Goal: Task Accomplishment & Management: Manage account settings

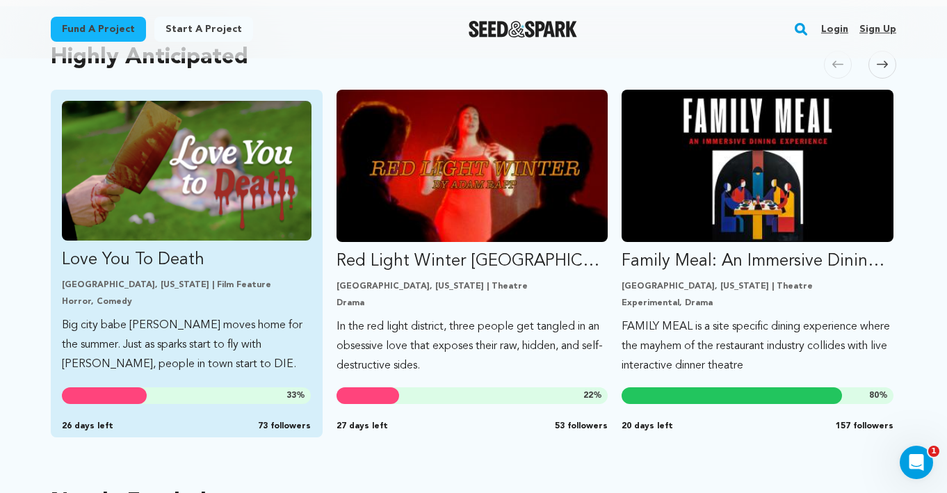
scroll to position [770, 0]
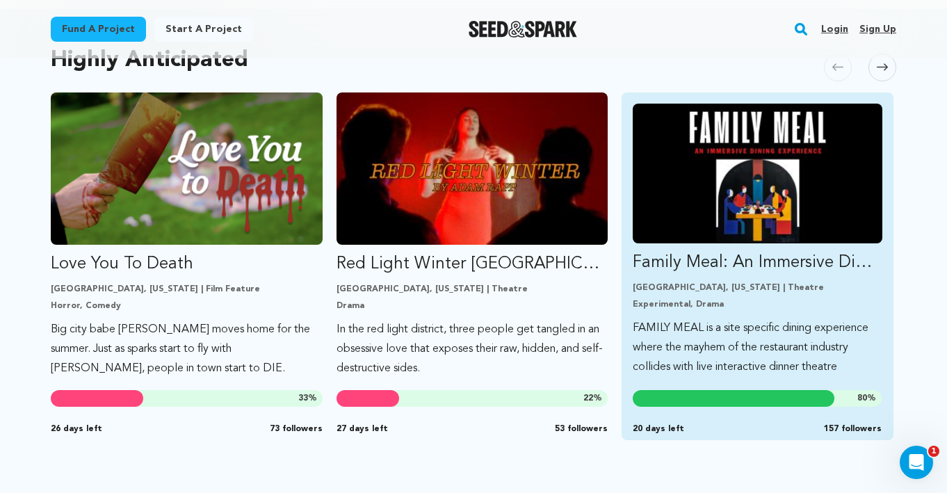
click at [732, 252] on p "Family Meal: An Immersive Dining Experience" at bounding box center [758, 263] width 250 height 22
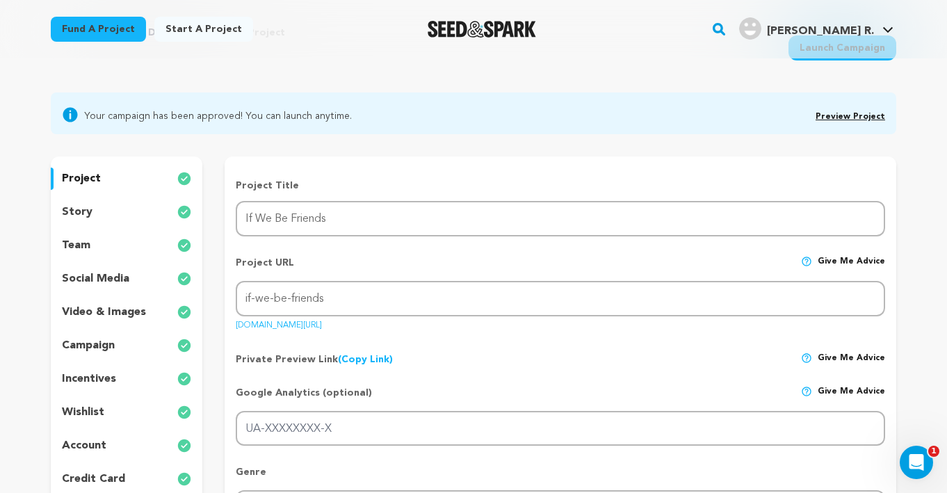
click at [86, 172] on p "project" at bounding box center [81, 178] width 39 height 17
click at [81, 208] on p "story" at bounding box center [77, 212] width 31 height 17
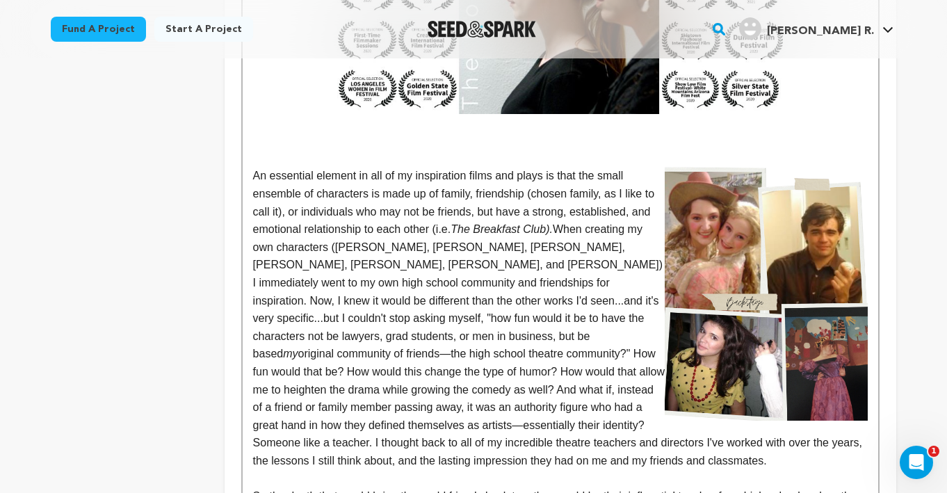
scroll to position [1508, 0]
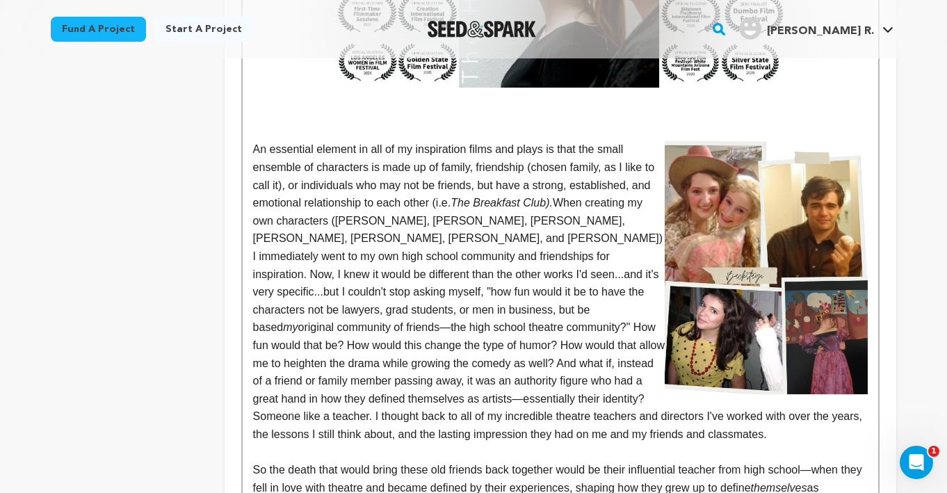
click at [730, 236] on img at bounding box center [766, 267] width 203 height 254
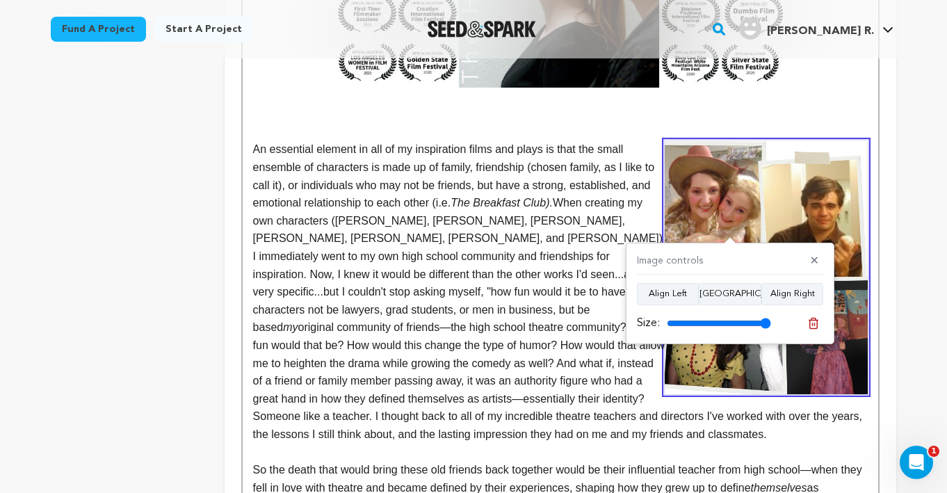
drag, startPoint x: 766, startPoint y: 323, endPoint x: 794, endPoint y: 319, distance: 28.0
click at [771, 319] on input "range" at bounding box center [719, 323] width 104 height 11
click at [576, 430] on p "An essential element in all of my inspiration films and plays is that the small…" at bounding box center [560, 291] width 615 height 303
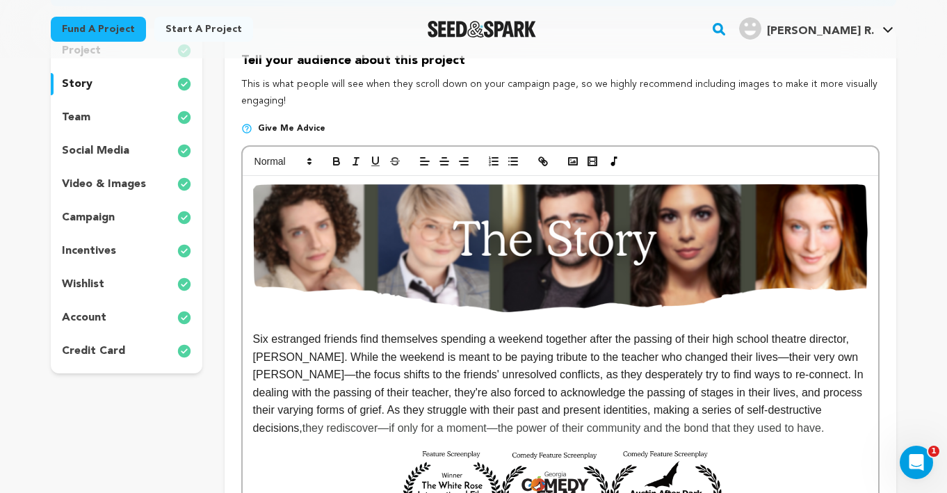
scroll to position [200, 0]
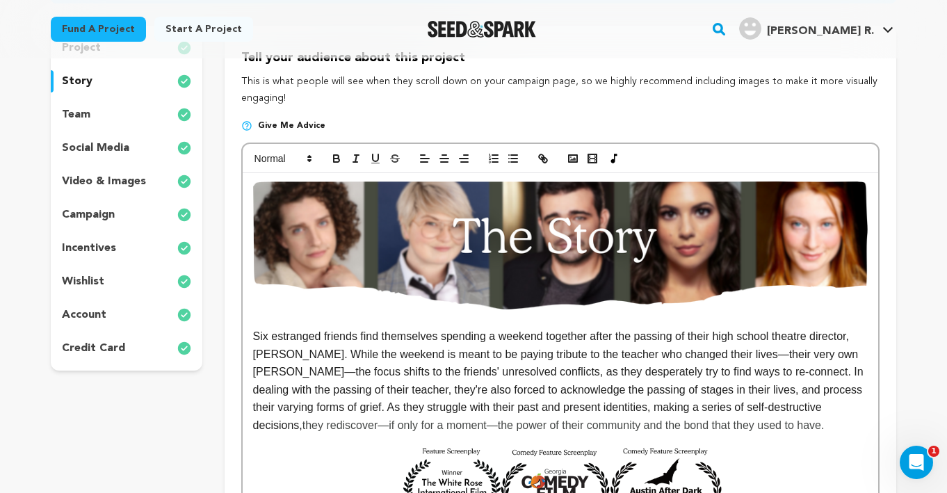
click at [435, 298] on img at bounding box center [560, 246] width 615 height 128
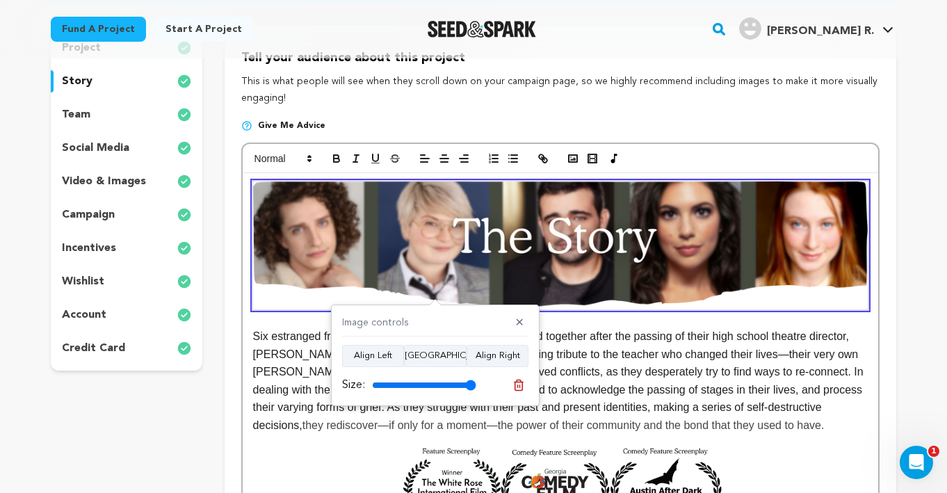
click at [261, 323] on p at bounding box center [560, 318] width 615 height 18
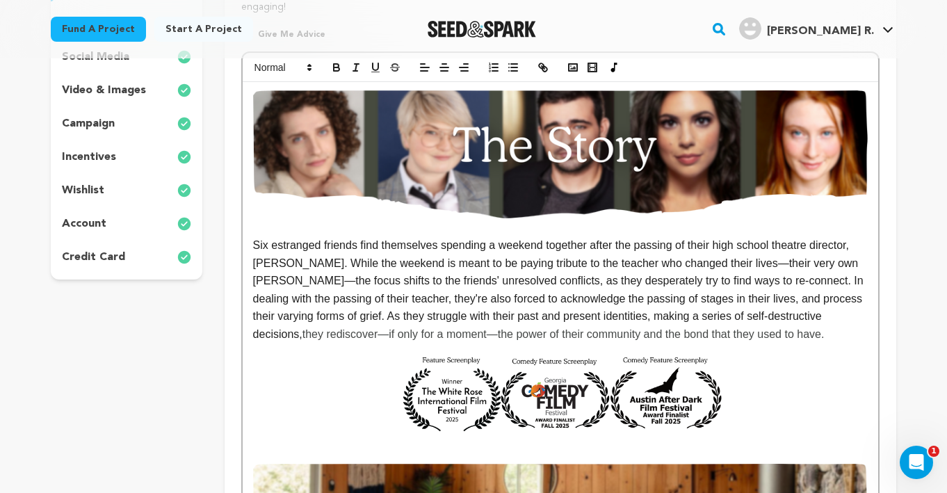
scroll to position [321, 0]
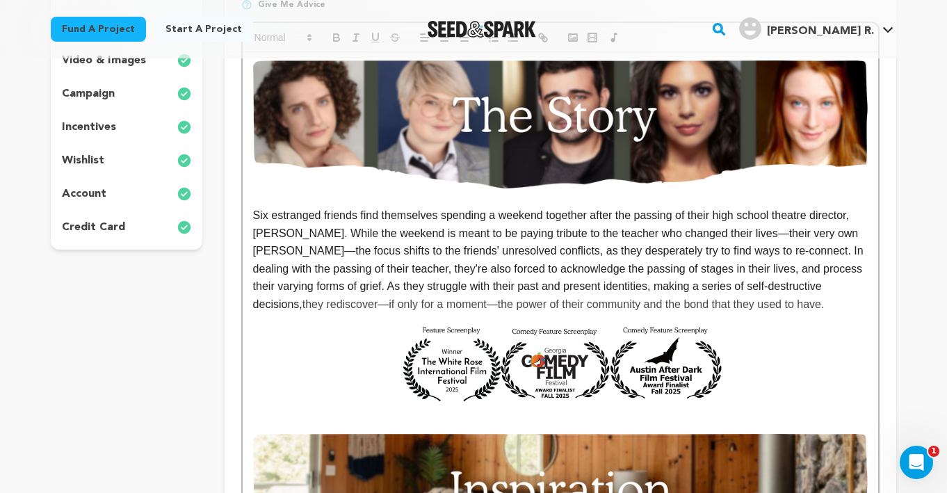
click at [778, 305] on p "Six estranged friends find themselves spending a weekend together after the pas…" at bounding box center [560, 260] width 615 height 107
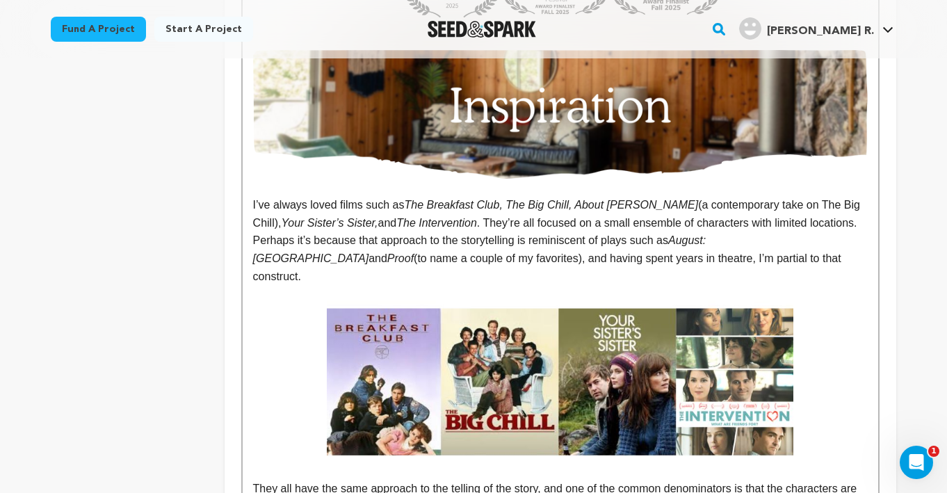
scroll to position [709, 0]
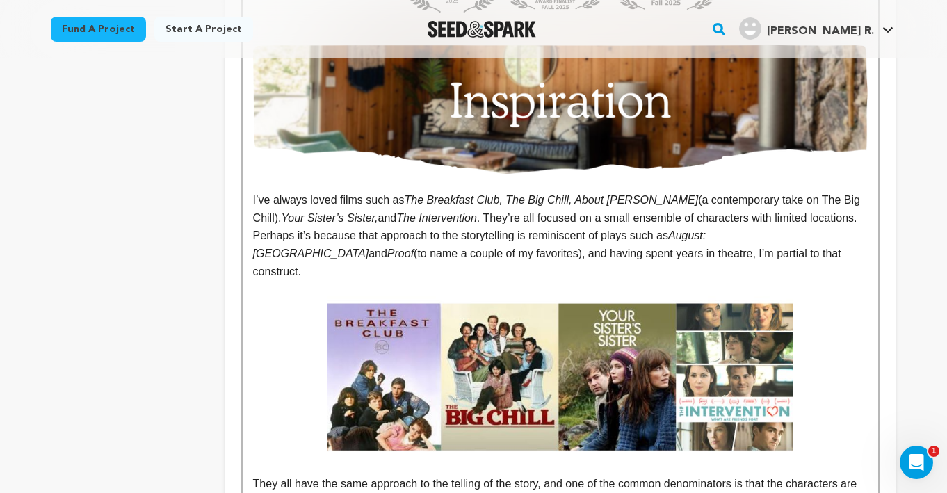
click at [720, 255] on p "I’ve always loved films such as The Breakfast Club, The Big Chill, About Alex (…" at bounding box center [560, 235] width 615 height 89
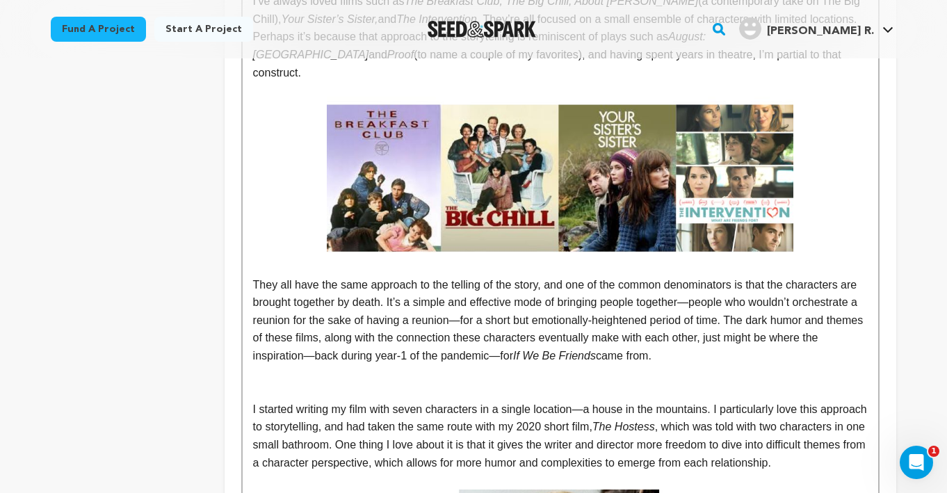
scroll to position [913, 0]
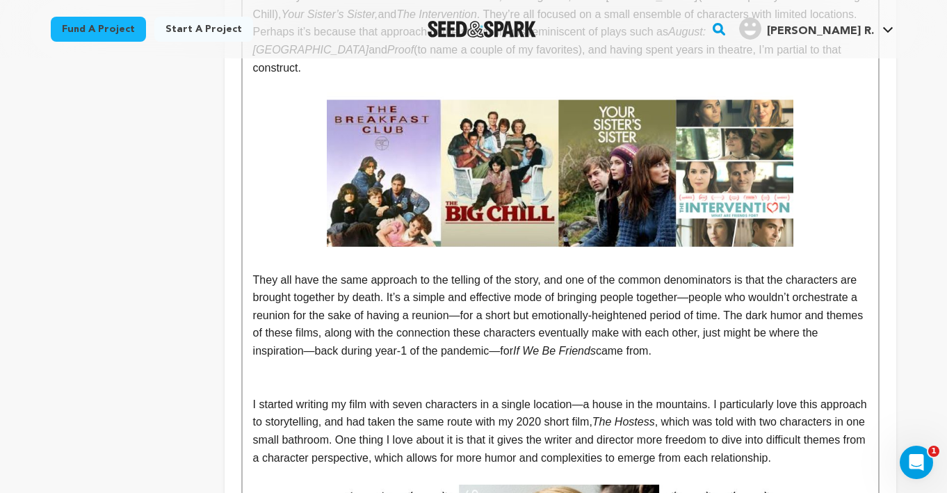
click at [742, 333] on p "They all have the same approach to the telling of the story, and one of the com…" at bounding box center [560, 315] width 615 height 89
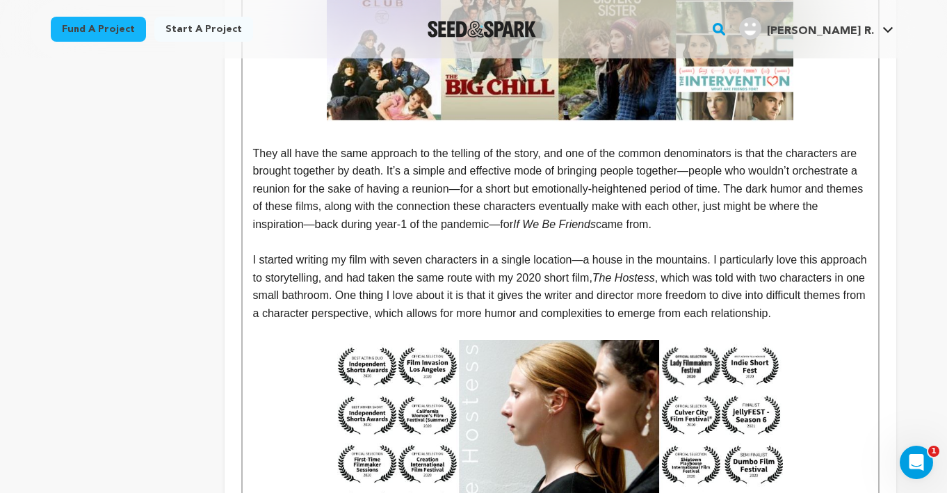
scroll to position [1045, 0]
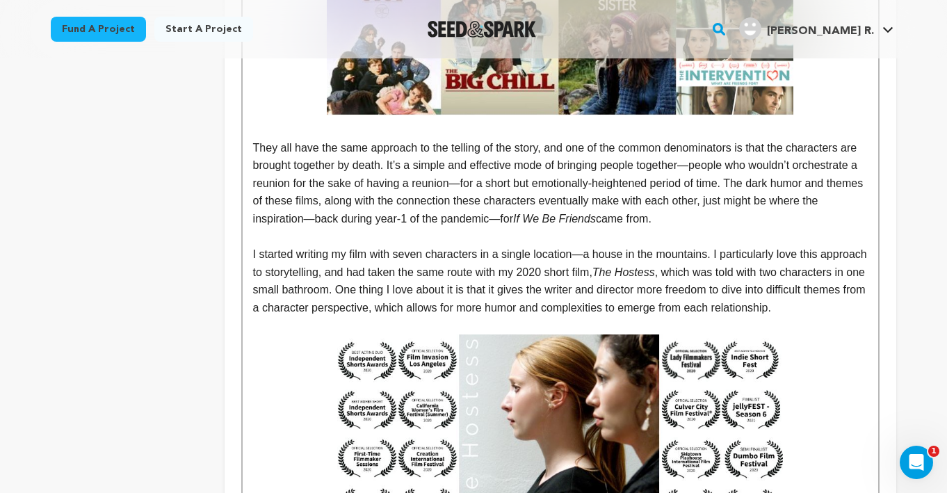
click at [316, 312] on p "I started writing my film with seven characters in a single location—a house in…" at bounding box center [560, 280] width 615 height 71
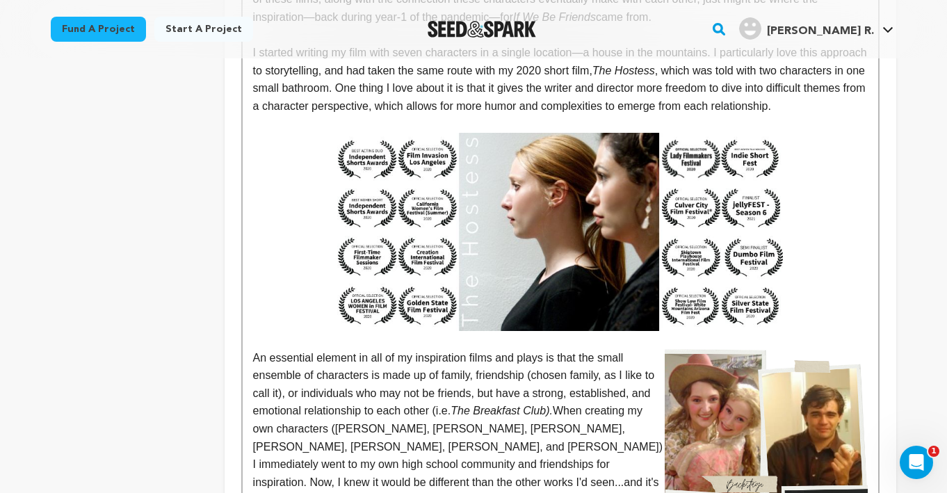
scroll to position [1255, 0]
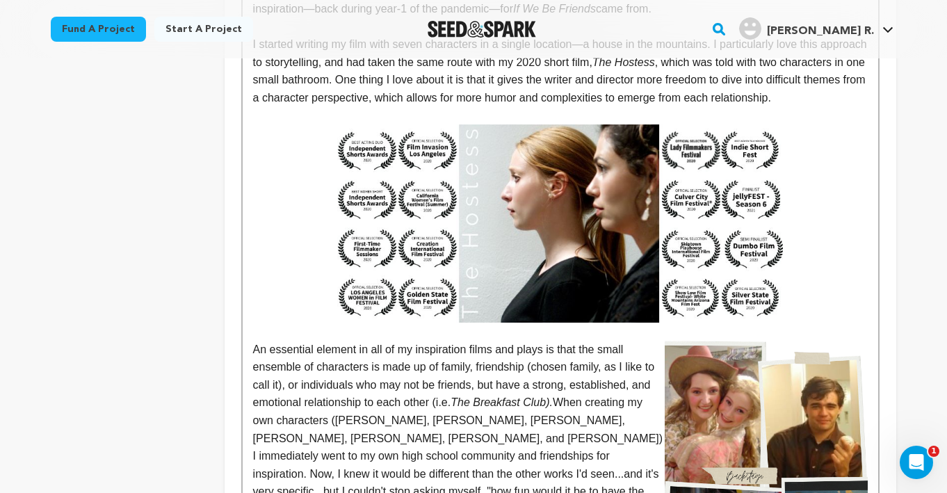
click at [665, 359] on img at bounding box center [766, 468] width 203 height 254
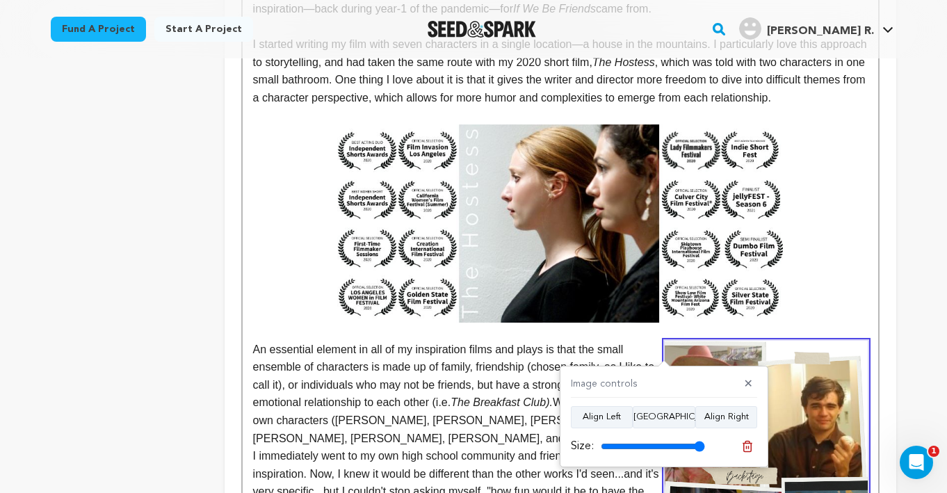
click at [521, 390] on span "An essential element in all of my inspiration films and plays is that the small…" at bounding box center [455, 376] width 405 height 65
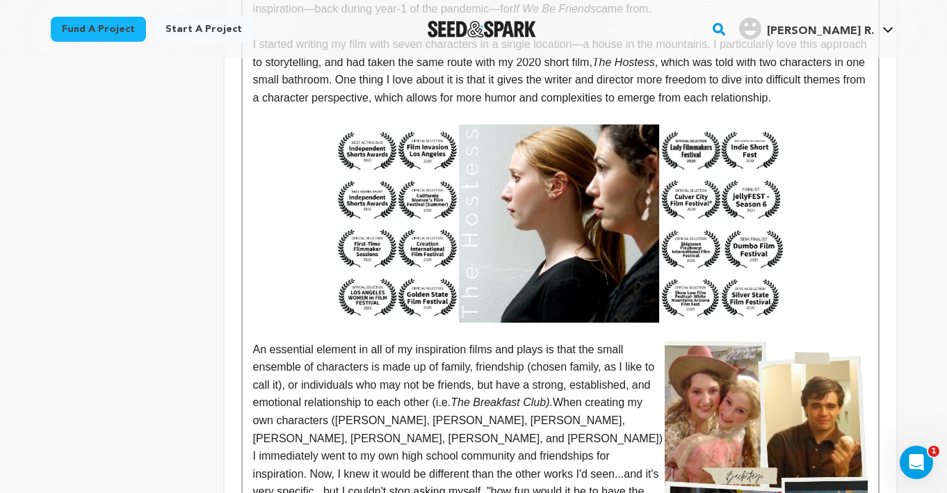
click at [581, 370] on span "An essential element in all of my inspiration films and plays is that the small…" at bounding box center [455, 376] width 405 height 65
click at [254, 352] on span "An essential element in all of my inspiration films and plays is that the small…" at bounding box center [455, 376] width 405 height 65
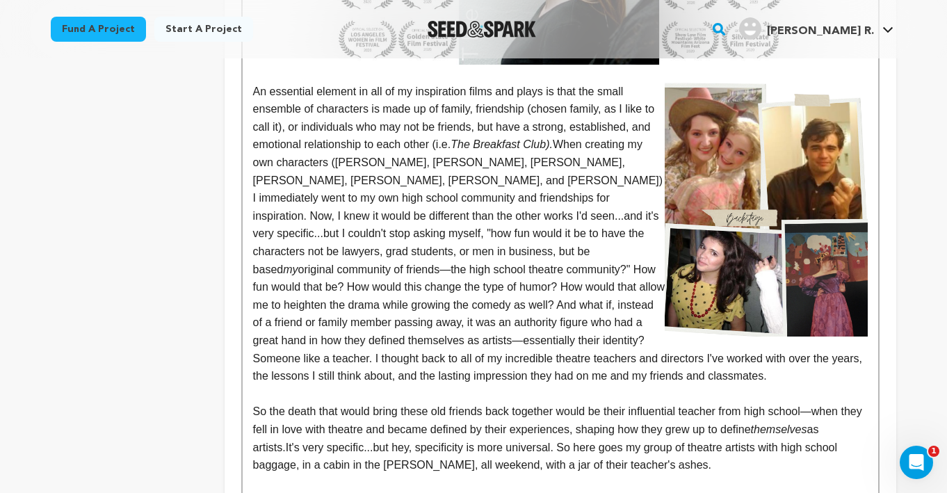
scroll to position [1515, 0]
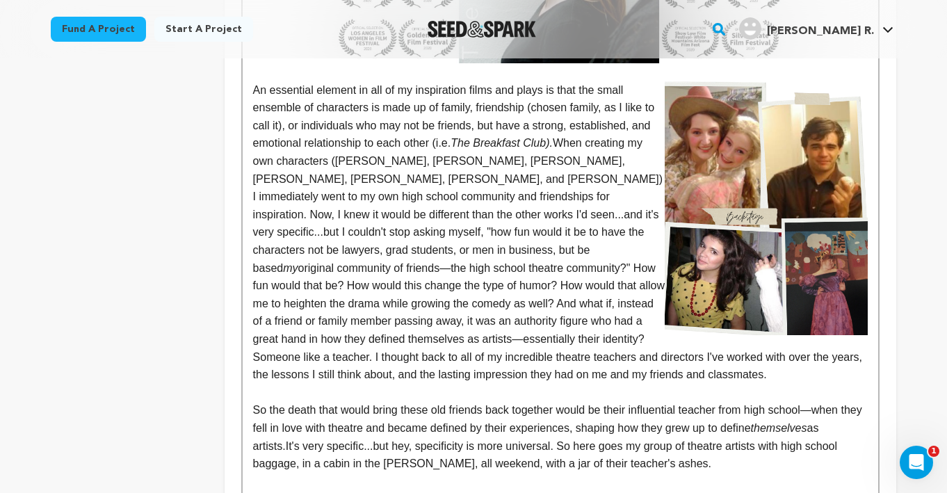
click at [337, 373] on p "﻿ An essential element in all of my inspiration films and plays is that the sma…" at bounding box center [560, 232] width 615 height 303
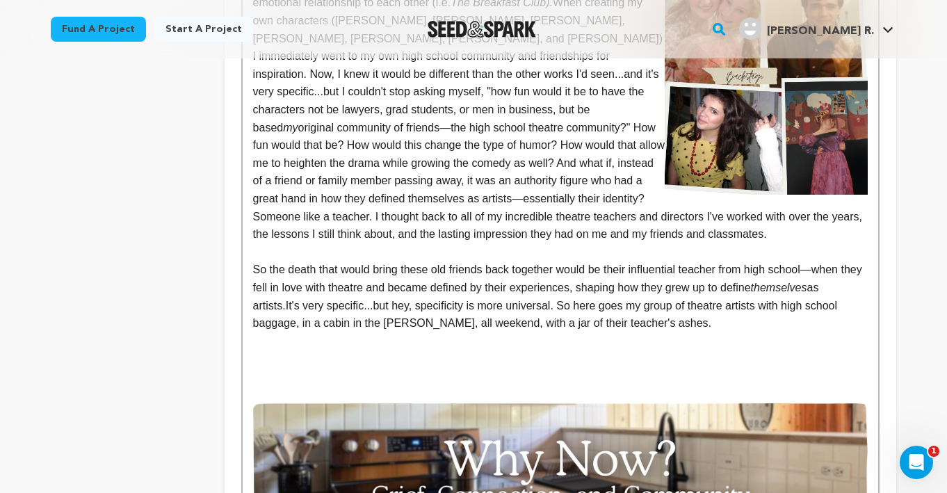
scroll to position [1659, 0]
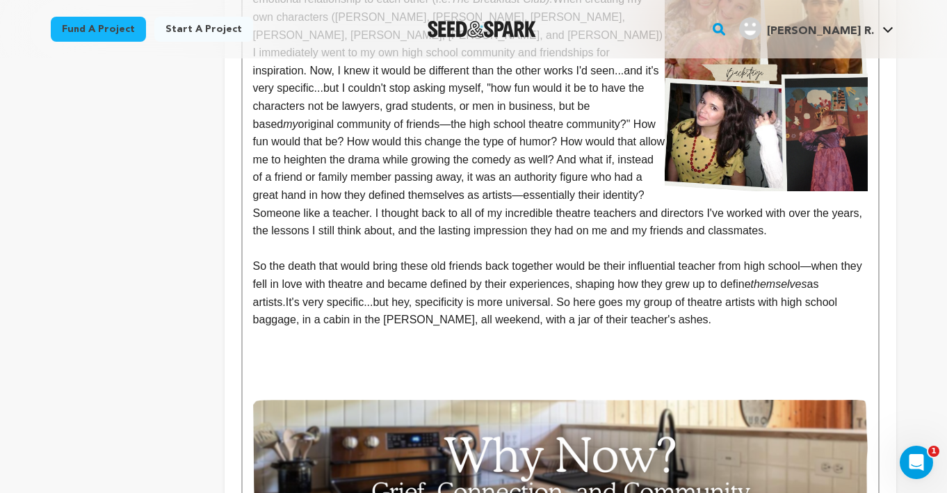
click at [679, 316] on p "So the death that would bring these old friends back together would be their in…" at bounding box center [560, 292] width 615 height 71
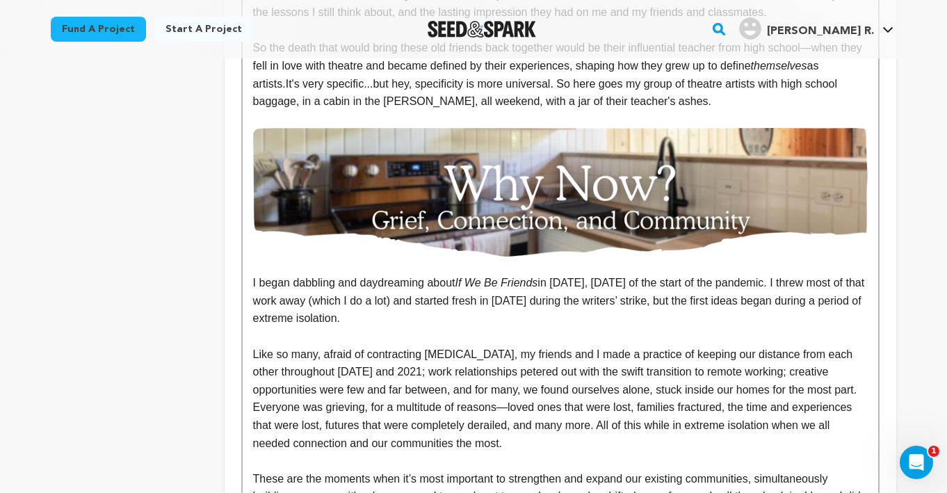
scroll to position [1892, 0]
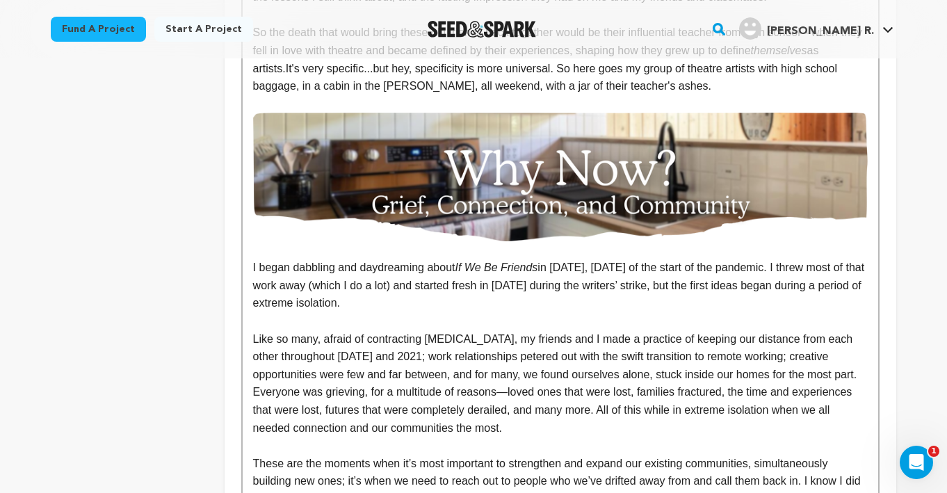
click at [454, 307] on p "I began dabbling and daydreaming about If We Be Friends in 2021, within one yea…" at bounding box center [560, 286] width 615 height 54
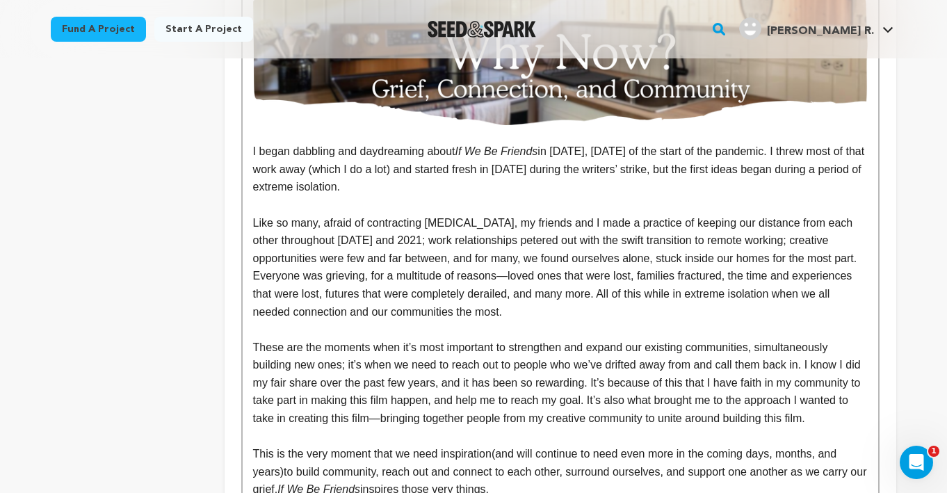
scroll to position [2067, 0]
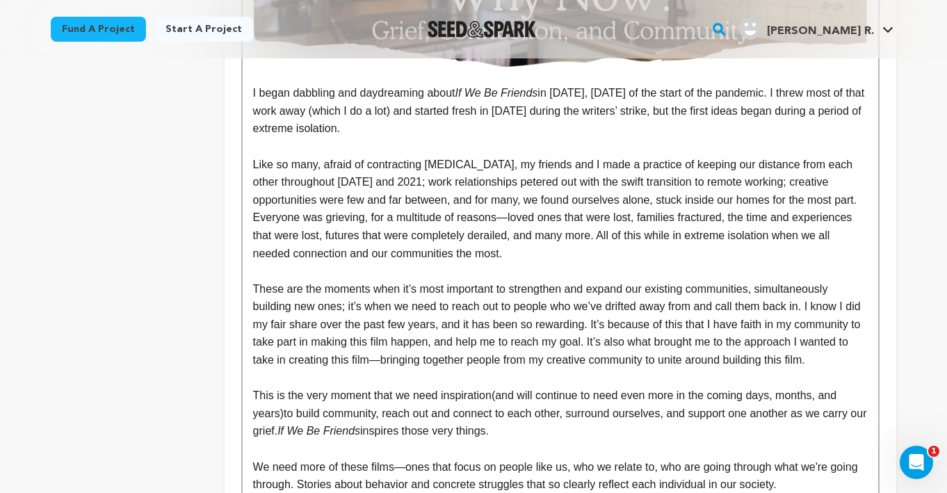
click at [589, 259] on p "Like so many, afraid of contracting [MEDICAL_DATA], my friends and I made a pra…" at bounding box center [560, 209] width 615 height 107
click at [371, 369] on p "These are the moments when it’s most important to strengthen and expand our exi…" at bounding box center [560, 324] width 615 height 89
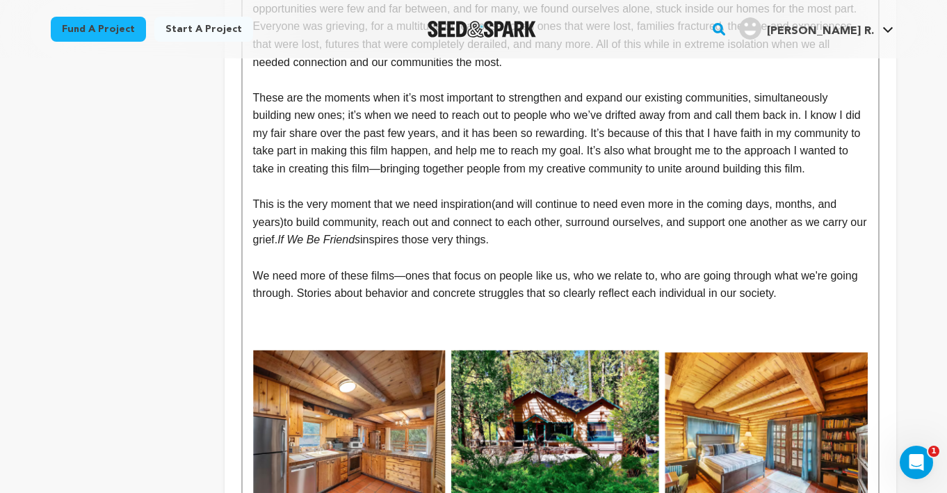
scroll to position [2302, 0]
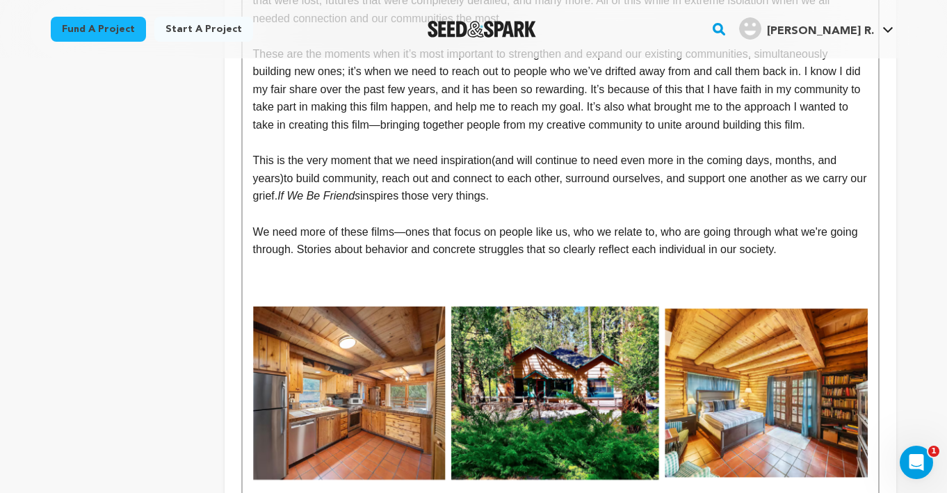
click at [535, 205] on p "This is the very moment that we need inspiration (and will continue to need eve…" at bounding box center [560, 179] width 615 height 54
click at [832, 273] on p "We need more of these films—ones that focus on people like us, who we relate to…" at bounding box center [560, 377] width 615 height 309
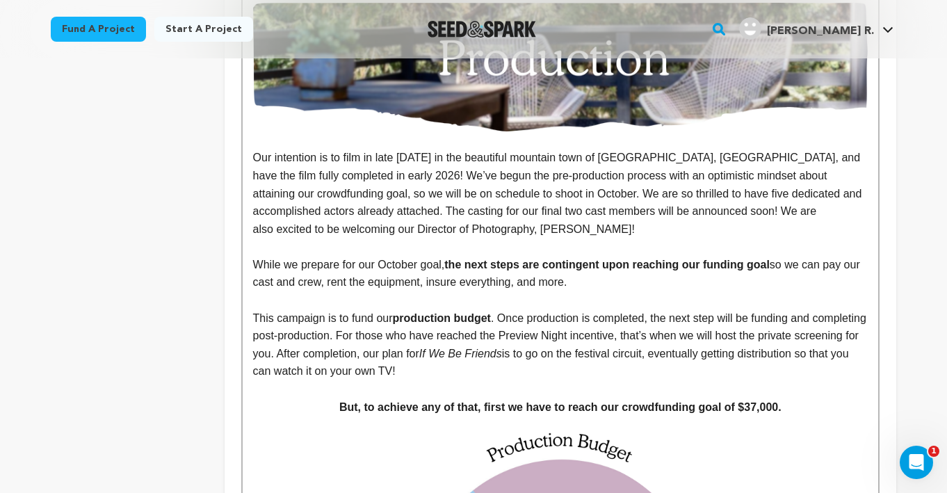
scroll to position [2850, 0]
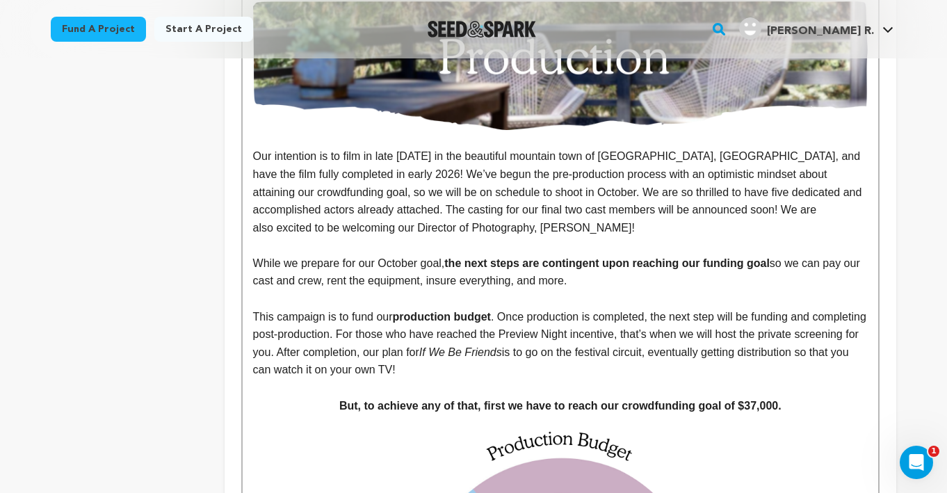
click at [539, 255] on p at bounding box center [560, 245] width 615 height 18
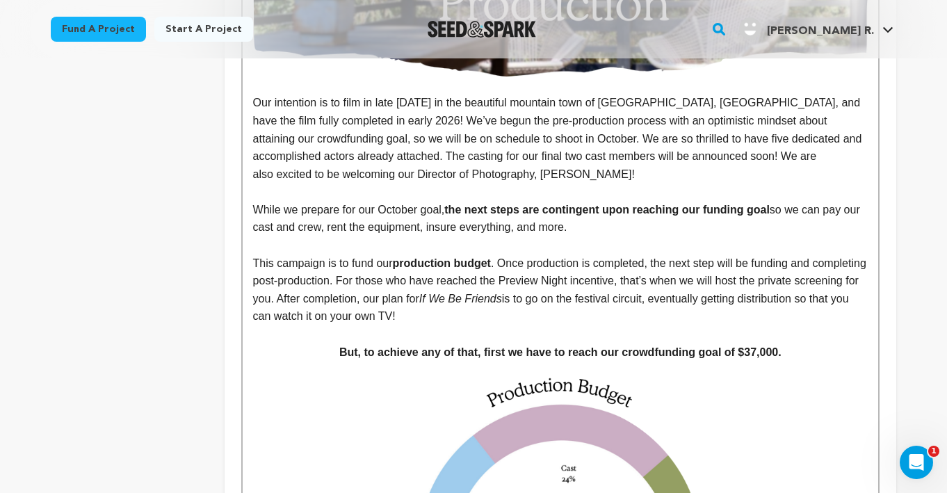
scroll to position [2905, 0]
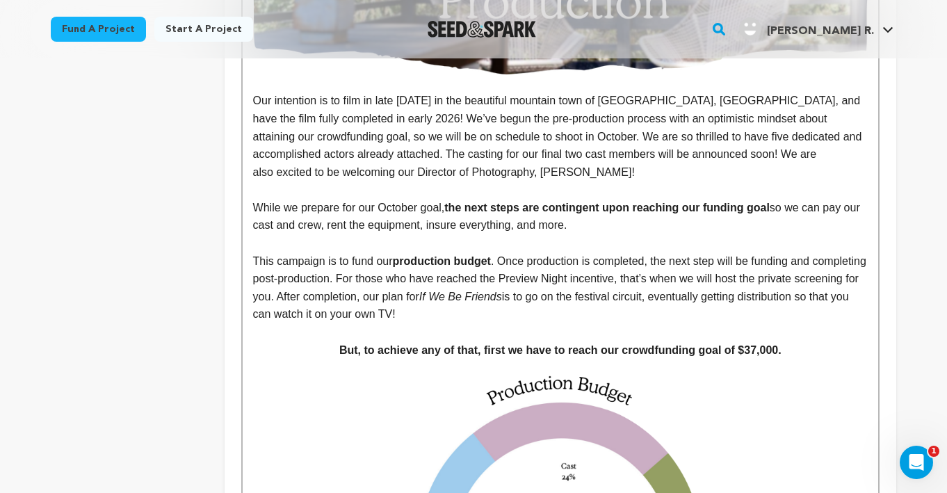
click at [539, 252] on p at bounding box center [560, 243] width 615 height 18
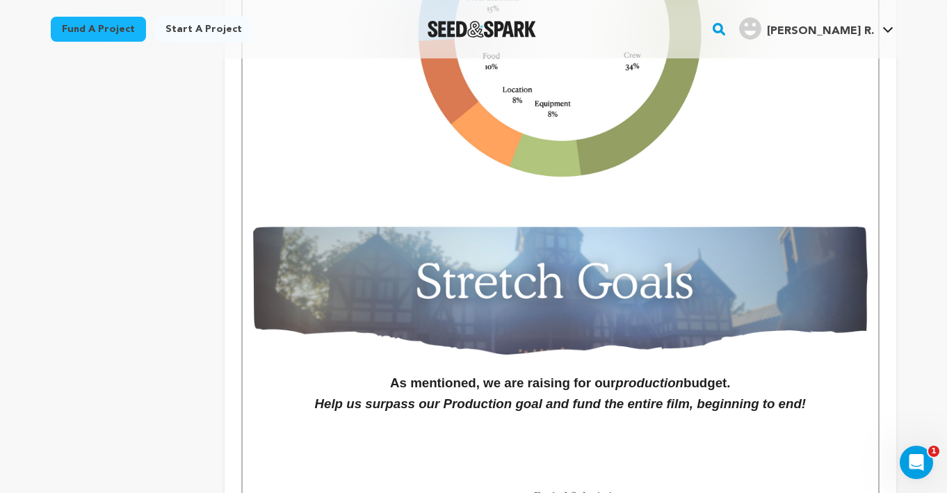
scroll to position [3420, 0]
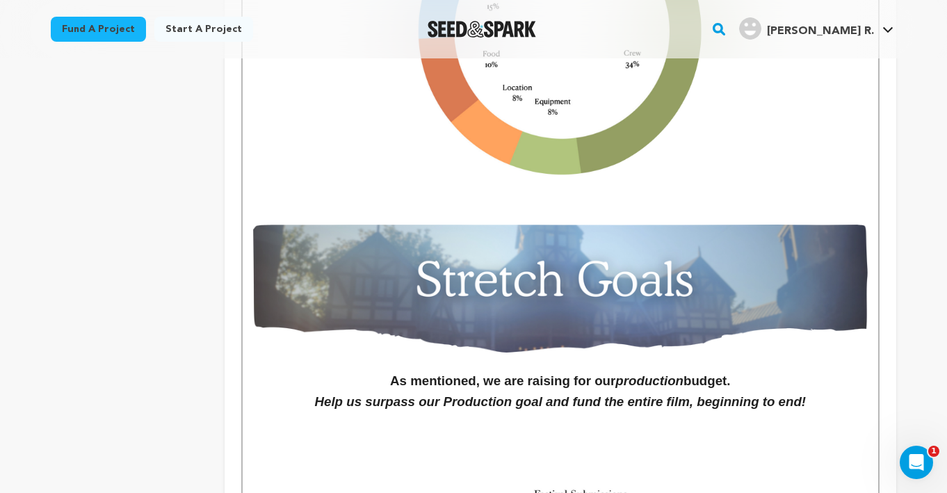
click at [591, 207] on img at bounding box center [560, 25] width 290 height 362
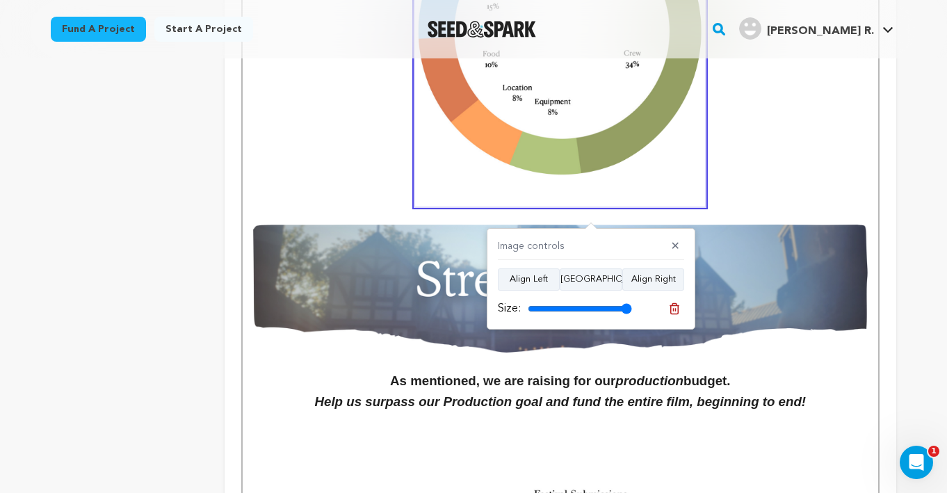
scroll to position [2938, 0]
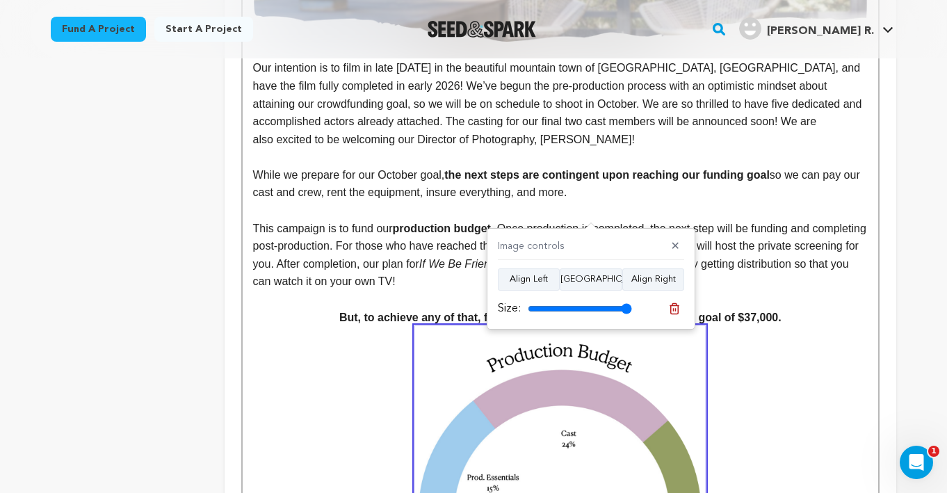
click at [389, 200] on p "While we prepare for our October goal, the next steps are contingent upon reach…" at bounding box center [560, 183] width 615 height 35
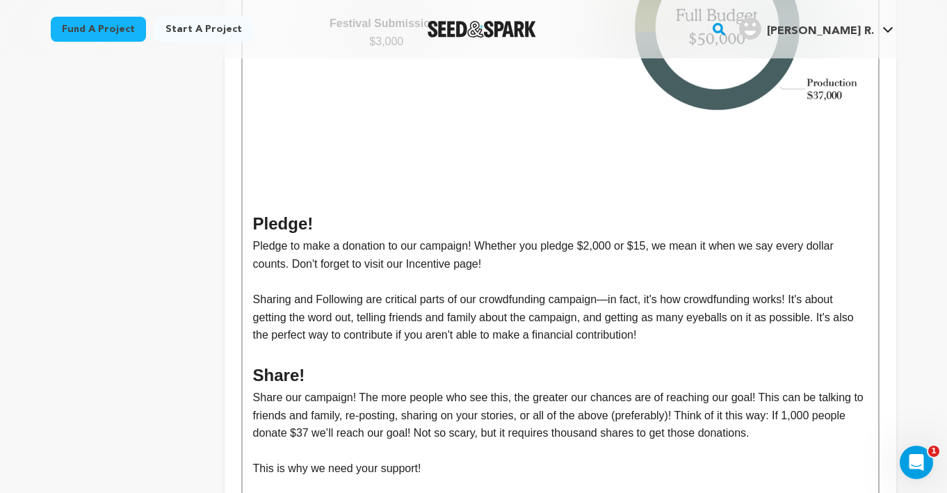
scroll to position [3983, 0]
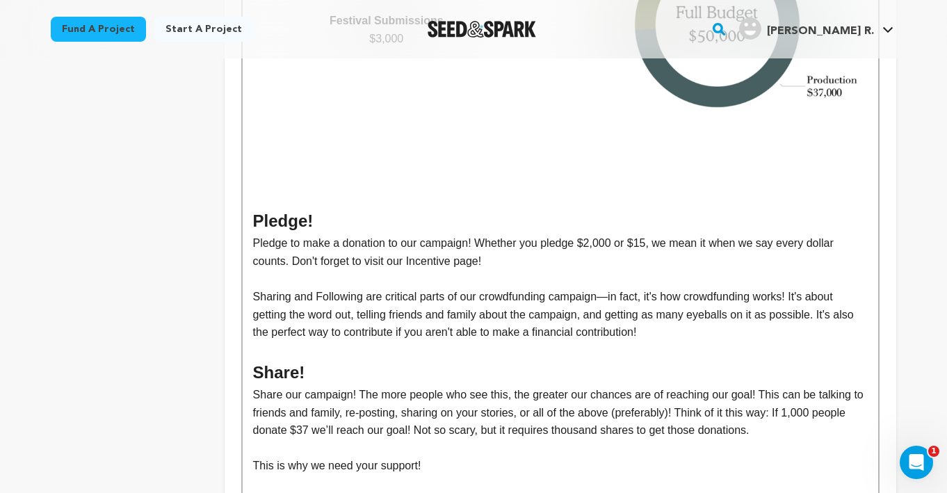
click at [304, 230] on span "Pledge!" at bounding box center [283, 220] width 61 height 19
drag, startPoint x: 312, startPoint y: 261, endPoint x: 249, endPoint y: 261, distance: 62.6
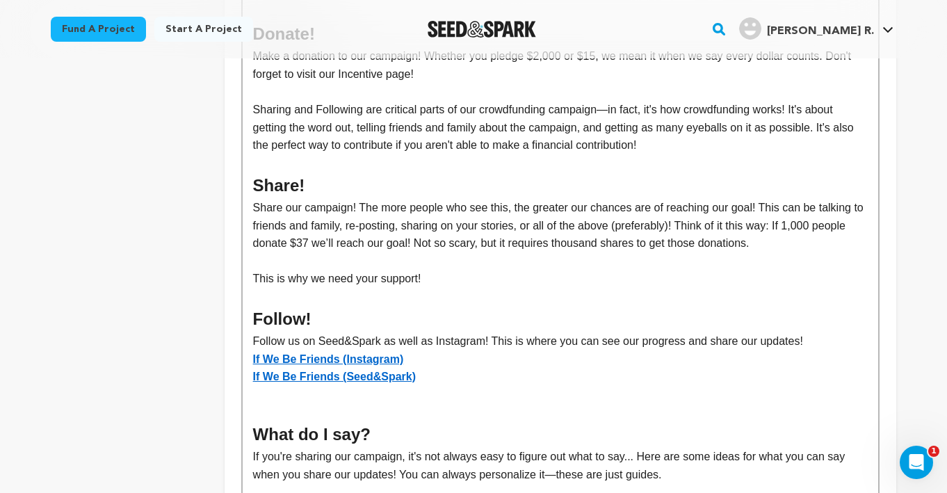
scroll to position [4175, 0]
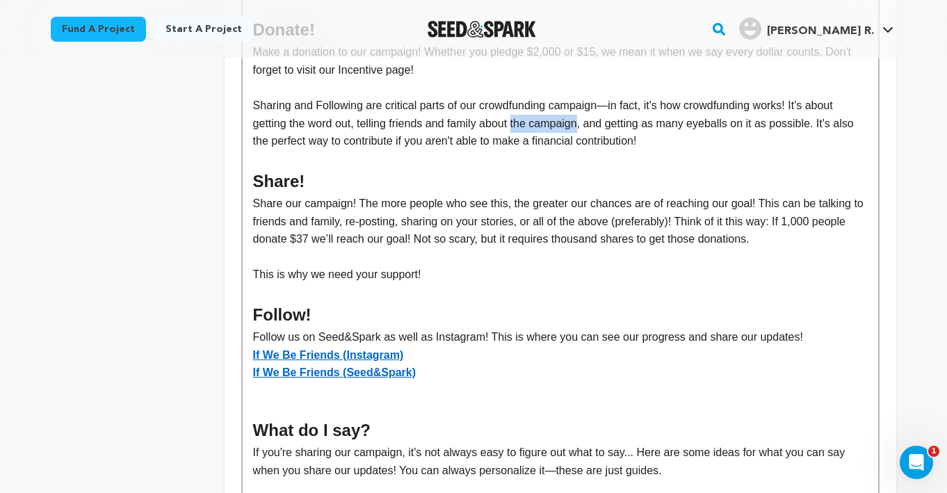
drag, startPoint x: 586, startPoint y: 142, endPoint x: 519, endPoint y: 136, distance: 66.4
click at [519, 136] on span "Sharing and Following are critical parts of our crowdfunding campaign—in fact, …" at bounding box center [555, 122] width 604 height 47
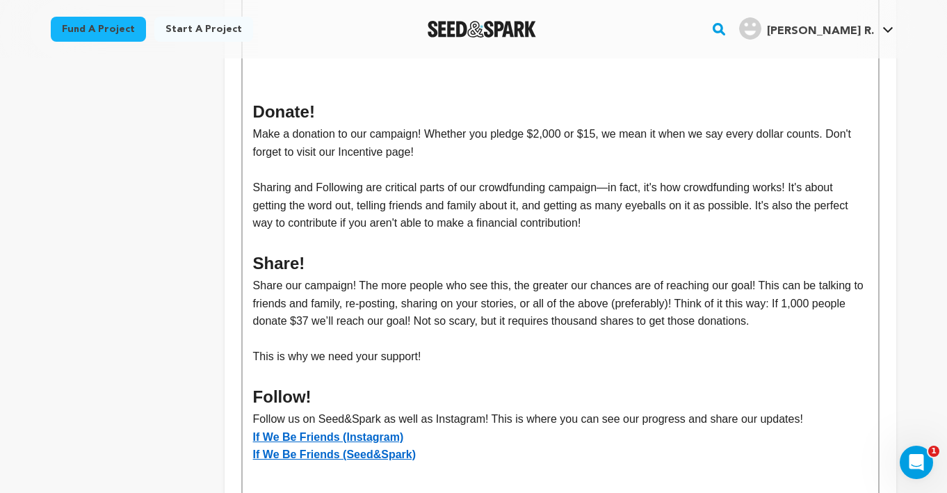
scroll to position [4093, 0]
click at [599, 232] on p "Sharing and Following are critical parts of our crowdfunding campaign—in fact, …" at bounding box center [560, 205] width 615 height 54
click at [253, 208] on span "Sharing and Following are critical parts of our crowdfunding campaign—in fact, …" at bounding box center [552, 204] width 598 height 47
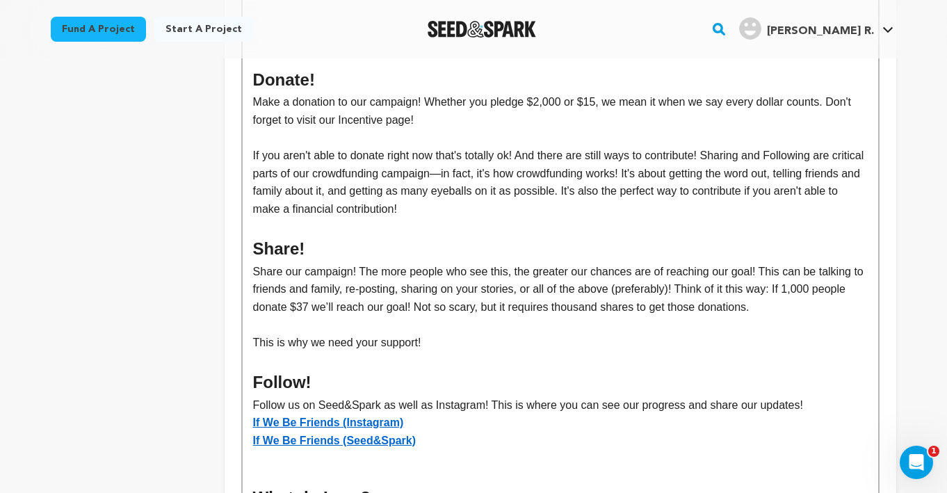
scroll to position [4130, 0]
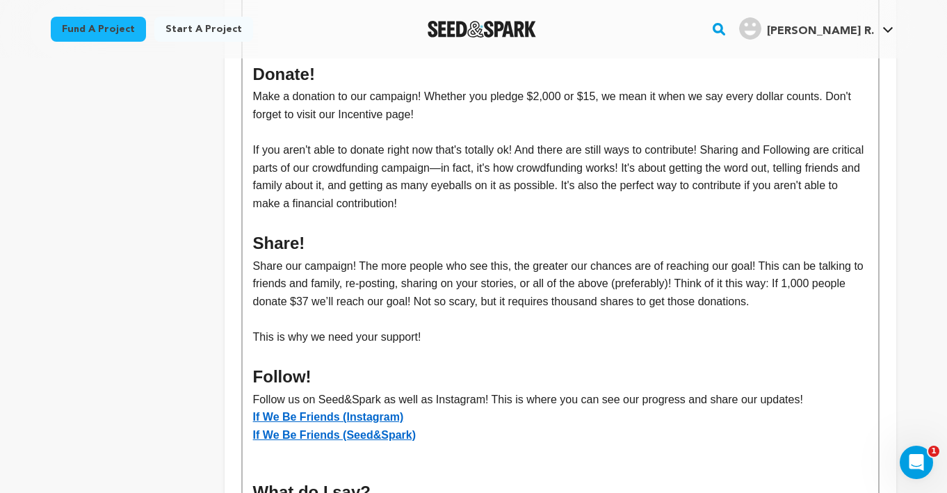
click at [490, 212] on p "If you aren't able to donate right now that's totally ok! And there are still w…" at bounding box center [560, 176] width 615 height 71
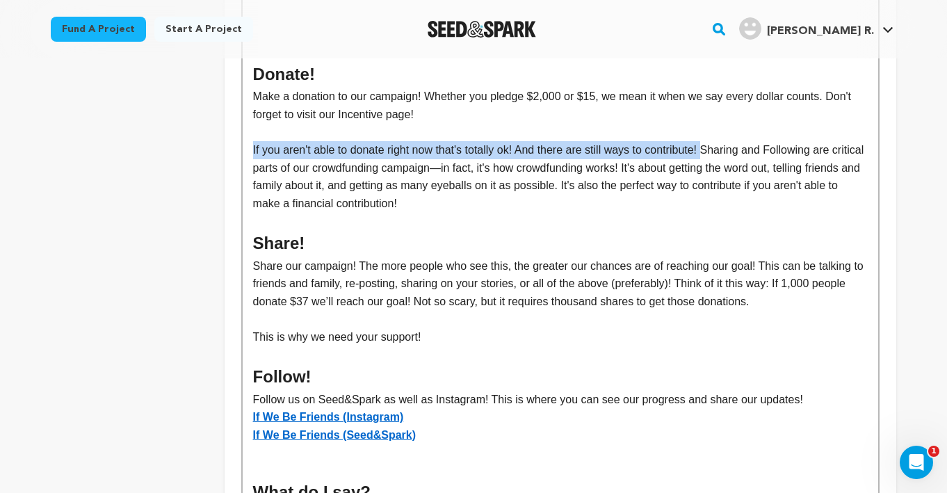
drag, startPoint x: 714, startPoint y: 170, endPoint x: 244, endPoint y: 167, distance: 470.1
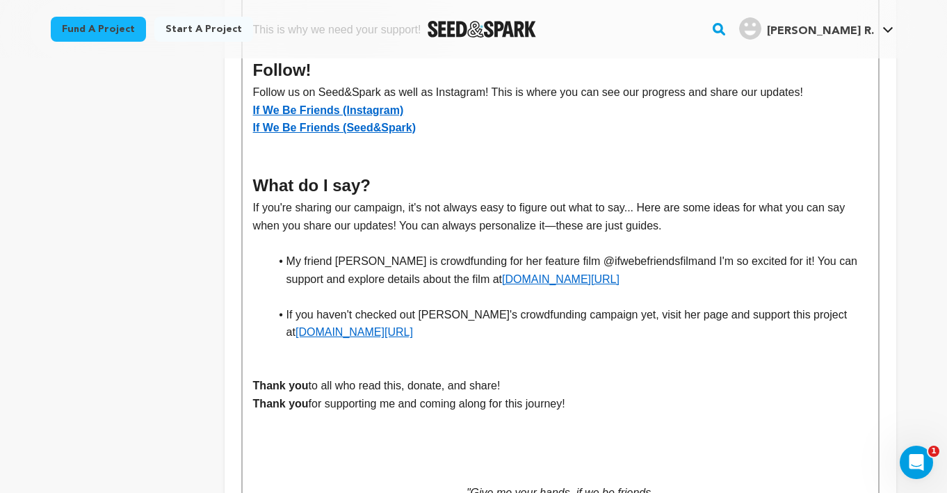
scroll to position [4424, 0]
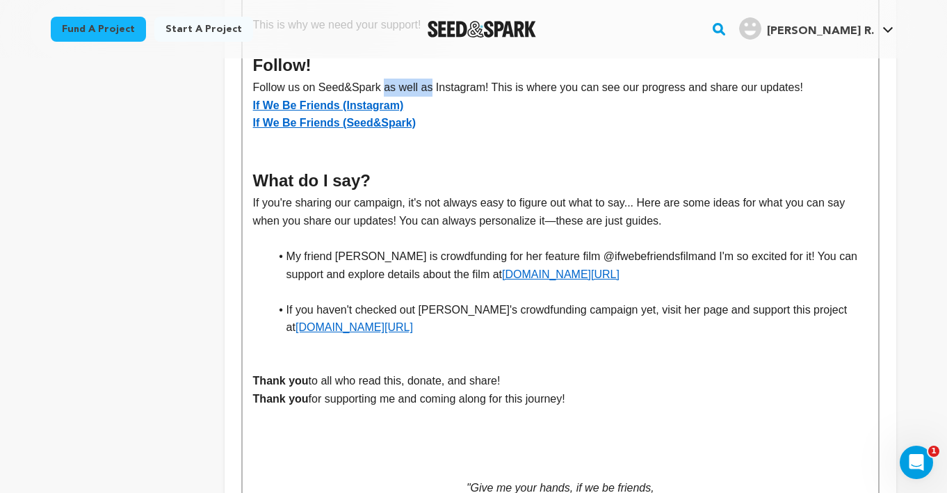
drag, startPoint x: 433, startPoint y: 108, endPoint x: 383, endPoint y: 106, distance: 49.4
click at [383, 93] on span "Follow us on Seed&Spark as well as Instagram! This is where you can see our pro…" at bounding box center [528, 87] width 550 height 12
drag, startPoint x: 351, startPoint y: 224, endPoint x: 244, endPoint y: 227, distance: 107.1
click at [660, 227] on span "If you're sharing our campaign, it's not always easy to figure out what to say.…" at bounding box center [550, 212] width 595 height 30
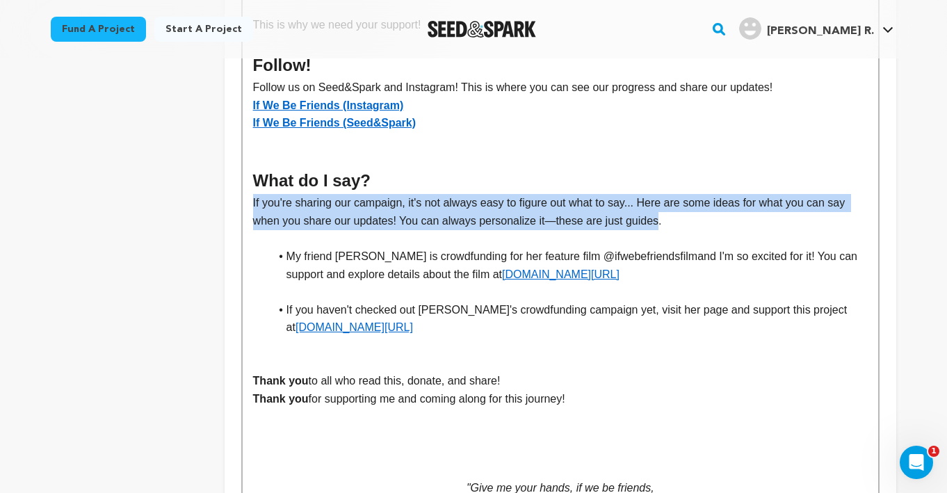
drag, startPoint x: 660, startPoint y: 239, endPoint x: 244, endPoint y: 223, distance: 416.2
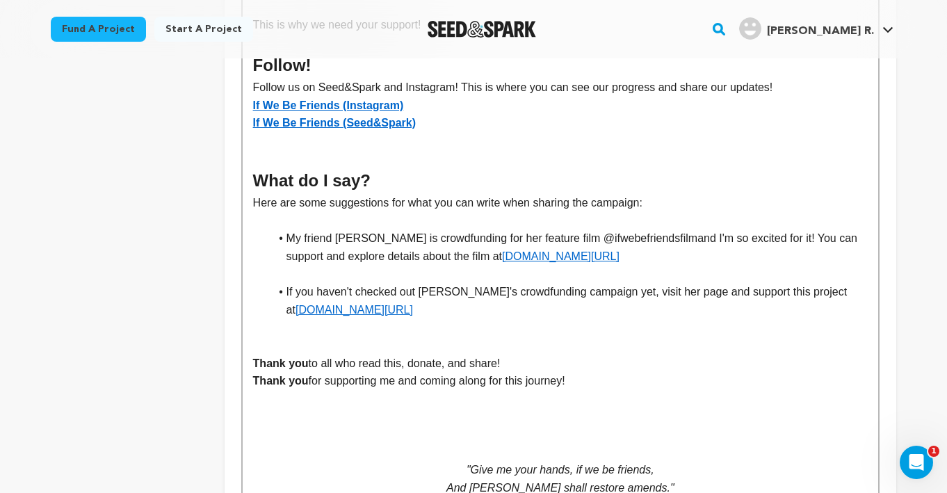
click at [542, 318] on li "If you haven't checked out Rosie's crowdfunding campaign yet, visit her page an…" at bounding box center [569, 300] width 598 height 35
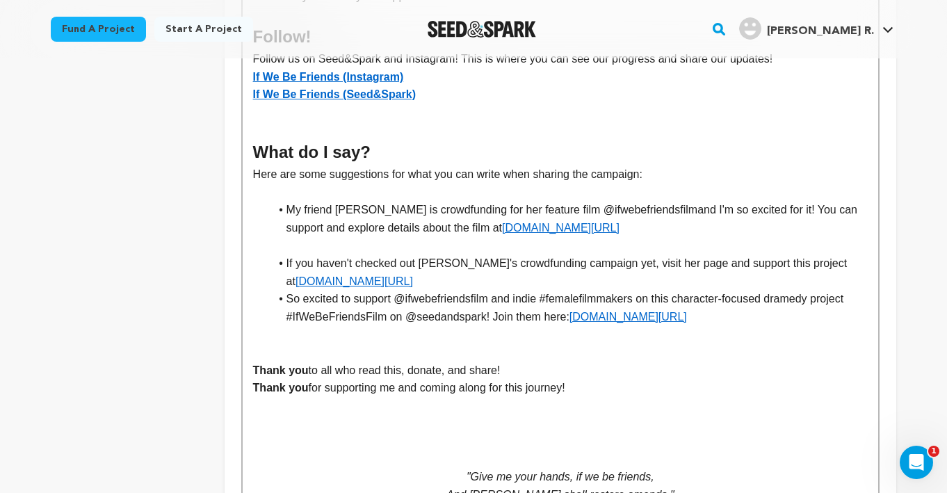
scroll to position [4454, 0]
click at [520, 289] on li "If you haven't checked out Rosie's crowdfunding campaign yet, visit her page an…" at bounding box center [569, 270] width 598 height 35
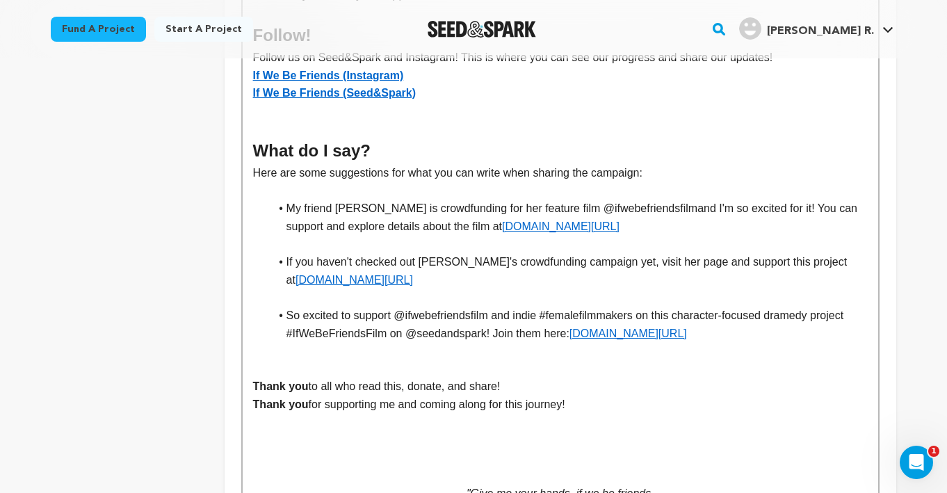
click at [524, 289] on li "If you haven't checked out Rosie's crowdfunding campaign yet, visit her page an…" at bounding box center [569, 270] width 598 height 35
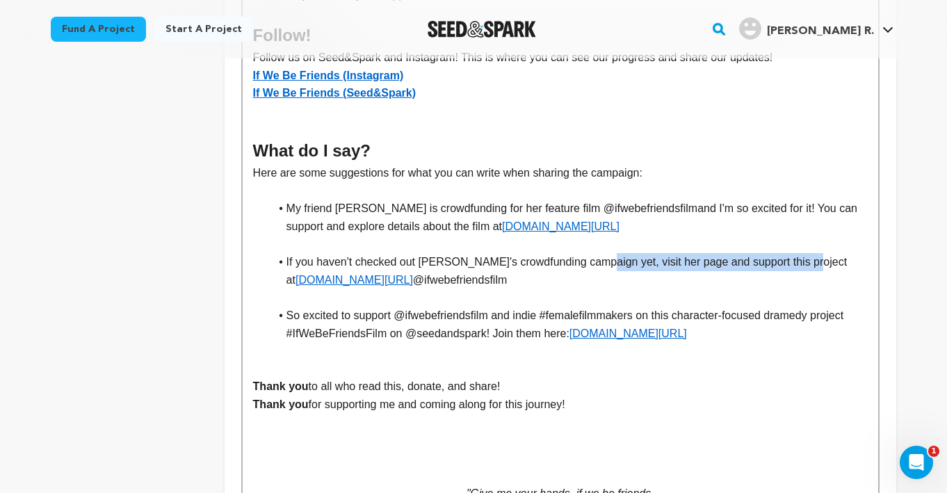
drag, startPoint x: 810, startPoint y: 279, endPoint x: 603, endPoint y: 280, distance: 207.2
click at [603, 280] on li "If you haven't checked out Rosie's crowdfunding campaign yet, visit her page an…" at bounding box center [569, 270] width 598 height 35
click at [696, 289] on li "If you haven't checked out Rosie's crowdfunding campaign yet, visit her page an…" at bounding box center [569, 270] width 598 height 35
click at [739, 280] on li "If you haven't checked out Rosie's crowdfunding campaign yet, visit her page an…" at bounding box center [569, 270] width 598 height 35
click at [678, 280] on li "If you haven't checked out Rosie's crowdfunding campaign yet, visit her page an…" at bounding box center [569, 270] width 598 height 35
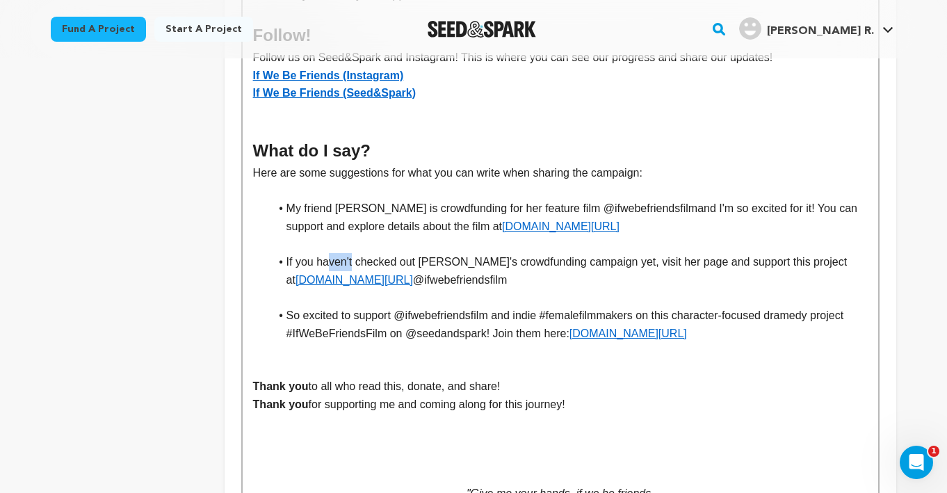
drag, startPoint x: 353, startPoint y: 282, endPoint x: 330, endPoint y: 275, distance: 24.5
click at [330, 275] on li "If you haven't checked out Rosie's crowdfunding campaign yet, visit her page an…" at bounding box center [569, 270] width 598 height 35
click at [354, 282] on li "If you haven't checked out Rosie's crowdfunding campaign yet, visit her page an…" at bounding box center [569, 270] width 598 height 35
drag, startPoint x: 420, startPoint y: 282, endPoint x: 359, endPoint y: 277, distance: 61.4
click at [359, 277] on li "If you haven't checked out Rosie's crowdfunding campaign yet, visit her page an…" at bounding box center [569, 270] width 598 height 35
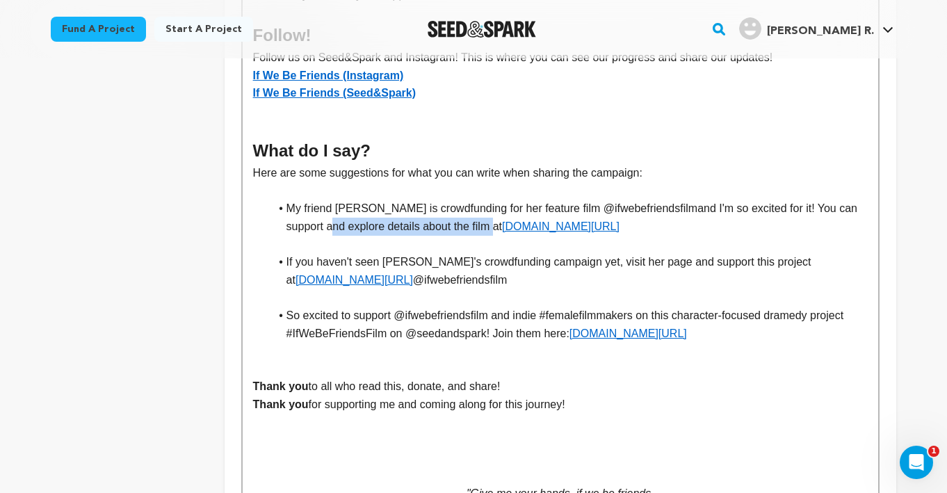
drag, startPoint x: 452, startPoint y: 246, endPoint x: 285, endPoint y: 245, distance: 166.9
click at [285, 235] on li "My friend Rosie is crowdfunding for her feature film @ ifwebefriendsfilm and I'…" at bounding box center [569, 217] width 598 height 35
click at [643, 235] on li "My friend Rosie is crowdfunding for her feature film @ ifwebefriendsfilm and I'…" at bounding box center [569, 217] width 598 height 35
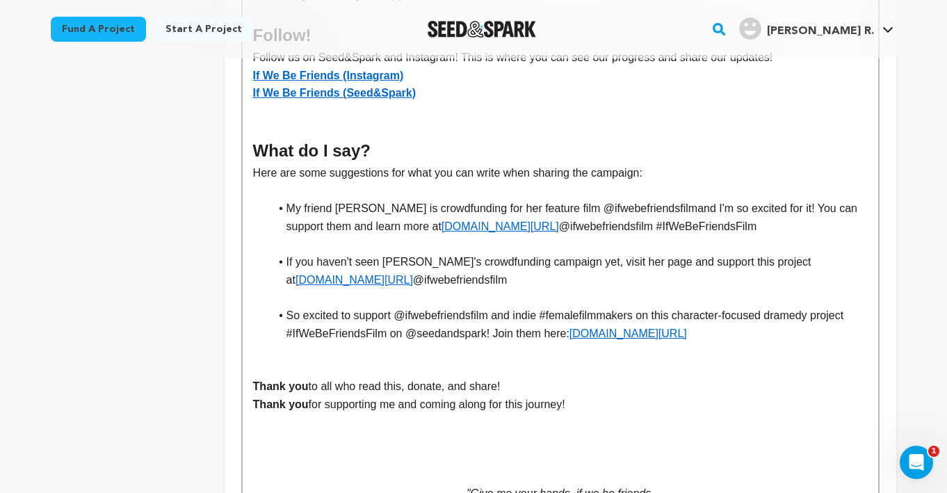
drag, startPoint x: 718, startPoint y: 243, endPoint x: 830, endPoint y: 241, distance: 112.7
click at [830, 235] on li "My friend Rosie is crowdfunding for her feature film @ ifwebefriendsfilm and I'…" at bounding box center [569, 217] width 598 height 35
copy li "#IfWeBeFriendsFilm"
click at [608, 289] on li "If you haven't seen Rosie's crowdfunding campaign yet, visit her page and suppo…" at bounding box center [569, 270] width 598 height 35
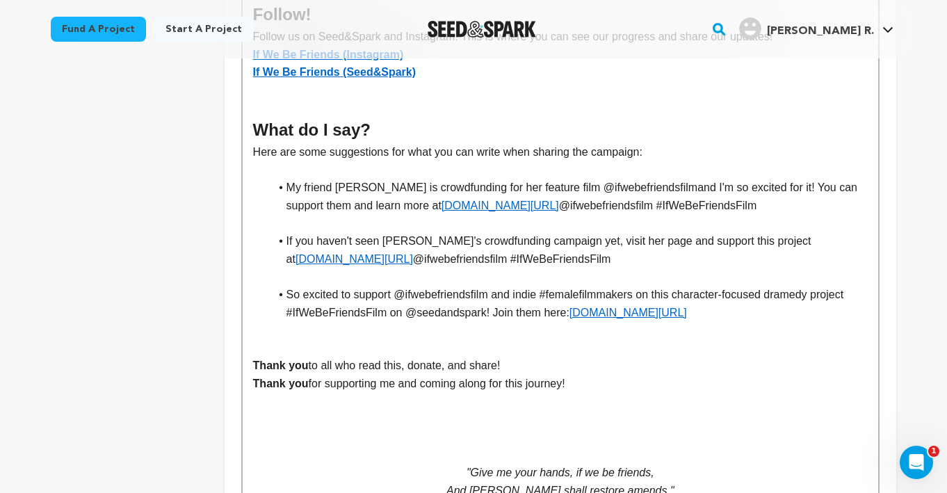
scroll to position [4477, 0]
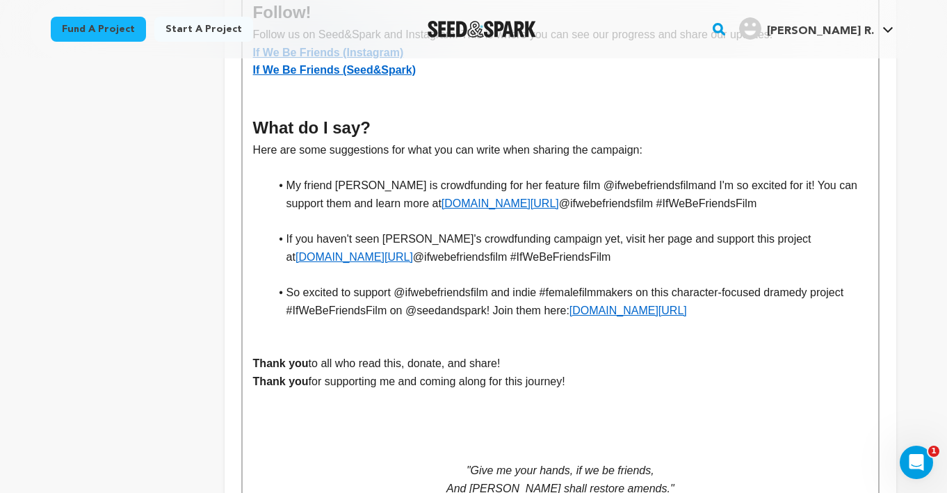
click at [545, 191] on span "My friend [PERSON_NAME] is crowdfunding for her feature film @" at bounding box center [451, 185] width 328 height 12
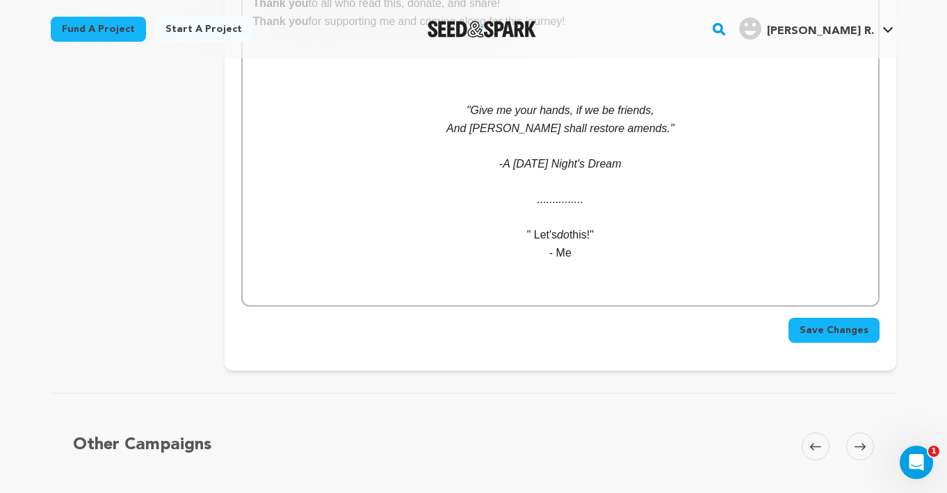
scroll to position [4840, 0]
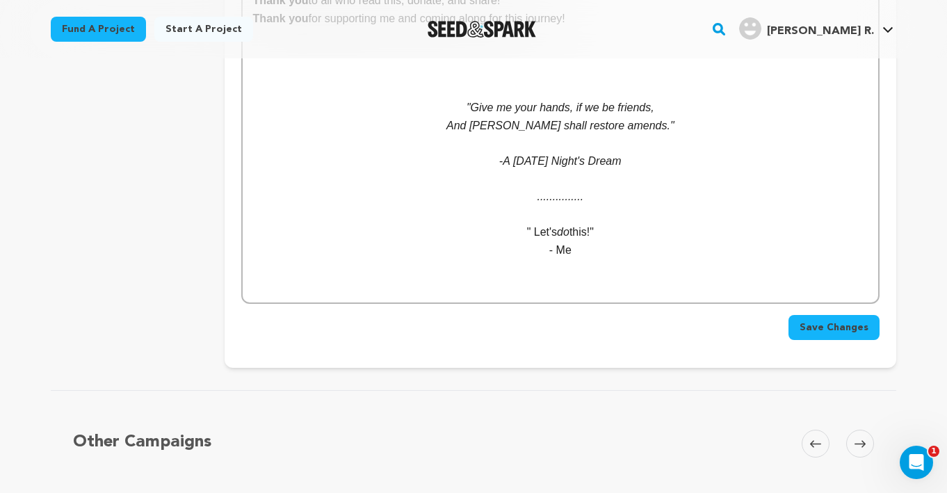
click at [796, 339] on button "Save Changes" at bounding box center [834, 327] width 91 height 25
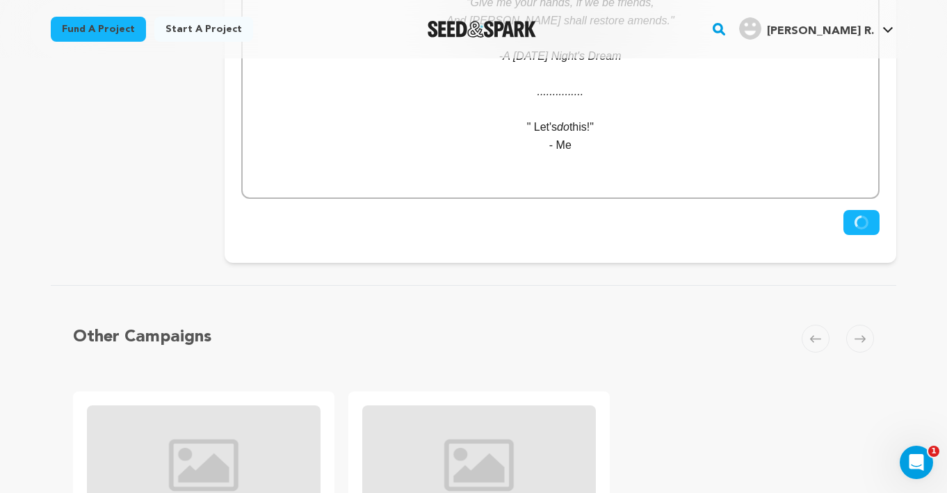
scroll to position [4925, 0]
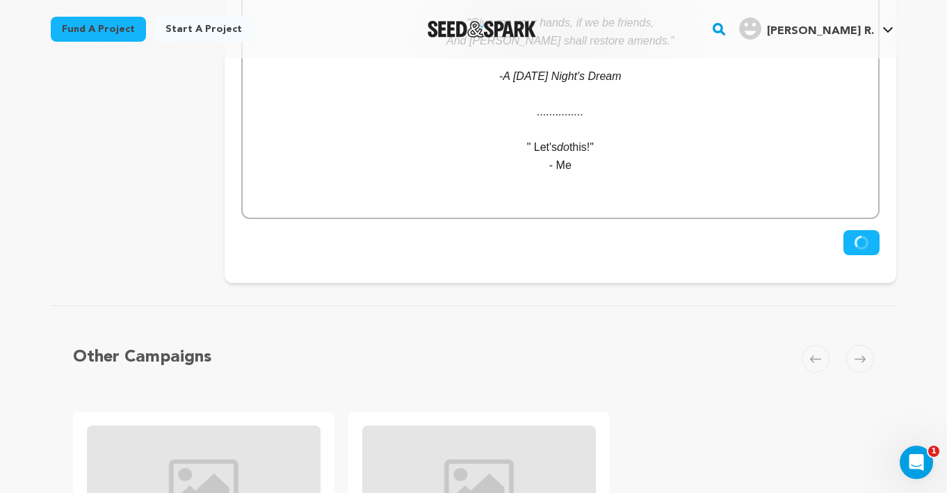
click at [855, 255] on button "Save Changes" at bounding box center [862, 242] width 36 height 25
click at [578, 103] on p at bounding box center [560, 94] width 615 height 18
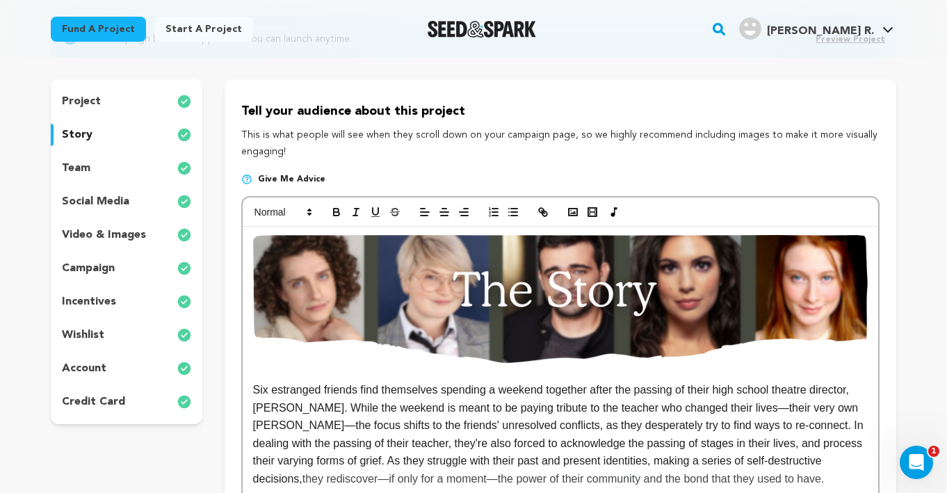
scroll to position [143, 0]
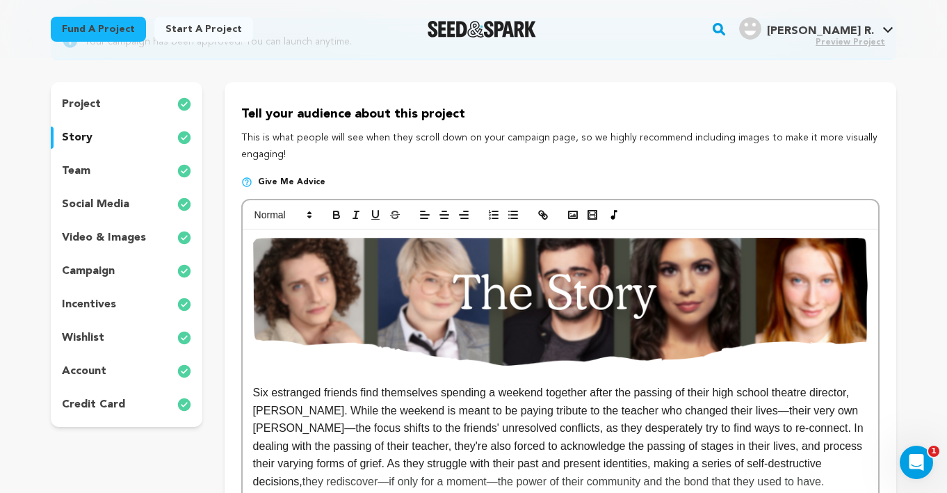
click at [112, 161] on div "team" at bounding box center [127, 171] width 152 height 22
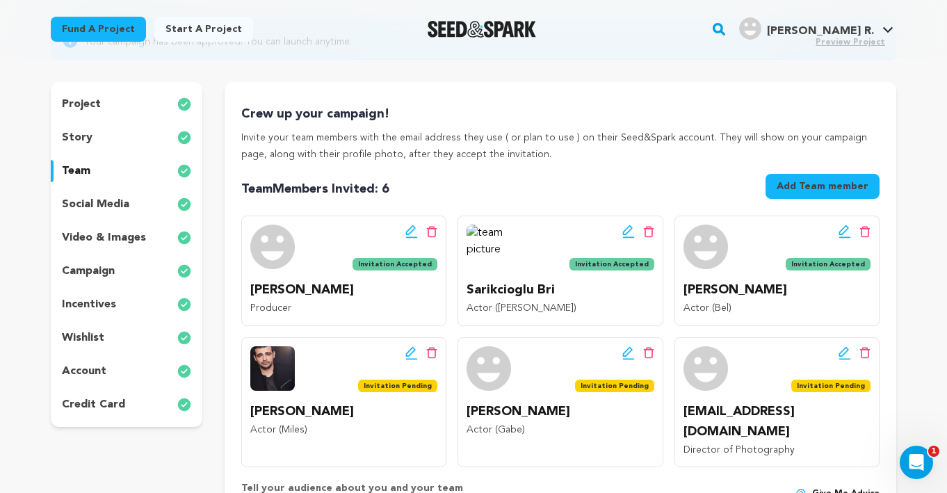
click at [106, 136] on div "story" at bounding box center [127, 138] width 152 height 22
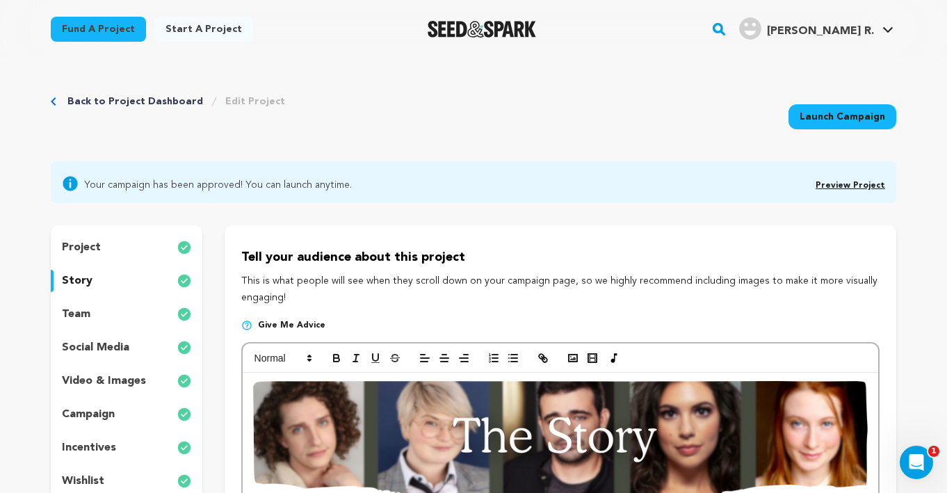
click at [86, 317] on p "team" at bounding box center [76, 314] width 29 height 17
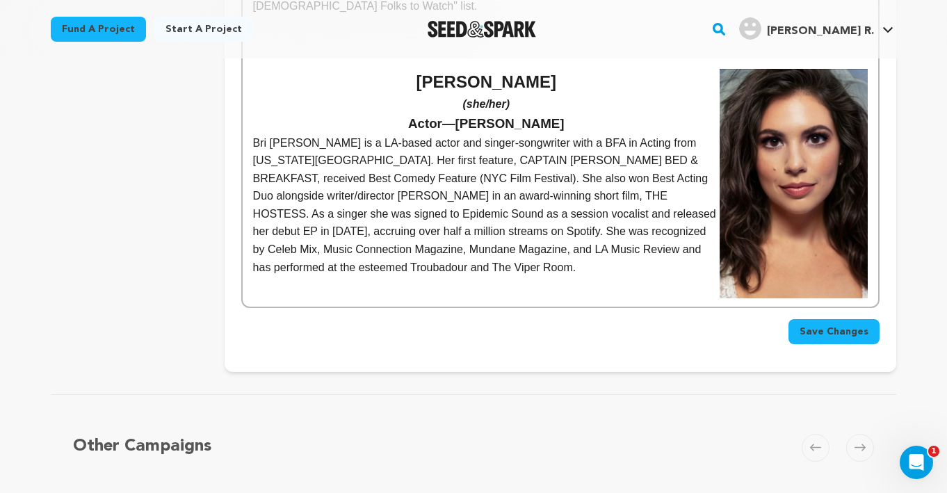
scroll to position [2417, 0]
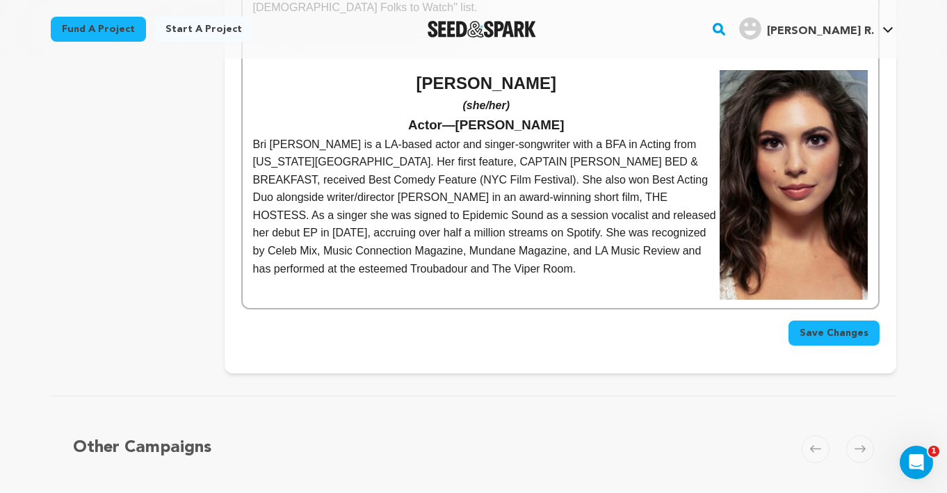
click at [862, 321] on button "Save Changes" at bounding box center [834, 333] width 91 height 25
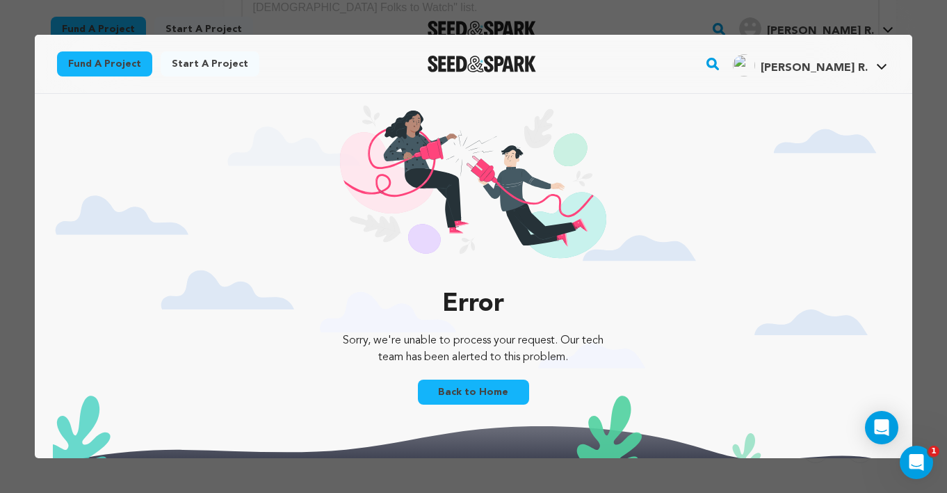
scroll to position [0, 0]
click at [492, 384] on link "Back to Home" at bounding box center [473, 392] width 111 height 25
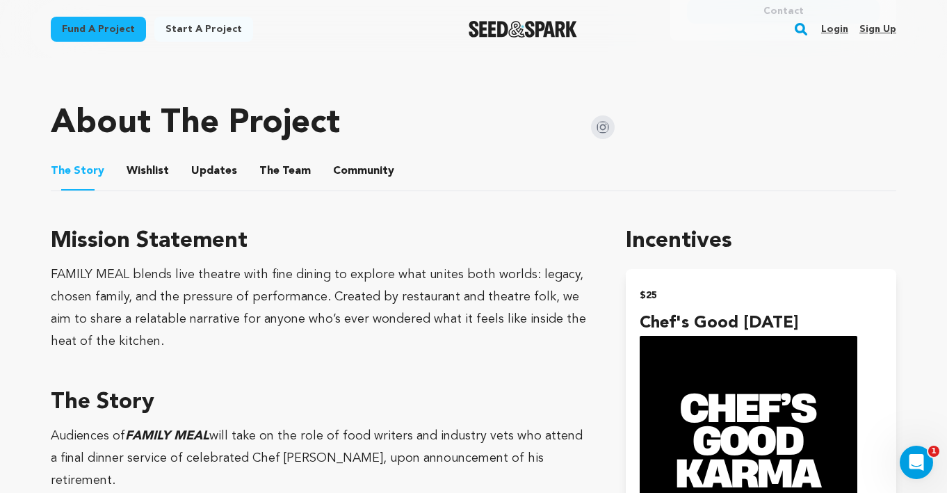
scroll to position [651, 0]
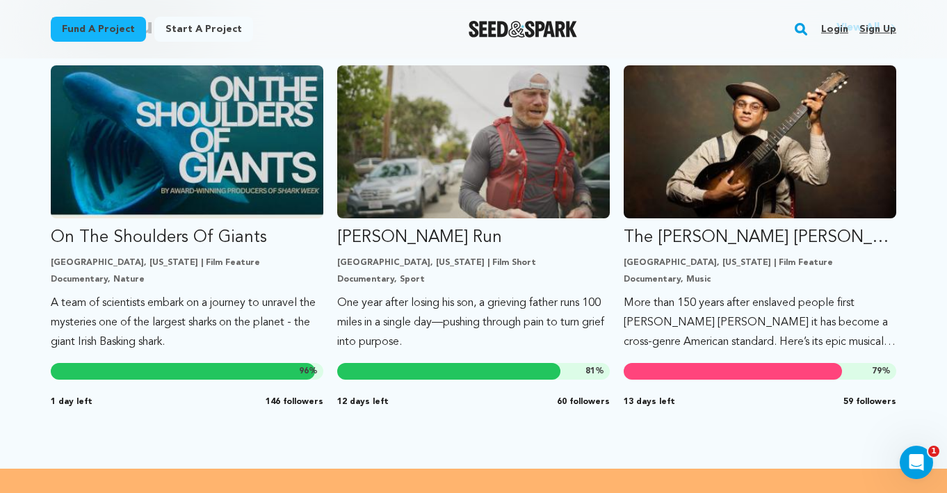
scroll to position [1250, 0]
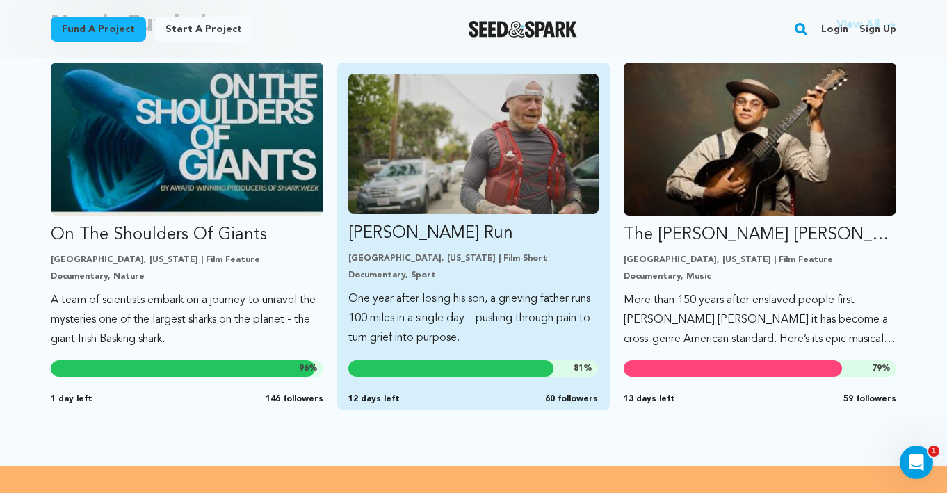
click at [371, 223] on p "Ryan’s Run" at bounding box center [473, 234] width 250 height 22
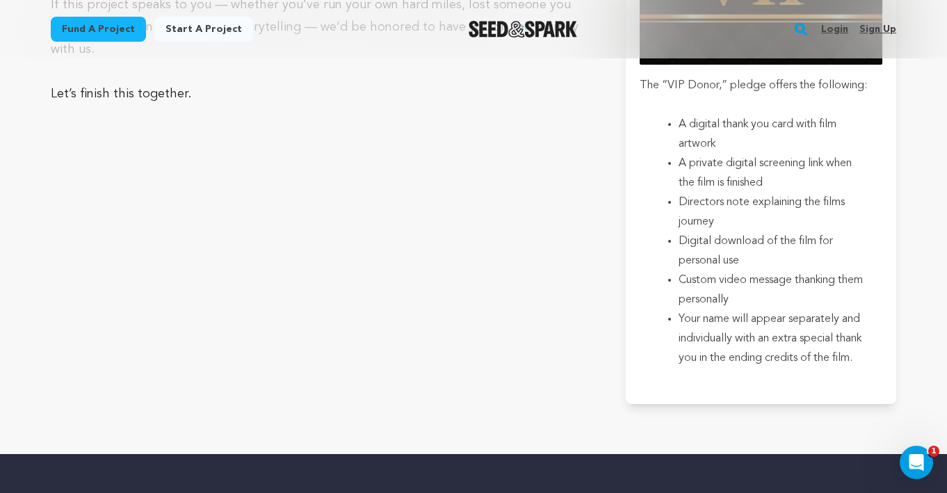
scroll to position [3259, 0]
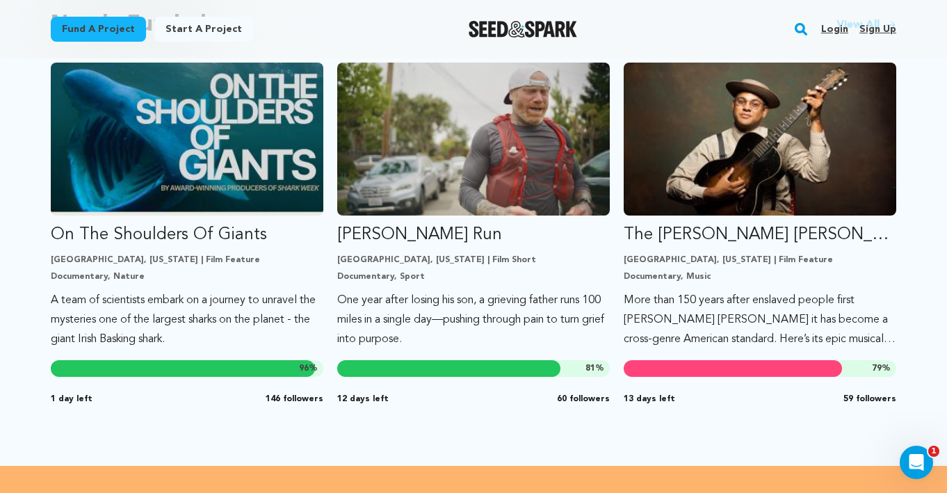
click at [843, 29] on link "Login" at bounding box center [834, 29] width 27 height 22
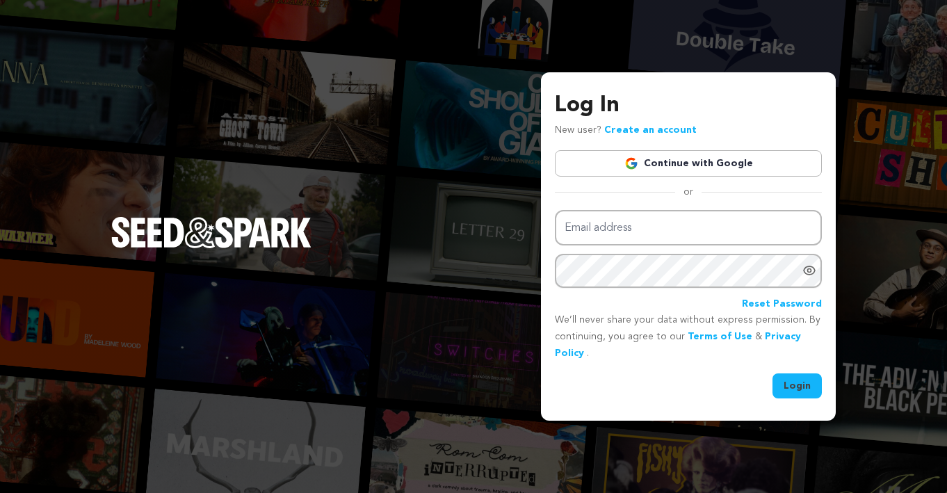
click at [766, 159] on link "Continue with Google" at bounding box center [688, 163] width 267 height 26
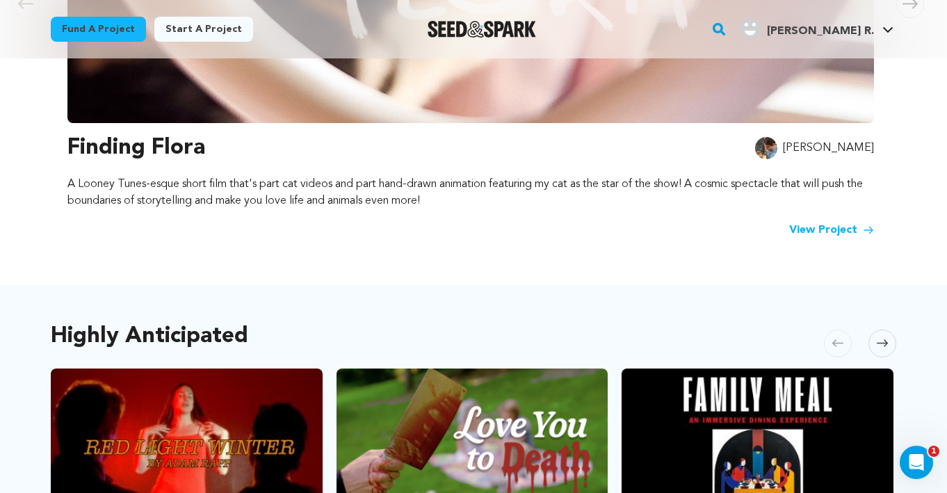
scroll to position [531, 0]
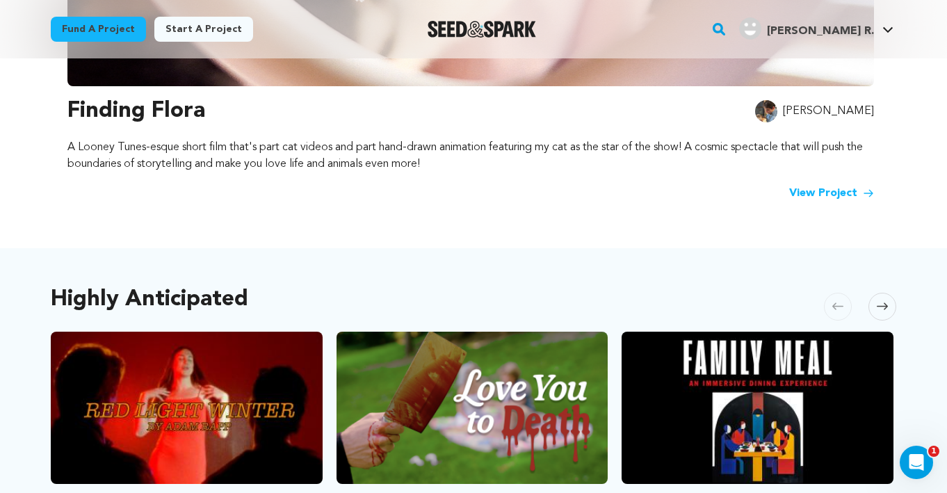
click at [818, 185] on link "View Project" at bounding box center [831, 193] width 85 height 17
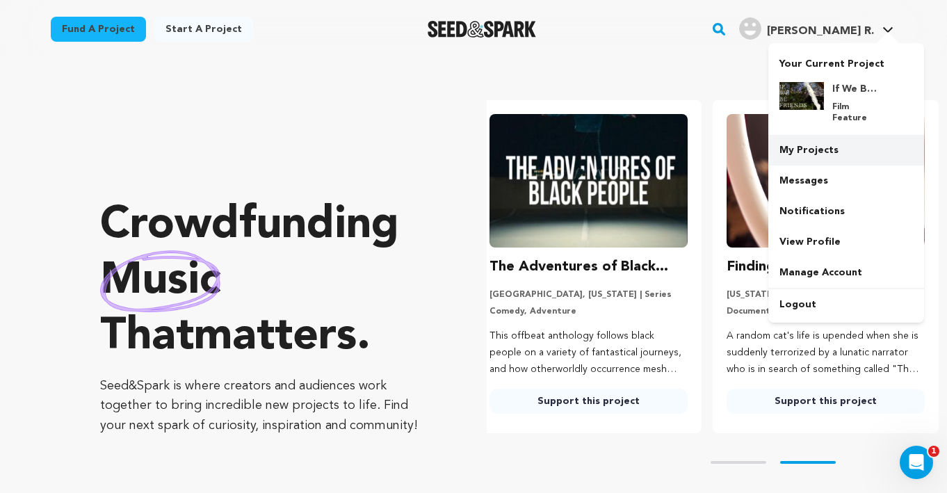
click at [812, 135] on link "My Projects" at bounding box center [846, 150] width 156 height 31
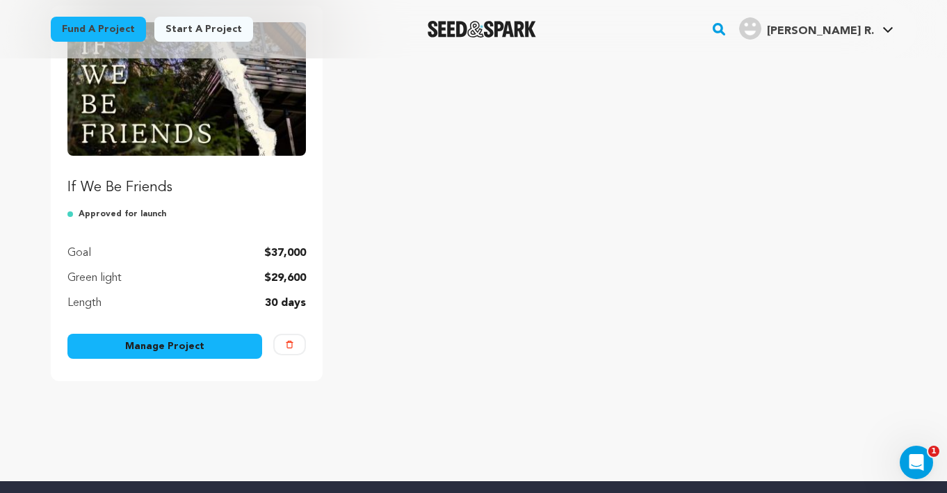
click at [215, 355] on link "Manage Project" at bounding box center [164, 346] width 195 height 25
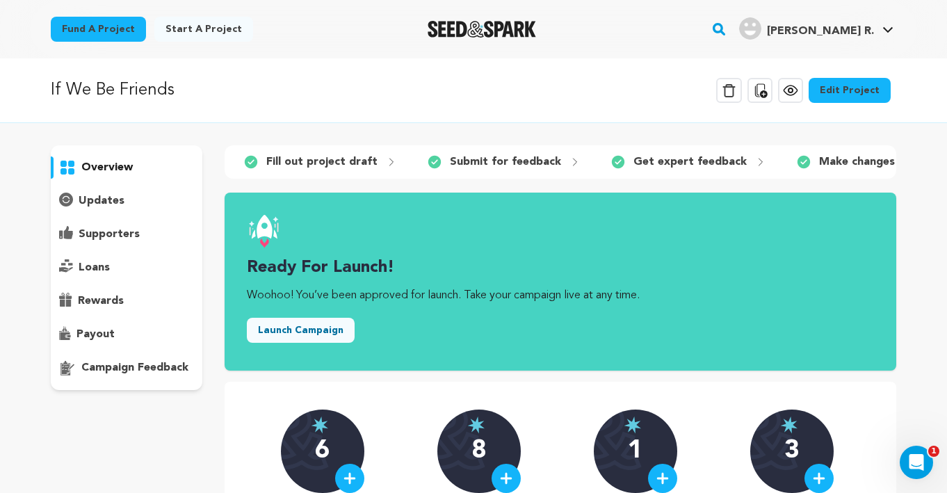
click at [834, 95] on link "Edit Project" at bounding box center [850, 90] width 82 height 25
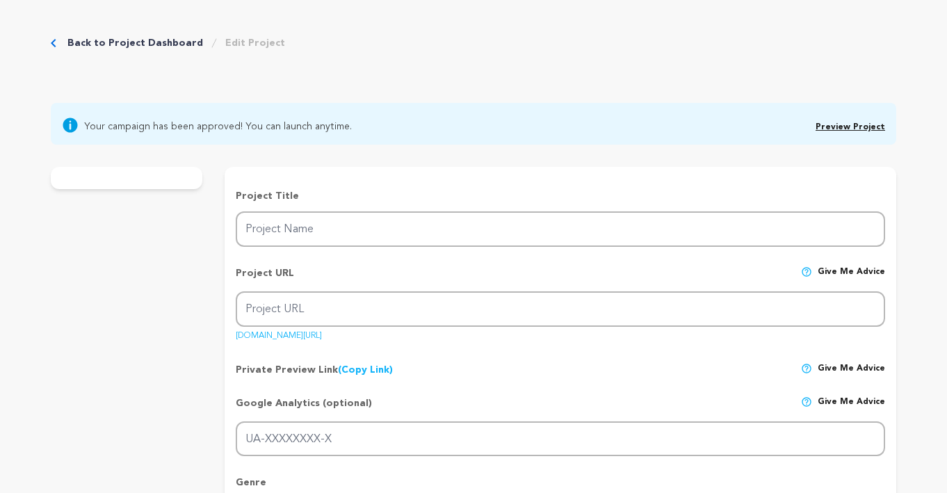
type input "If We Be Friends"
type input "if-we-be-friends"
type input "Following the passing of their high school theatre director, six old friends re…"
type textarea "After the death of their high school theatre teacher, six old friends reunite f…"
type textarea "My intention with this film is to remind people that throughout the stages of o…"
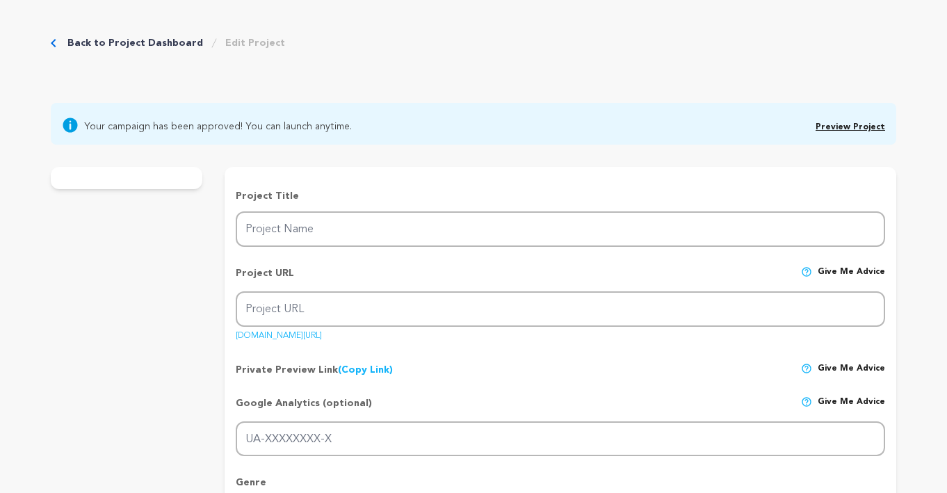
radio input "true"
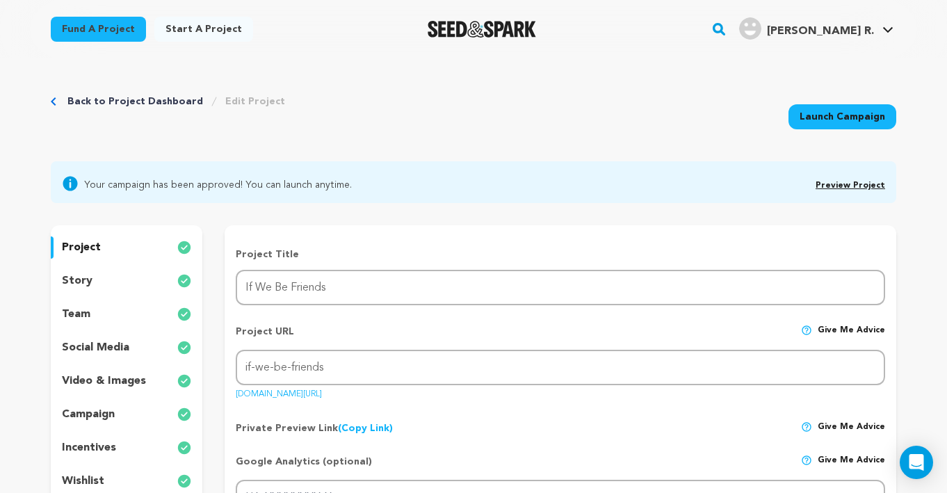
click at [92, 279] on div "story" at bounding box center [127, 281] width 152 height 22
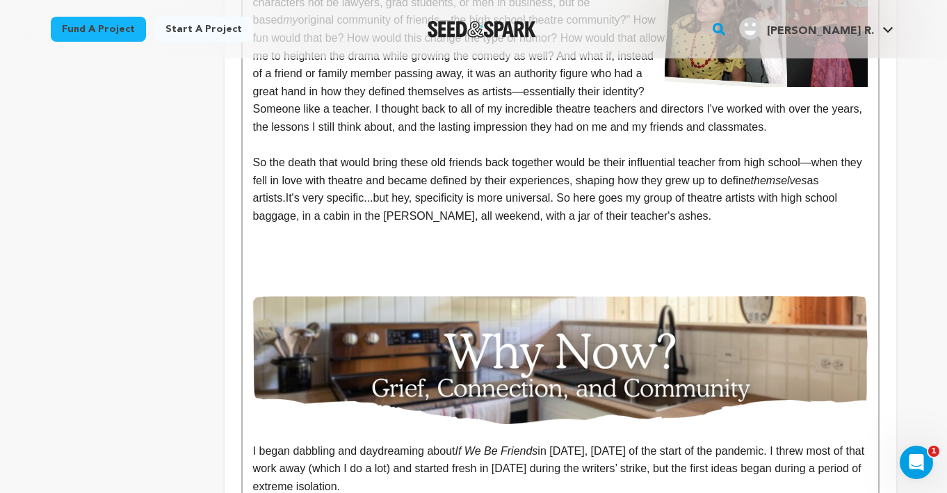
scroll to position [1810, 0]
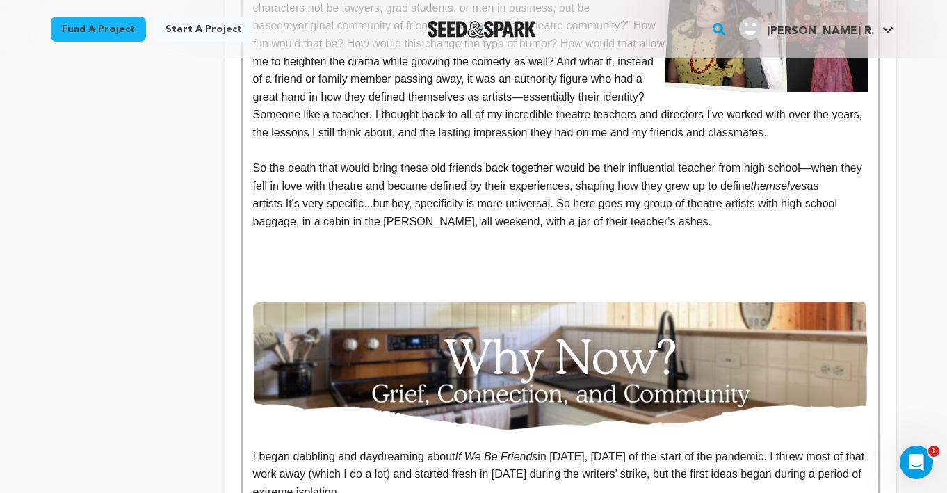
click at [399, 248] on p at bounding box center [560, 257] width 615 height 18
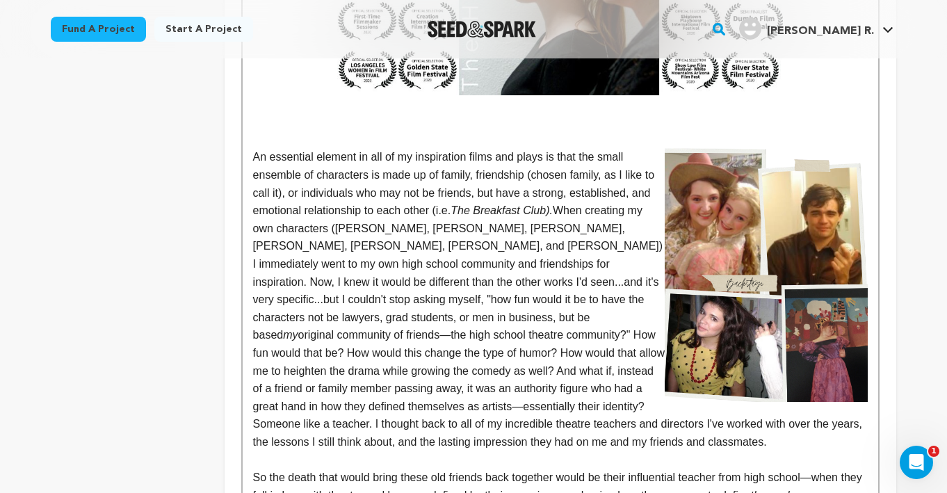
scroll to position [1433, 0]
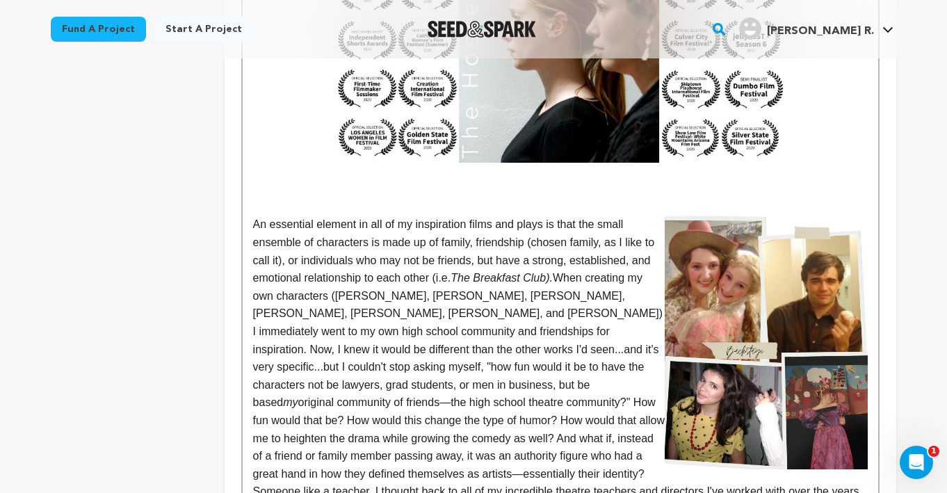
click at [433, 194] on p at bounding box center [560, 189] width 615 height 18
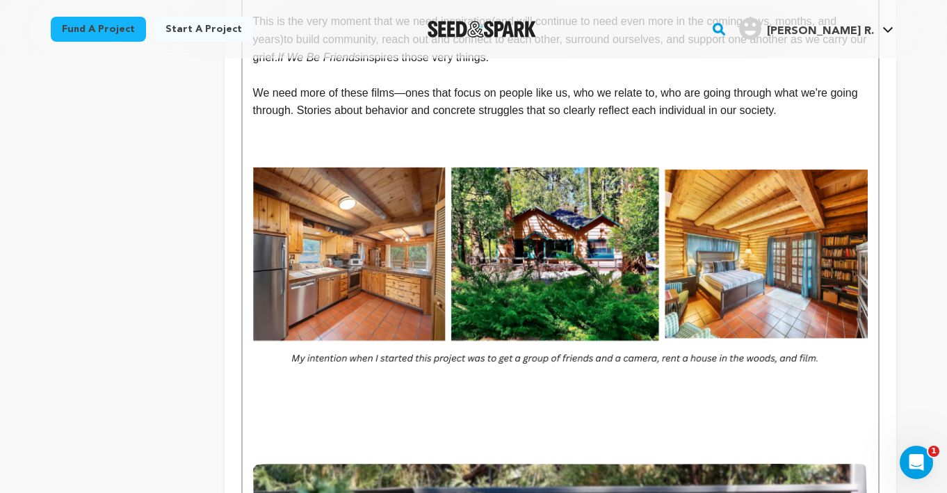
scroll to position [2480, 0]
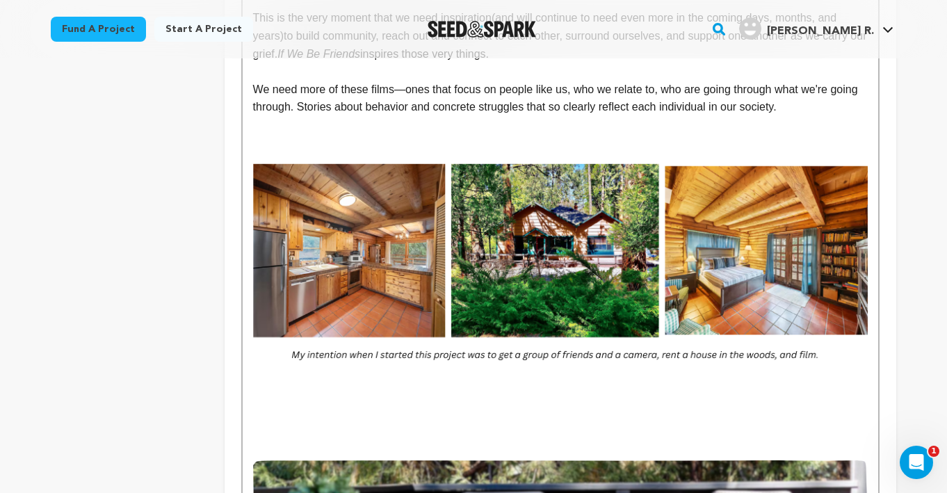
click at [824, 113] on span "We need more of these films—ones that focus on people like us, who we relate to…" at bounding box center [557, 98] width 608 height 30
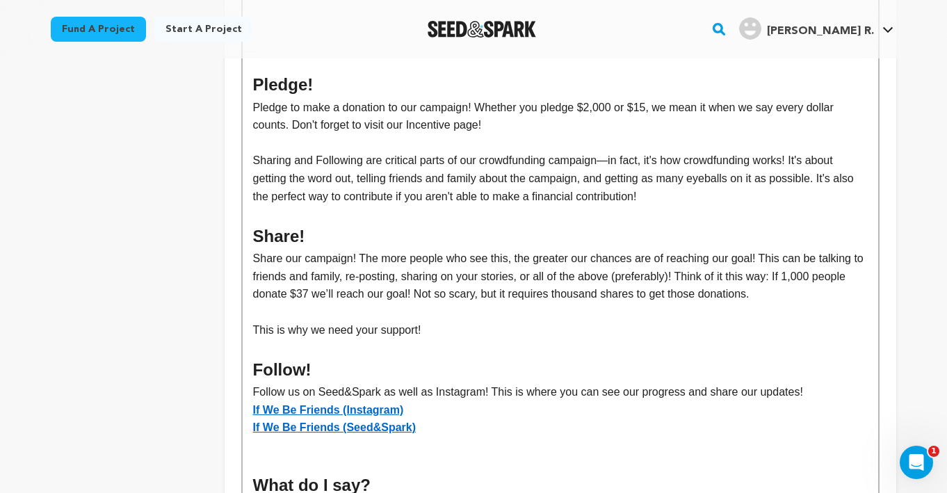
scroll to position [4153, 0]
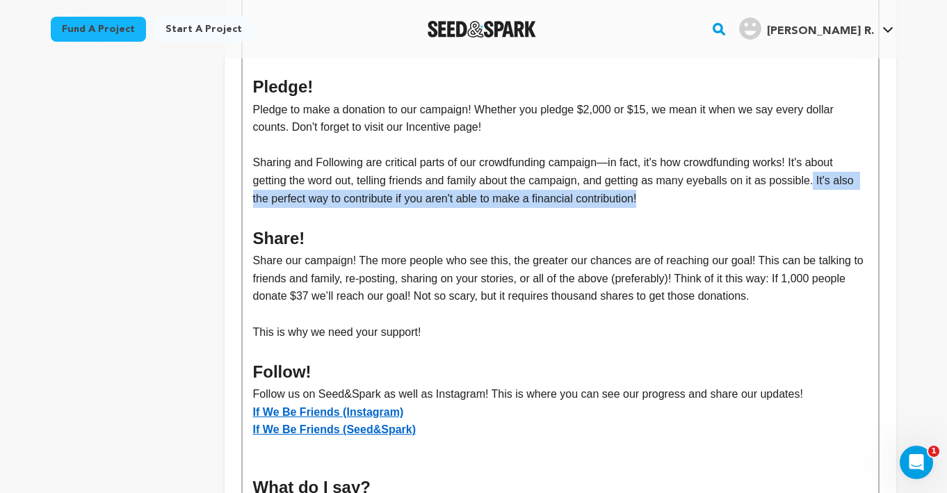
drag, startPoint x: 692, startPoint y: 219, endPoint x: 827, endPoint y: 200, distance: 136.3
click at [827, 200] on p "Sharing and Following are critical parts of our crowdfunding campaign—in fact, …" at bounding box center [560, 181] width 615 height 54
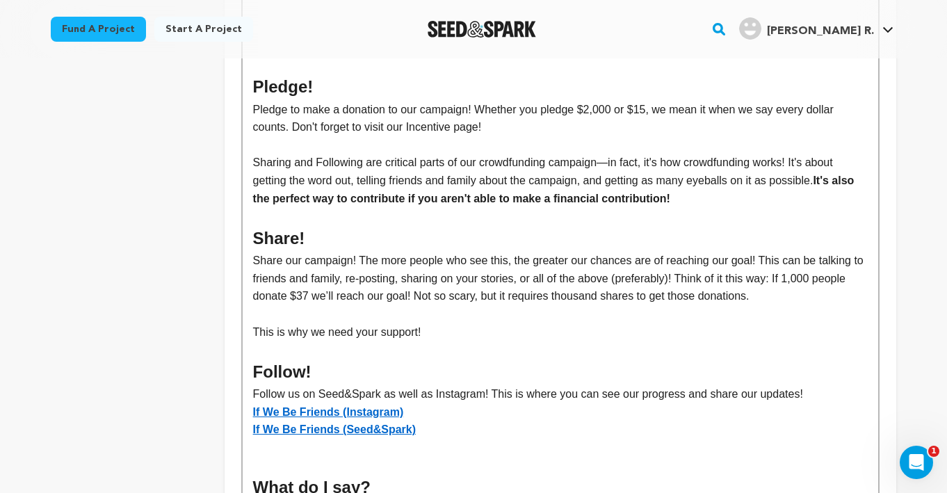
drag, startPoint x: 252, startPoint y: 183, endPoint x: 857, endPoint y: 211, distance: 606.4
click at [837, 252] on h2 "Share!" at bounding box center [560, 238] width 615 height 26
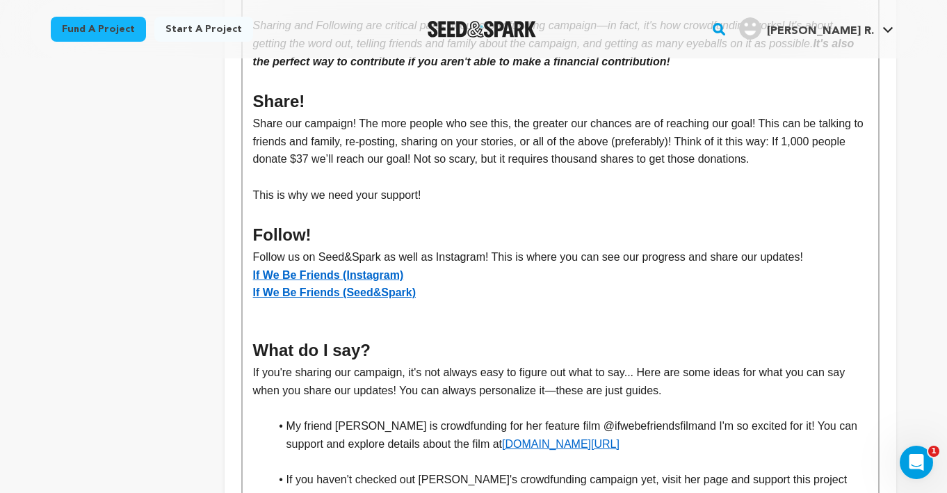
scroll to position [4294, 0]
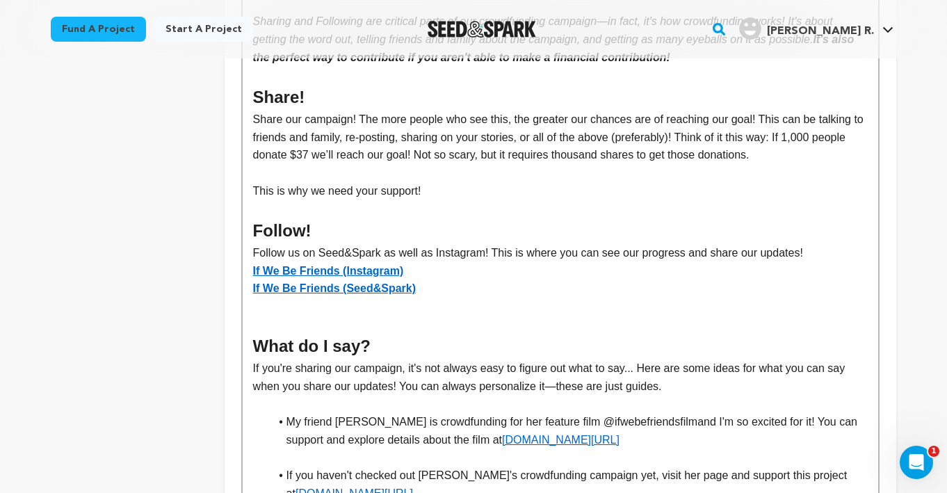
click at [643, 161] on span "Share our campaign! The more people who see this, the greater our chances are o…" at bounding box center [560, 136] width 614 height 47
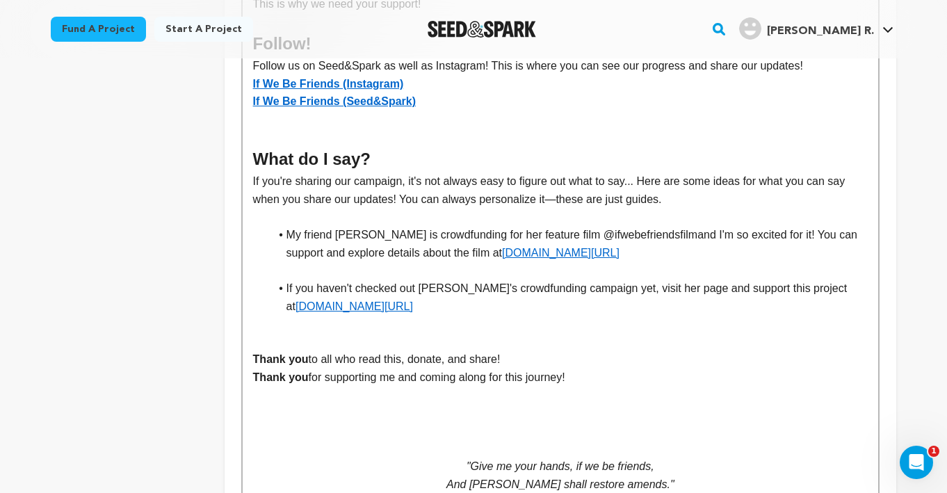
scroll to position [4482, 0]
click at [510, 314] on li "If you haven't checked out Rosie's crowdfunding campaign yet, visit her page an…" at bounding box center [569, 296] width 598 height 35
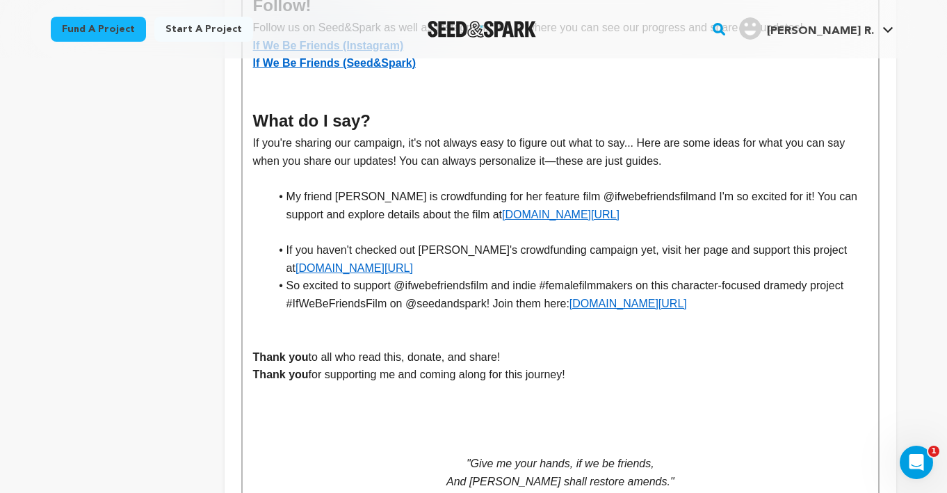
scroll to position [4527, 0]
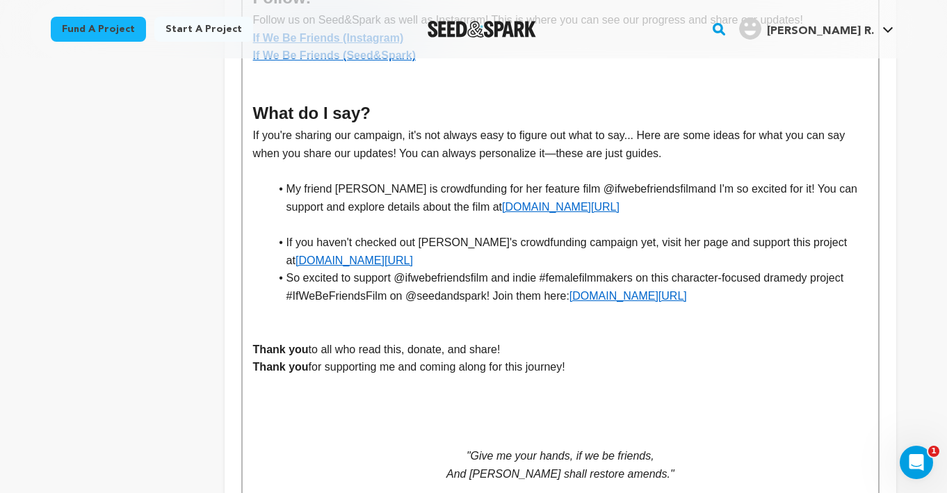
click at [524, 269] on li "If you haven't checked out Rosie's crowdfunding campaign yet, visit her page an…" at bounding box center [569, 251] width 598 height 35
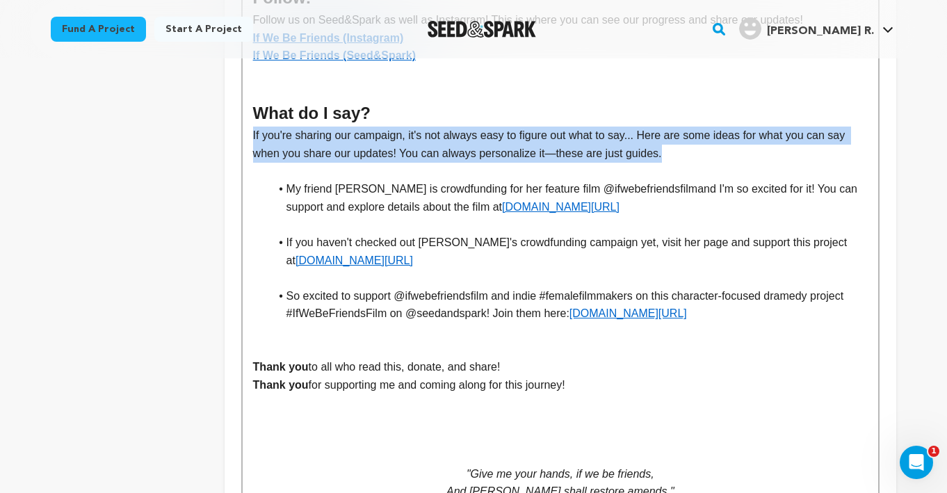
drag, startPoint x: 675, startPoint y: 170, endPoint x: 248, endPoint y: 156, distance: 427.9
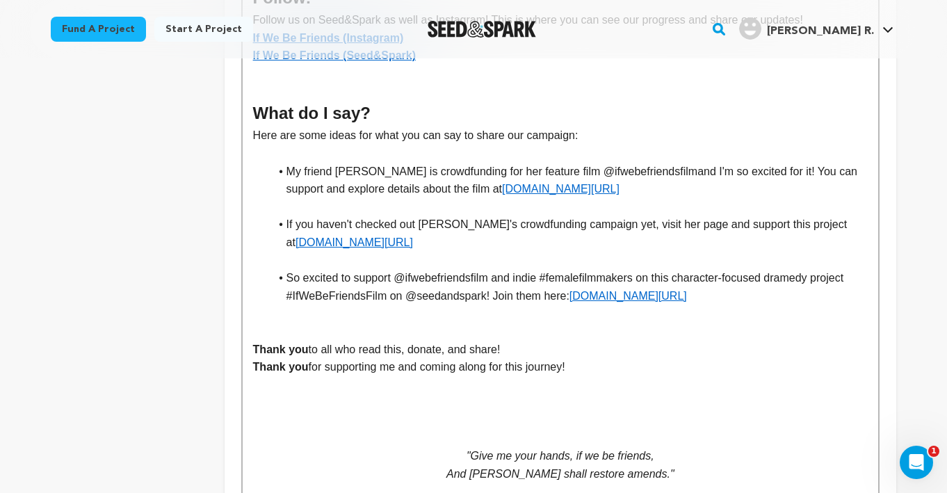
click at [752, 198] on li "My friend Rosie is crowdfunding for her feature film @ ifwebefriendsfilm and I'…" at bounding box center [569, 180] width 598 height 35
drag, startPoint x: 451, startPoint y: 207, endPoint x: 311, endPoint y: 204, distance: 140.5
click at [311, 195] on span "and I'm so excited for it! You can support and explore details about the film at" at bounding box center [574, 181] width 574 height 30
click at [449, 216] on p at bounding box center [560, 207] width 615 height 18
click at [773, 188] on span "and I'm so excited for it! You can support and explore details about the film at" at bounding box center [574, 181] width 574 height 30
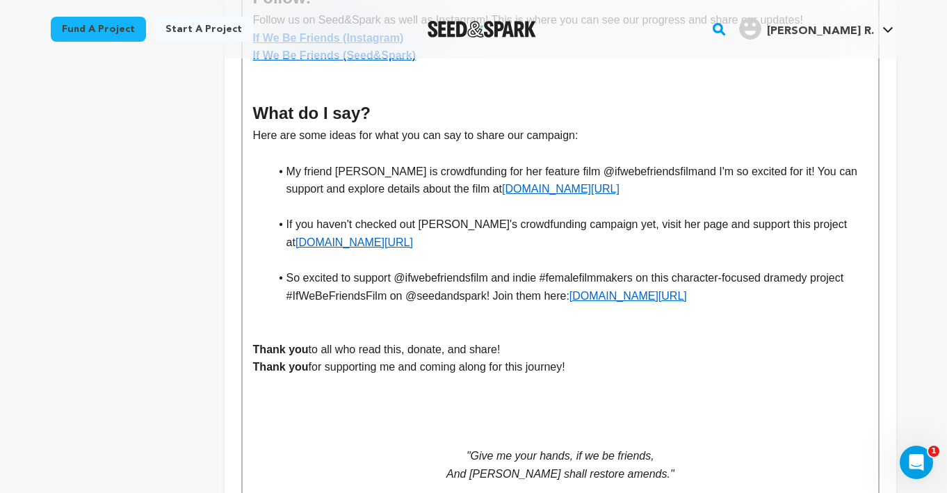
drag, startPoint x: 467, startPoint y: 209, endPoint x: 386, endPoint y: 211, distance: 80.7
click at [386, 195] on span "and I'm so excited for it! You can support and explore details about the film at" at bounding box center [574, 181] width 574 height 30
drag, startPoint x: 393, startPoint y: 207, endPoint x: 769, endPoint y: 191, distance: 376.6
click at [769, 191] on span "and I'm so excited for it! You can support and explore details at" at bounding box center [574, 181] width 574 height 30
click at [672, 198] on li "My friend Rosie is crowdfunding for her feature film @ ifwebefriendsfilm and I'…" at bounding box center [569, 180] width 598 height 35
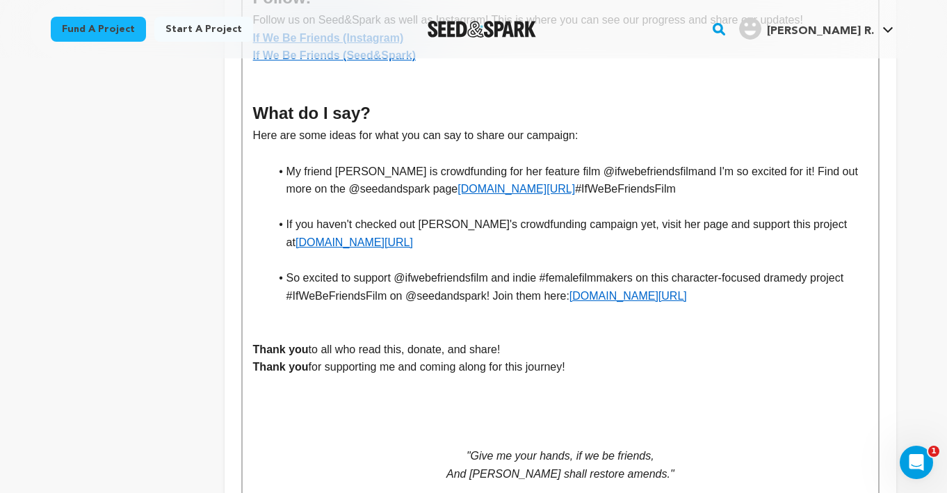
click at [647, 195] on span "and I'm so excited for it! Find out more on the @seedandspark page" at bounding box center [574, 181] width 575 height 30
click at [538, 251] on li "If you haven't checked out Rosie's crowdfunding campaign yet, visit her page an…" at bounding box center [569, 233] width 598 height 35
drag, startPoint x: 418, startPoint y: 244, endPoint x: 359, endPoint y: 243, distance: 59.1
click at [359, 243] on li "If you haven't checked out Rosie's crowdfunding campaign yet, visit her page an…" at bounding box center [569, 233] width 598 height 35
drag, startPoint x: 508, startPoint y: 262, endPoint x: 273, endPoint y: 247, distance: 235.5
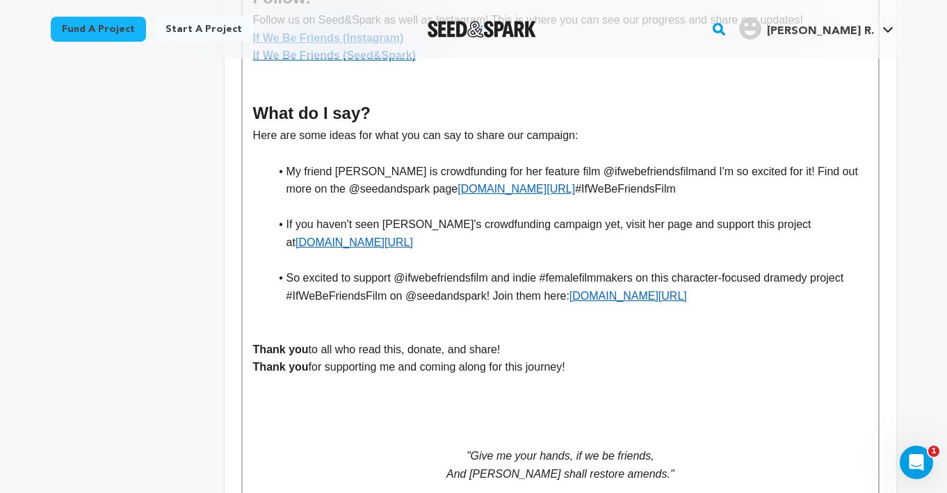
click at [273, 247] on li "If you haven't seen Rosie's crowdfunding campaign yet, visit her page and suppo…" at bounding box center [569, 233] width 598 height 35
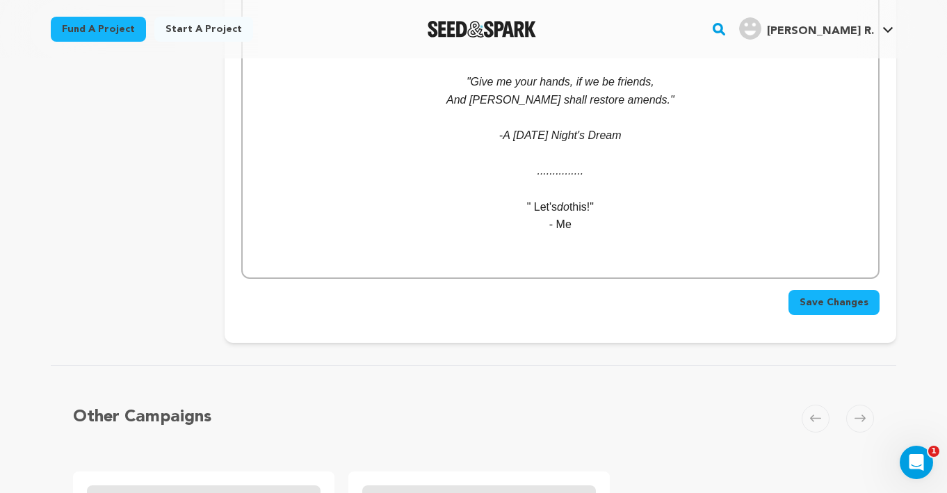
scroll to position [4903, 0]
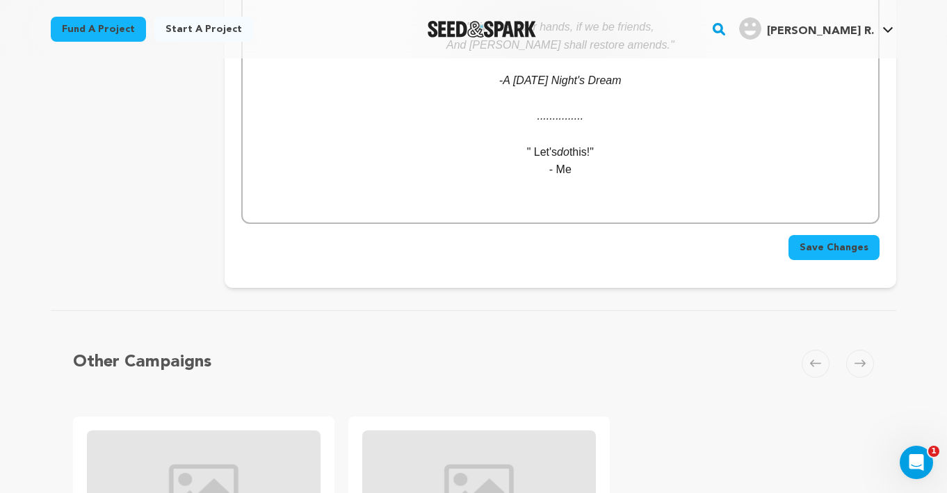
click at [867, 255] on span "Save Changes" at bounding box center [834, 248] width 69 height 14
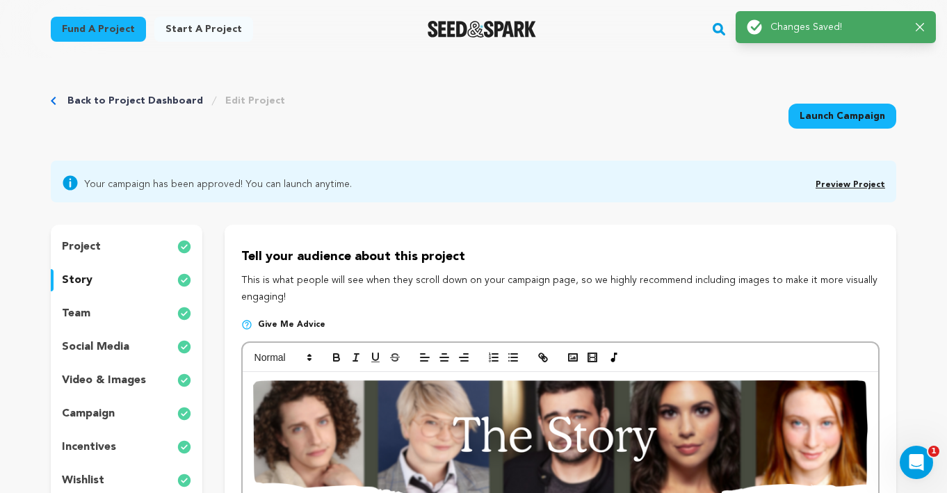
scroll to position [0, 0]
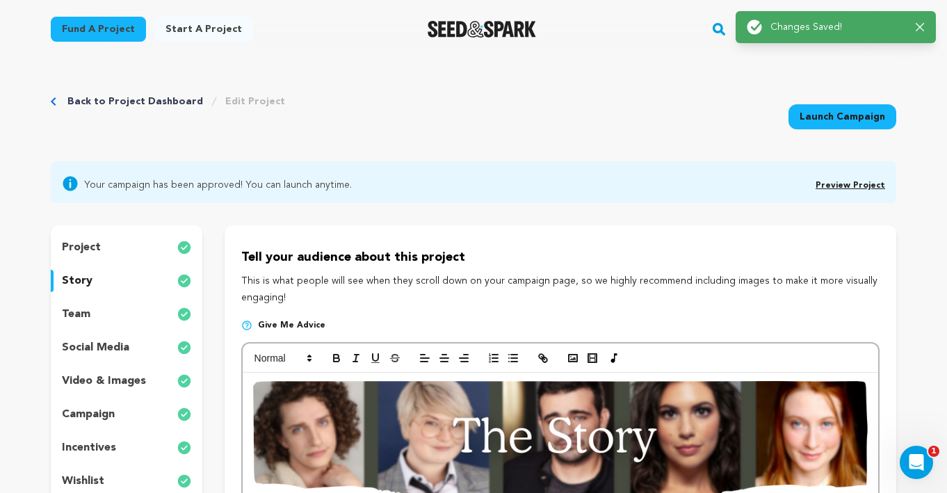
click at [92, 307] on div "team" at bounding box center [127, 314] width 152 height 22
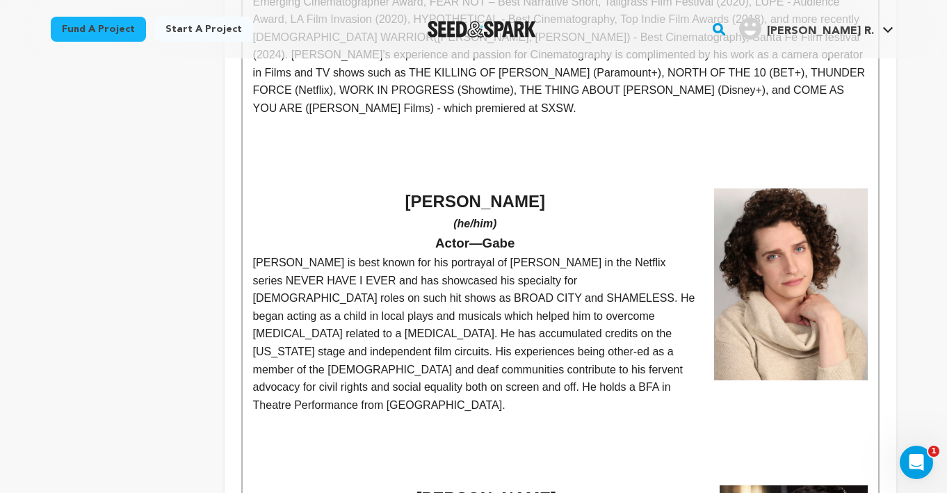
scroll to position [1487, 0]
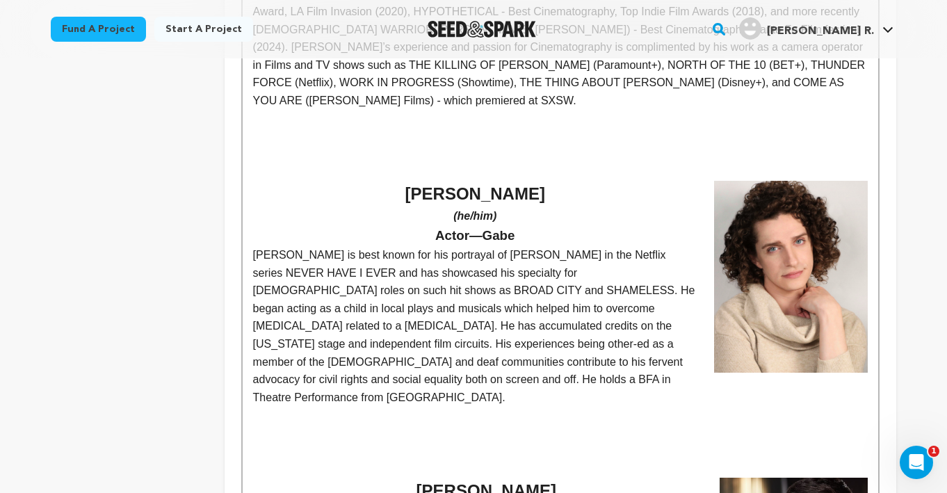
click at [646, 225] on h3 "Actor—Gabe" at bounding box center [560, 235] width 615 height 21
click at [723, 218] on img at bounding box center [791, 277] width 154 height 192
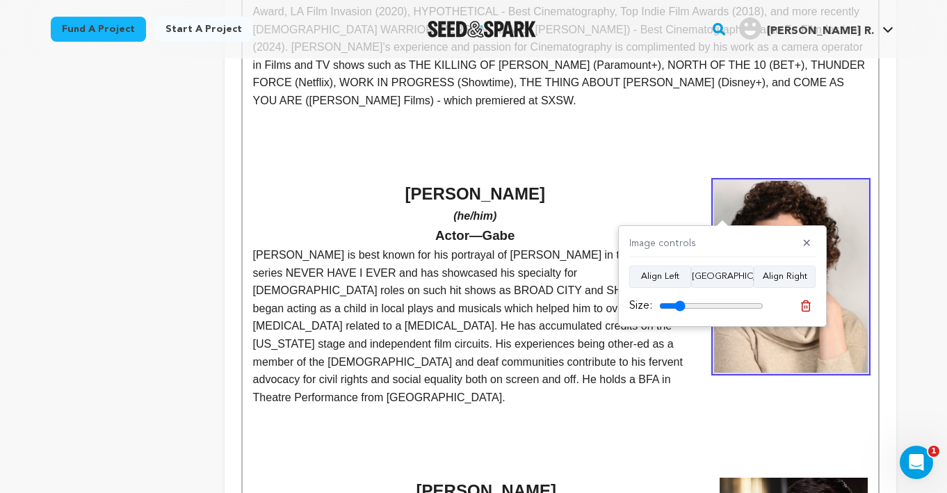
click at [542, 289] on span "[PERSON_NAME] is best known for his portrayal of [PERSON_NAME] in the Netflix s…" at bounding box center [475, 326] width 445 height 154
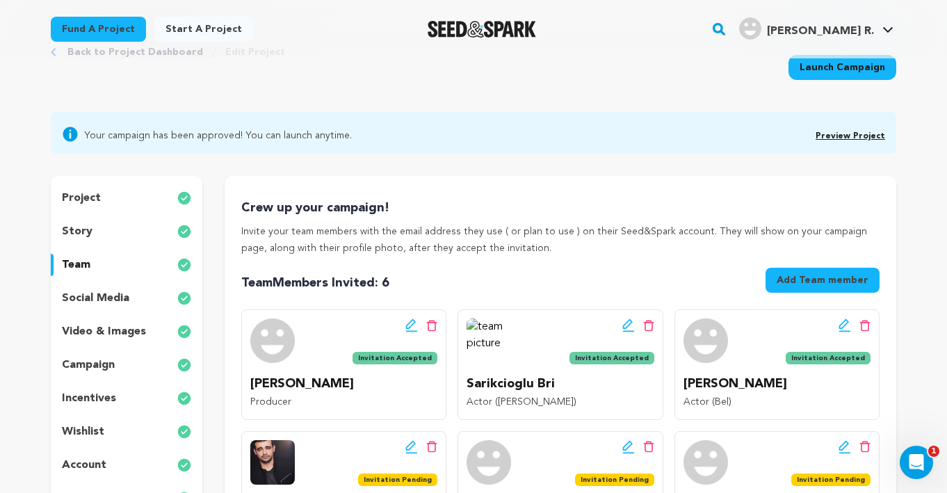
scroll to position [34, 0]
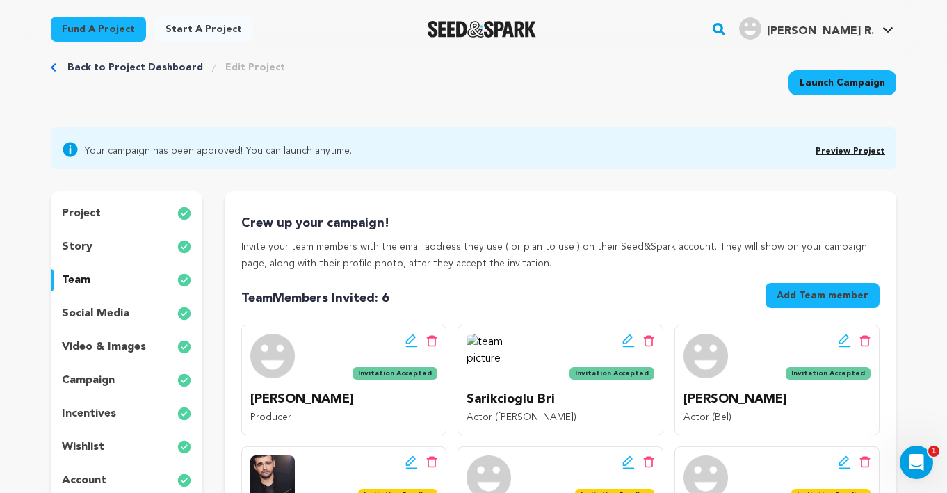
click at [840, 152] on link "Preview Project" at bounding box center [851, 151] width 70 height 8
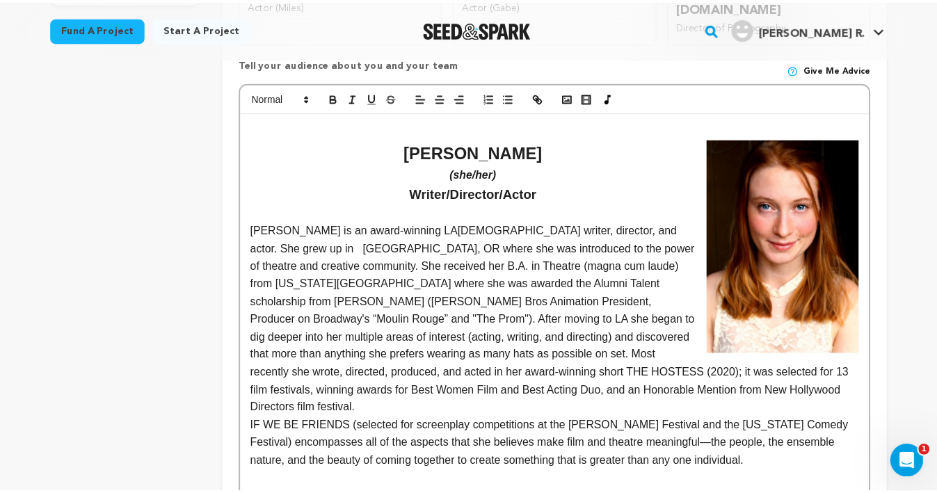
scroll to position [588, 0]
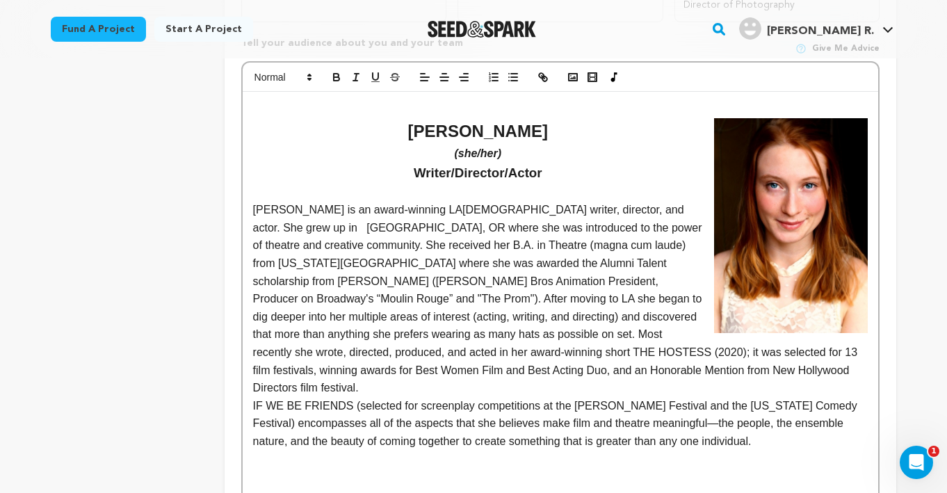
click at [558, 163] on h3 "Writer/Director/Actor" at bounding box center [560, 173] width 615 height 21
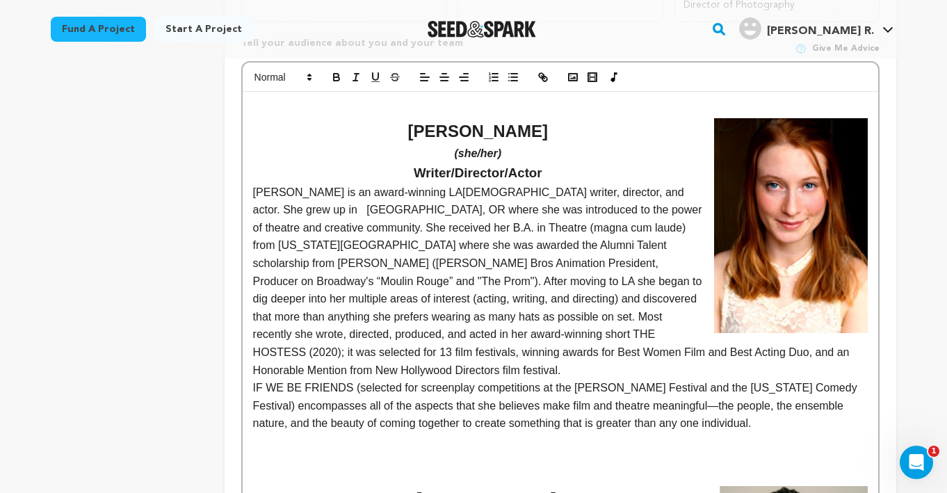
click at [809, 175] on img at bounding box center [791, 226] width 154 height 216
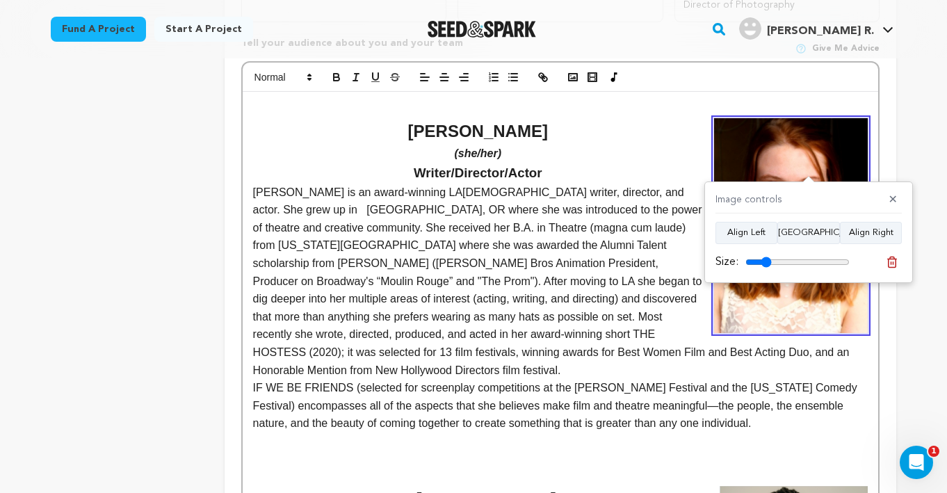
click at [809, 175] on img at bounding box center [791, 226] width 154 height 216
click at [620, 271] on p "osalie Alspach is an award-winning LA-based writer, director, and actor. She gr…" at bounding box center [560, 282] width 615 height 196
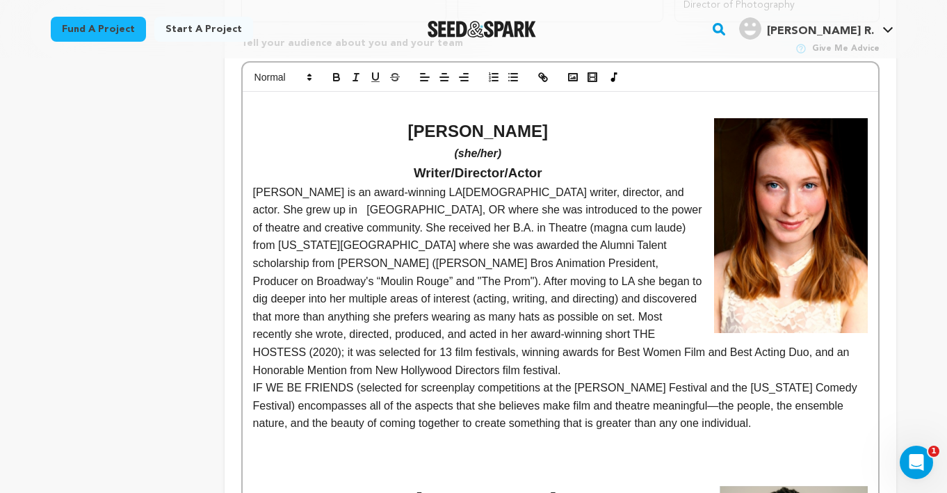
click at [553, 163] on h3 "Writer/Director/Actor" at bounding box center [560, 173] width 615 height 21
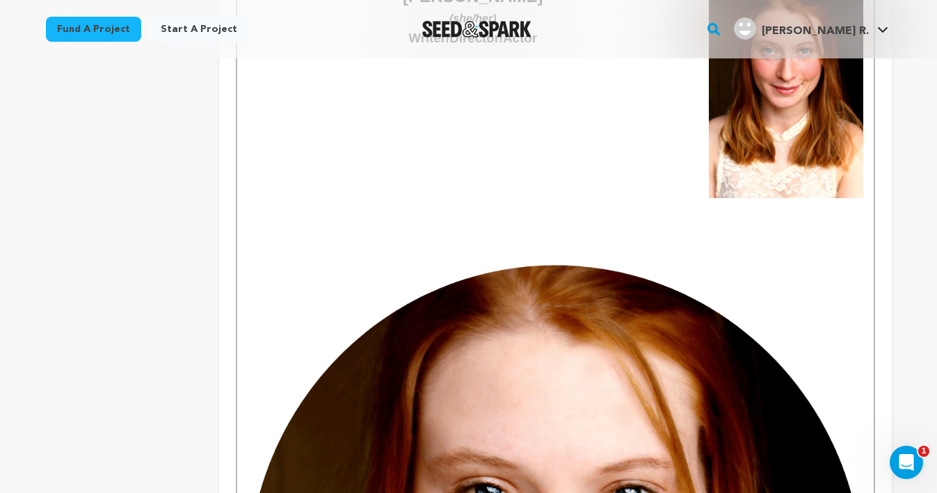
scroll to position [722, 0]
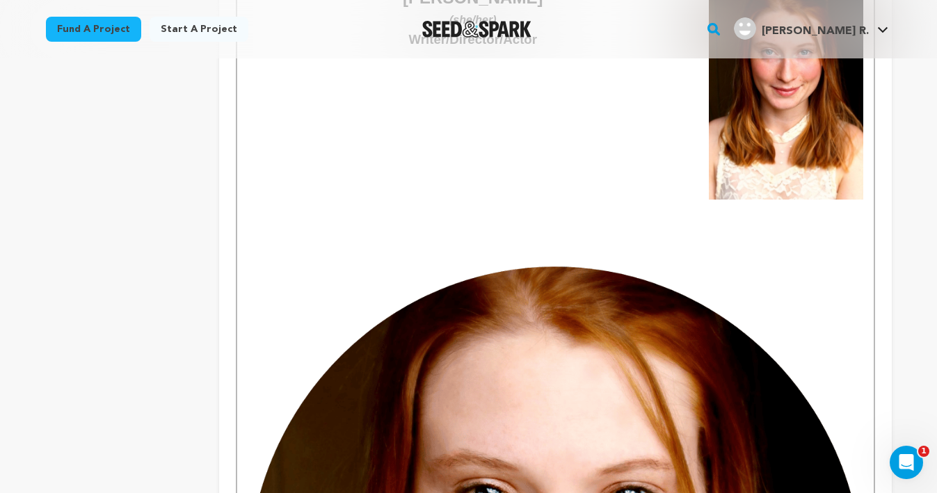
click at [764, 140] on img at bounding box center [786, 93] width 154 height 216
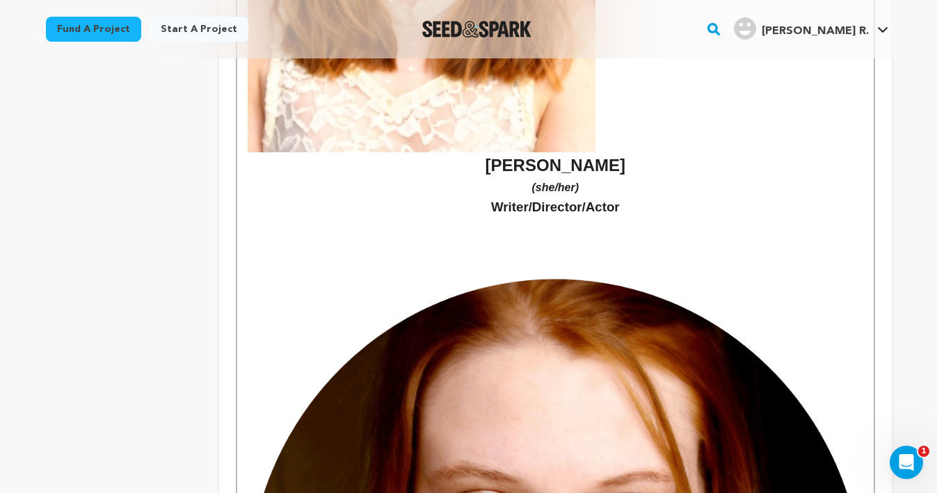
scroll to position [1042, 0]
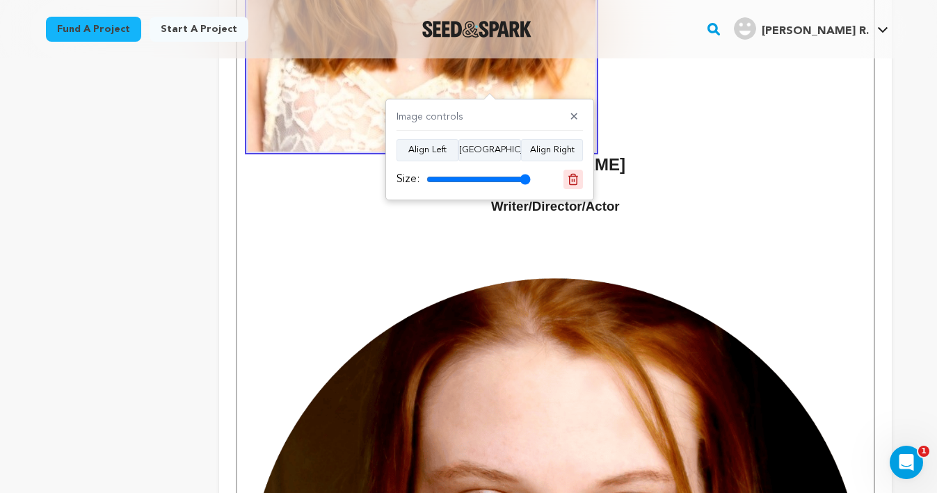
click at [571, 173] on icon at bounding box center [573, 179] width 13 height 13
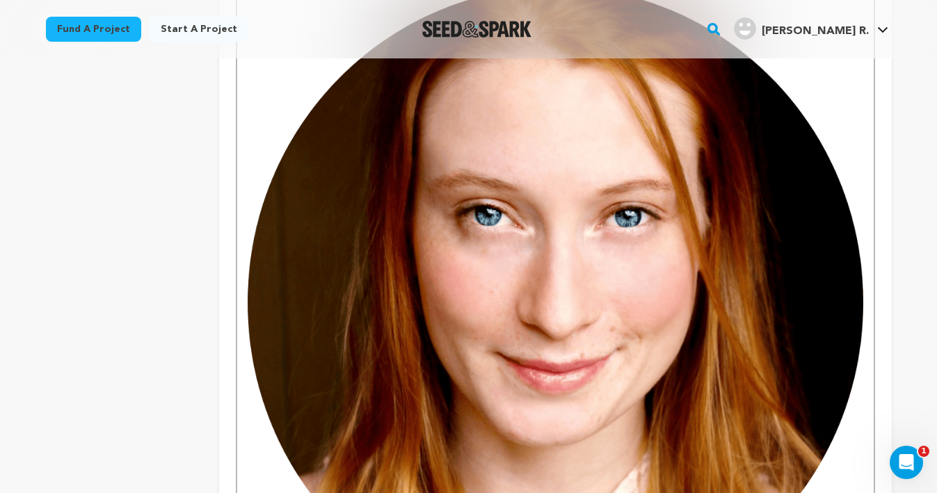
scroll to position [834, 0]
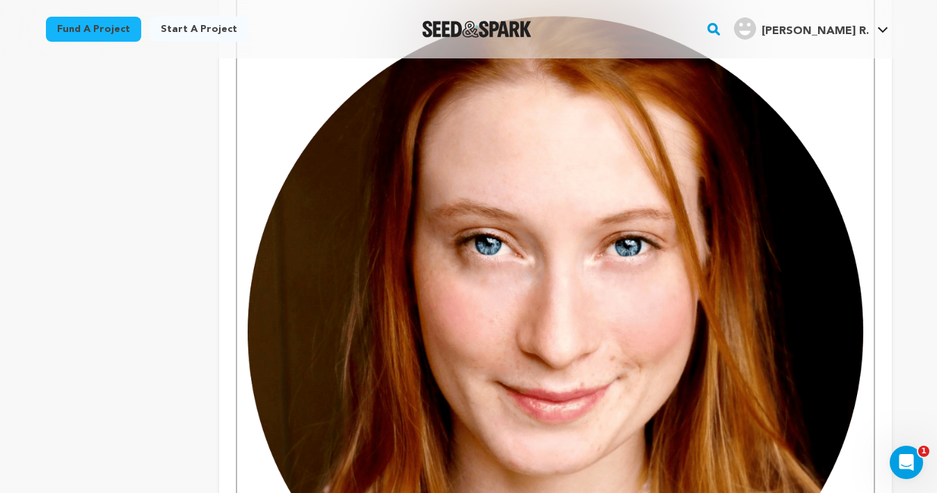
click at [571, 173] on img at bounding box center [555, 339] width 615 height 769
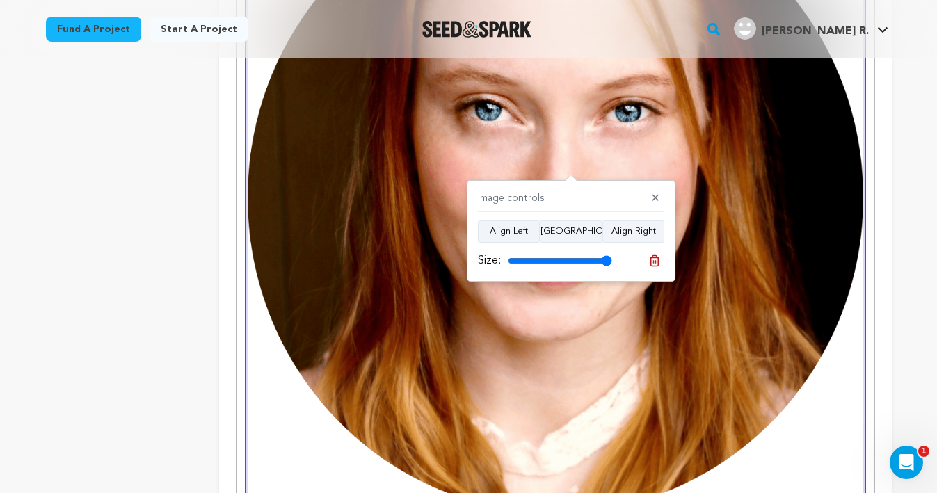
scroll to position [971, 0]
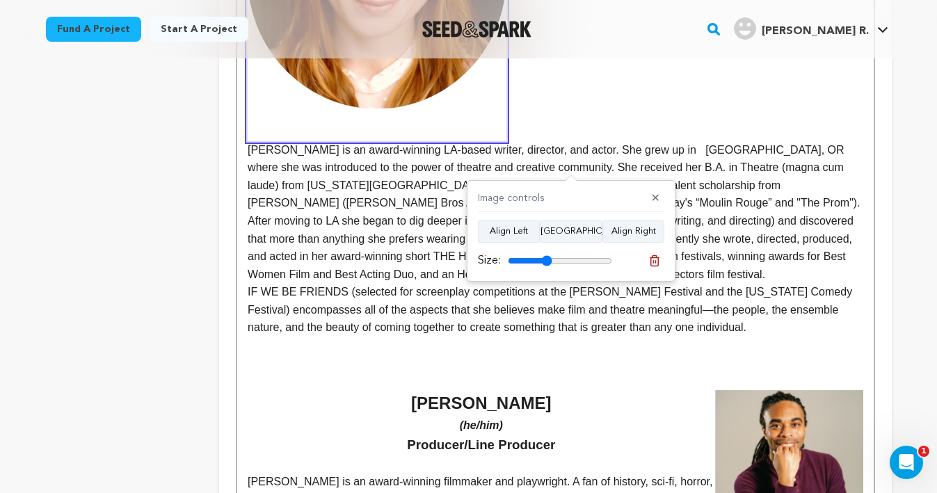
drag, startPoint x: 606, startPoint y: 258, endPoint x: 546, endPoint y: 251, distance: 60.2
type input "42"
click at [546, 255] on input "range" at bounding box center [560, 260] width 104 height 11
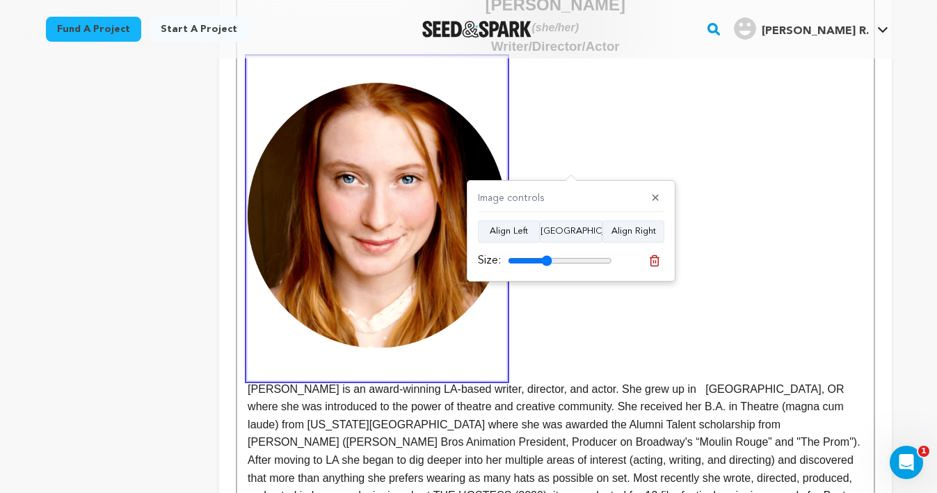
scroll to position [684, 0]
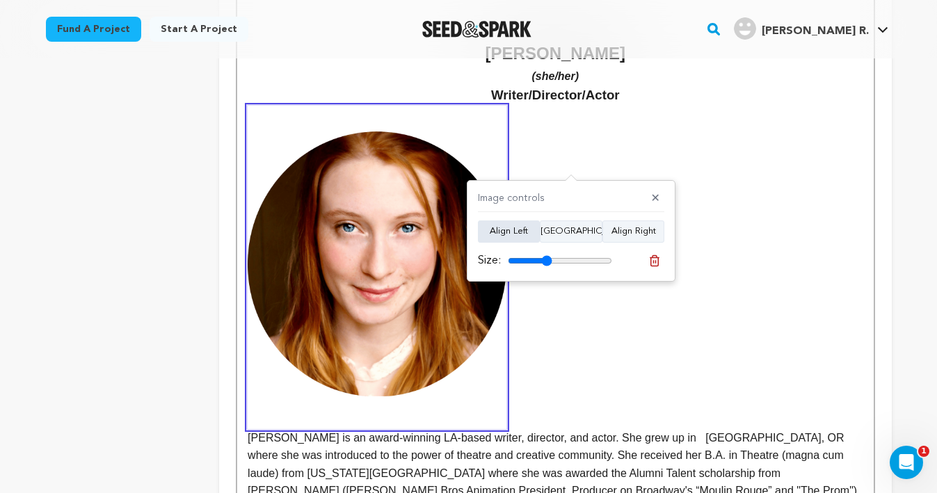
click at [519, 233] on button "Align Left" at bounding box center [509, 231] width 62 height 22
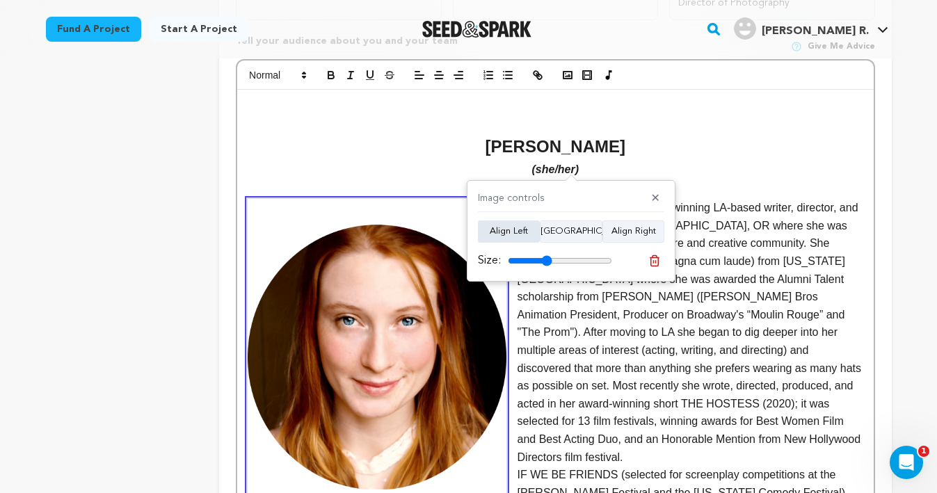
scroll to position [595, 0]
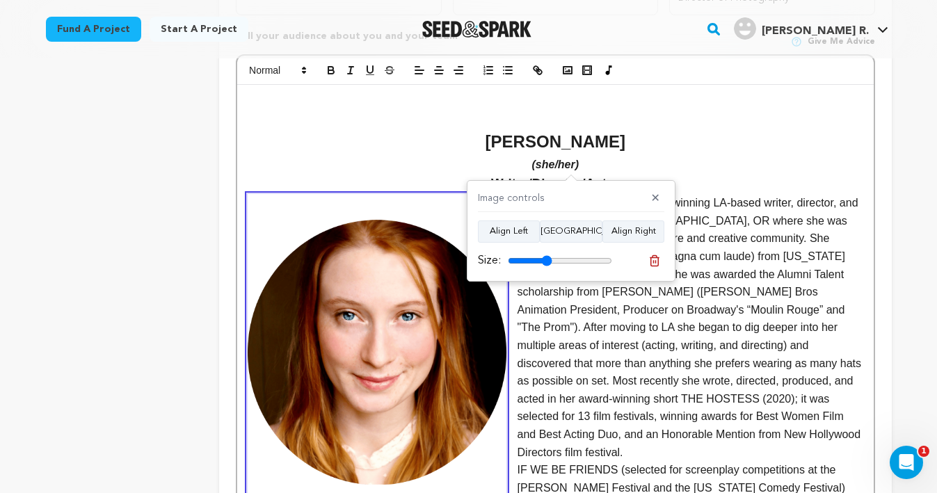
click at [608, 330] on p "alie Alspach is an award-winning LA-based writer, director, and actor. She grew…" at bounding box center [555, 327] width 615 height 267
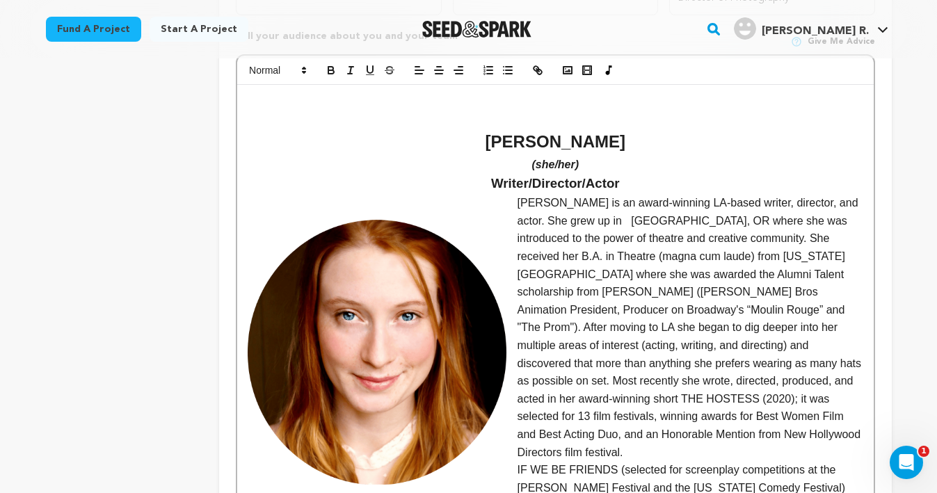
click at [421, 335] on img at bounding box center [377, 355] width 258 height 323
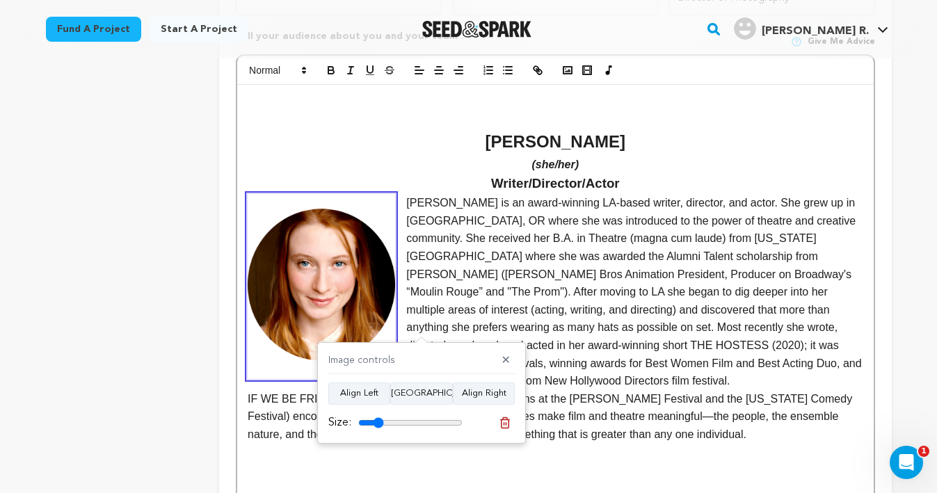
drag, startPoint x: 396, startPoint y: 423, endPoint x: 378, endPoint y: 422, distance: 17.4
type input "24"
click at [378, 422] on input "range" at bounding box center [410, 422] width 104 height 11
click at [643, 271] on p "alie Alspach is an award-winning LA-based writer, director, and actor. She grew…" at bounding box center [555, 292] width 615 height 196
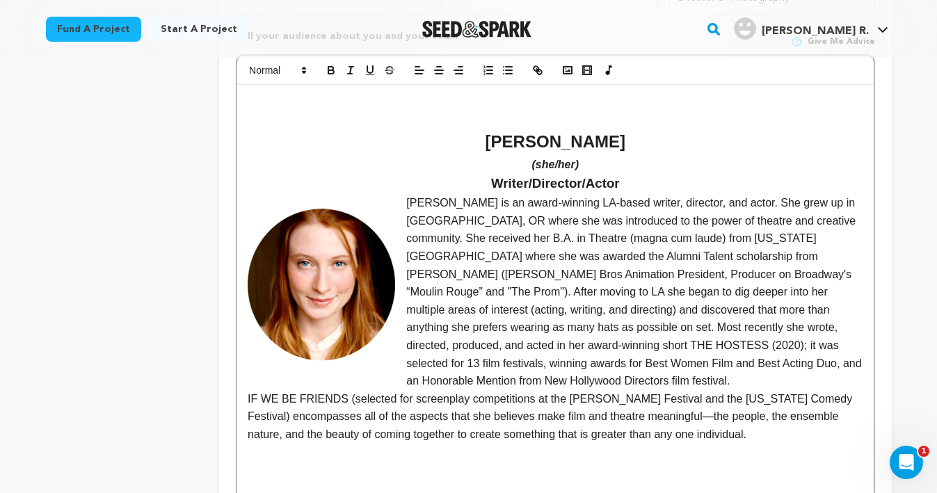
click at [408, 194] on p "alie Alspach is an award-winning LA-based writer, director, and actor. She grew…" at bounding box center [555, 292] width 615 height 196
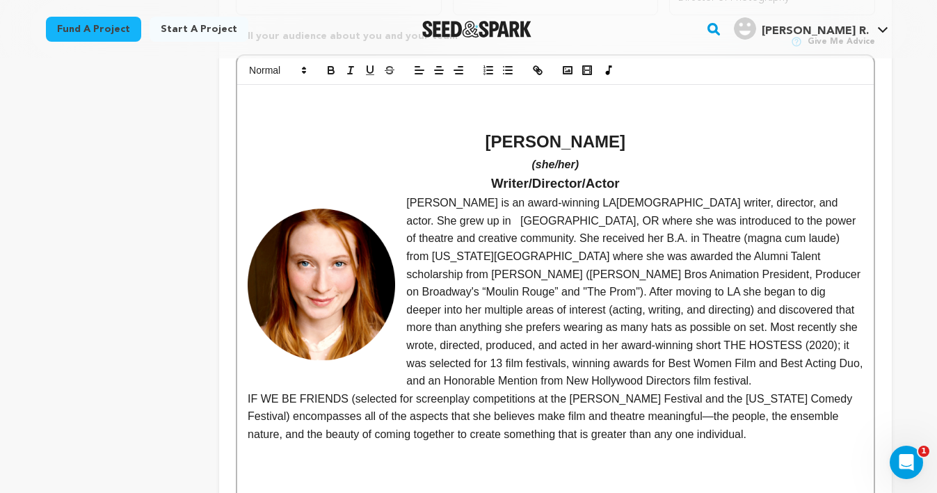
click at [659, 156] on p "(she/her)" at bounding box center [555, 165] width 615 height 18
click at [626, 200] on p "[PERSON_NAME] is an award-winning LA[DEMOGRAPHIC_DATA] writer, director, and ac…" at bounding box center [555, 292] width 615 height 196
drag, startPoint x: 640, startPoint y: 145, endPoint x: 626, endPoint y: 145, distance: 13.9
click at [626, 156] on p "(she/her)" at bounding box center [555, 165] width 615 height 18
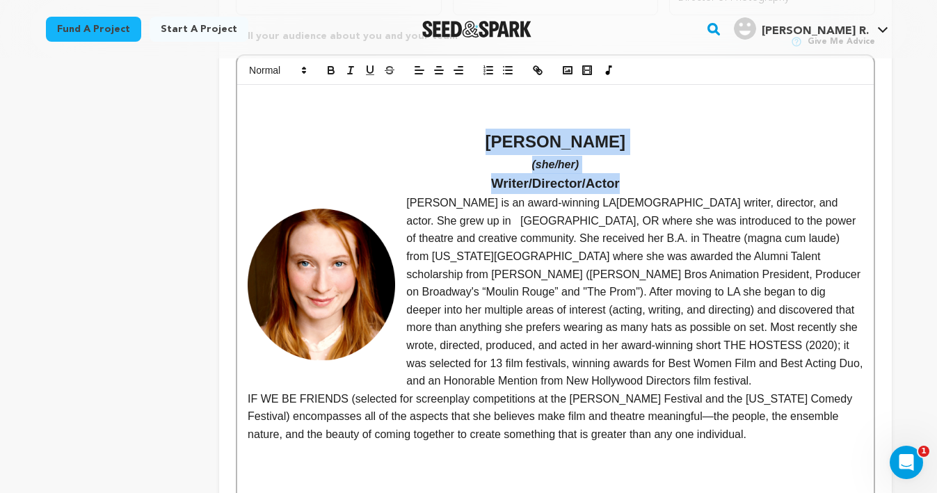
drag, startPoint x: 640, startPoint y: 163, endPoint x: 480, endPoint y: 124, distance: 165.1
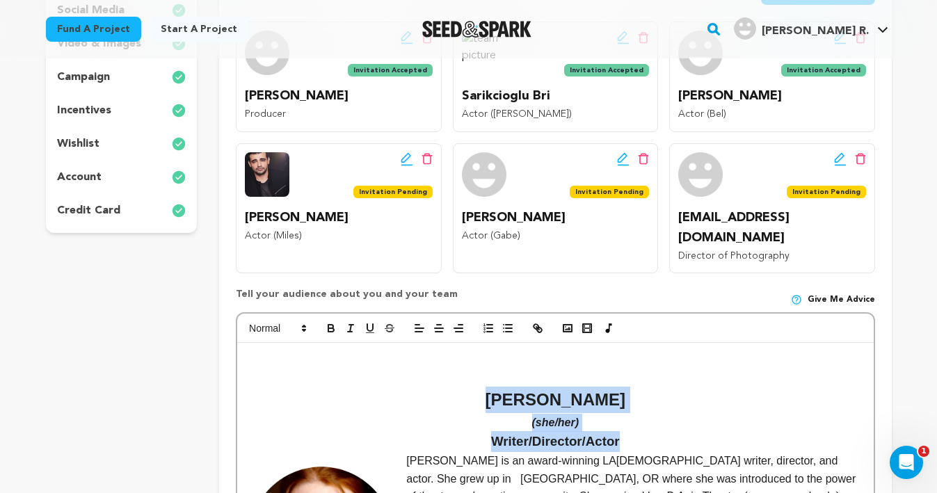
scroll to position [295, 0]
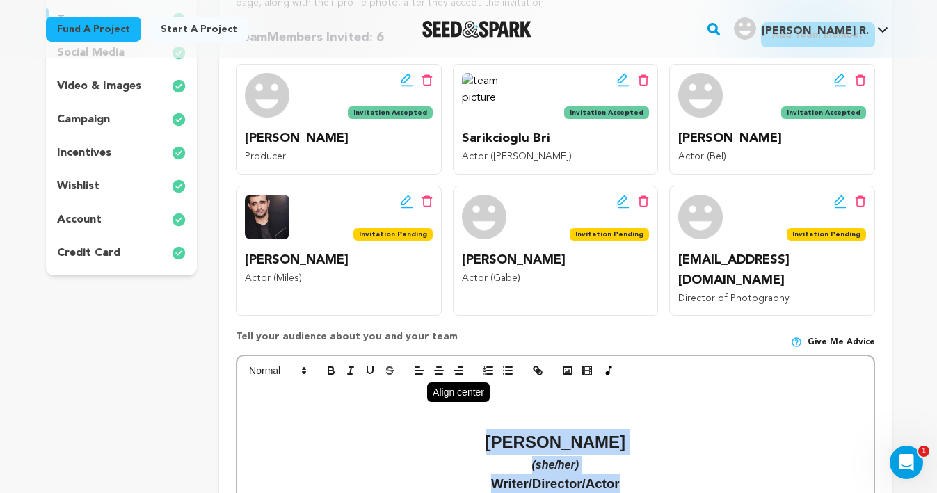
click at [439, 364] on icon "button" at bounding box center [439, 370] width 13 height 13
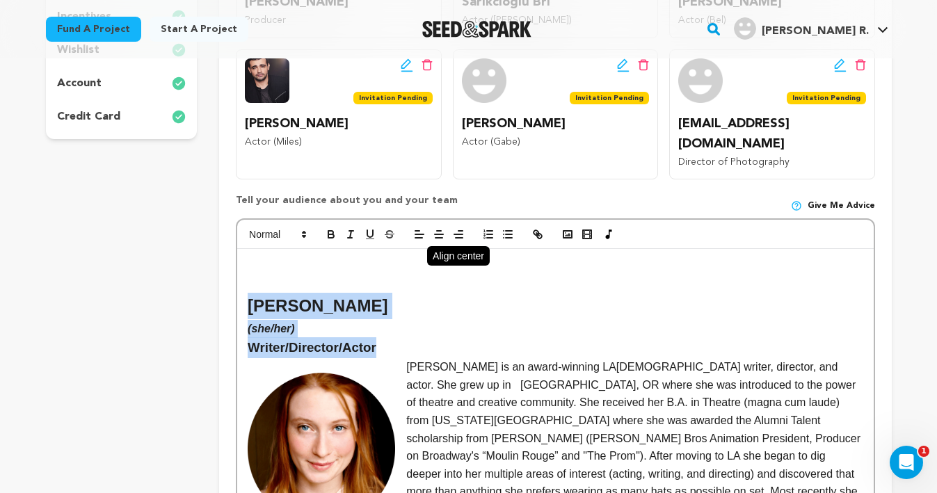
scroll to position [433, 0]
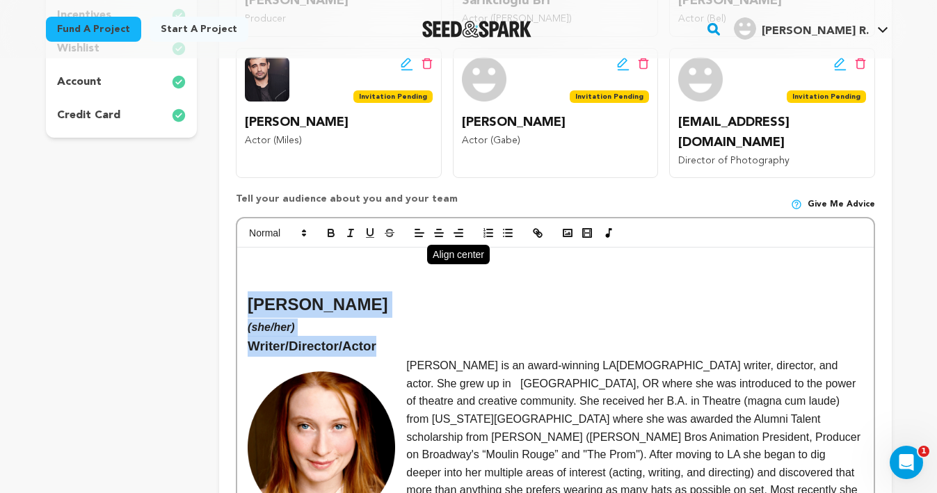
click at [435, 227] on icon "button" at bounding box center [439, 233] width 13 height 13
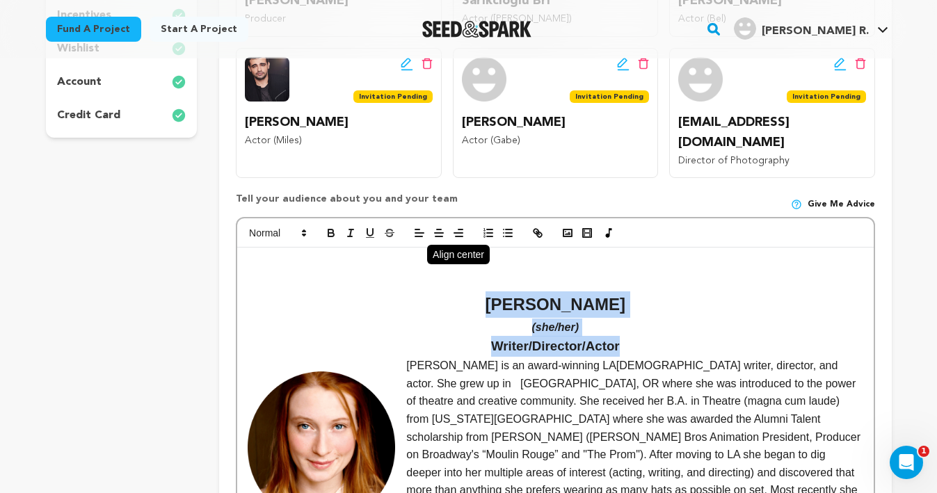
click at [435, 227] on icon "button" at bounding box center [439, 233] width 13 height 13
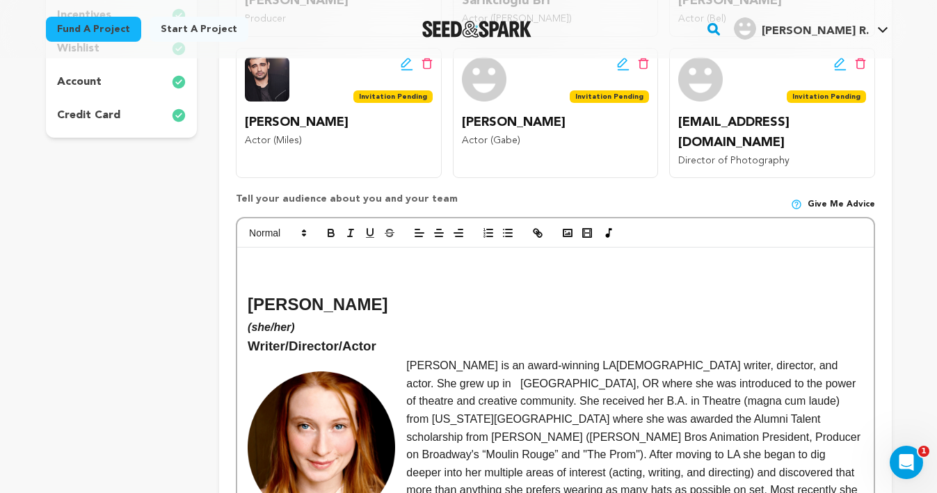
click at [446, 274] on p at bounding box center [555, 283] width 615 height 18
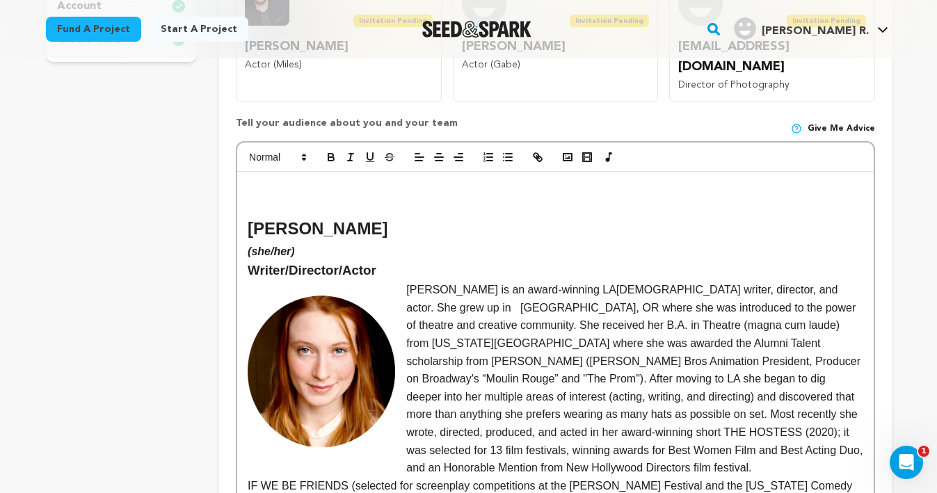
scroll to position [516, 0]
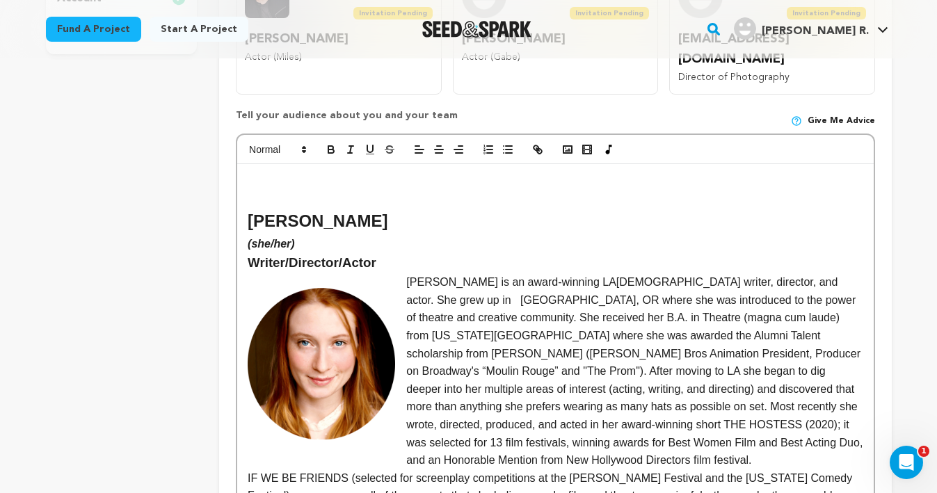
click at [250, 238] on em "(she/her)" at bounding box center [271, 244] width 47 height 12
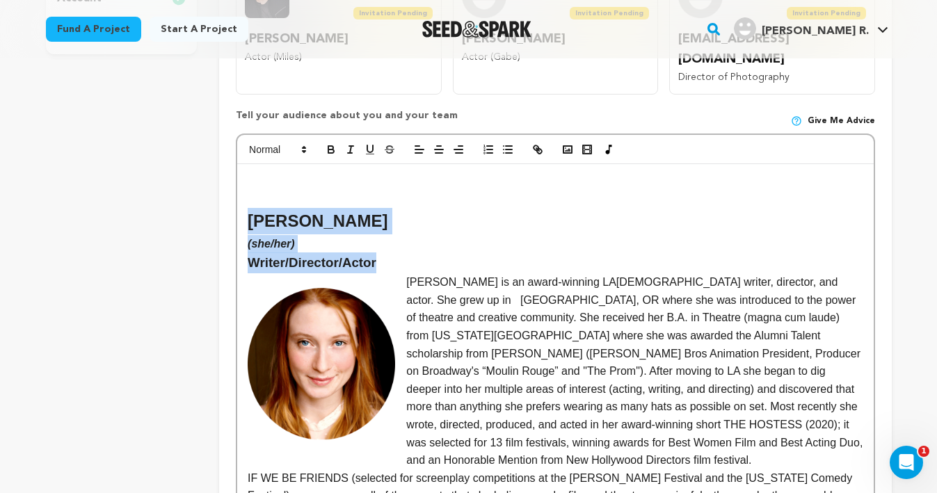
drag, startPoint x: 394, startPoint y: 241, endPoint x: 250, endPoint y: 204, distance: 148.4
click at [439, 146] on line "button" at bounding box center [439, 146] width 4 height 0
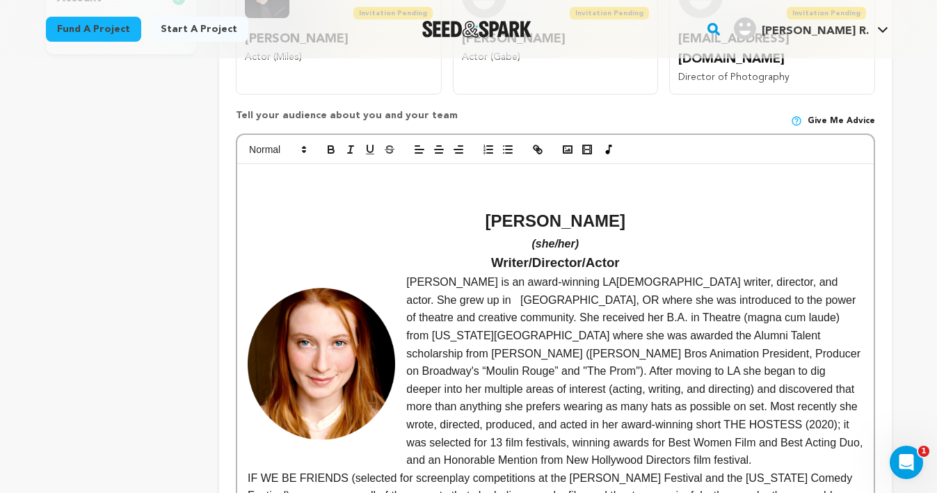
click at [490, 324] on p "[PERSON_NAME] is an award-winning LA[DEMOGRAPHIC_DATA] writer, director, and ac…" at bounding box center [555, 371] width 615 height 196
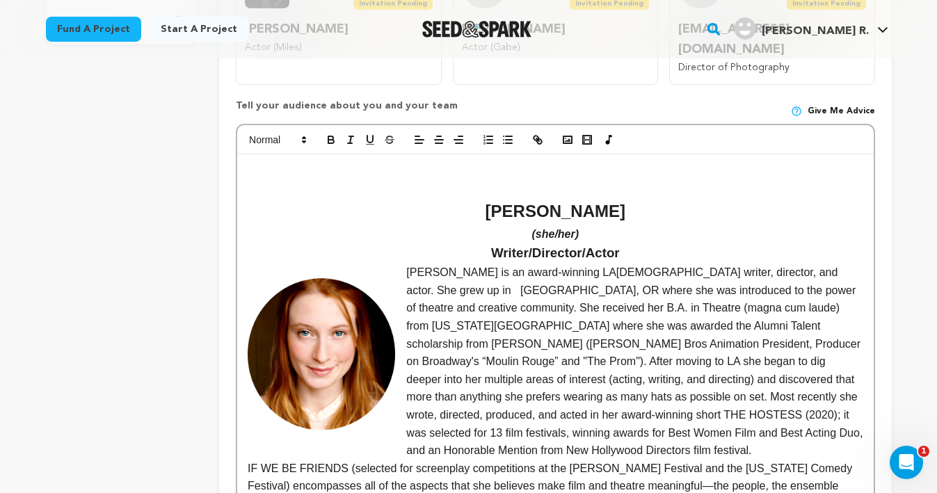
scroll to position [508, 0]
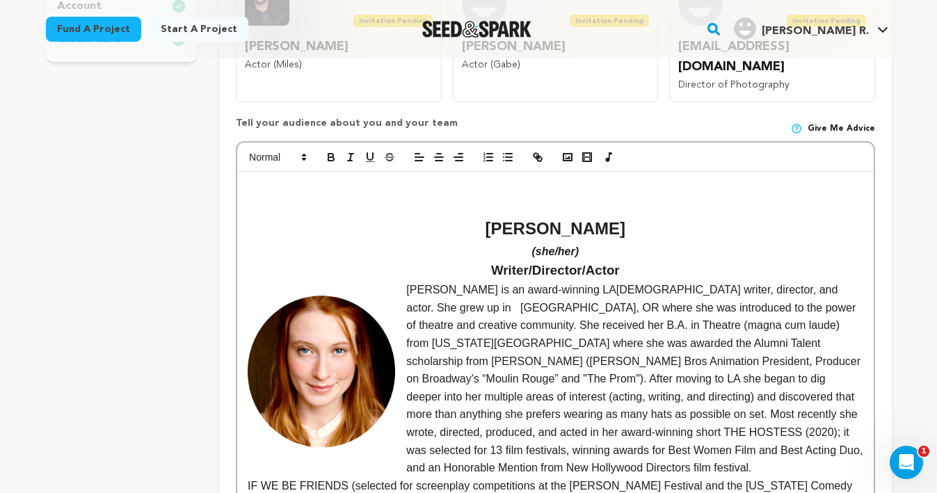
click at [334, 362] on img at bounding box center [321, 373] width 147 height 184
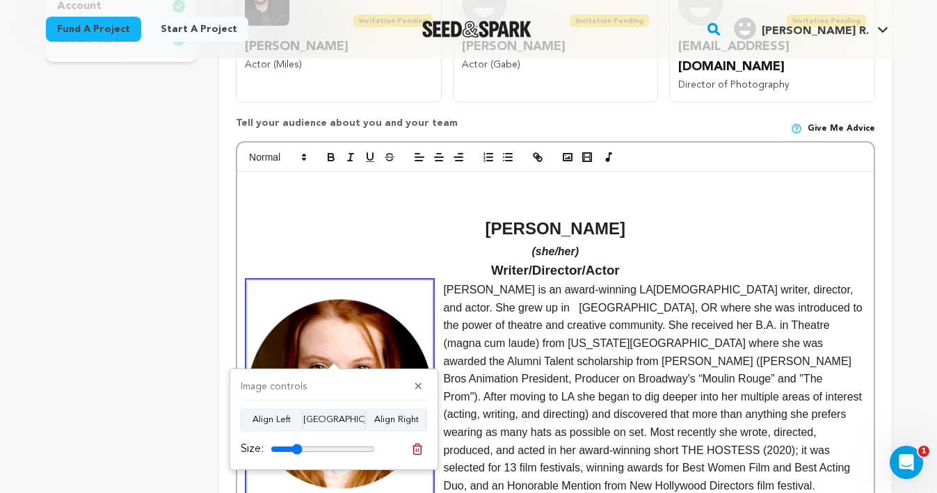
drag, startPoint x: 288, startPoint y: 451, endPoint x: 296, endPoint y: 451, distance: 8.3
type input "30"
click at [296, 451] on input "range" at bounding box center [323, 449] width 104 height 11
click at [586, 384] on p "[PERSON_NAME] is an award-winning LA[DEMOGRAPHIC_DATA] writer, director, and ac…" at bounding box center [555, 387] width 615 height 213
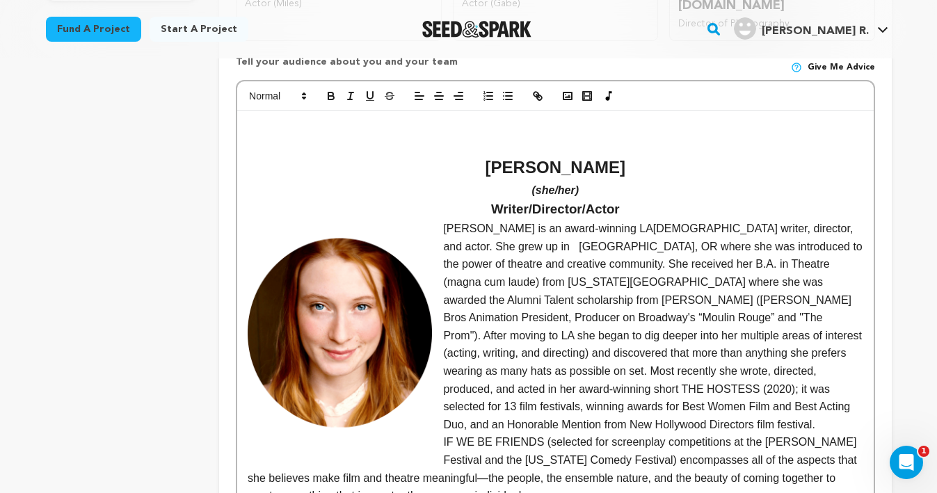
scroll to position [611, 0]
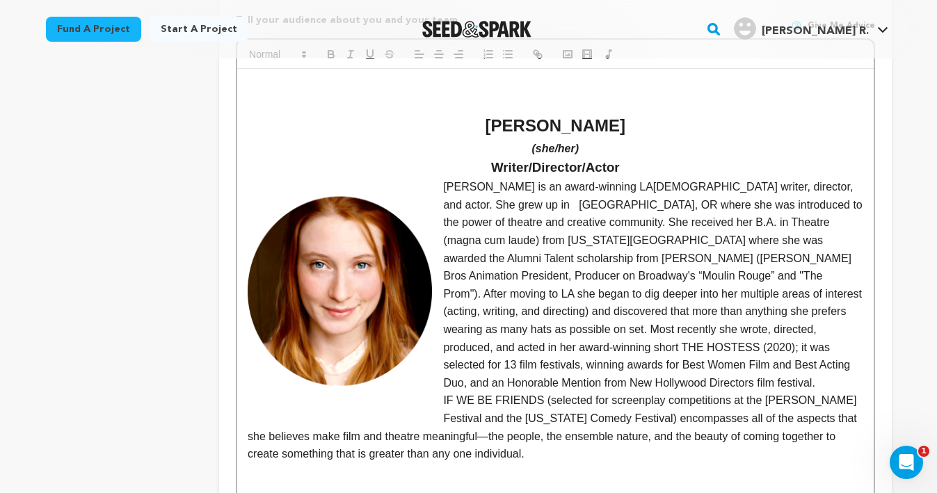
click at [300, 273] on img at bounding box center [340, 293] width 184 height 231
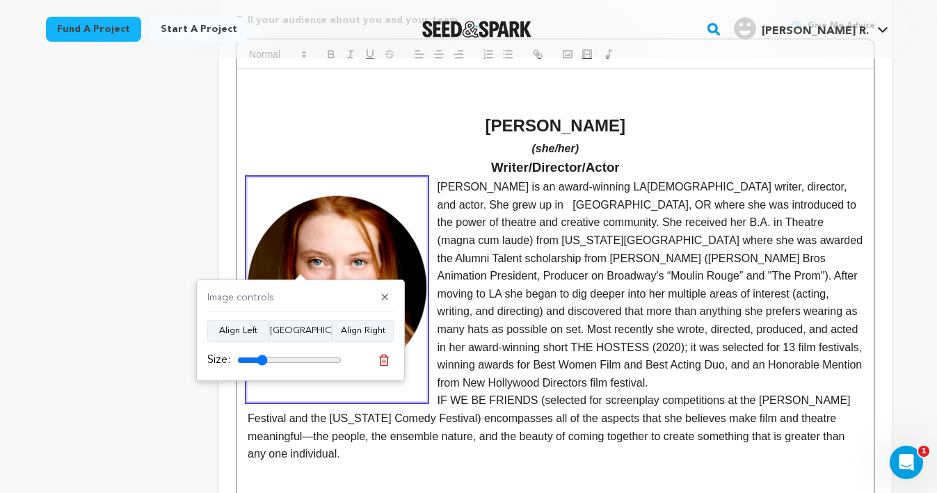
type input "29"
click at [261, 356] on input "range" at bounding box center [289, 360] width 104 height 11
click at [289, 335] on button "Align Center" at bounding box center [300, 331] width 63 height 22
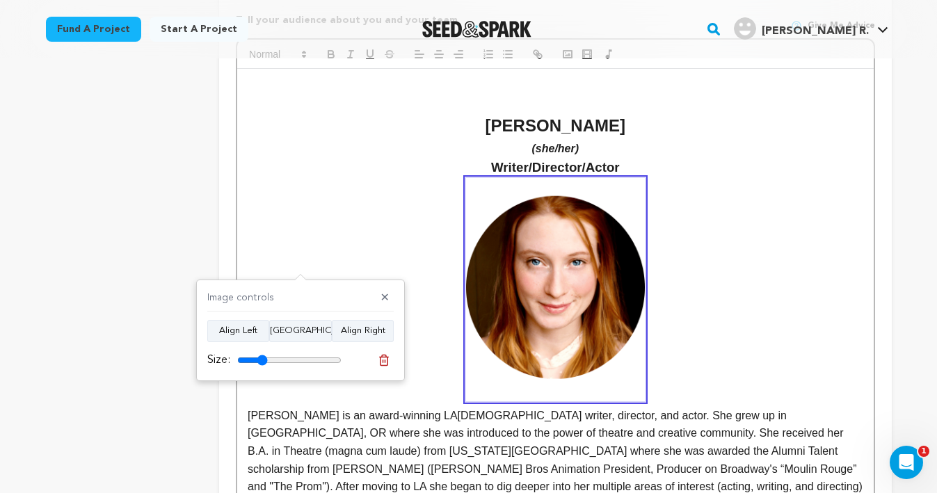
click at [819, 321] on p "[PERSON_NAME] is an award-winning LA[DEMOGRAPHIC_DATA] writer, director, and ac…" at bounding box center [555, 372] width 615 height 389
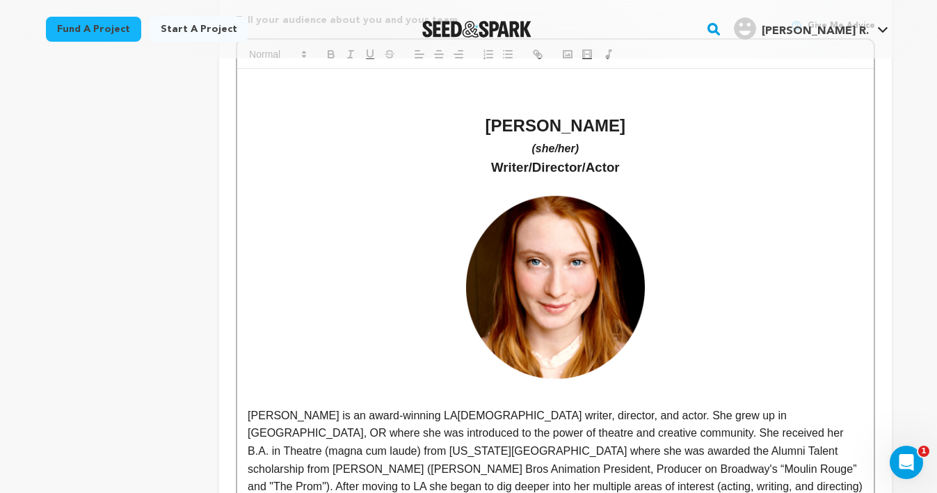
click at [624, 357] on img at bounding box center [555, 289] width 178 height 223
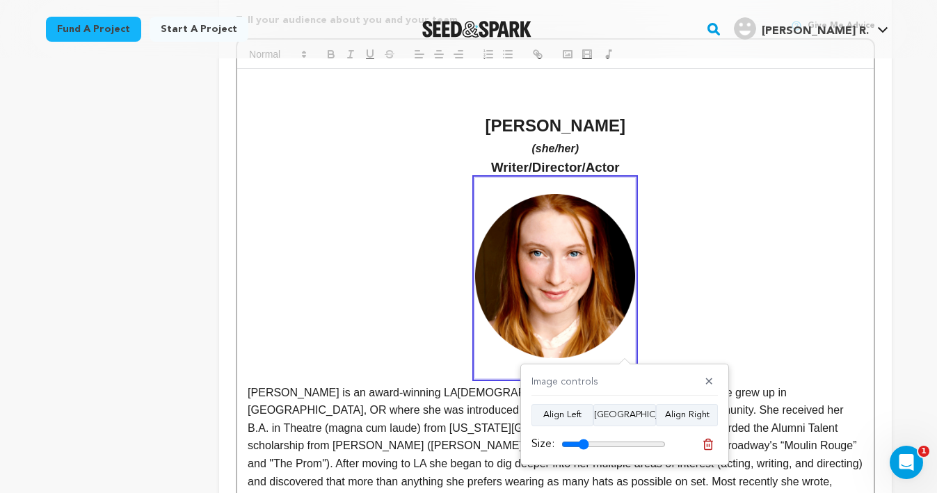
drag, startPoint x: 590, startPoint y: 441, endPoint x: 582, endPoint y: 442, distance: 7.7
type input "26"
click at [582, 442] on input "range" at bounding box center [613, 444] width 104 height 11
click at [766, 244] on p "[PERSON_NAME] is an award-winning LA[DEMOGRAPHIC_DATA] writer, director, and ac…" at bounding box center [555, 361] width 615 height 366
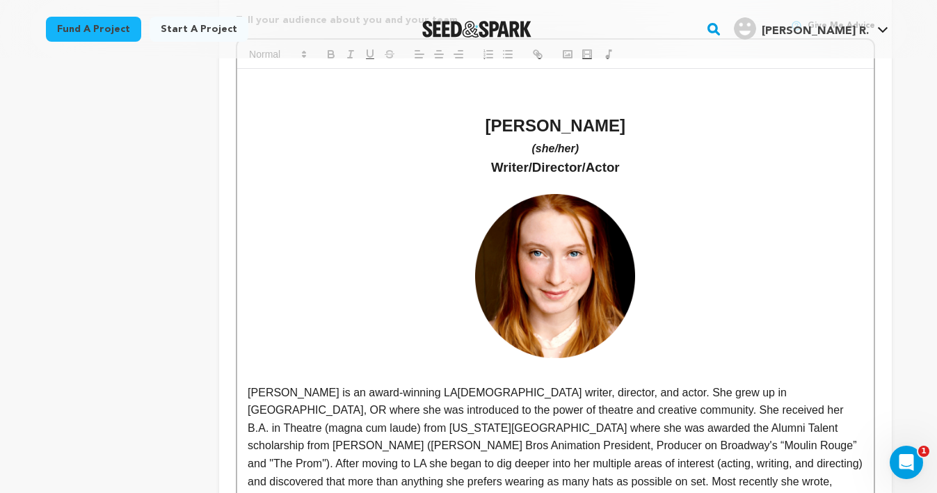
click at [544, 314] on img at bounding box center [555, 278] width 160 height 200
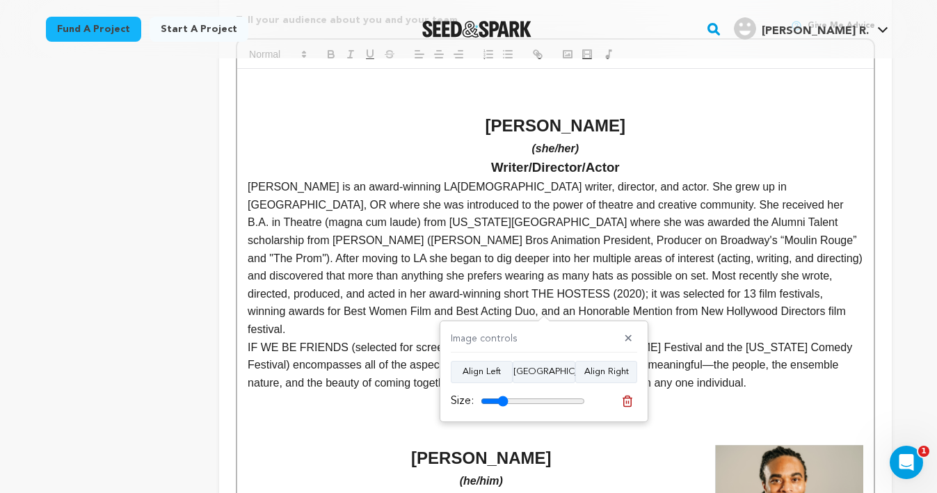
click at [628, 157] on h3 "Writer/Director/Actor" at bounding box center [555, 167] width 615 height 21
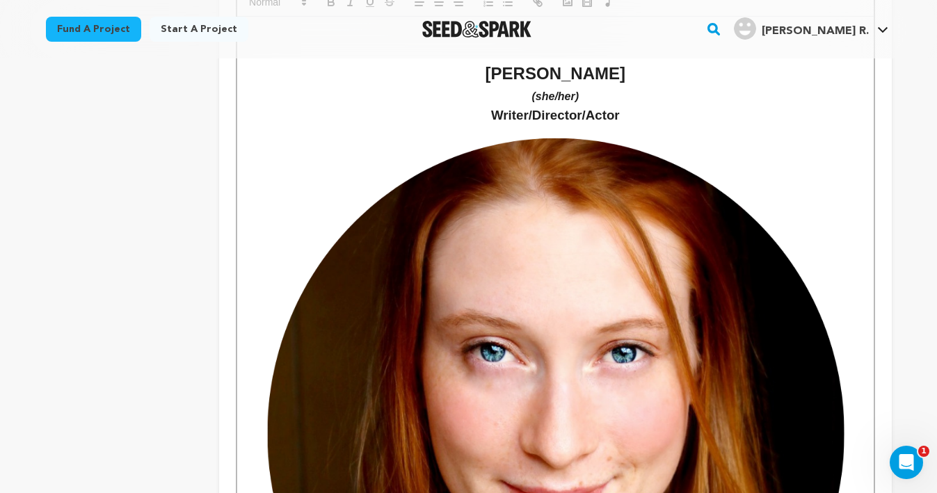
scroll to position [666, 0]
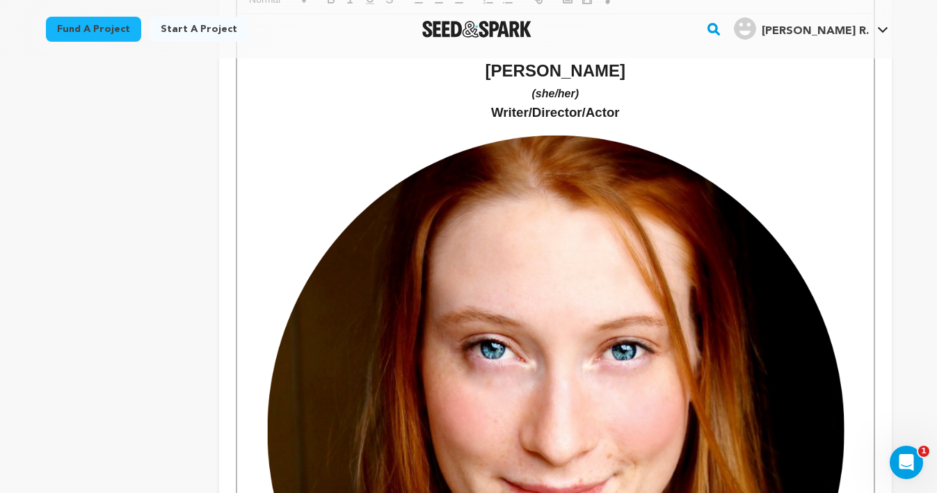
click at [474, 204] on img at bounding box center [555, 430] width 615 height 615
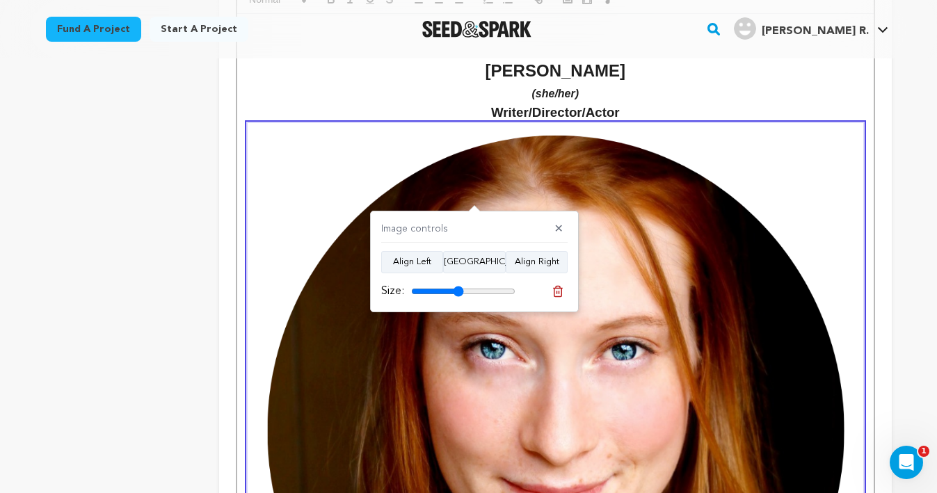
click at [458, 289] on input "range" at bounding box center [463, 291] width 104 height 11
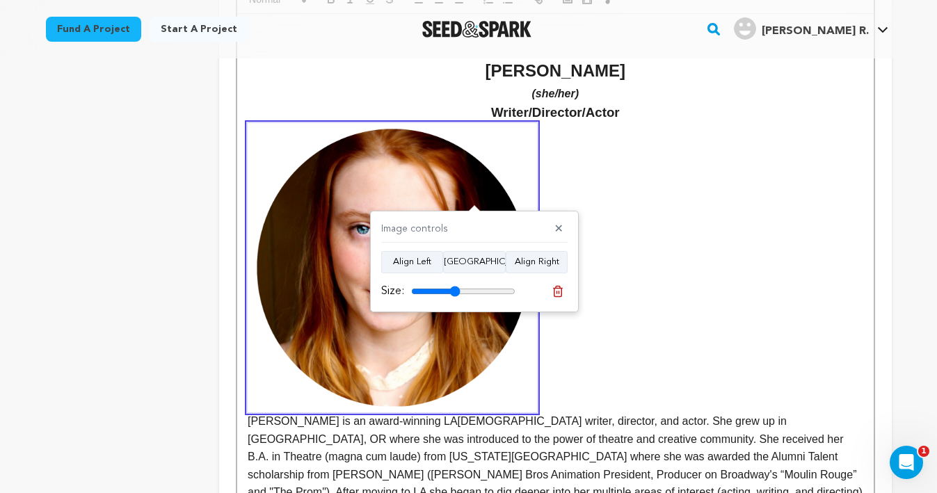
click at [454, 289] on input "range" at bounding box center [463, 291] width 104 height 11
click at [465, 265] on button "Align Center" at bounding box center [474, 262] width 63 height 22
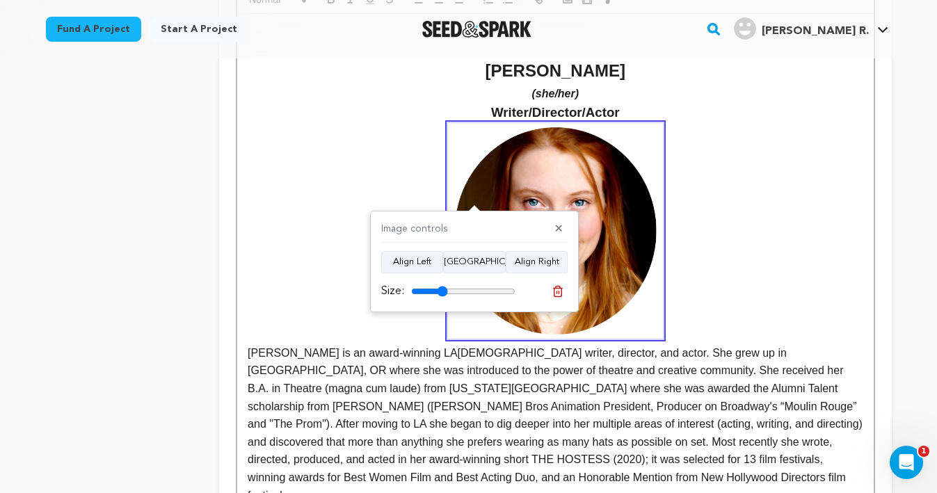
drag, startPoint x: 453, startPoint y: 289, endPoint x: 442, endPoint y: 288, distance: 11.1
type input "35"
click at [442, 288] on input "range" at bounding box center [463, 291] width 104 height 11
click at [408, 266] on button "Align Left" at bounding box center [412, 262] width 62 height 22
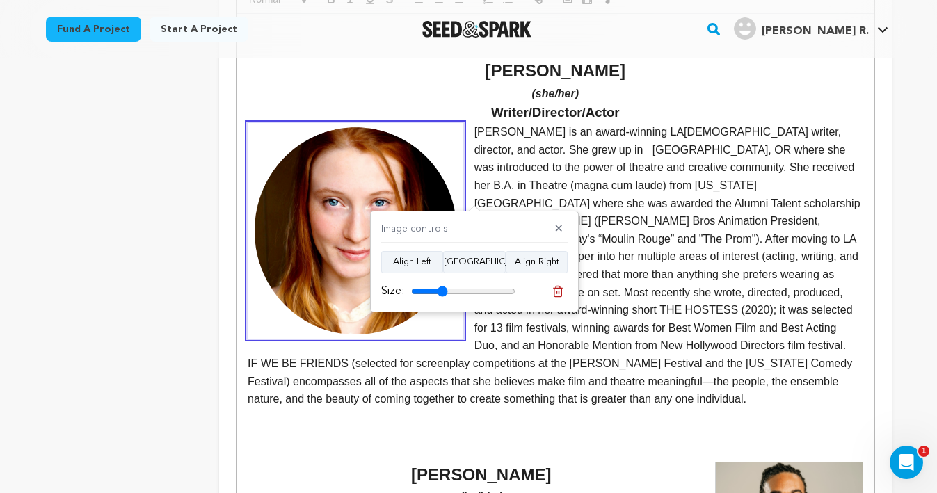
click at [625, 168] on p "salie Alspach is an award-winning LA-based writer, director, and actor. She gre…" at bounding box center [555, 239] width 615 height 232
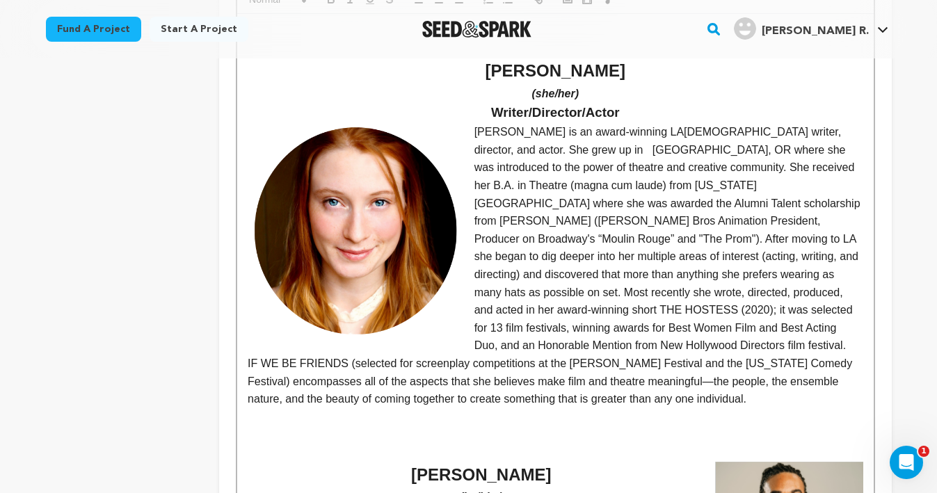
click at [473, 123] on p "salie Alspach is an award-winning LA-based writer, director, and actor. She gre…" at bounding box center [555, 239] width 615 height 232
click at [583, 197] on p "[PERSON_NAME] is an award-winning LA[DEMOGRAPHIC_DATA] writer, director, and ac…" at bounding box center [555, 239] width 615 height 232
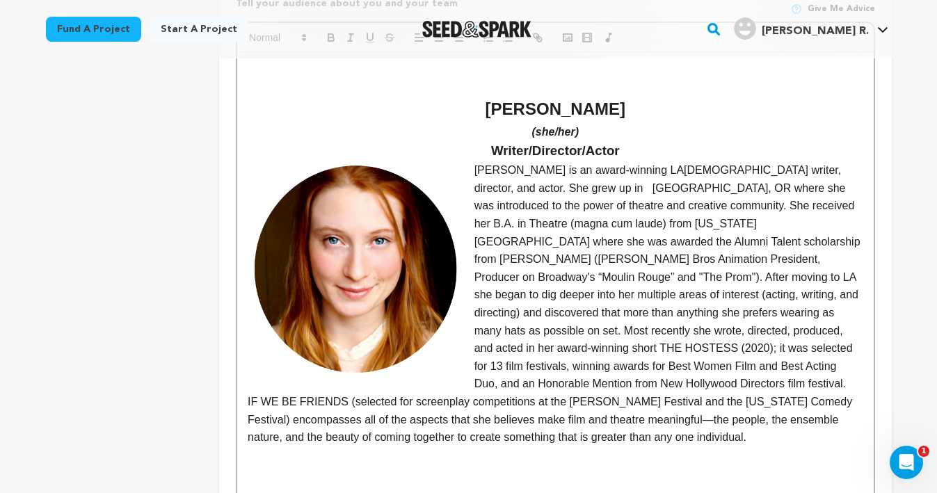
scroll to position [624, 0]
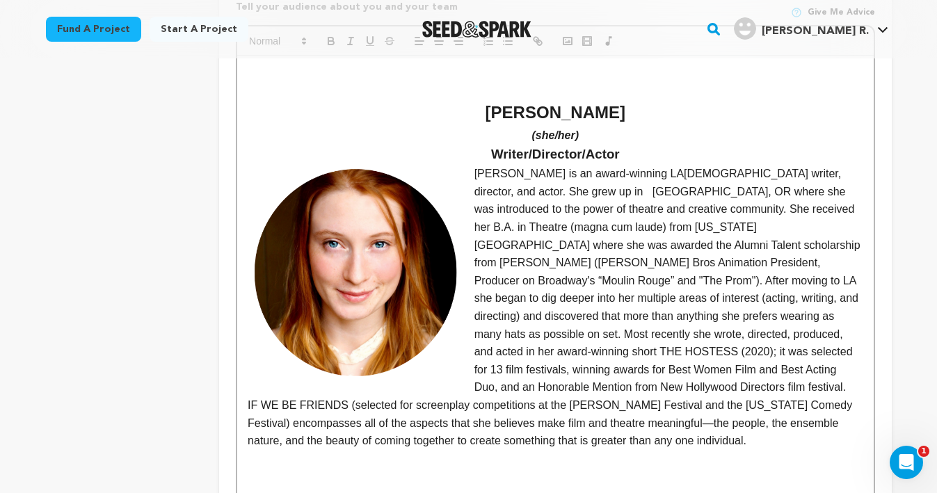
click at [586, 127] on p "(she/her)" at bounding box center [555, 136] width 615 height 18
click at [425, 266] on img at bounding box center [356, 273] width 216 height 216
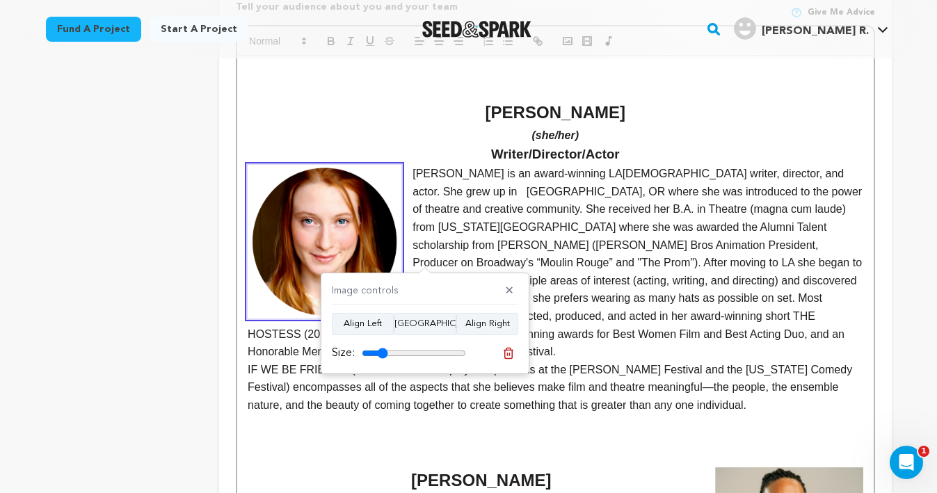
type input "25"
click at [382, 354] on input "range" at bounding box center [414, 353] width 104 height 11
click at [675, 217] on p "[PERSON_NAME] is an award-winning LA[DEMOGRAPHIC_DATA] writer, director, and ac…" at bounding box center [555, 263] width 615 height 196
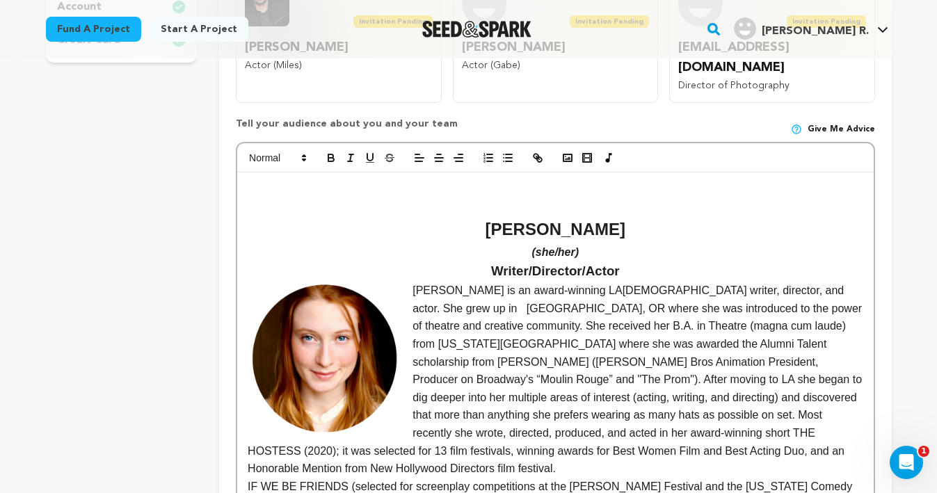
scroll to position [506, 0]
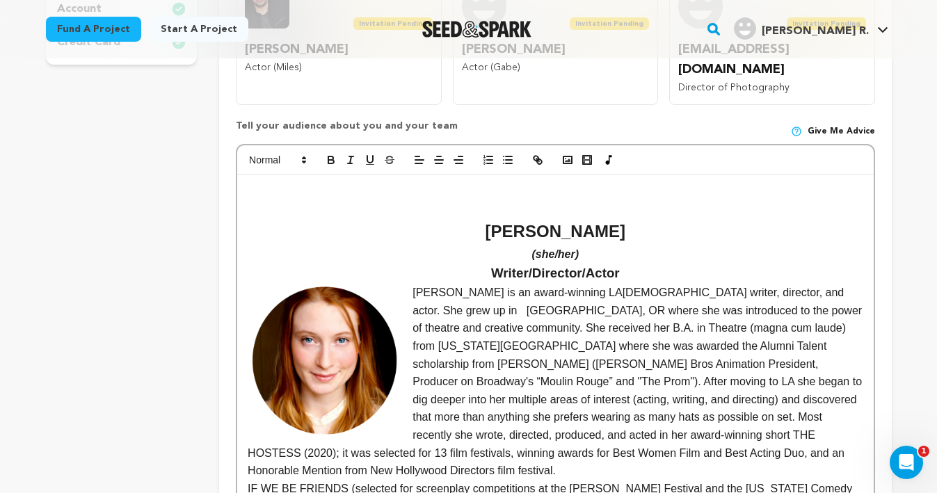
click at [350, 327] on img at bounding box center [325, 361] width 154 height 154
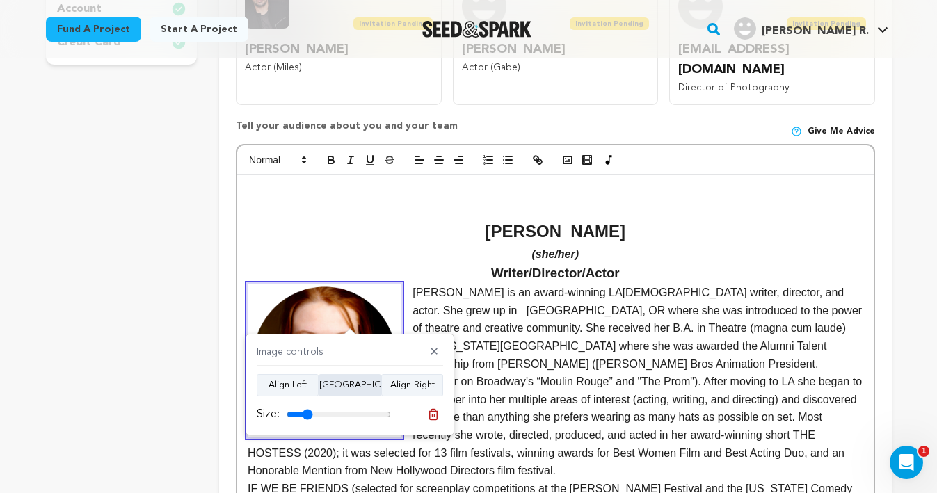
click at [341, 390] on button "Align Center" at bounding box center [349, 385] width 63 height 22
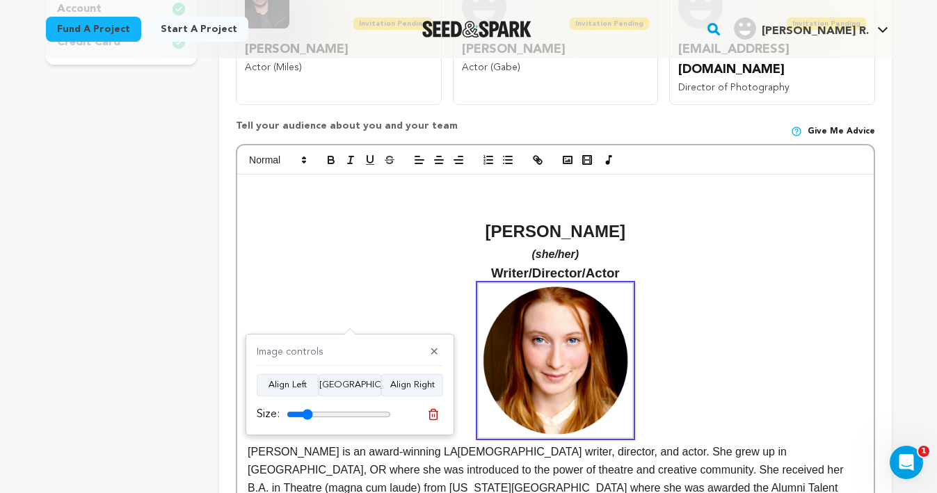
click at [725, 285] on p "[PERSON_NAME] is an award-winning LA[DEMOGRAPHIC_DATA] writer, director, and ac…" at bounding box center [555, 443] width 615 height 319
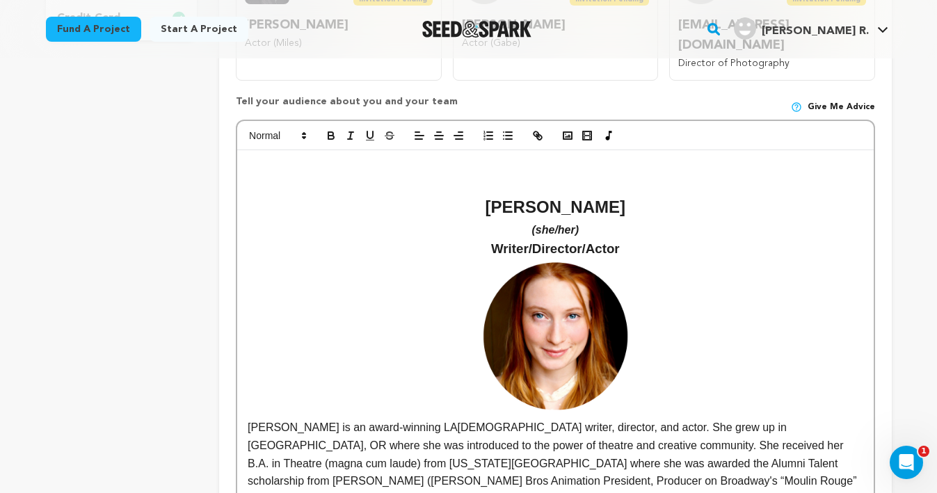
scroll to position [515, 0]
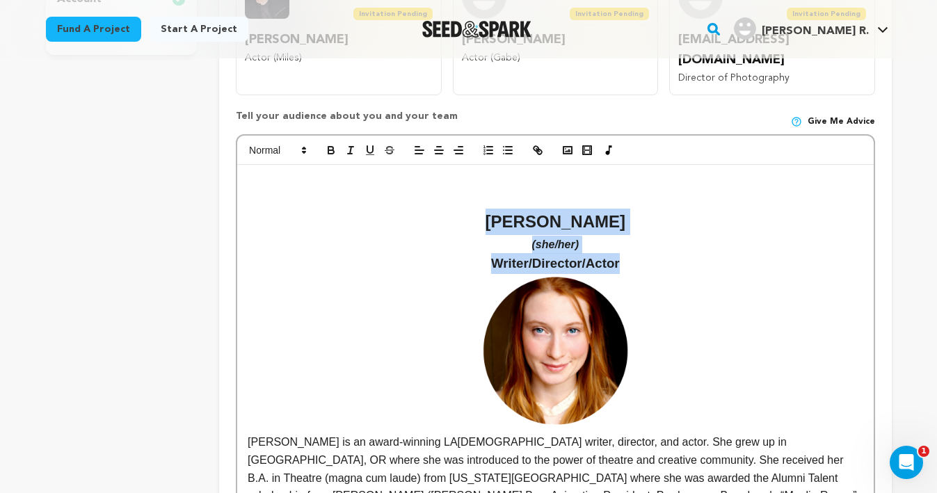
drag, startPoint x: 629, startPoint y: 239, endPoint x: 481, endPoint y: 202, distance: 153.5
copy div "Rosalie Alspach (she/her) Writer/Director/Actor"
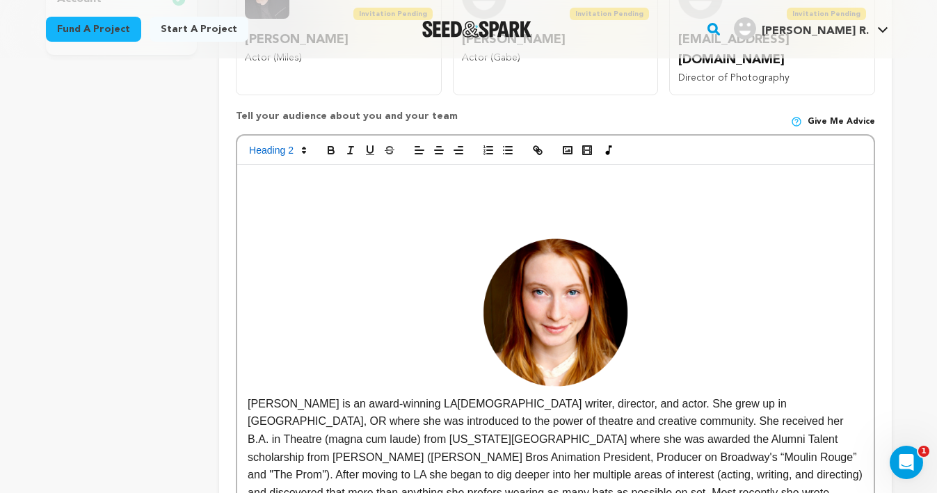
click at [662, 363] on p "[PERSON_NAME] is an award-winning LA[DEMOGRAPHIC_DATA] writer, director, and ac…" at bounding box center [555, 395] width 615 height 319
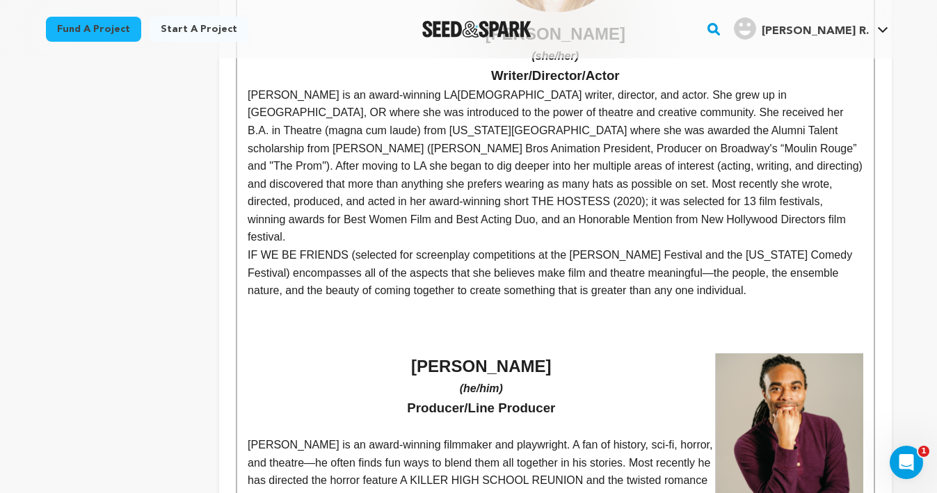
scroll to position [892, 0]
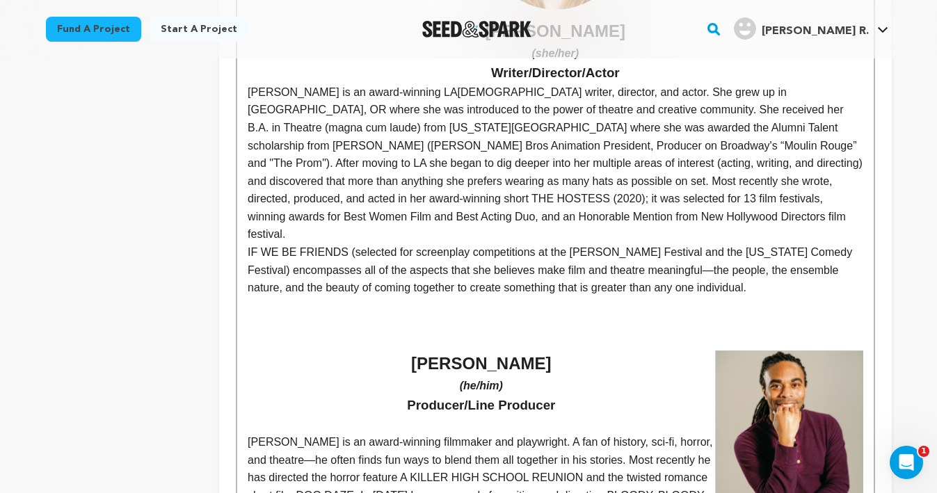
click at [814, 383] on img at bounding box center [789, 442] width 148 height 184
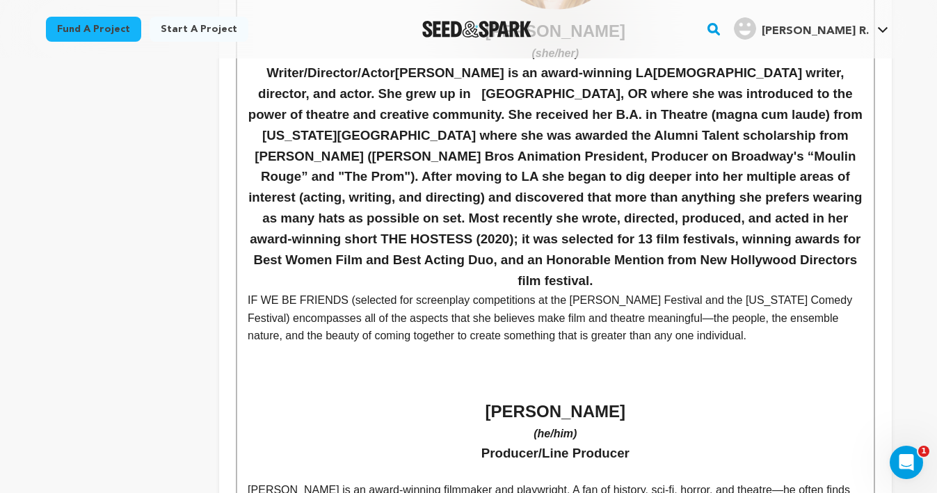
click at [537, 380] on p at bounding box center [555, 389] width 615 height 18
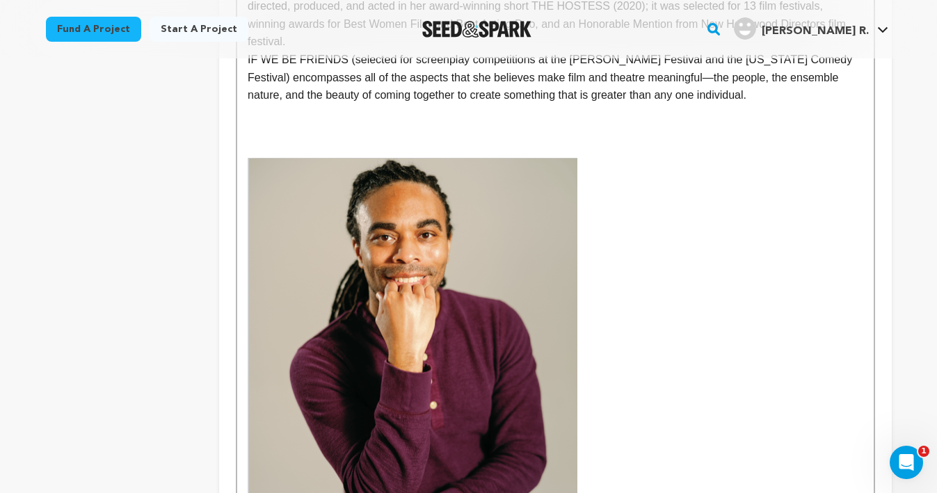
scroll to position [1099, 0]
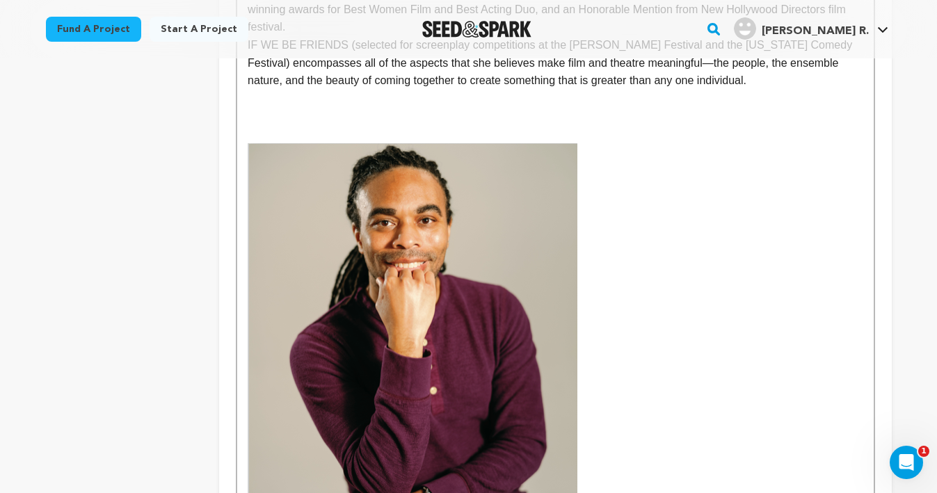
click at [545, 280] on img at bounding box center [413, 348] width 330 height 410
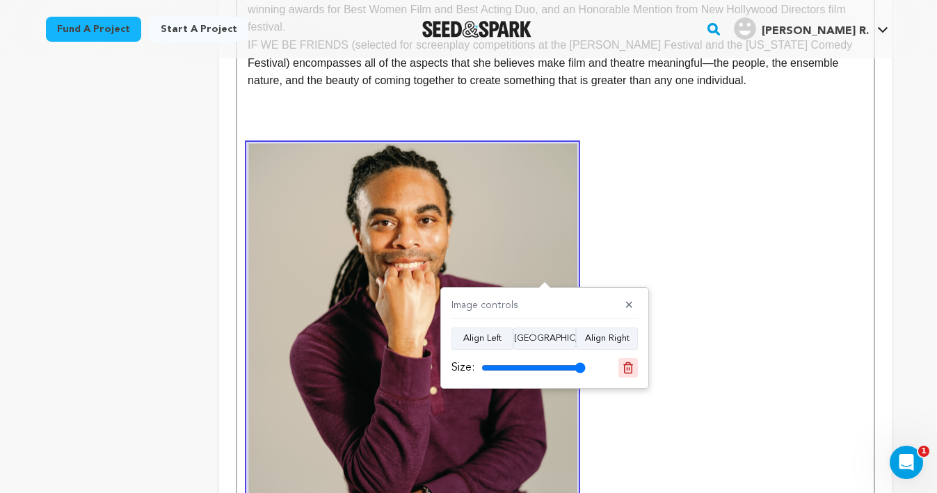
click at [637, 362] on button at bounding box center [627, 367] width 19 height 19
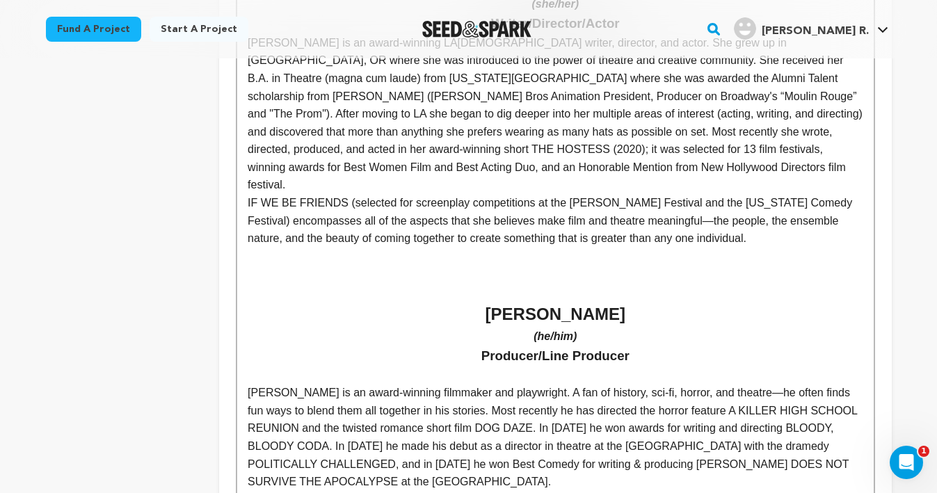
scroll to position [944, 0]
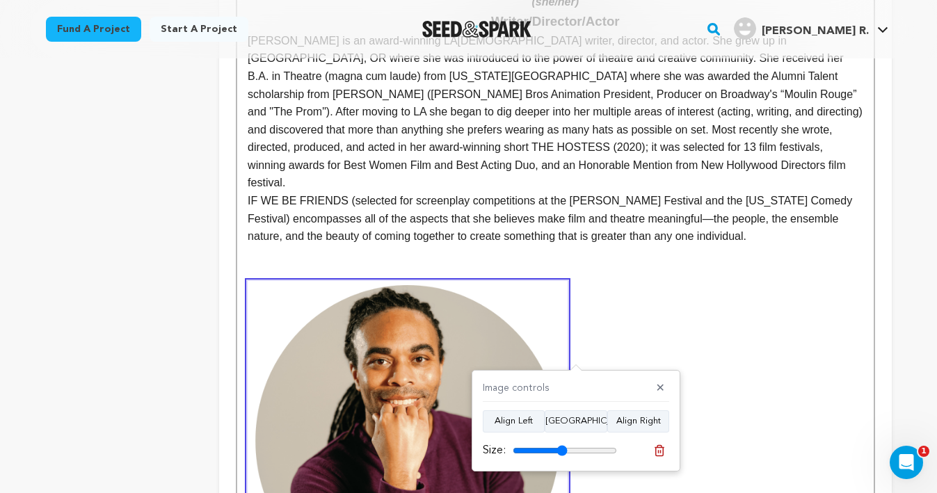
click at [561, 448] on input "range" at bounding box center [565, 450] width 104 height 11
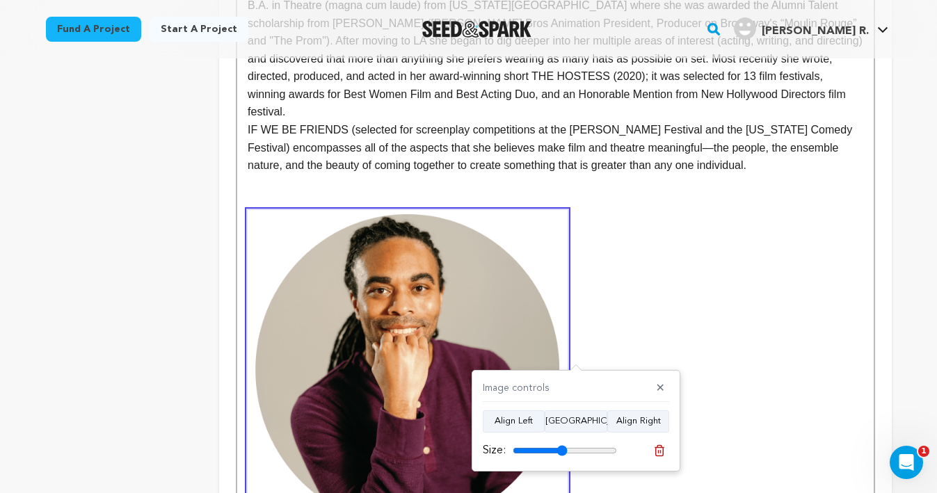
scroll to position [1050, 0]
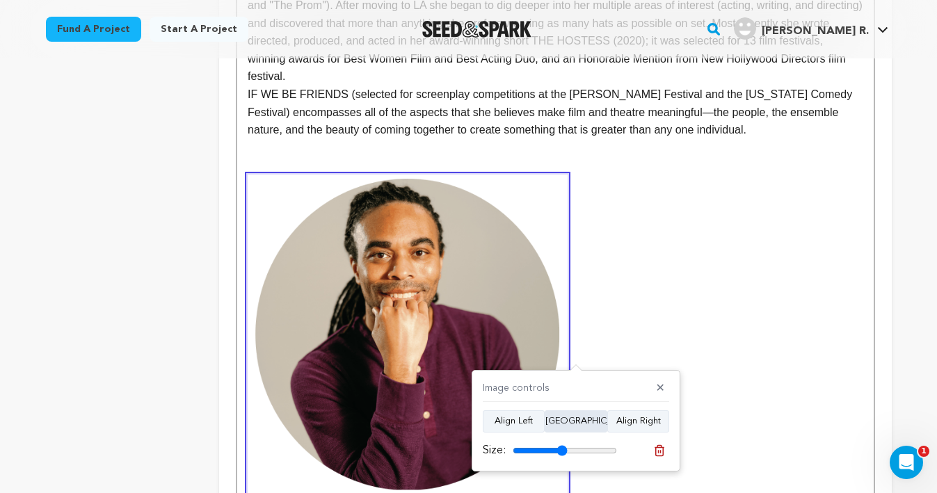
click at [565, 421] on button "Align Center" at bounding box center [576, 421] width 63 height 22
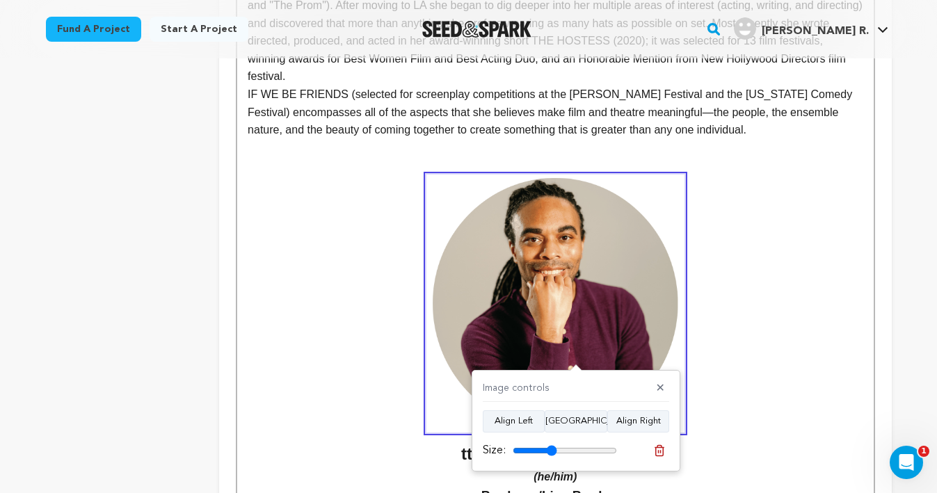
click at [551, 449] on input "range" at bounding box center [565, 450] width 104 height 11
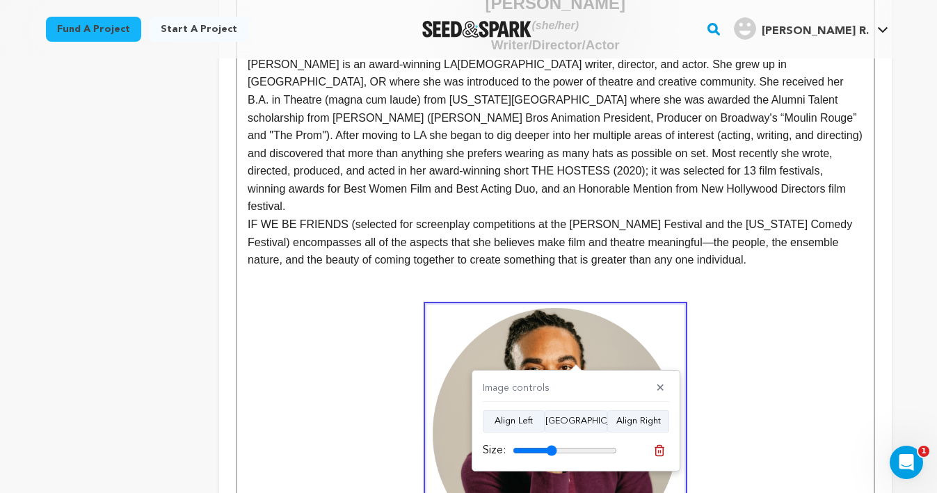
scroll to position [921, 0]
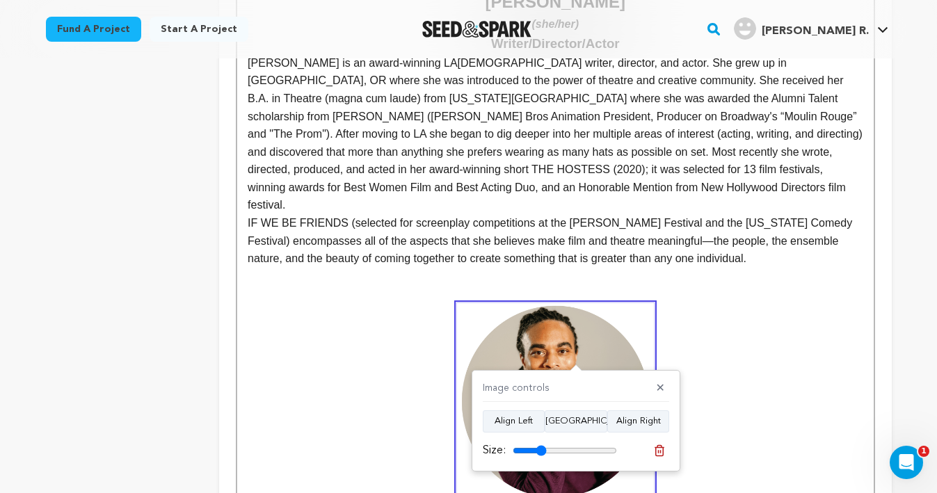
drag, startPoint x: 549, startPoint y: 453, endPoint x: 540, endPoint y: 453, distance: 8.3
type input "32"
click at [540, 453] on input "range" at bounding box center [565, 450] width 104 height 11
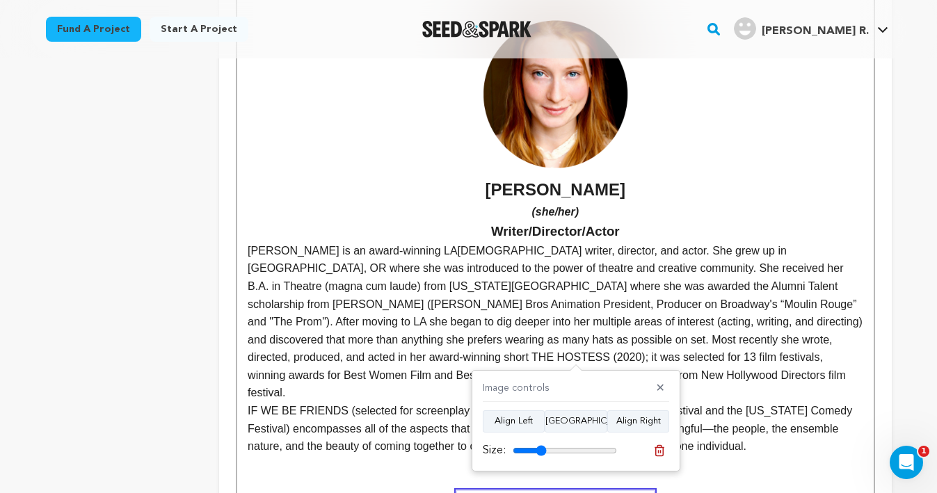
scroll to position [729, 0]
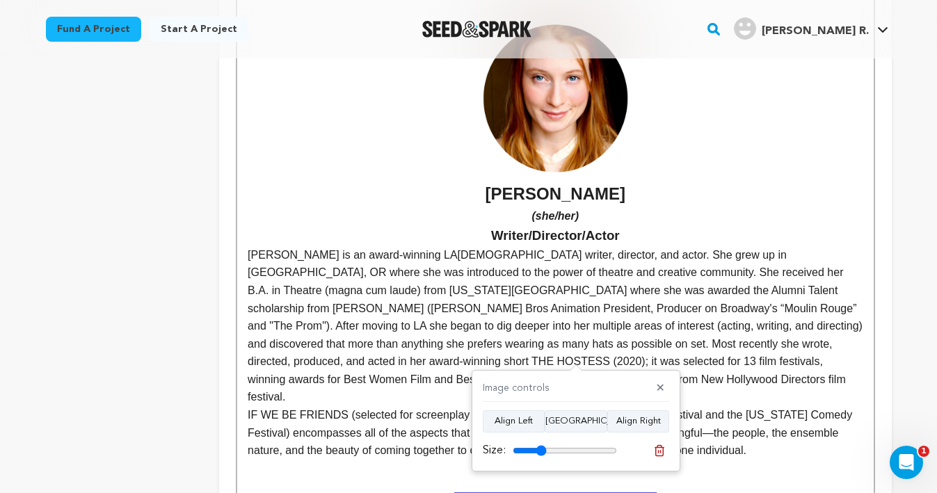
click at [549, 133] on img at bounding box center [555, 99] width 154 height 154
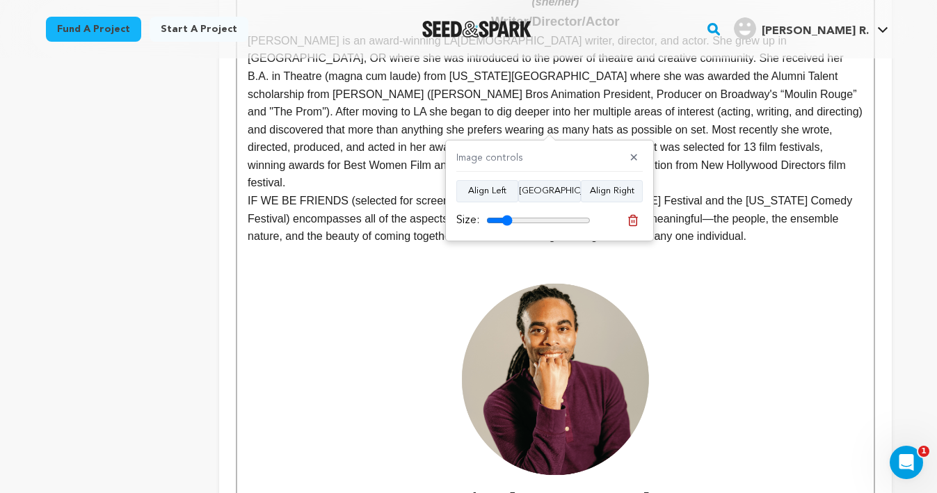
scroll to position [949, 0]
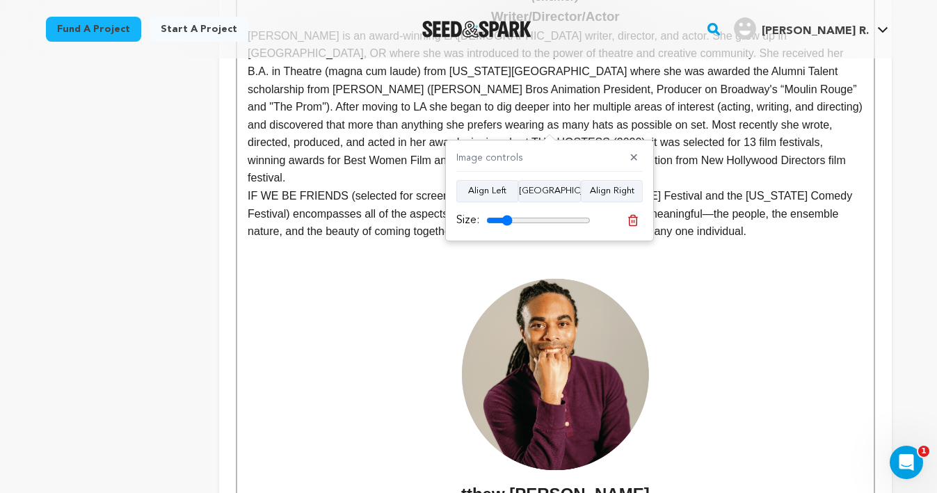
click at [559, 372] on img at bounding box center [555, 374] width 197 height 197
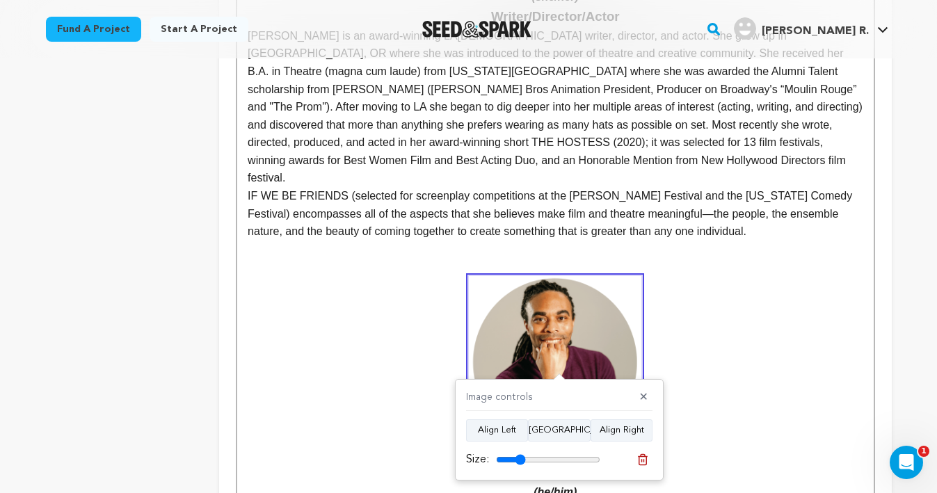
type input "28"
click at [519, 459] on input "range" at bounding box center [548, 459] width 104 height 11
click at [757, 318] on strong "tthew Robinson" at bounding box center [555, 377] width 615 height 203
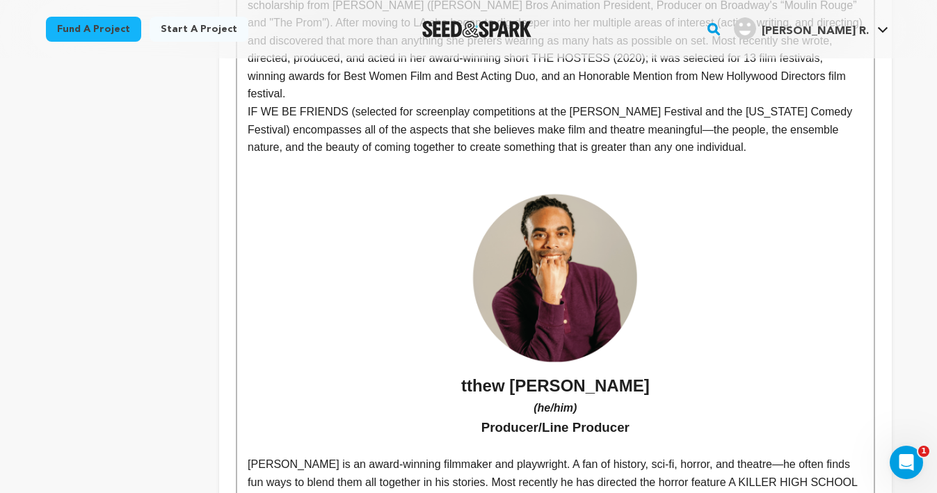
scroll to position [1031, 0]
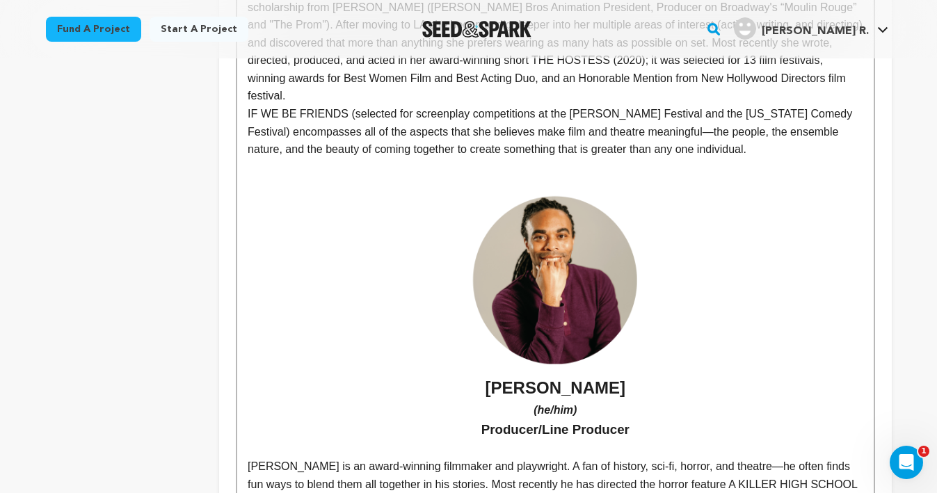
click at [784, 337] on h2 "[PERSON_NAME]" at bounding box center [555, 297] width 615 height 207
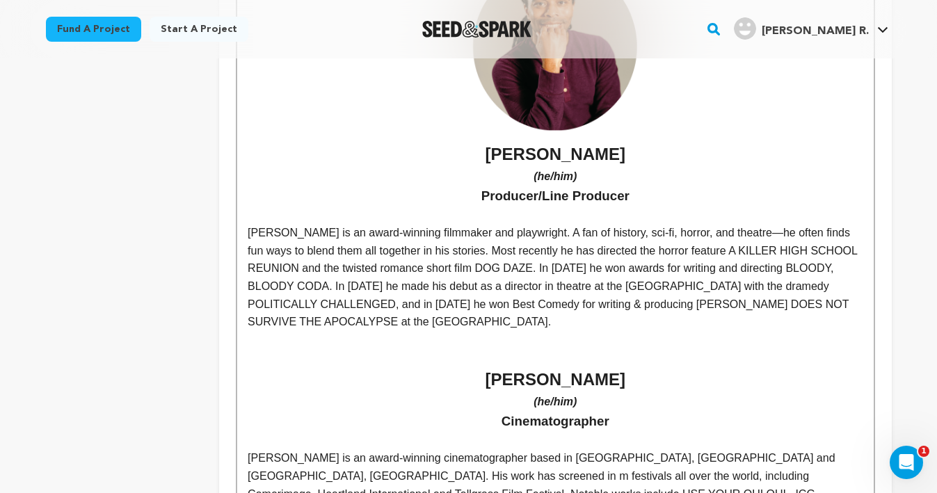
scroll to position [1267, 0]
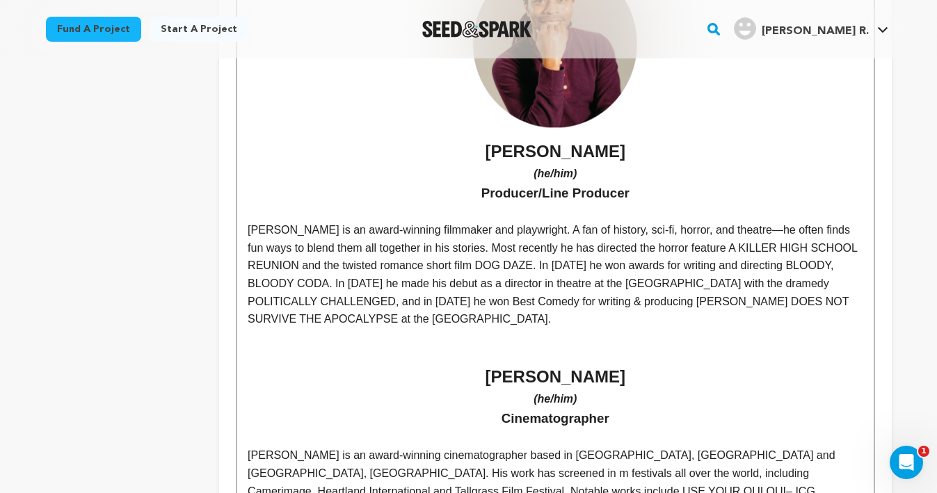
click at [560, 346] on p at bounding box center [555, 355] width 615 height 18
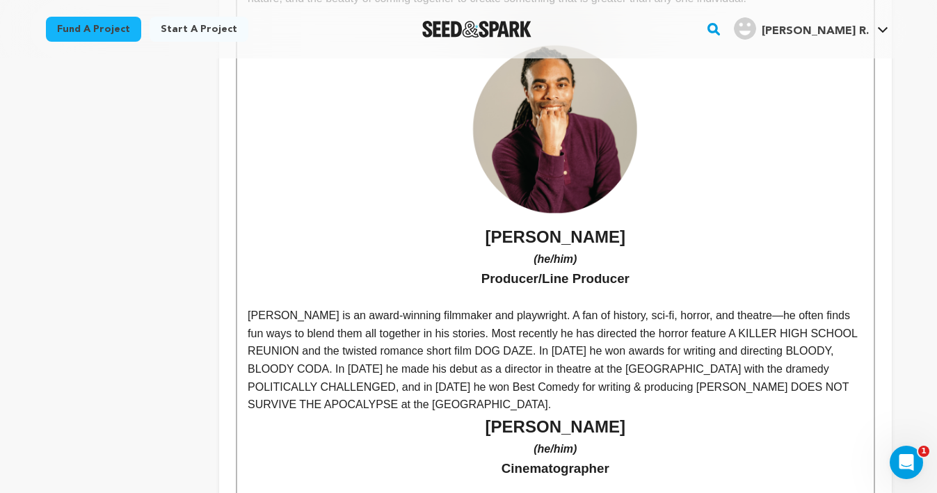
scroll to position [1220, 0]
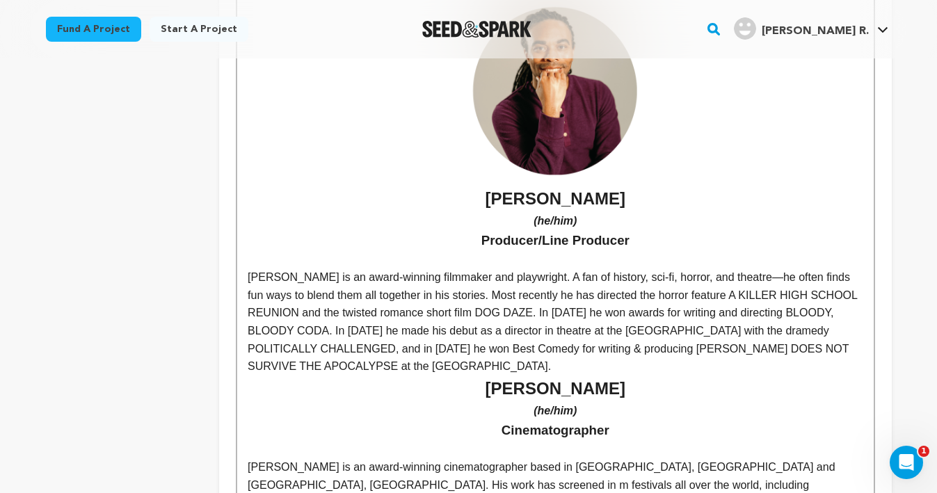
click at [568, 326] on p "[PERSON_NAME] is an award-winning filmmaker and playwright. A fan of history, s…" at bounding box center [555, 321] width 615 height 107
click at [570, 331] on p "[PERSON_NAME] is an award-winning filmmaker and playwright. A fan of history, s…" at bounding box center [555, 321] width 615 height 107
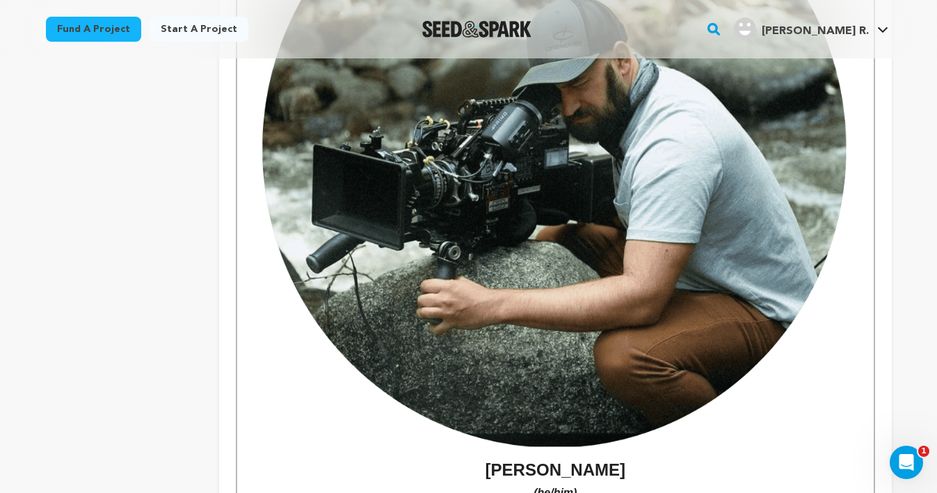
scroll to position [1773, 0]
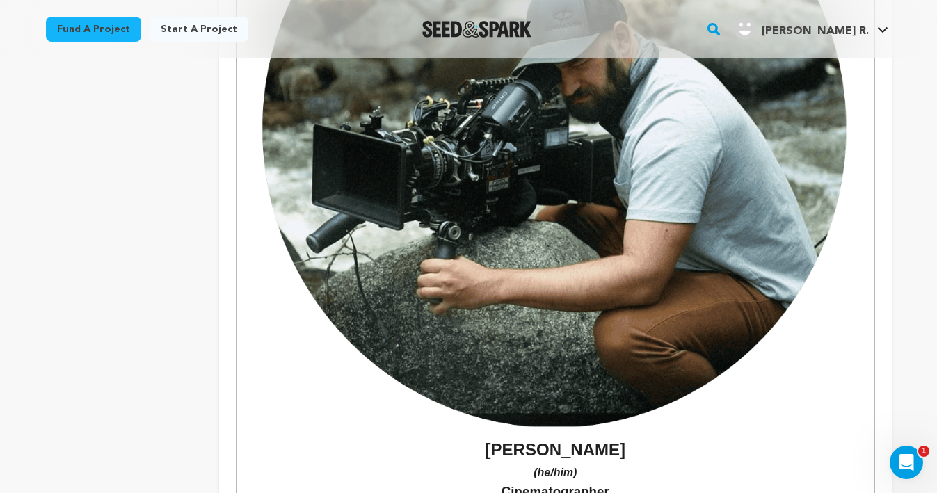
click at [537, 309] on img at bounding box center [555, 129] width 615 height 615
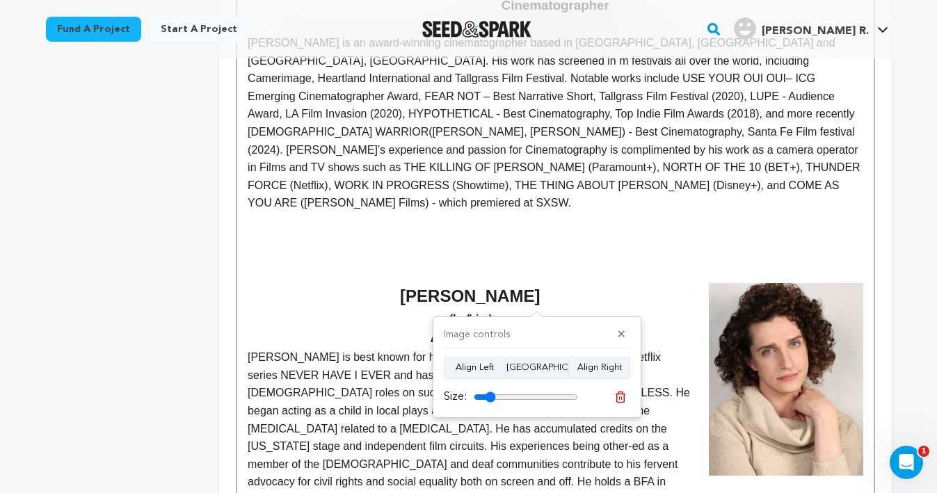
click at [490, 398] on input "range" at bounding box center [526, 397] width 104 height 11
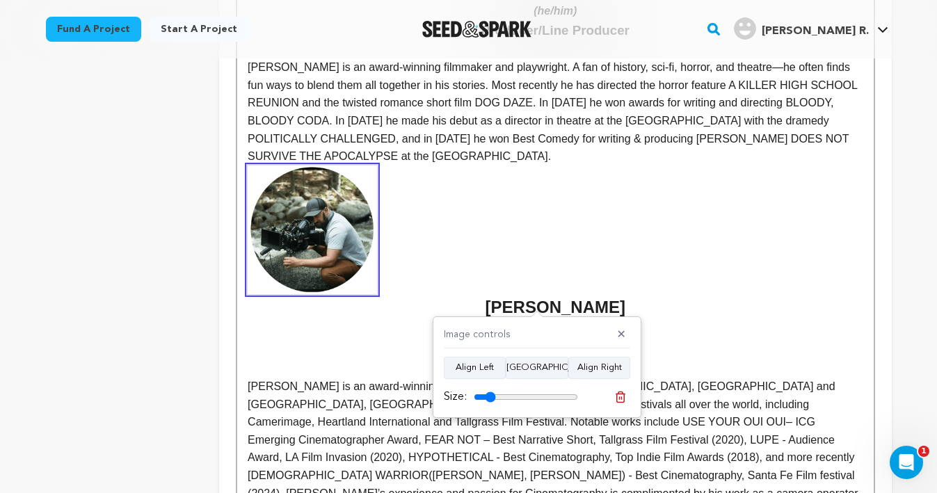
scroll to position [1428, 0]
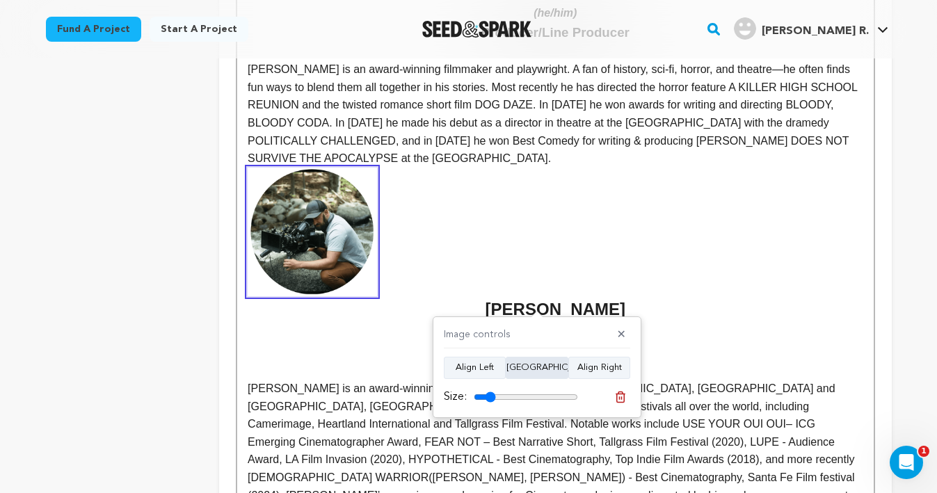
click at [522, 371] on button "Align Center" at bounding box center [537, 368] width 63 height 22
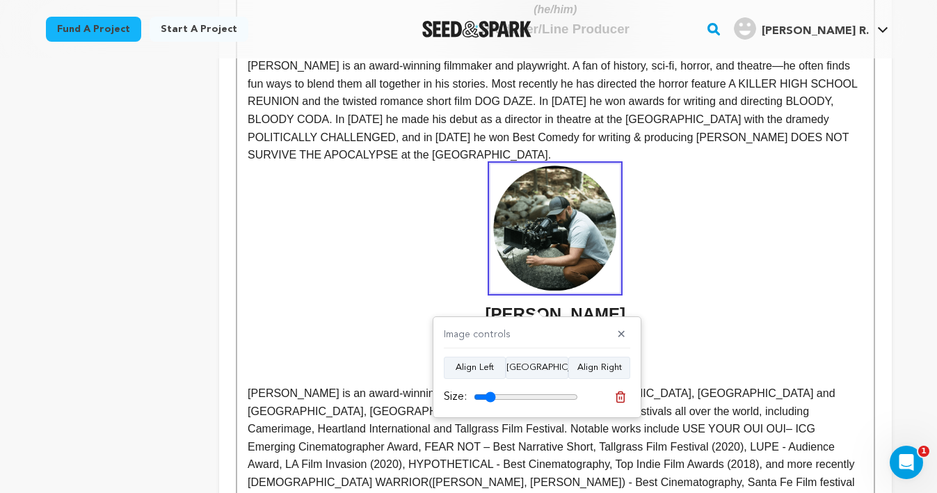
scroll to position [1436, 0]
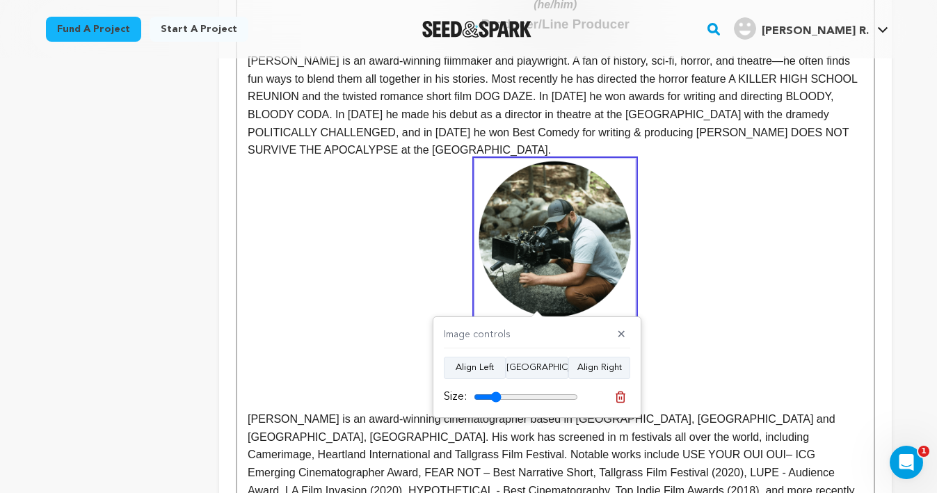
type input "26"
click at [495, 394] on input "range" at bounding box center [526, 397] width 104 height 11
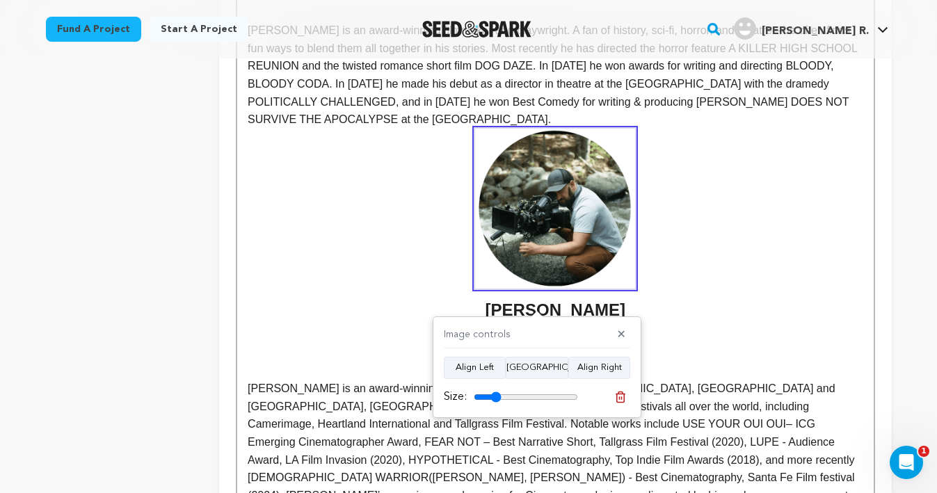
scroll to position [1469, 0]
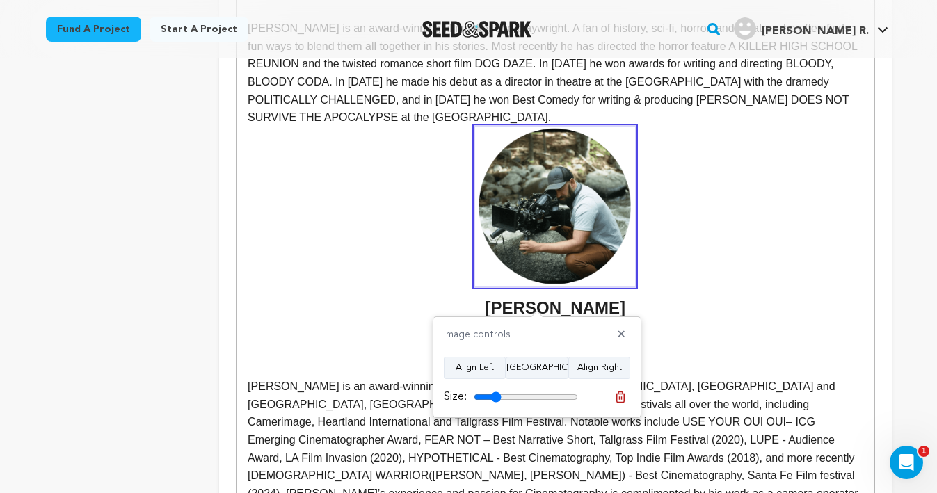
click at [679, 272] on h2 "Fisher" at bounding box center [555, 224] width 615 height 195
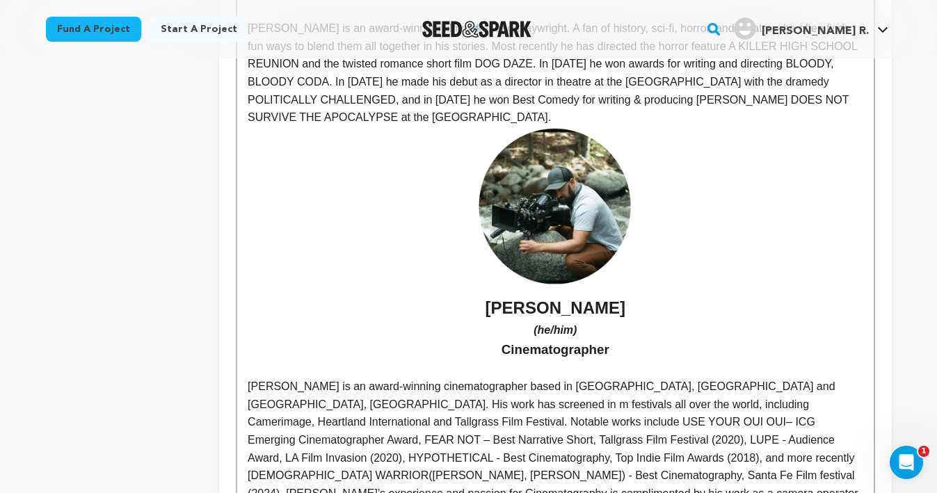
click at [528, 270] on strong "Fisher" at bounding box center [555, 222] width 615 height 191
click at [648, 321] on p "(he/him)" at bounding box center [555, 330] width 615 height 18
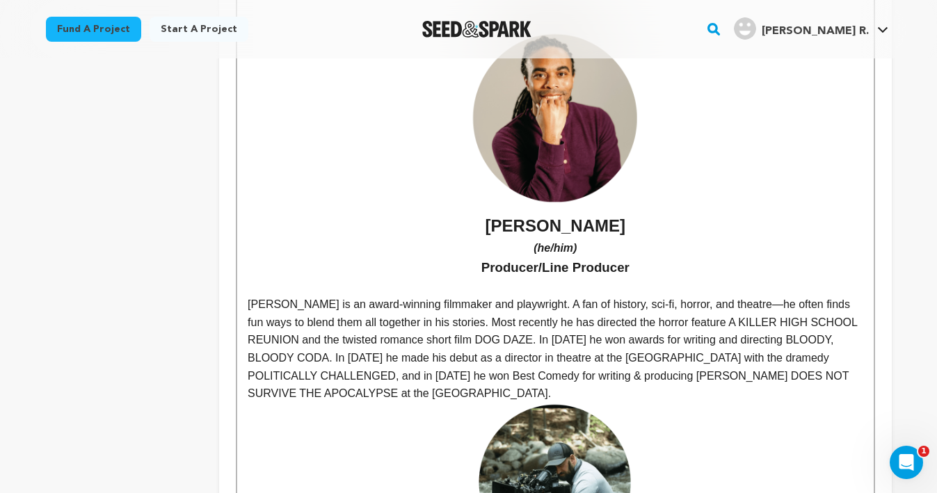
scroll to position [1203, 0]
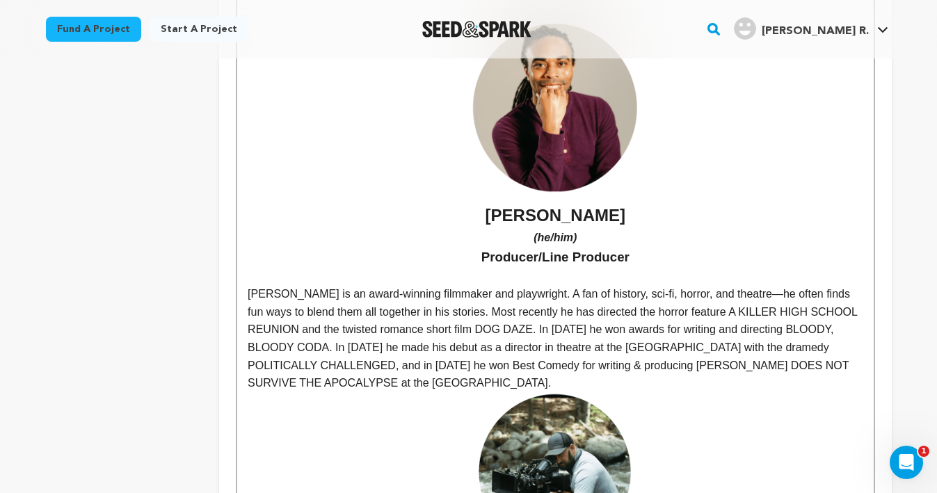
click at [558, 268] on p at bounding box center [555, 277] width 615 height 18
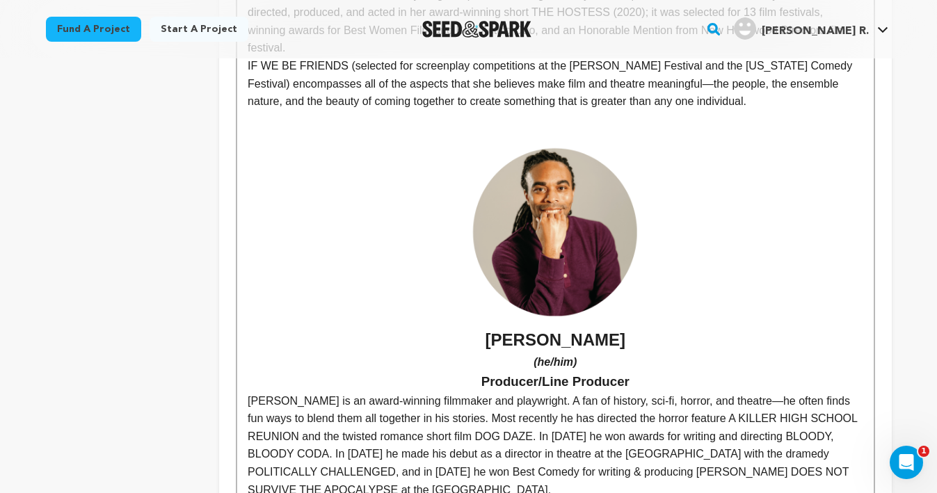
scroll to position [1078, 0]
click at [709, 63] on p "IF WE BE FRIENDS (selected for screenplay competitions at the [PERSON_NAME] Fes…" at bounding box center [555, 85] width 615 height 54
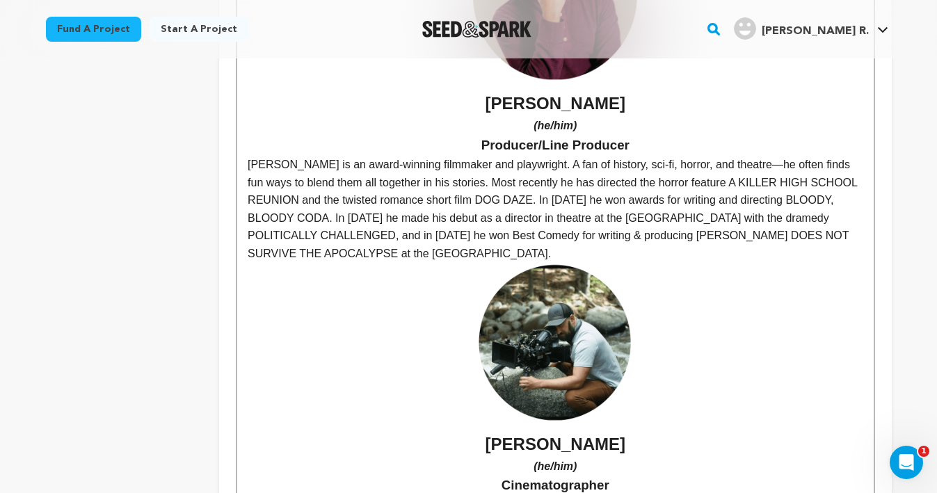
scroll to position [1301, 0]
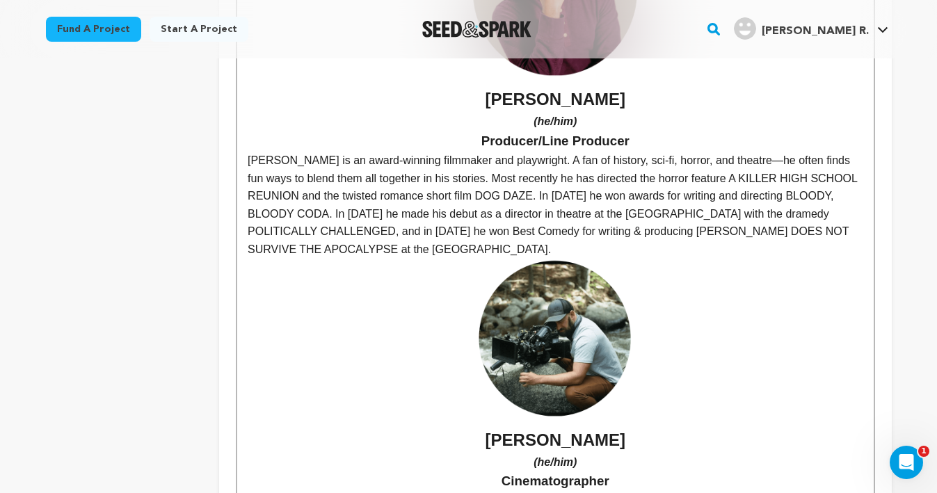
click at [582, 214] on p "[PERSON_NAME] is an award-winning filmmaker and playwright. A fan of history, s…" at bounding box center [555, 205] width 615 height 107
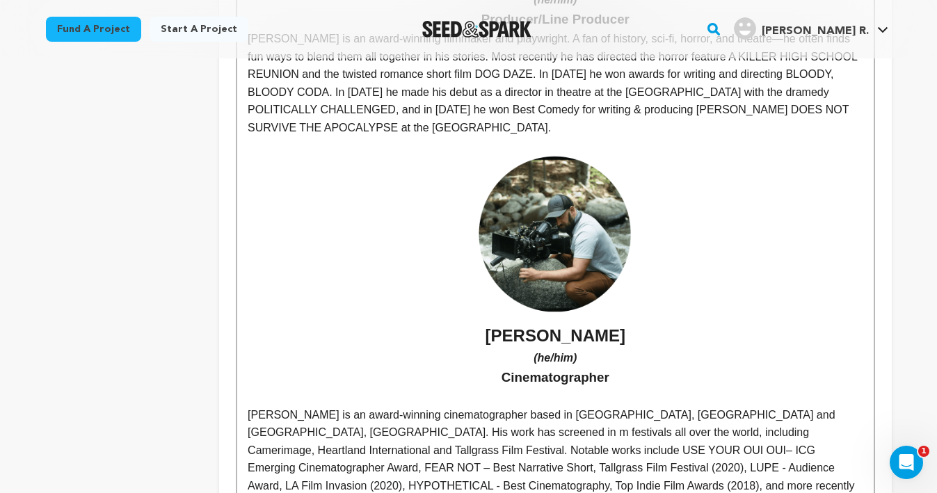
scroll to position [1424, 0]
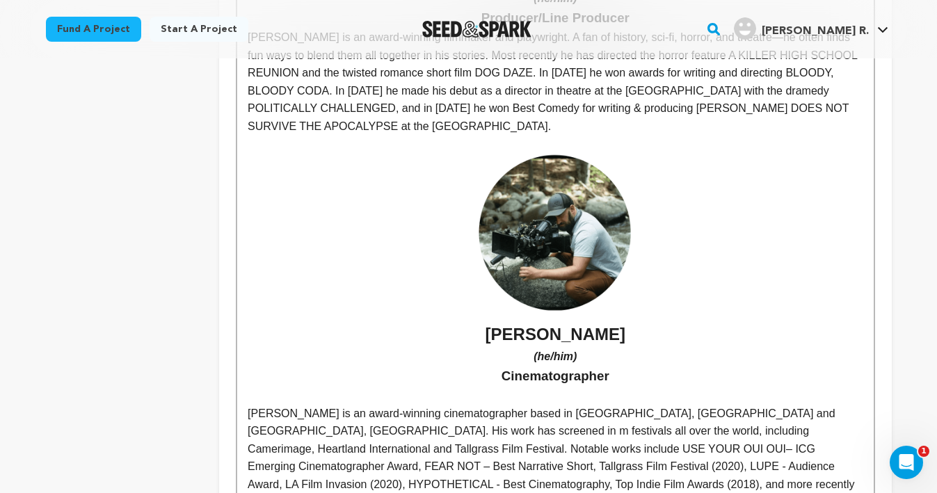
click at [567, 387] on p at bounding box center [555, 396] width 615 height 18
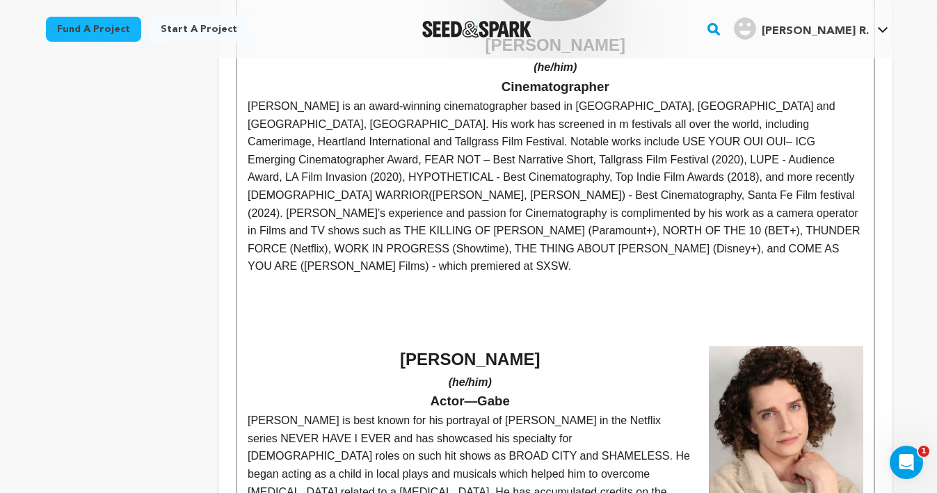
scroll to position [1721, 0]
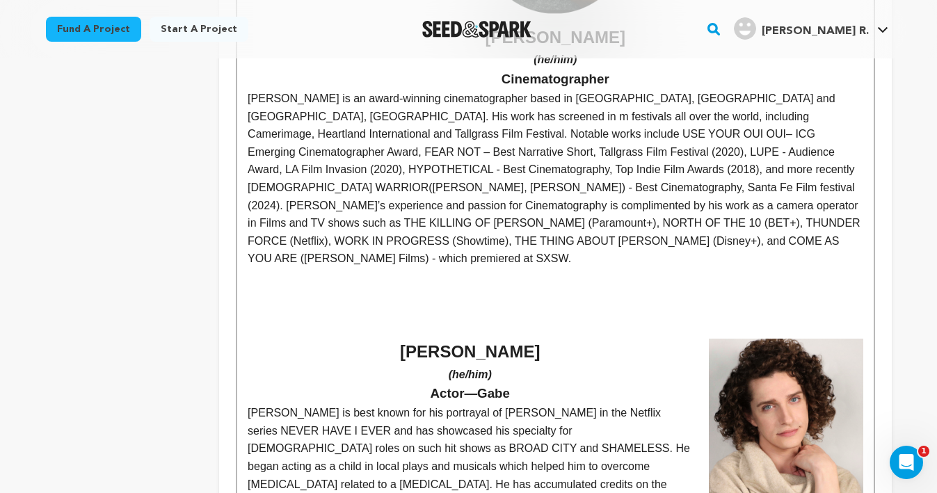
click at [454, 321] on p at bounding box center [555, 330] width 615 height 18
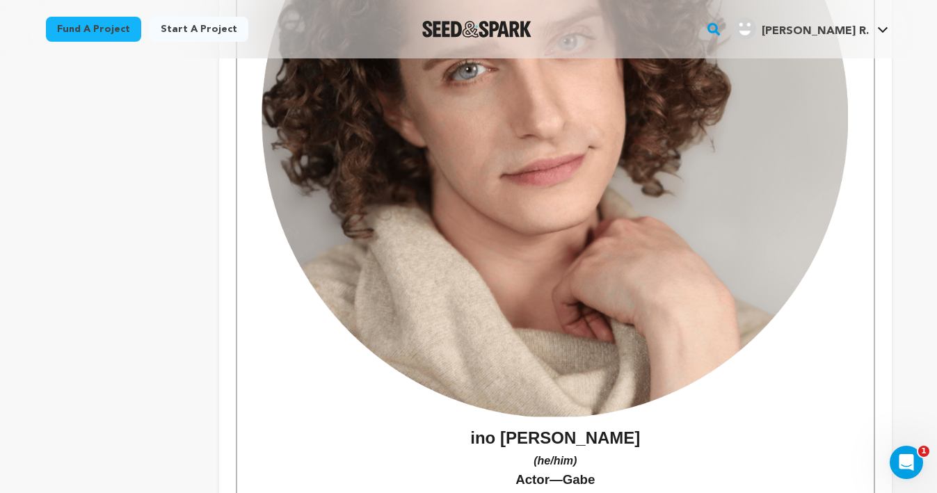
scroll to position [2259, 0]
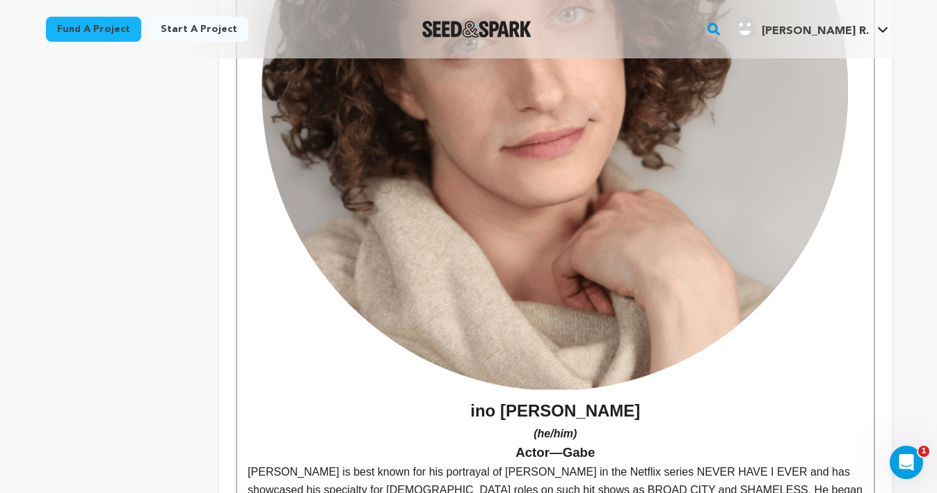
click at [574, 298] on img at bounding box center [555, 90] width 615 height 615
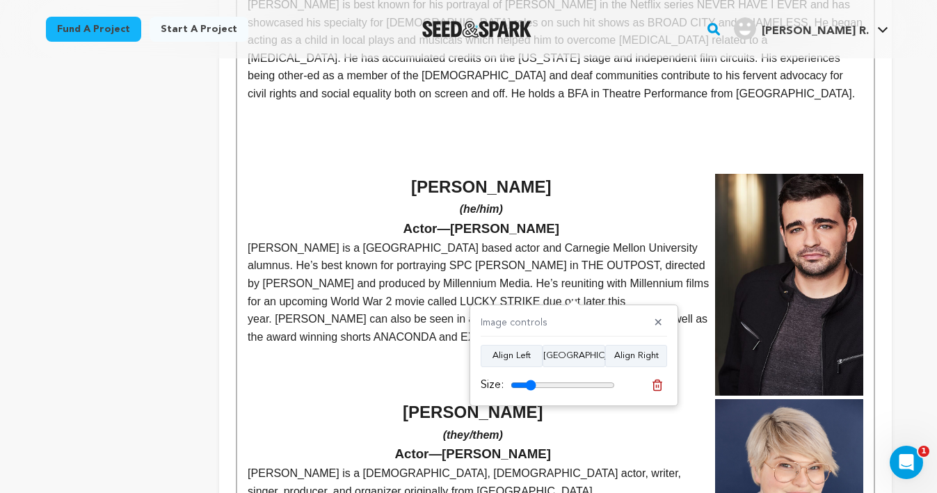
type input "24"
click at [531, 386] on input "range" at bounding box center [562, 385] width 104 height 11
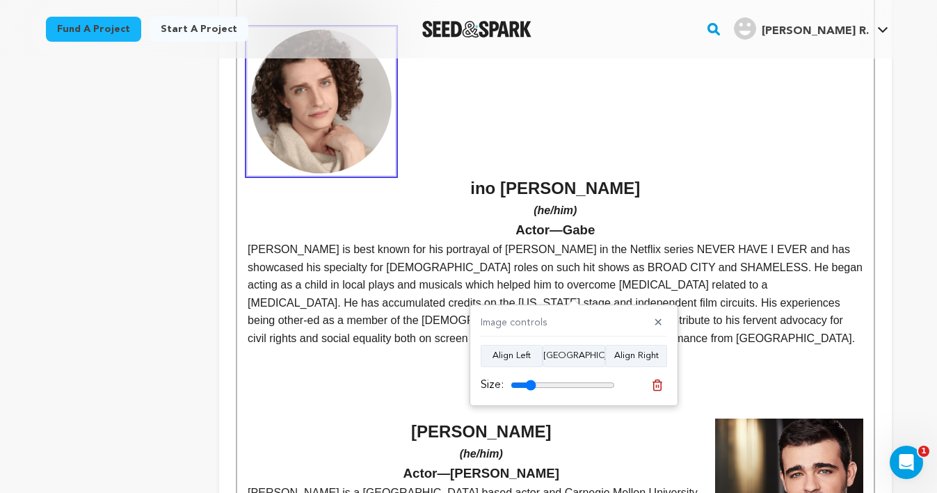
scroll to position [1981, 0]
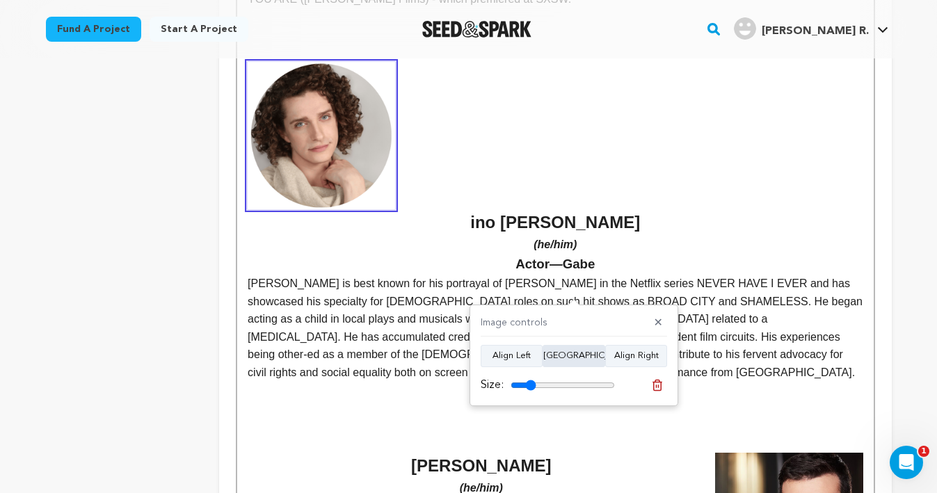
click at [572, 350] on button "Align Center" at bounding box center [573, 356] width 63 height 22
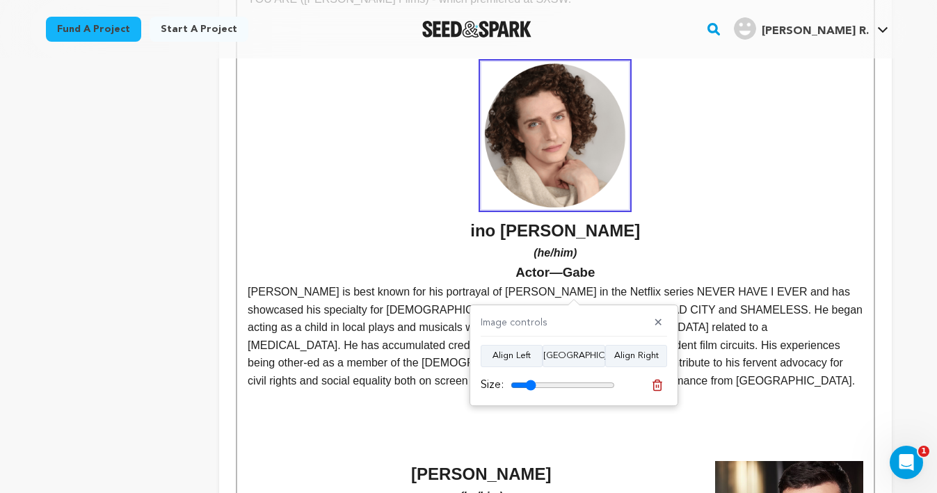
click at [510, 179] on strong "ino Petrera" at bounding box center [555, 151] width 615 height 178
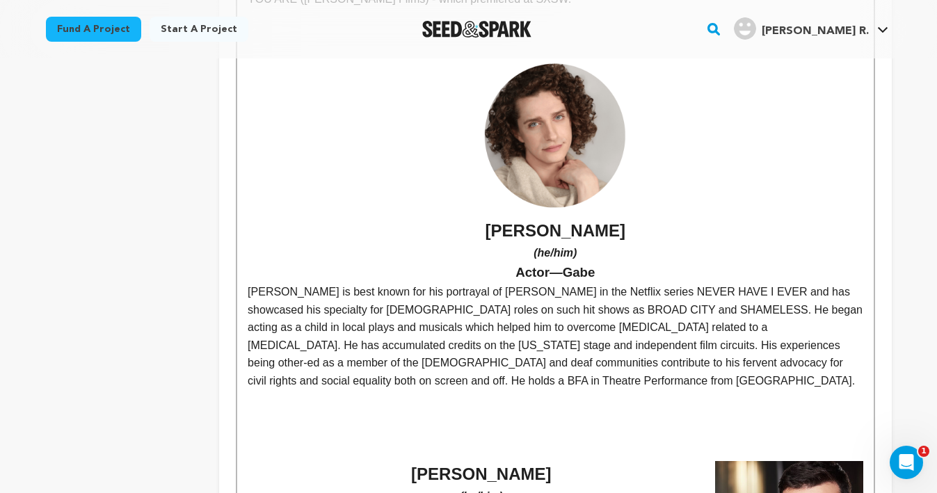
click at [600, 286] on span "[PERSON_NAME] is best known for his portrayal of [PERSON_NAME] in the Netflix s…" at bounding box center [557, 336] width 618 height 101
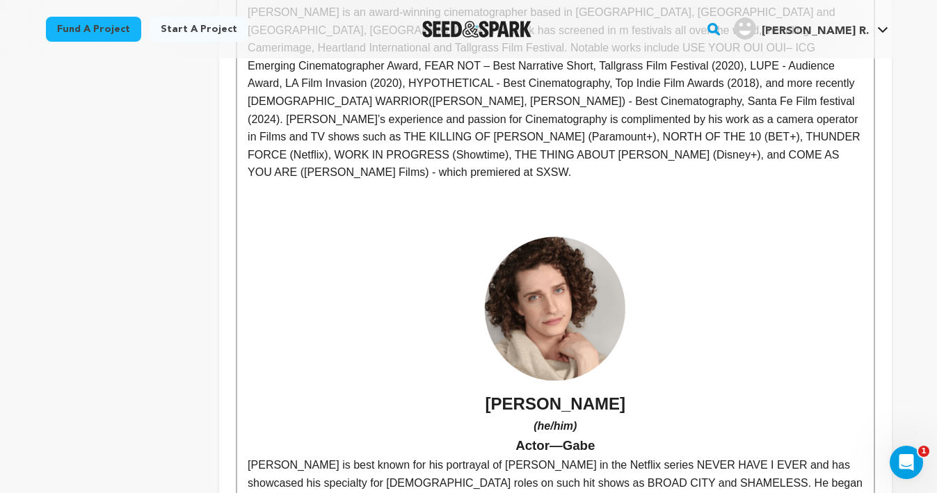
scroll to position [1760, 0]
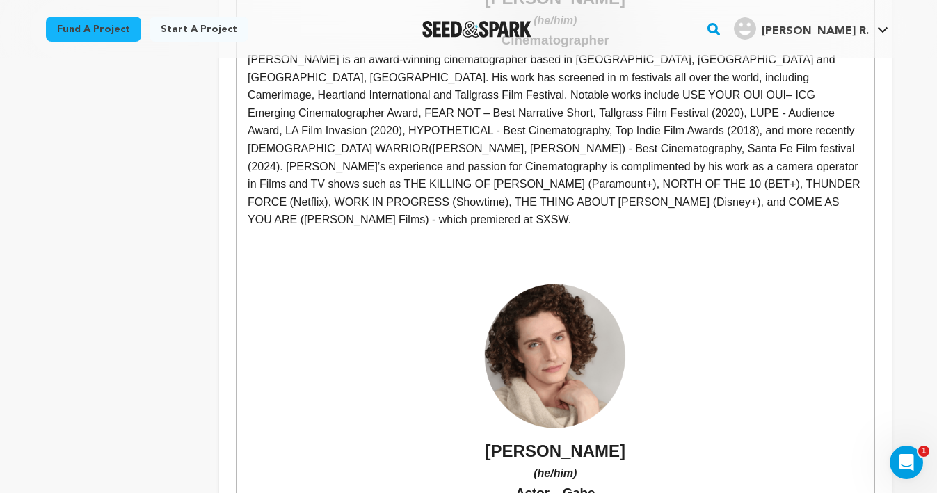
click at [569, 314] on img at bounding box center [554, 355] width 147 height 147
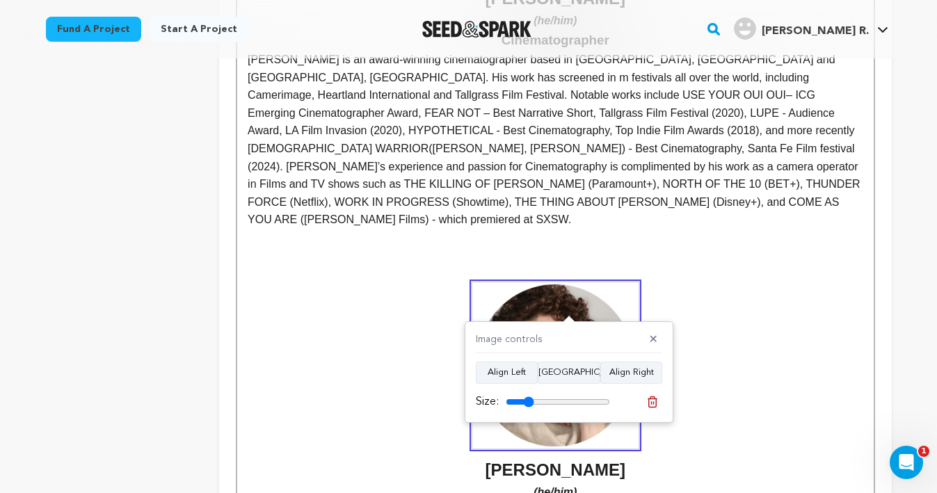
type input "27"
click at [529, 401] on input "range" at bounding box center [558, 401] width 104 height 11
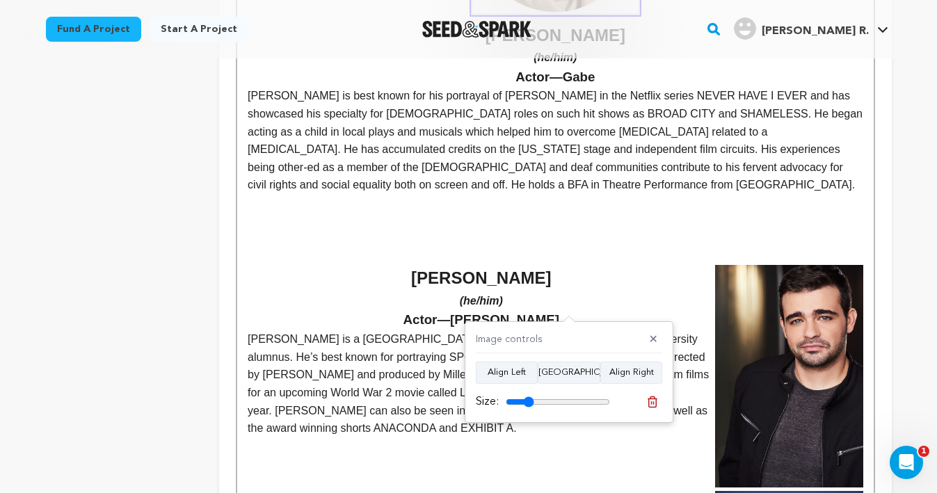
scroll to position [2197, 0]
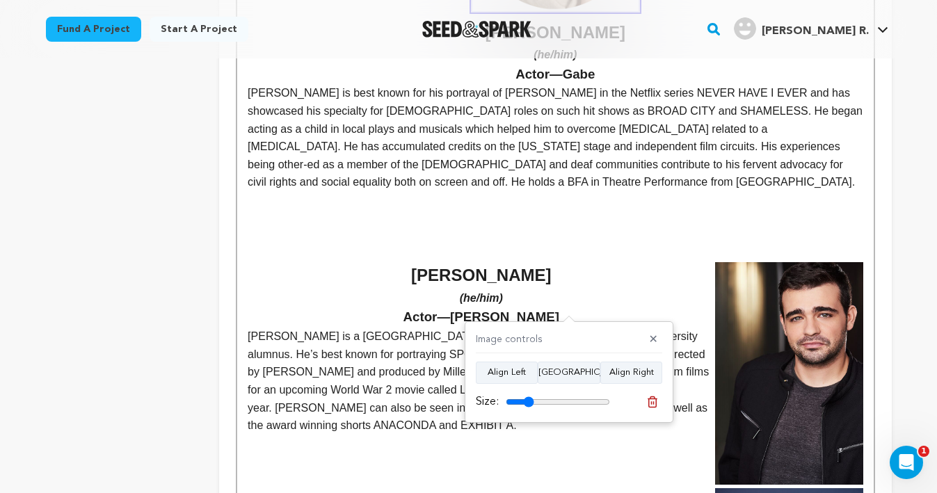
click at [531, 227] on p at bounding box center [555, 236] width 615 height 18
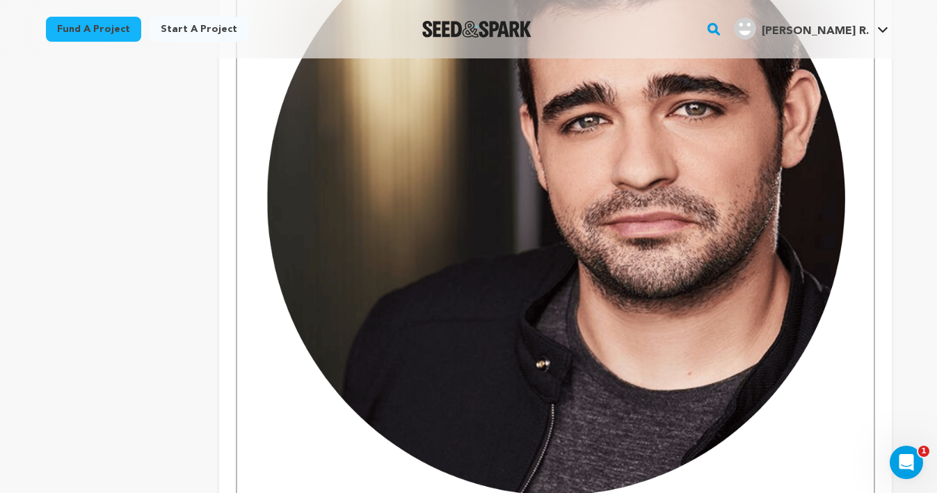
scroll to position [2536, 0]
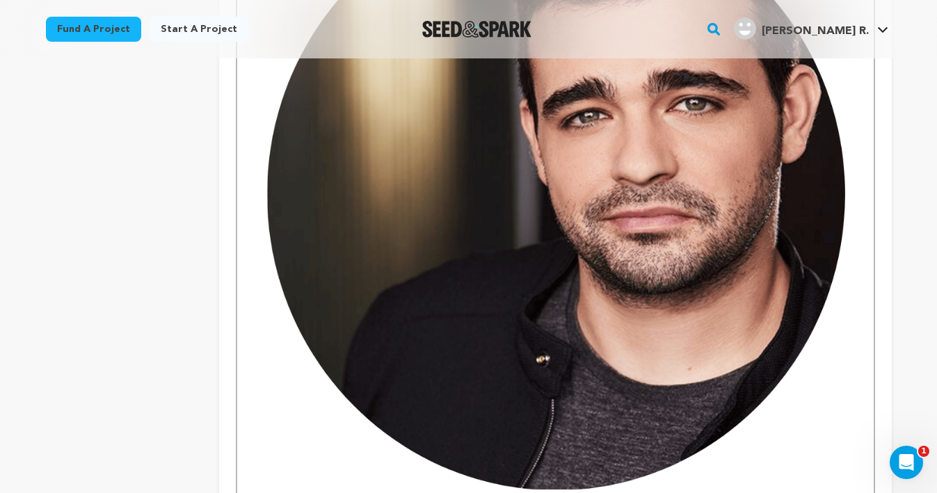
click at [540, 277] on img at bounding box center [555, 195] width 615 height 615
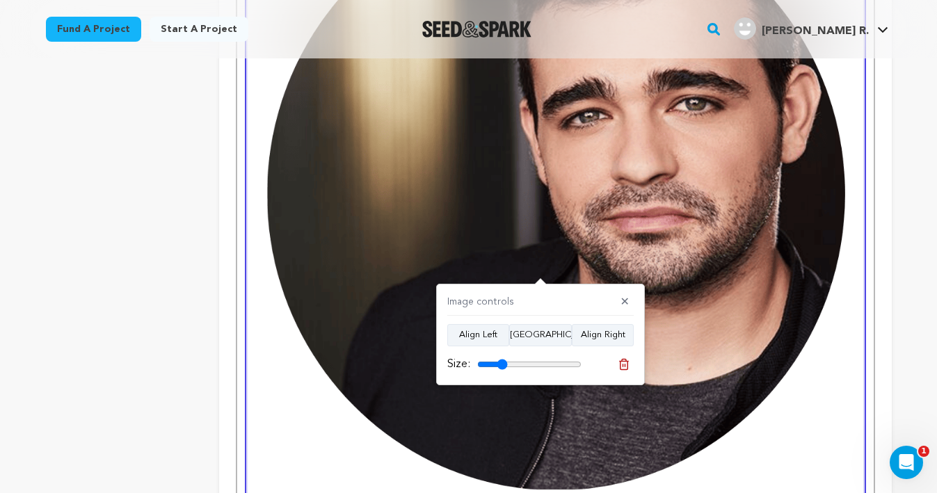
type input "29"
click at [502, 362] on input "range" at bounding box center [529, 364] width 104 height 11
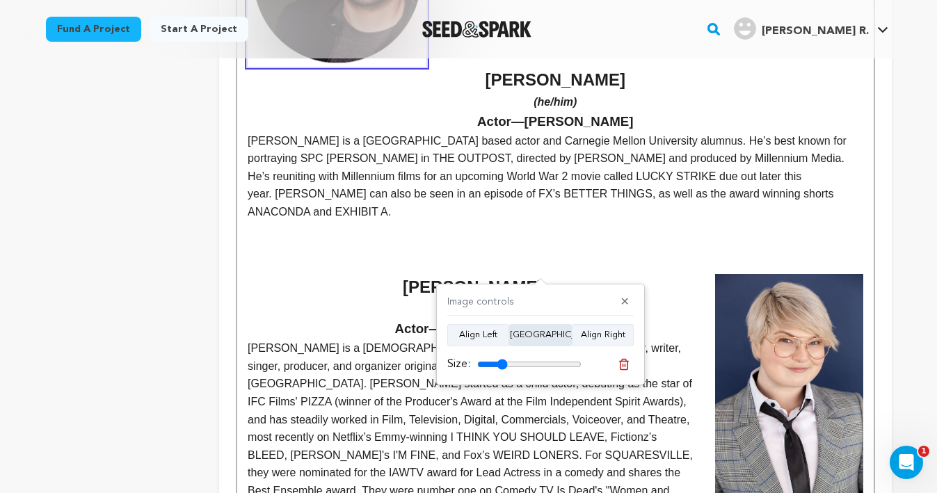
click at [534, 337] on button "Align Center" at bounding box center [540, 335] width 63 height 22
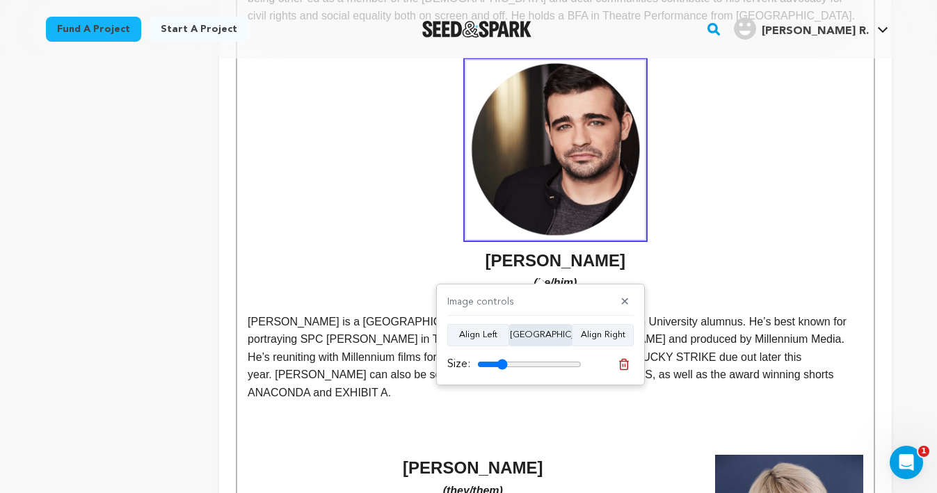
scroll to position [2325, 0]
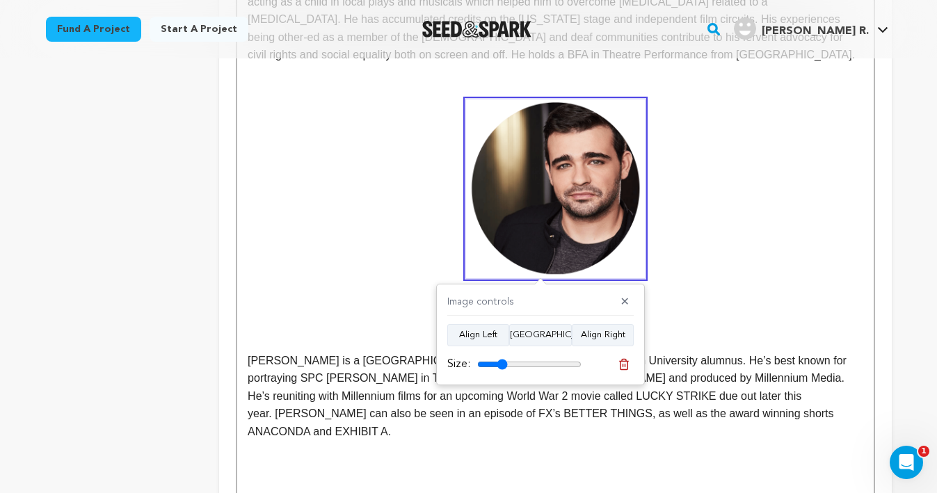
click at [779, 203] on strong "[PERSON_NAME]" at bounding box center [555, 203] width 615 height 209
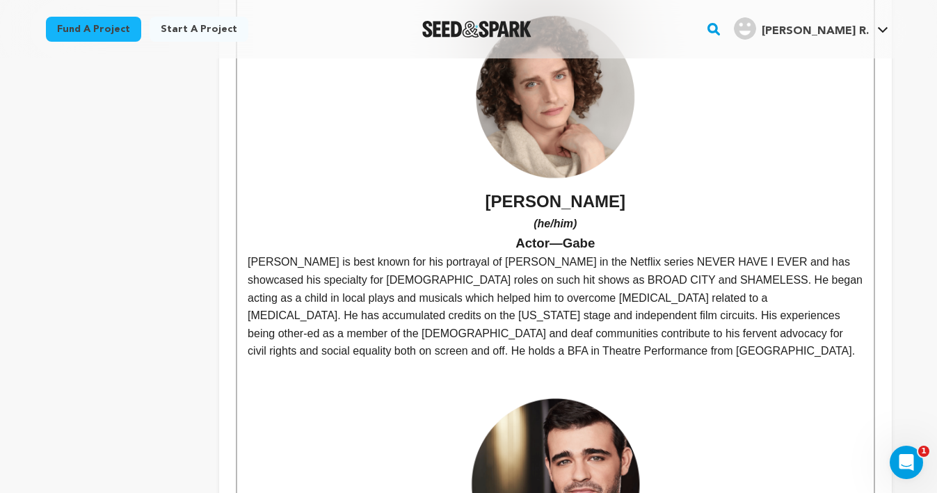
scroll to position [2054, 0]
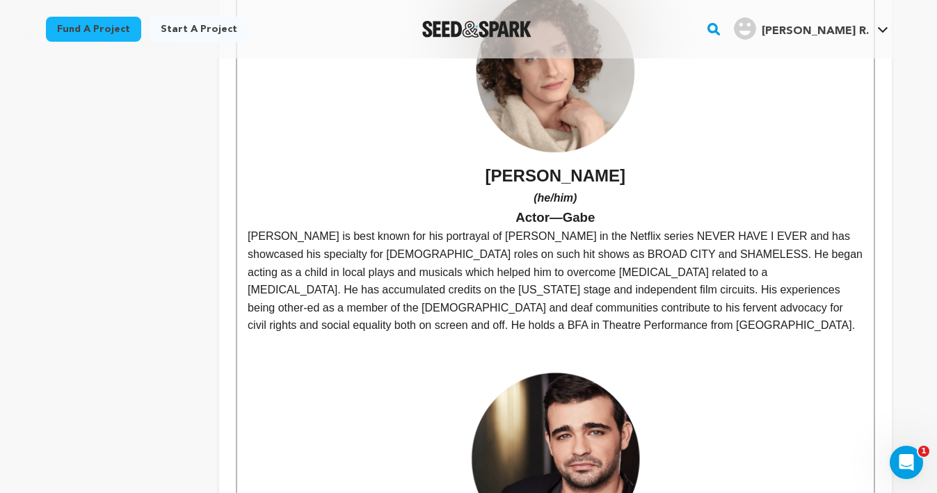
click at [572, 385] on img at bounding box center [555, 459] width 178 height 178
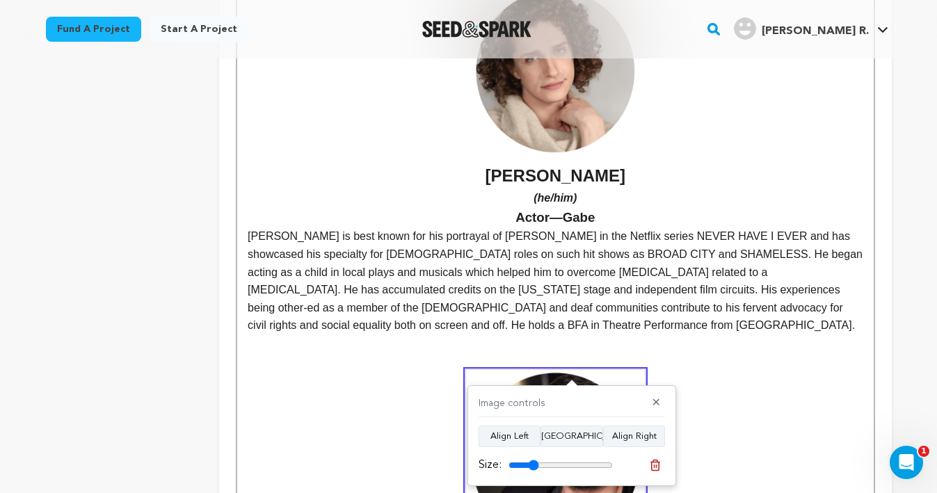
scroll to position [2051, 0]
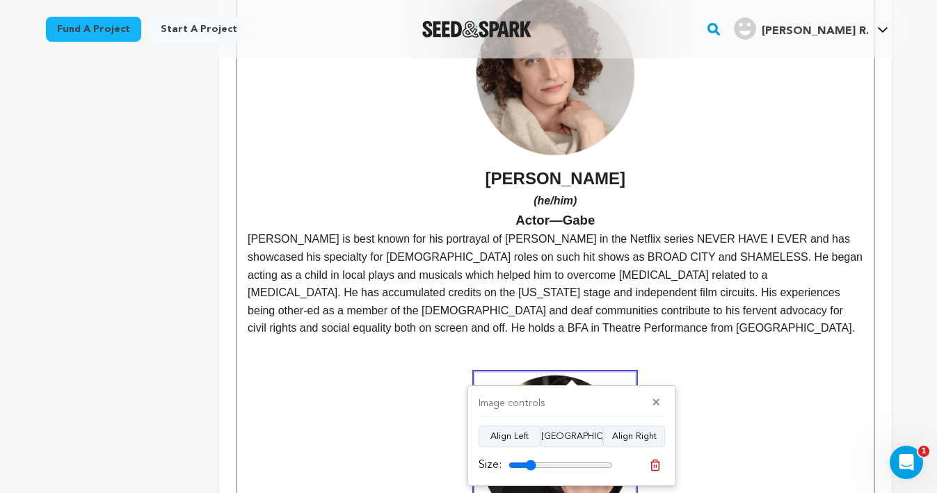
type input "26"
click at [530, 463] on input "range" at bounding box center [560, 465] width 104 height 11
click at [755, 272] on p "[PERSON_NAME] is best known for his portrayal of [PERSON_NAME] in the Netflix s…" at bounding box center [555, 283] width 615 height 107
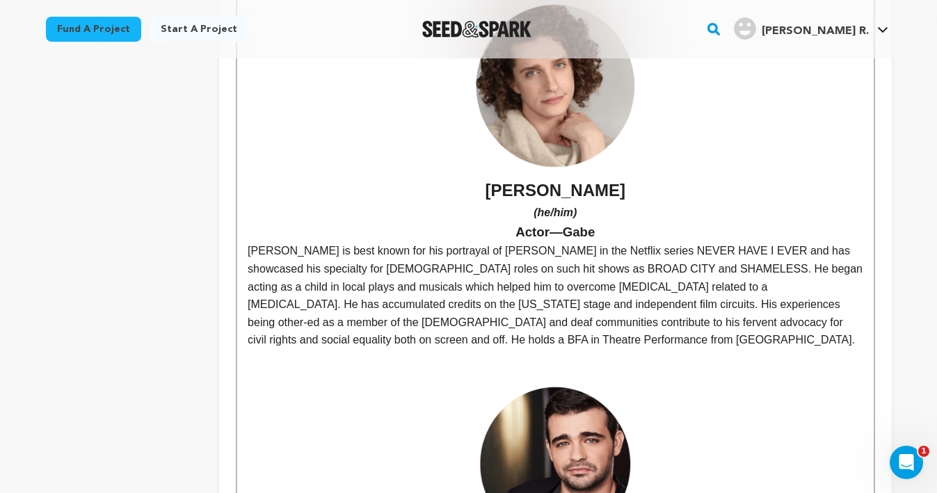
scroll to position [2178, 0]
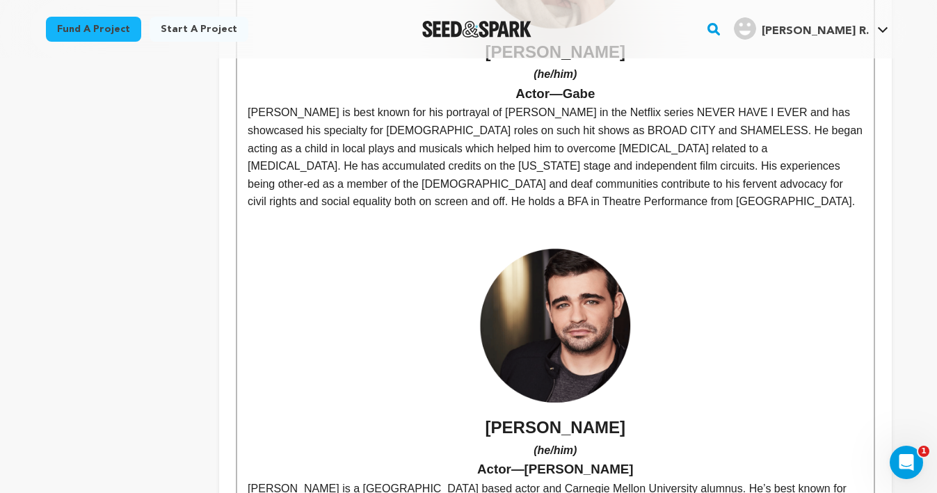
click at [581, 303] on img at bounding box center [555, 326] width 160 height 160
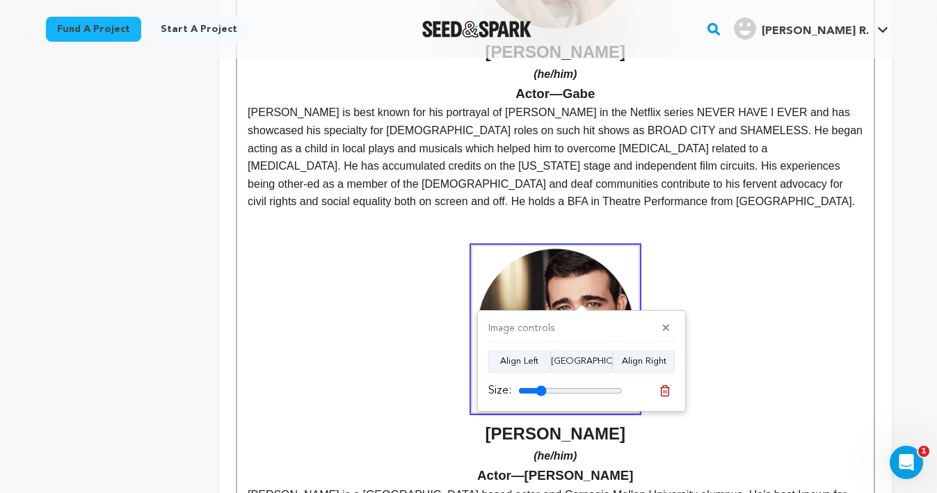
type input "27"
click at [540, 391] on input "range" at bounding box center [570, 390] width 104 height 11
click at [743, 281] on strong "[PERSON_NAME]" at bounding box center [555, 344] width 615 height 197
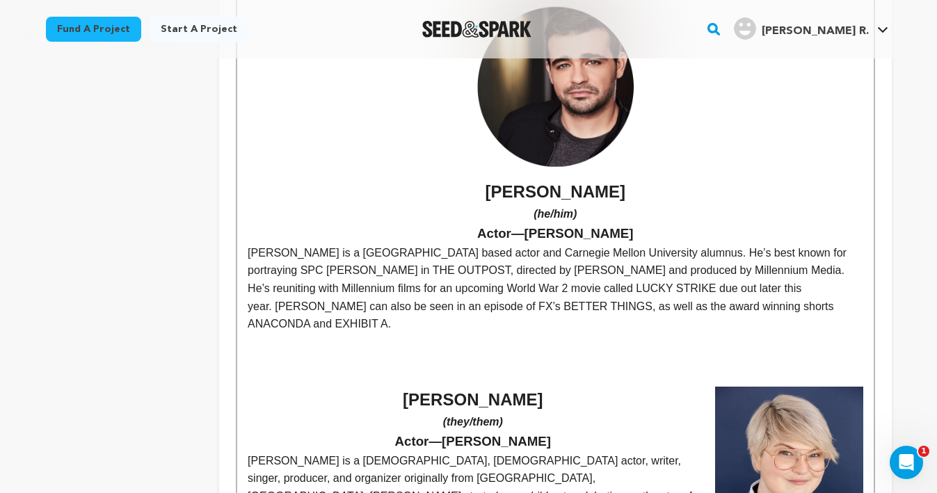
scroll to position [2437, 0]
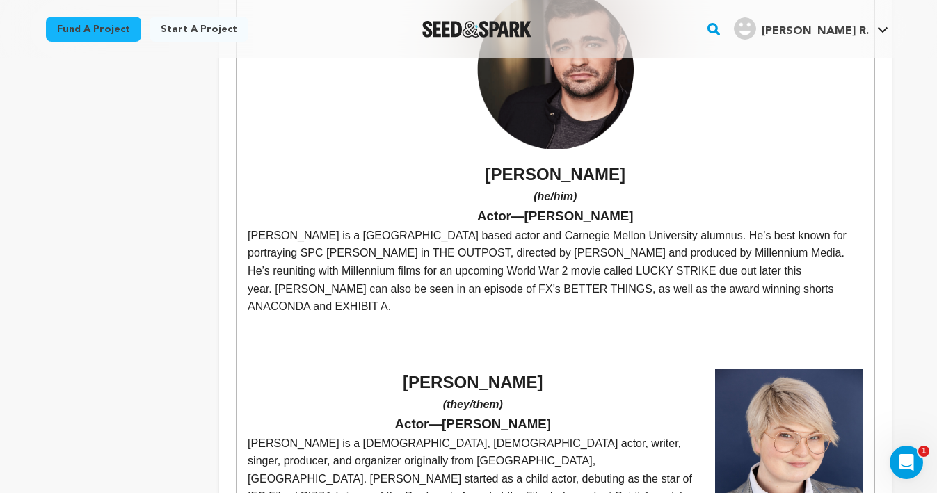
click at [427, 369] on h2 "[PERSON_NAME]" at bounding box center [555, 382] width 615 height 26
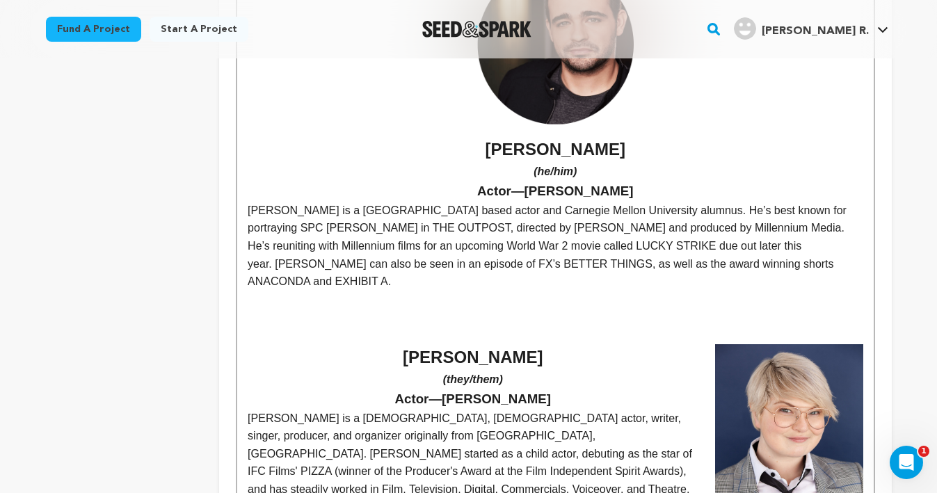
click at [419, 326] on p at bounding box center [555, 335] width 615 height 18
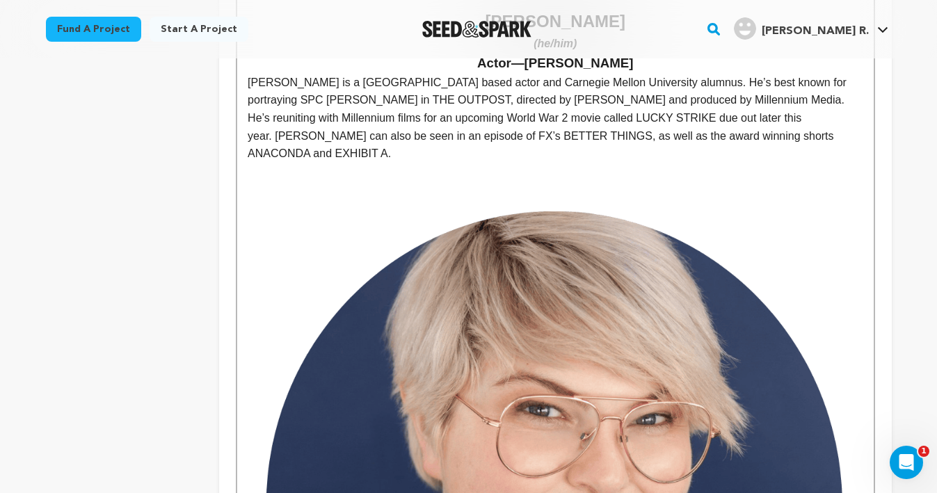
scroll to position [2592, 0]
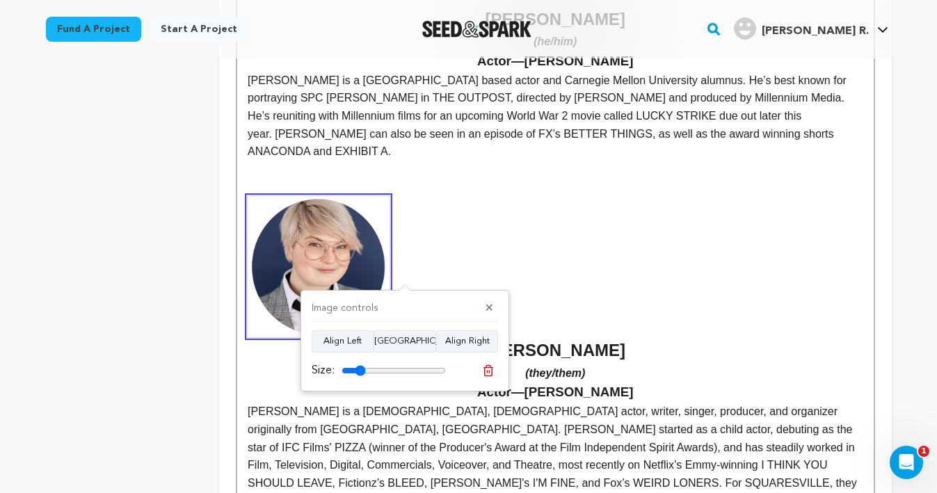
click at [360, 372] on input "range" at bounding box center [393, 370] width 104 height 11
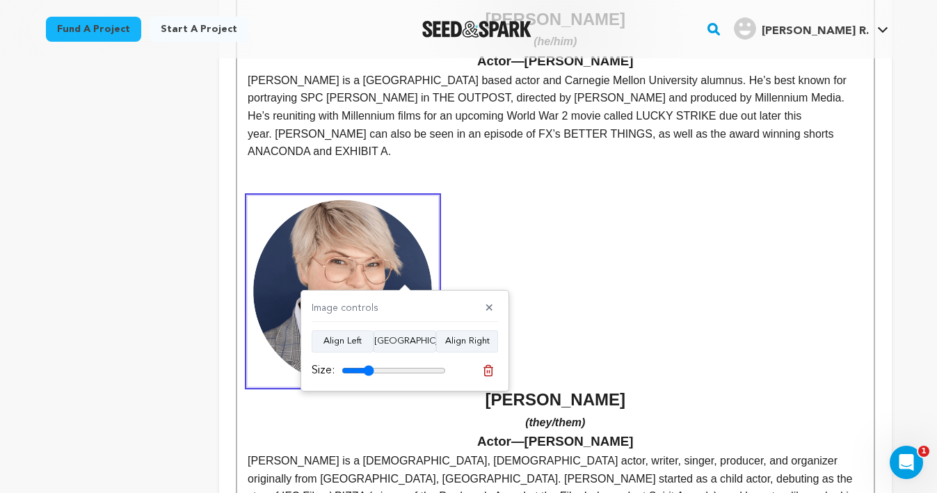
click at [369, 370] on input "range" at bounding box center [393, 370] width 104 height 11
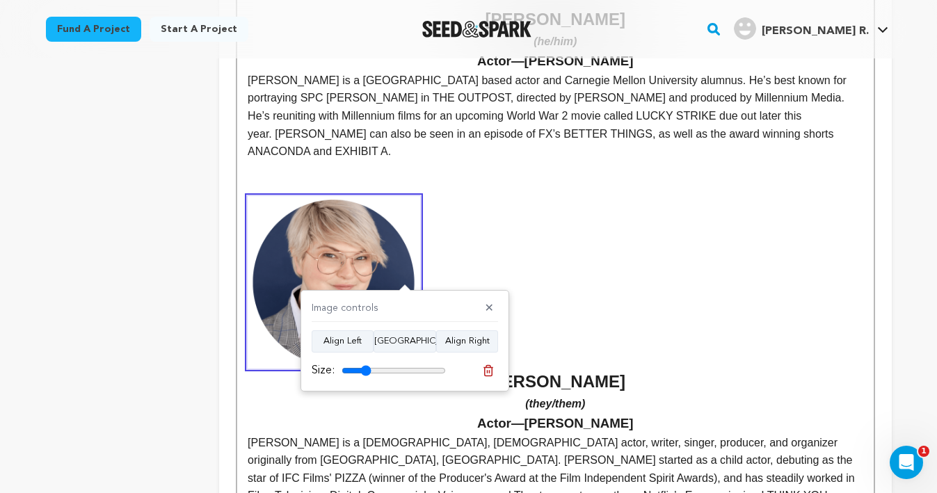
type input "28"
click at [365, 371] on input "range" at bounding box center [393, 370] width 104 height 11
click at [404, 341] on button "Align Center" at bounding box center [404, 341] width 63 height 22
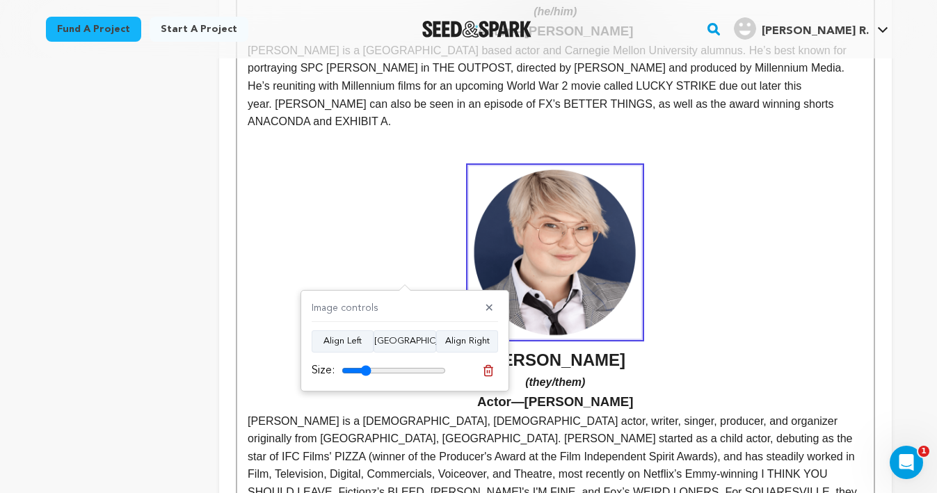
scroll to position [2624, 0]
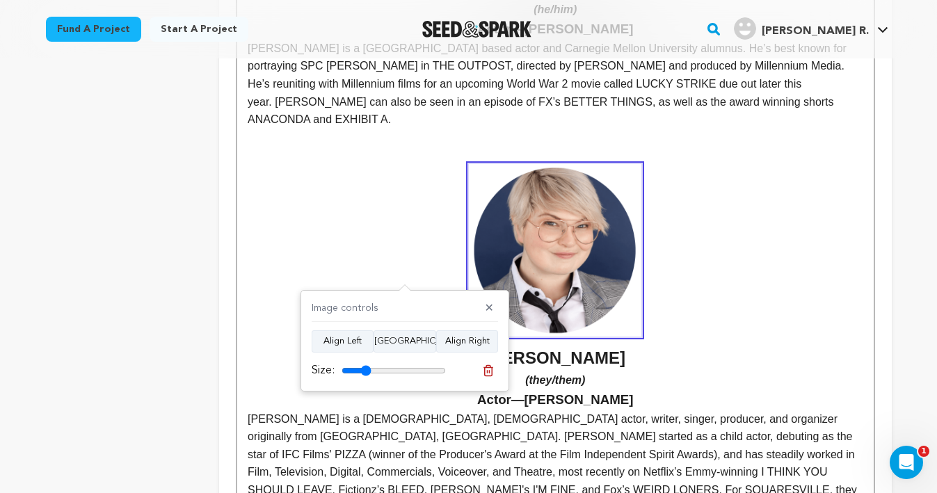
click at [509, 282] on strong "ylie Sparks" at bounding box center [555, 265] width 615 height 203
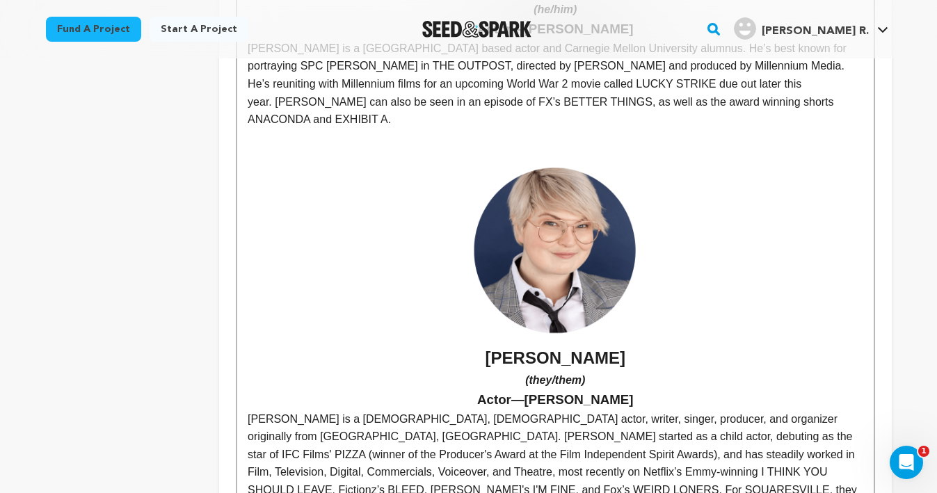
click at [688, 284] on h2 "[PERSON_NAME]" at bounding box center [555, 267] width 615 height 207
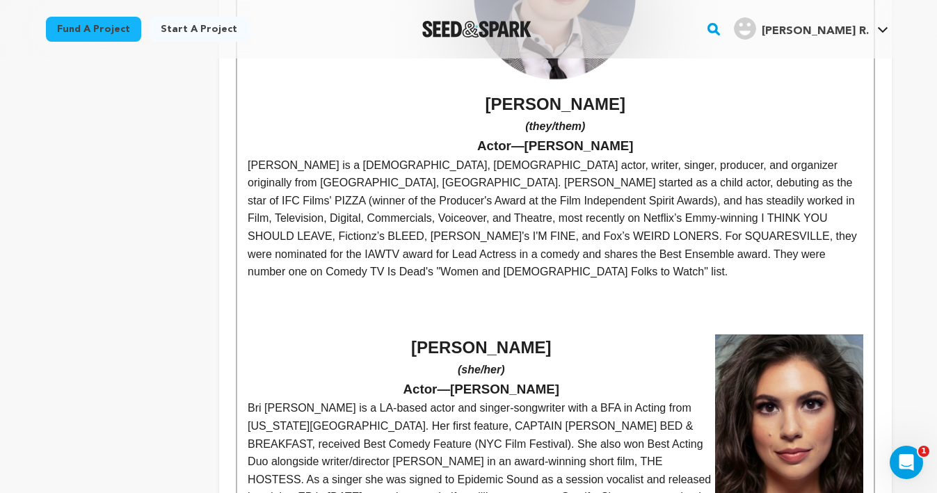
scroll to position [2879, 0]
click at [438, 316] on p at bounding box center [555, 325] width 615 height 18
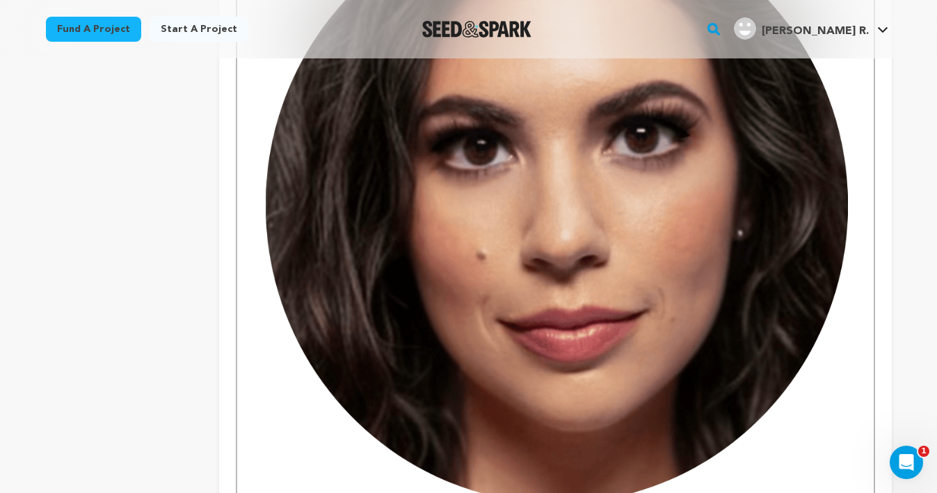
scroll to position [3342, 0]
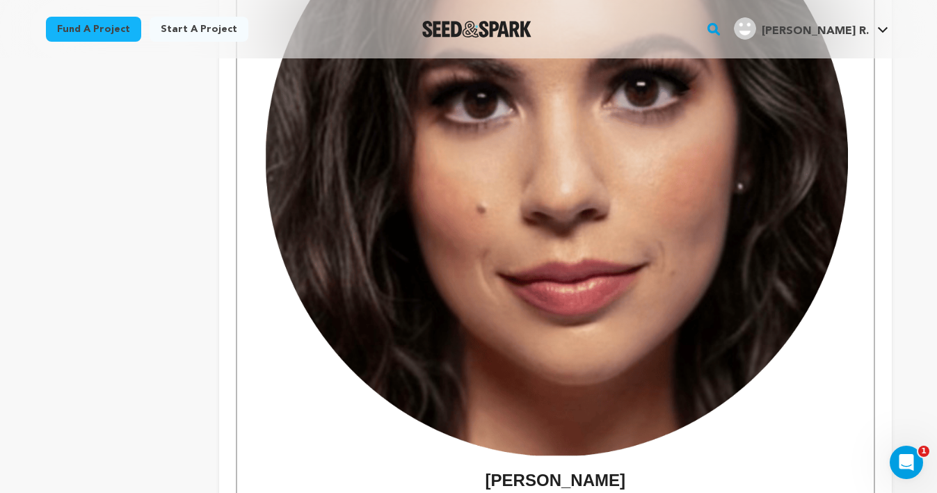
click at [477, 239] on img at bounding box center [555, 160] width 615 height 615
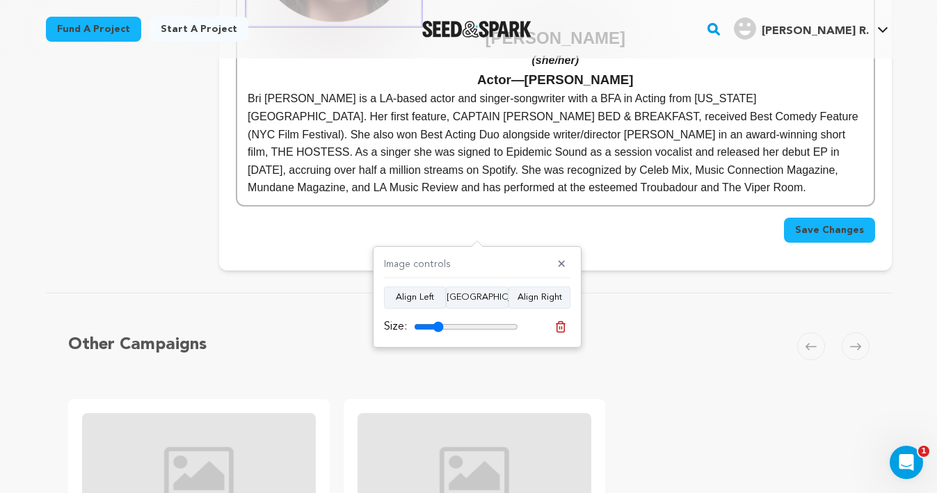
type input "28"
click at [437, 324] on input "range" at bounding box center [466, 326] width 104 height 11
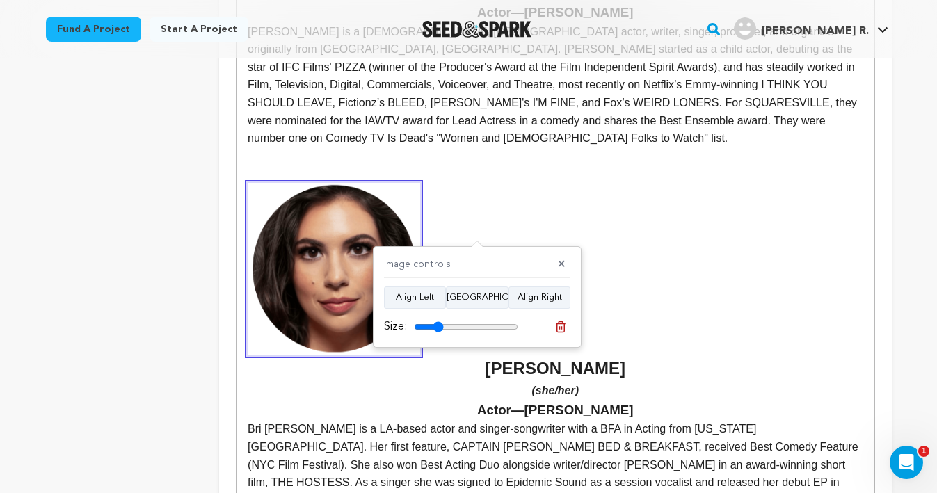
scroll to position [2954, 0]
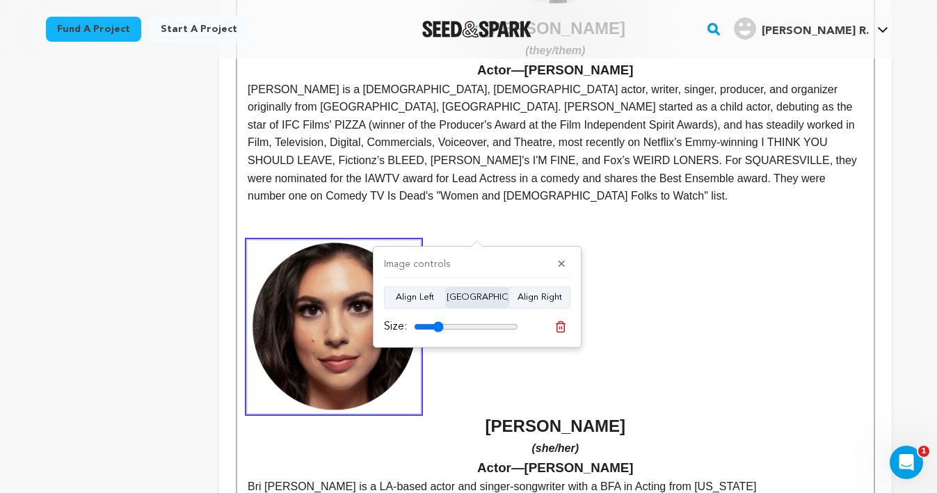
click at [476, 287] on button "Align Center" at bounding box center [477, 298] width 63 height 22
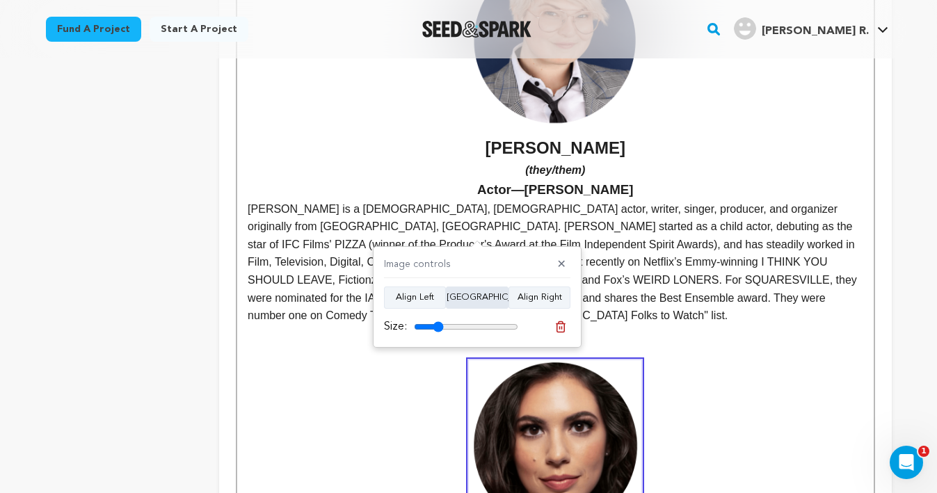
scroll to position [2836, 0]
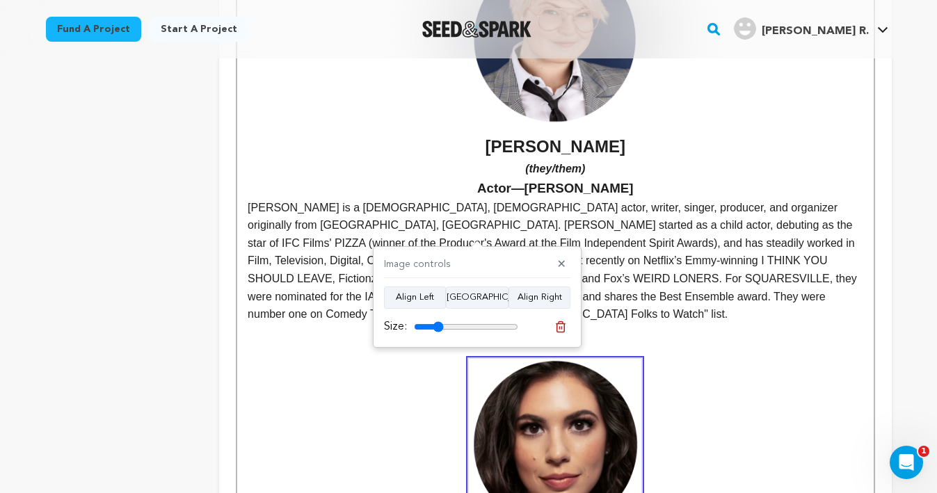
click at [692, 359] on strong "ri Oglu" at bounding box center [555, 460] width 615 height 203
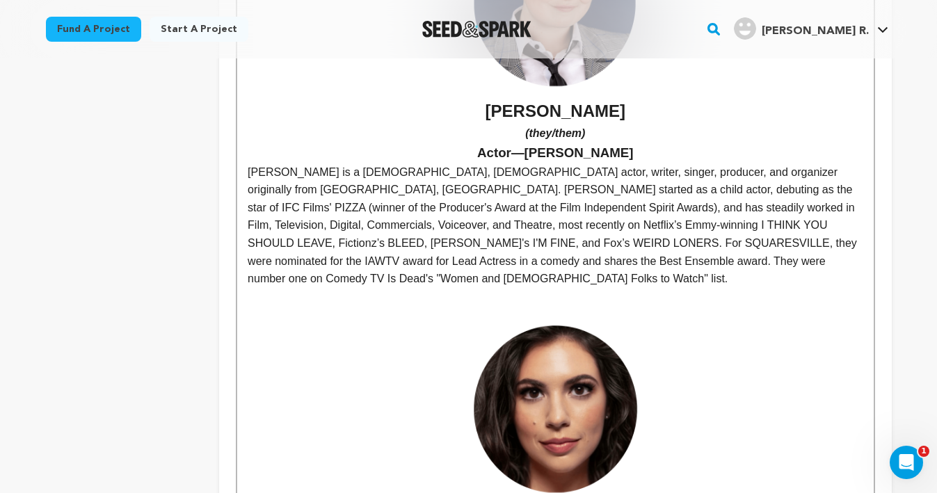
scroll to position [2872, 0]
click at [650, 434] on h2 "[PERSON_NAME]" at bounding box center [555, 426] width 615 height 207
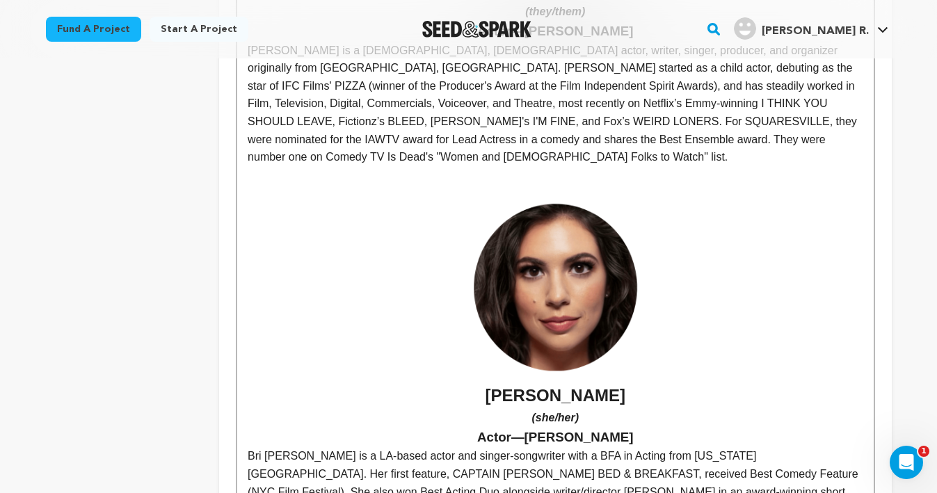
scroll to position [3156, 0]
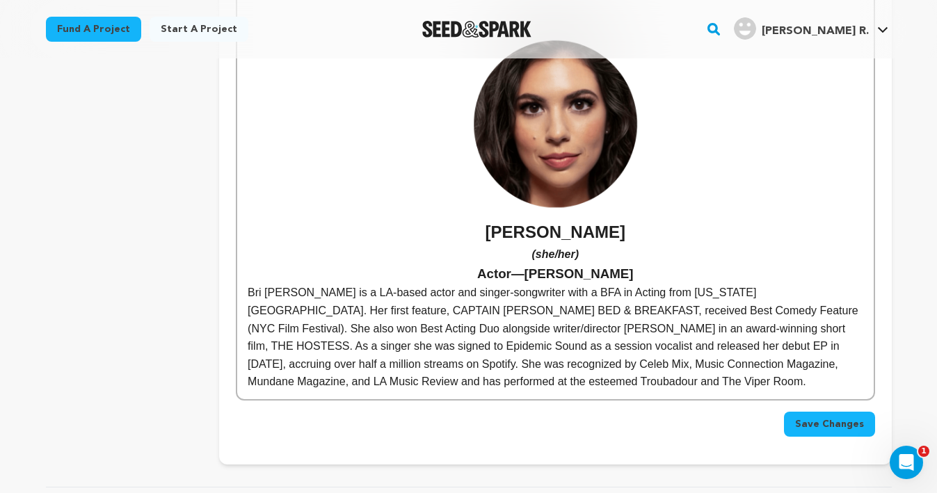
click at [850, 412] on button "Save Changes" at bounding box center [829, 424] width 91 height 25
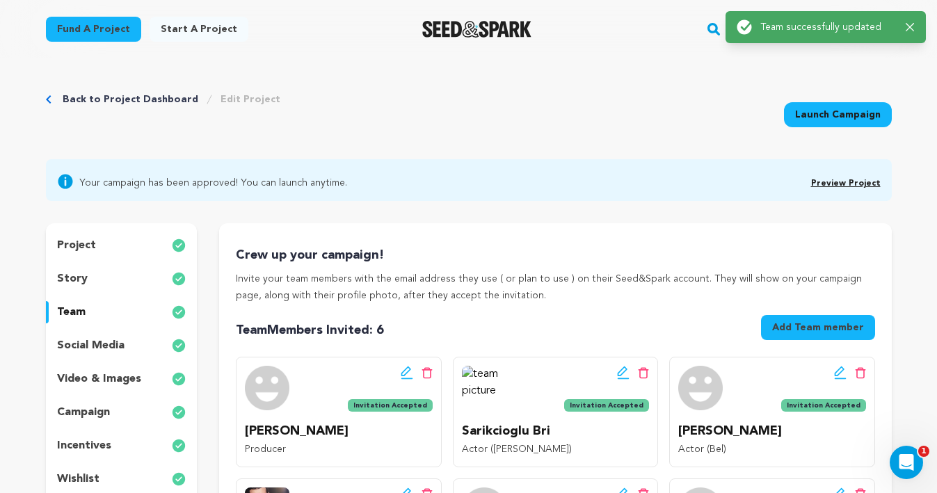
scroll to position [0, 0]
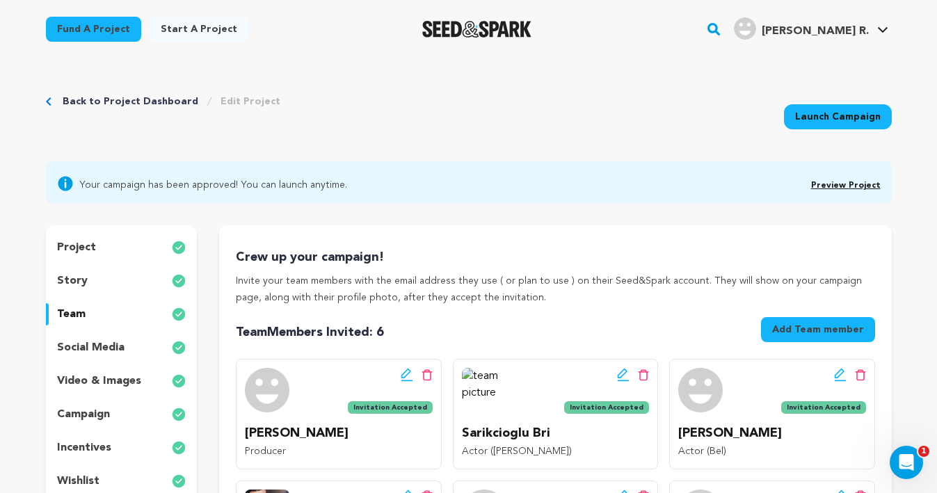
click at [108, 345] on p "social media" at bounding box center [90, 347] width 67 height 17
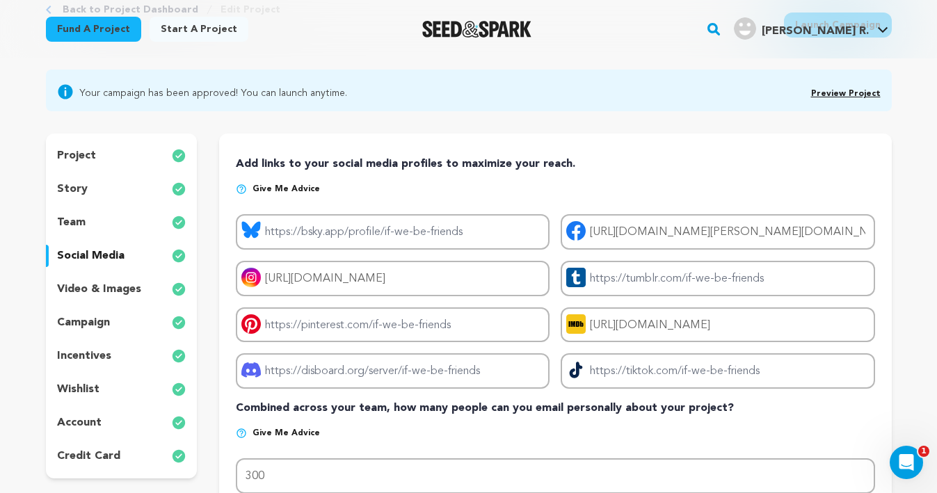
scroll to position [97, 0]
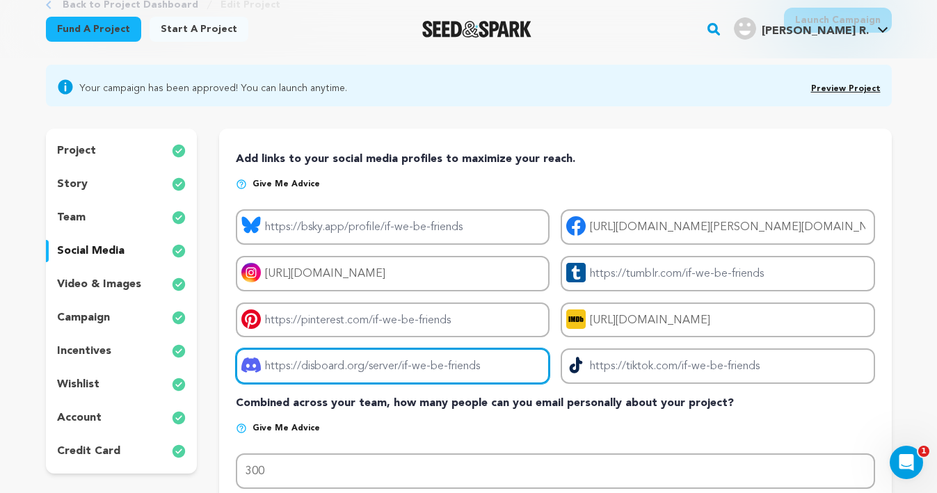
drag, startPoint x: 510, startPoint y: 366, endPoint x: 216, endPoint y: 370, distance: 294.2
click at [216, 370] on div "project story team social media video & images campaign incentives wishlist" at bounding box center [469, 344] width 846 height 430
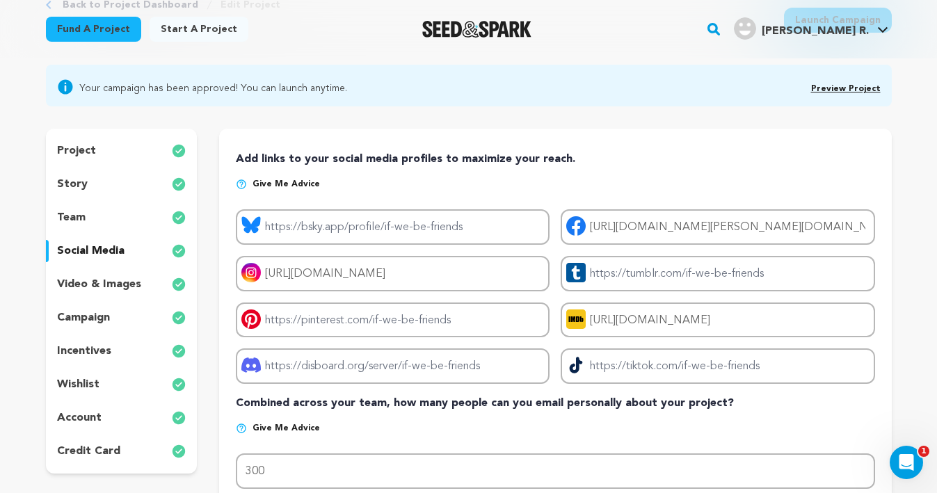
click at [344, 451] on div "Give me advice # of email addresses... 300" at bounding box center [555, 456] width 638 height 66
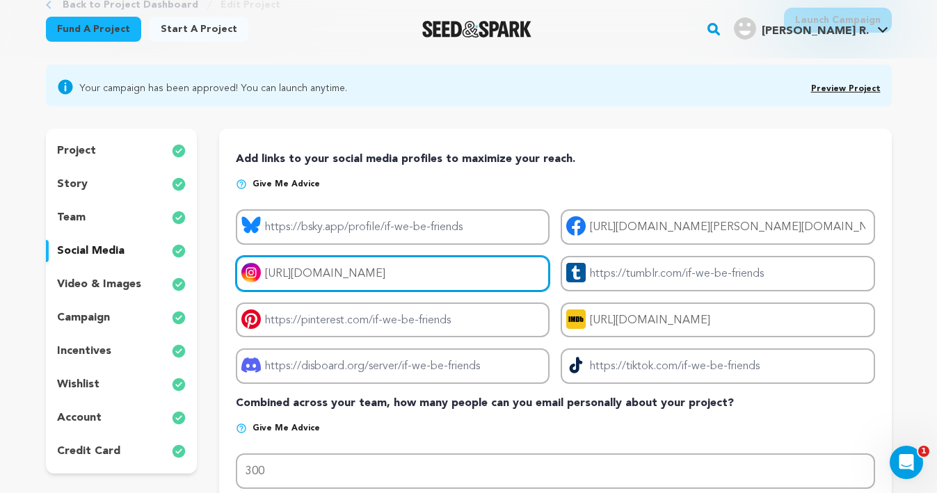
click at [265, 271] on input "https://www.instagram.com/ifwebefriendsfilm" at bounding box center [393, 273] width 314 height 35
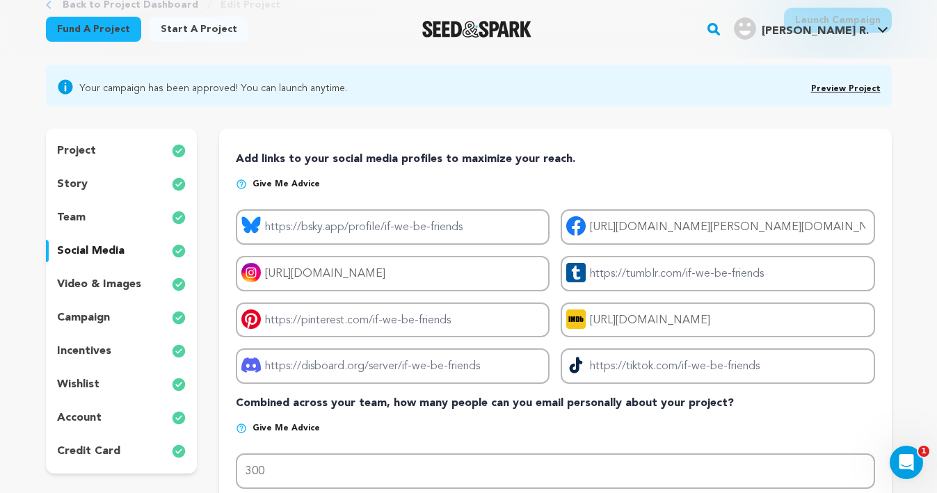
click at [352, 148] on div "Add links to your social media profiles to maximize your reach. Give me advice …" at bounding box center [555, 344] width 672 height 430
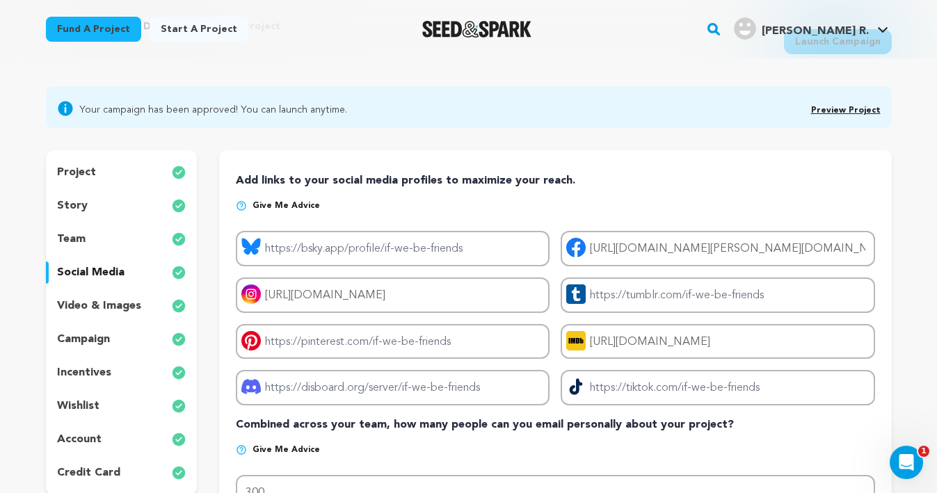
scroll to position [15, 0]
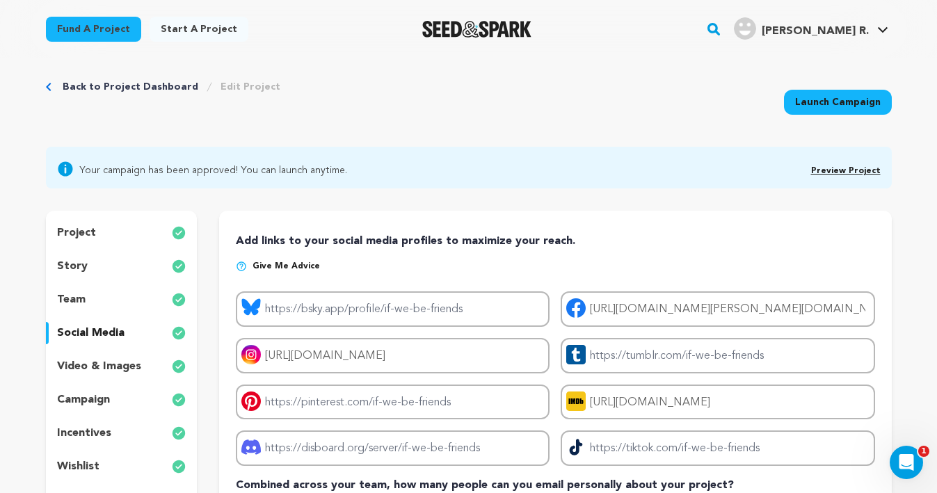
click at [99, 368] on p "video & images" at bounding box center [99, 366] width 84 height 17
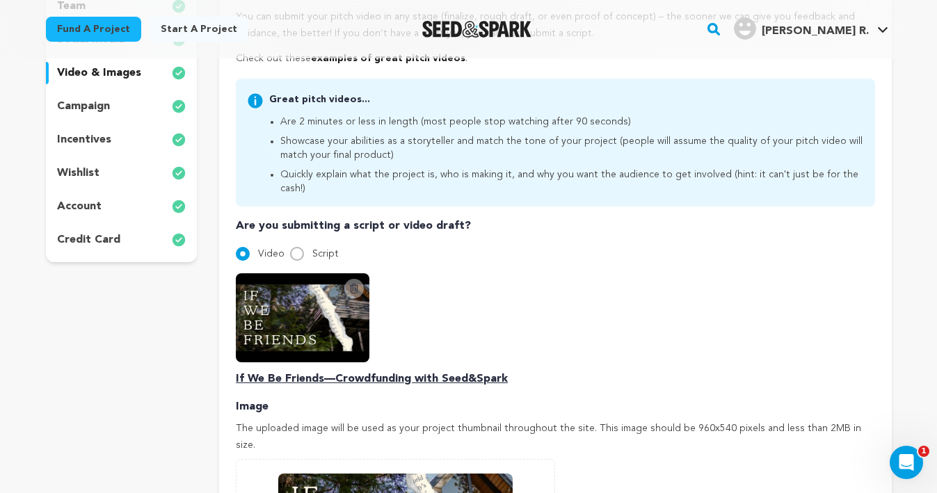
scroll to position [307, 0]
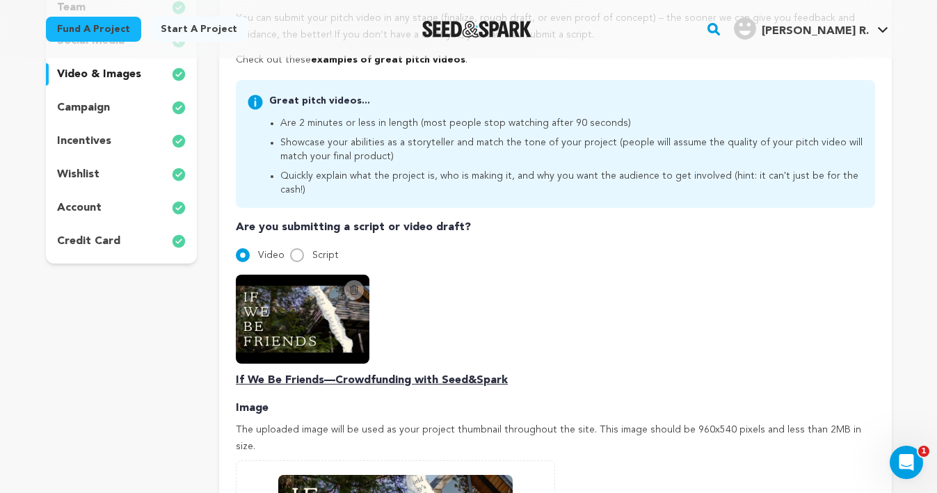
click at [90, 107] on p "campaign" at bounding box center [83, 107] width 53 height 17
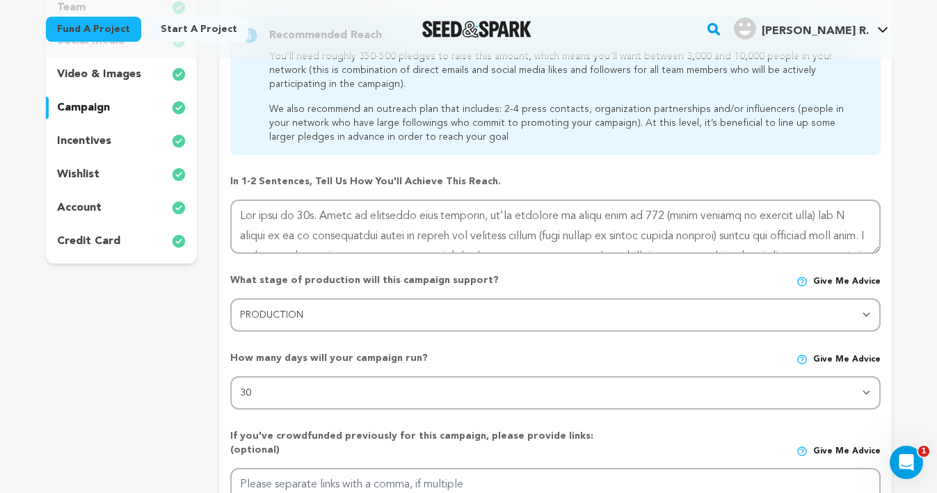
click at [88, 138] on p "incentives" at bounding box center [84, 141] width 54 height 17
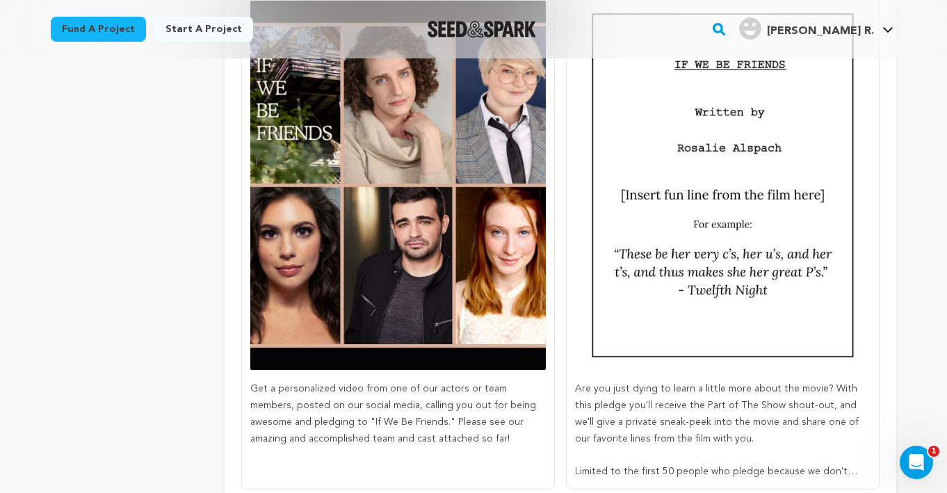
scroll to position [977, 0]
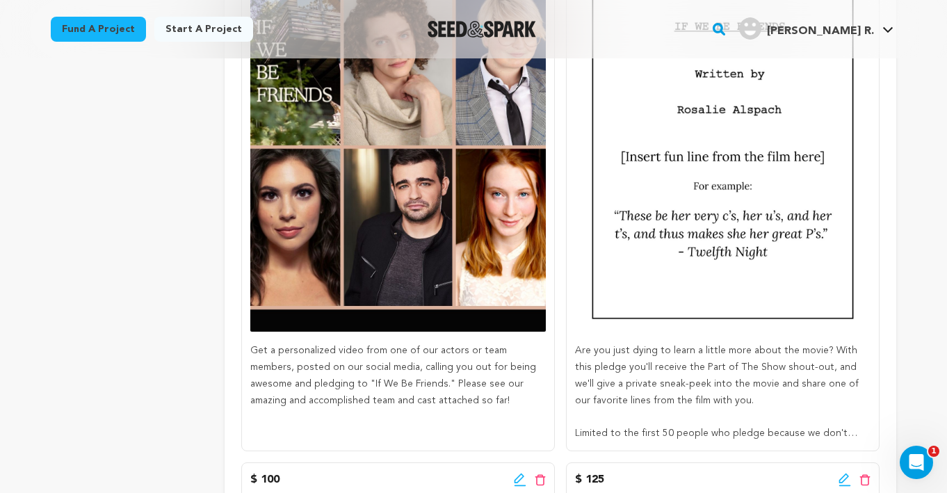
click at [399, 139] on img at bounding box center [398, 147] width 296 height 370
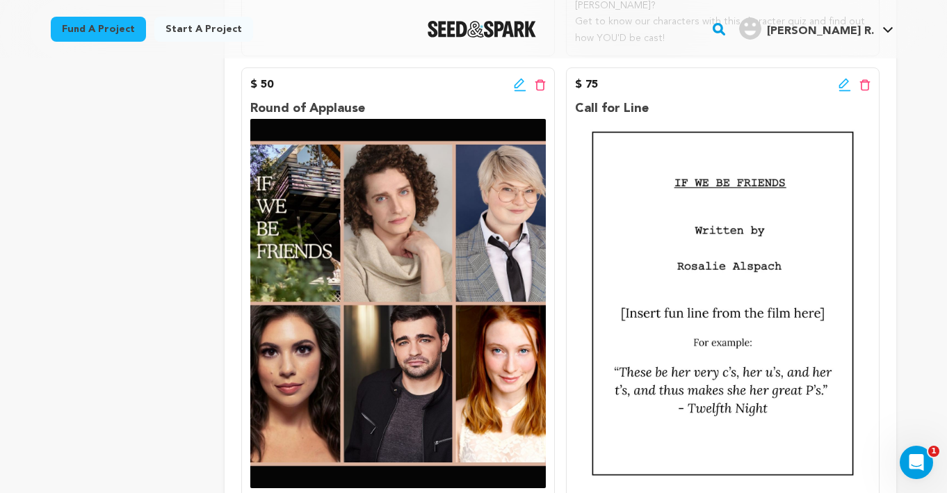
scroll to position [793, 0]
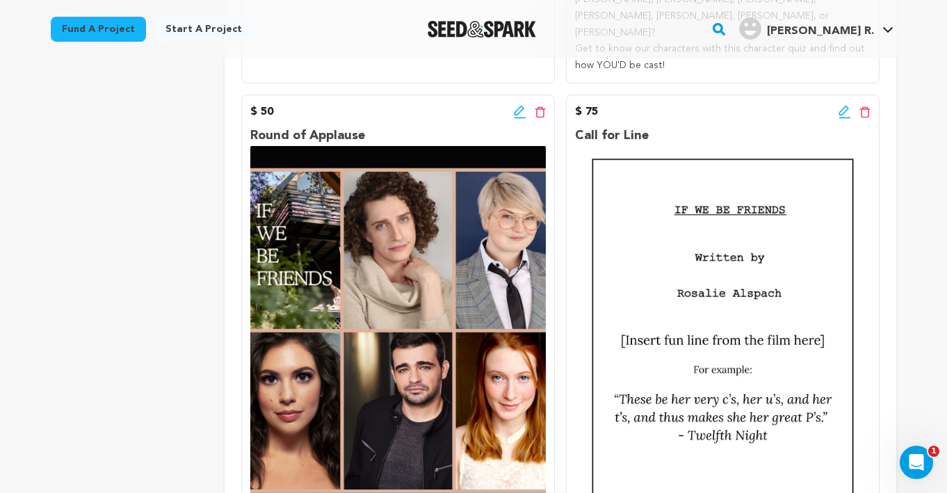
click at [524, 105] on icon at bounding box center [520, 112] width 13 height 14
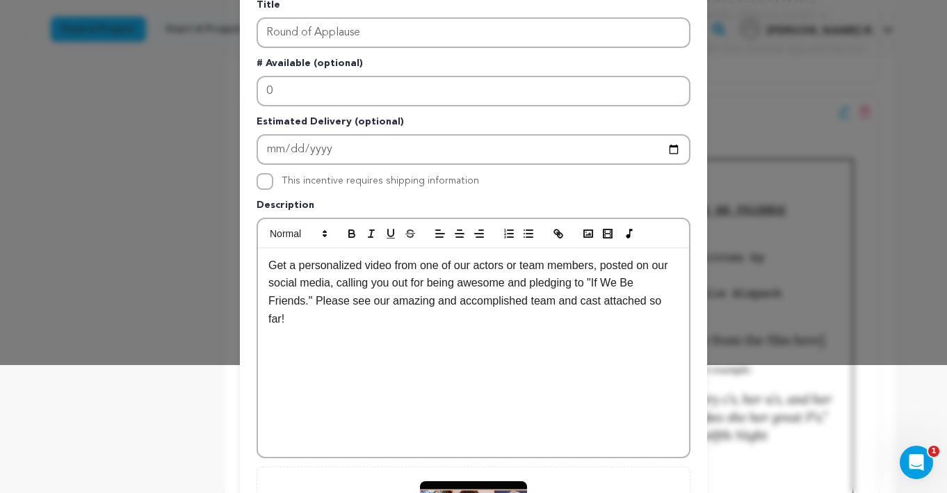
scroll to position [395, 0]
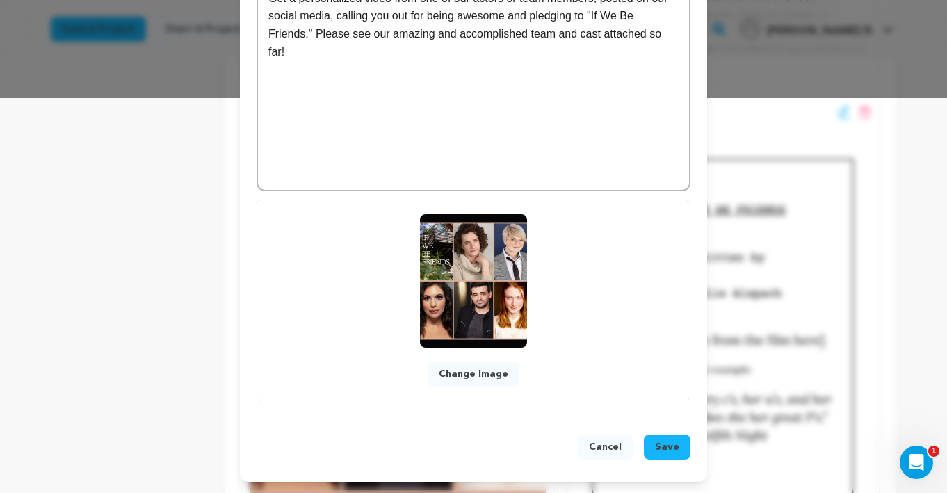
click at [469, 376] on button "Change Image" at bounding box center [474, 374] width 92 height 25
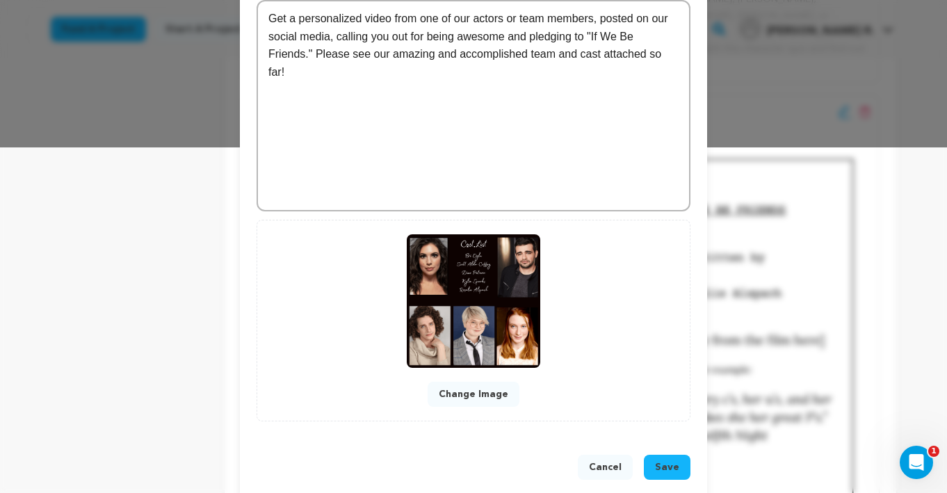
scroll to position [366, 0]
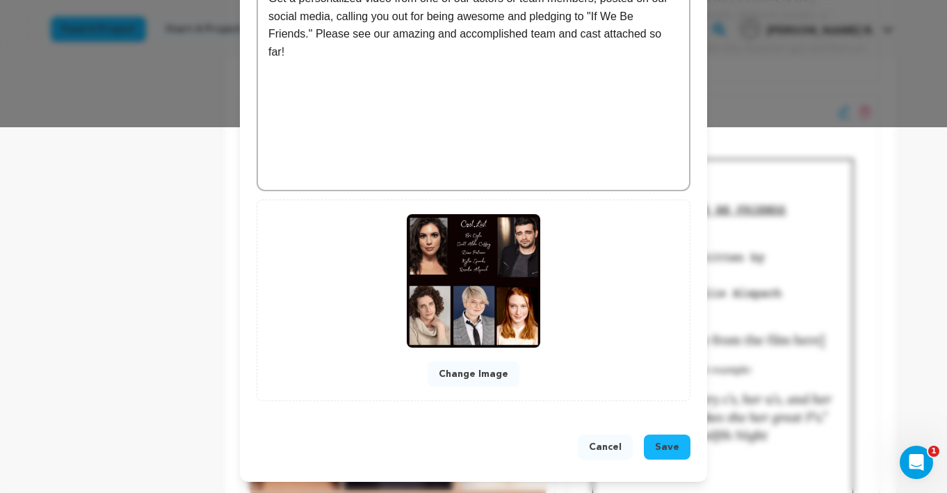
click at [656, 451] on button "Save" at bounding box center [667, 447] width 47 height 25
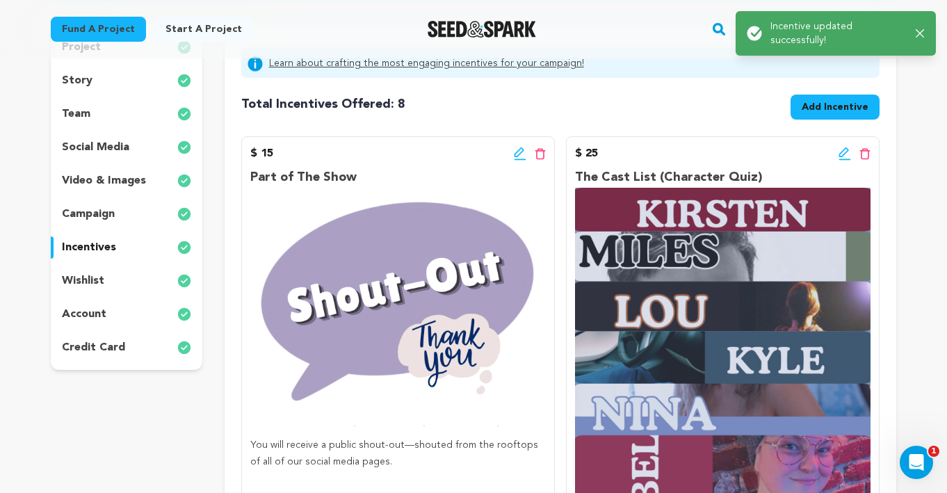
scroll to position [249, 0]
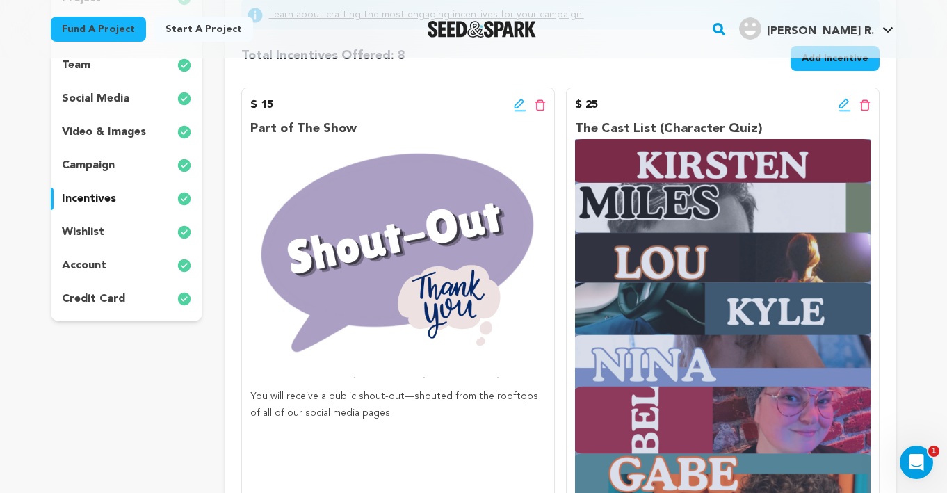
click at [515, 102] on icon at bounding box center [520, 105] width 13 height 14
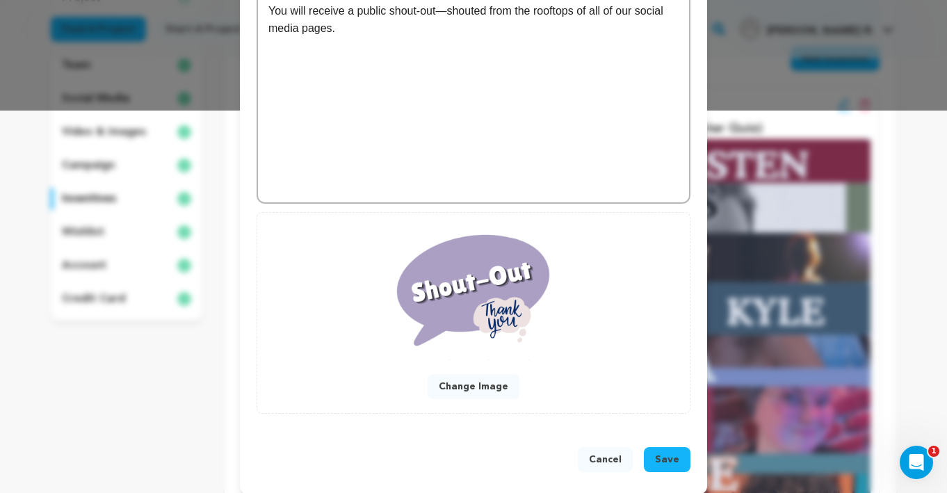
scroll to position [395, 0]
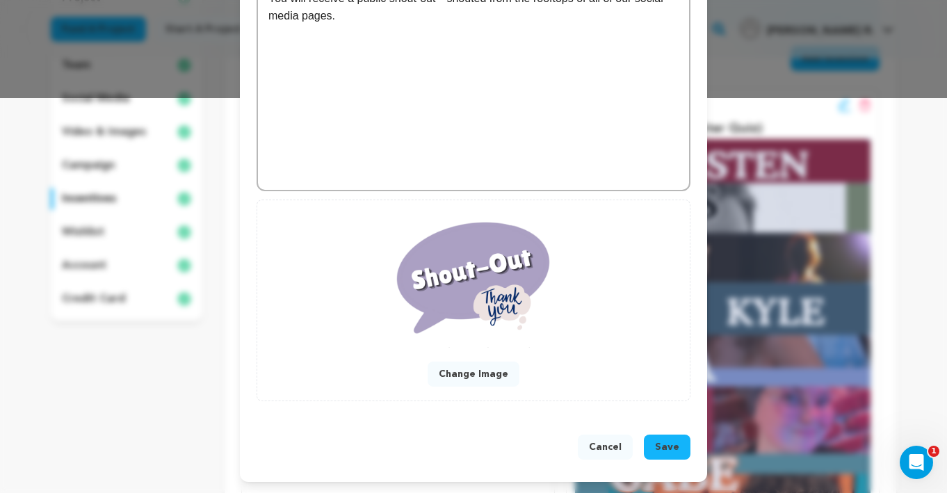
click at [469, 373] on button "Change Image" at bounding box center [474, 374] width 92 height 25
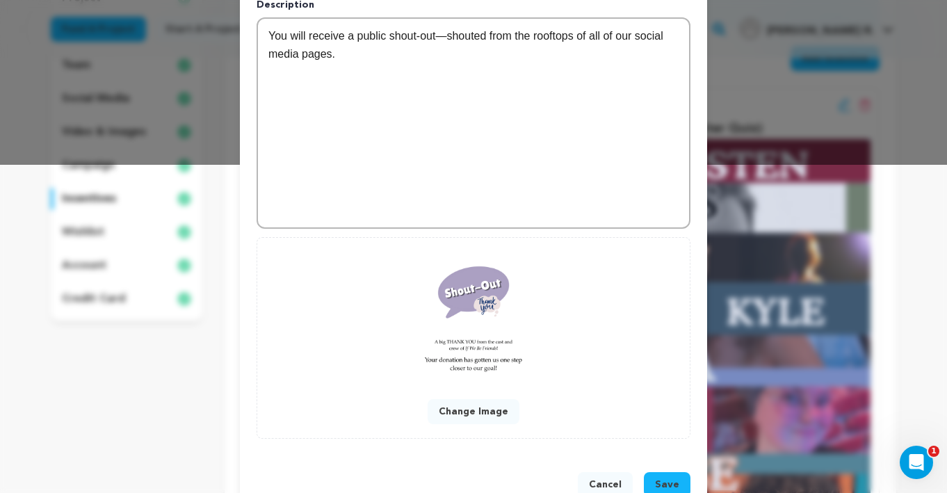
scroll to position [366, 0]
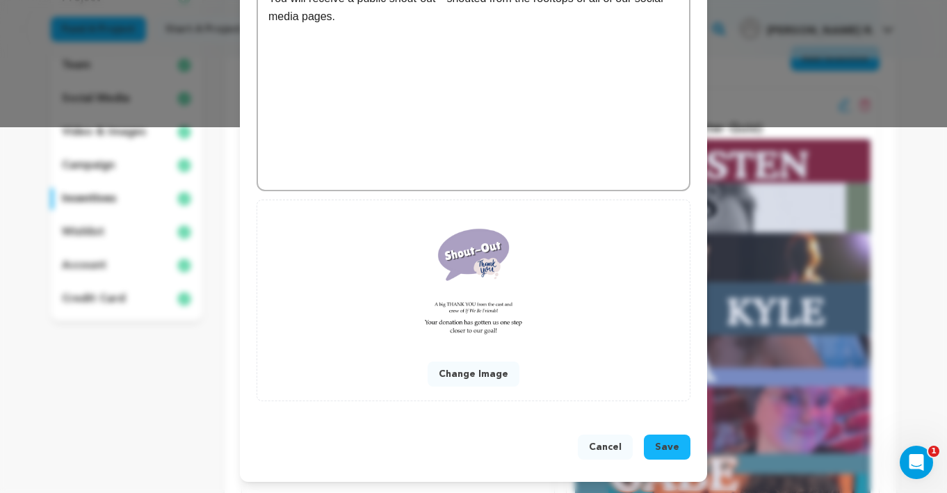
click at [483, 378] on button "Change Image" at bounding box center [474, 374] width 92 height 25
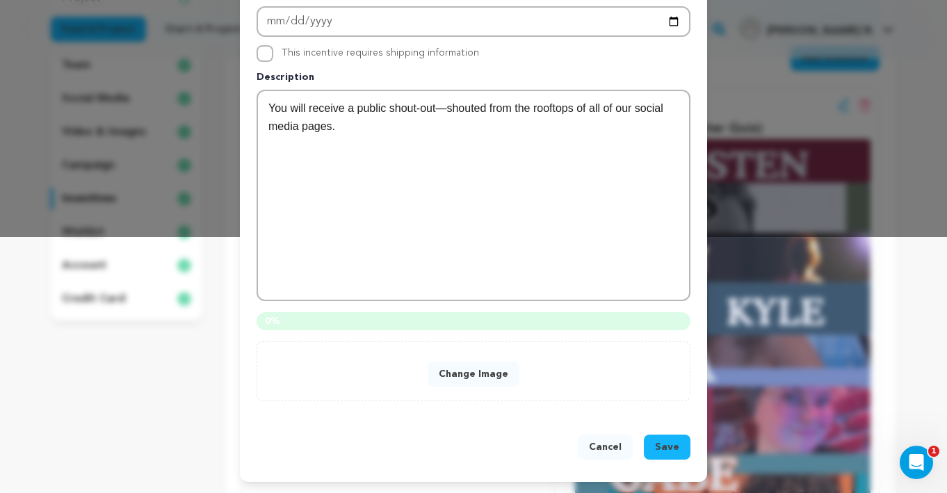
click at [501, 371] on button "Change Image" at bounding box center [474, 374] width 92 height 25
click at [512, 450] on div "Cancel Save" at bounding box center [474, 450] width 434 height 31
click at [481, 367] on button "Change Image" at bounding box center [474, 374] width 92 height 25
click at [600, 450] on button "Cancel" at bounding box center [605, 447] width 55 height 25
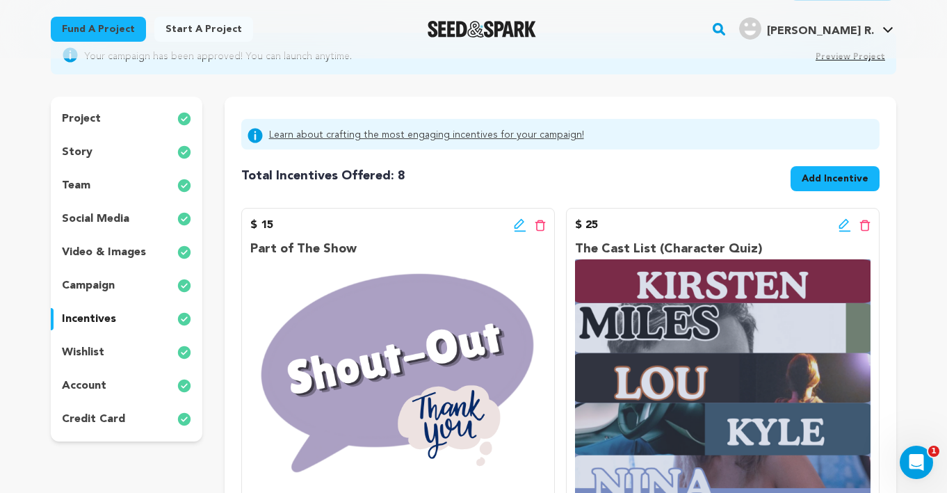
scroll to position [107, 0]
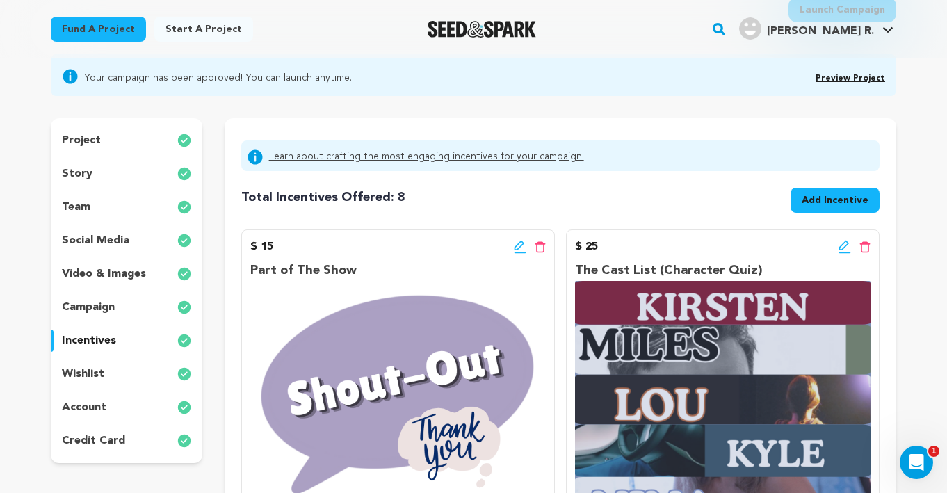
click at [513, 242] on div "$ 15 Edit incentive button Delete incentive button" at bounding box center [398, 247] width 296 height 17
click at [518, 243] on icon at bounding box center [519, 246] width 10 height 10
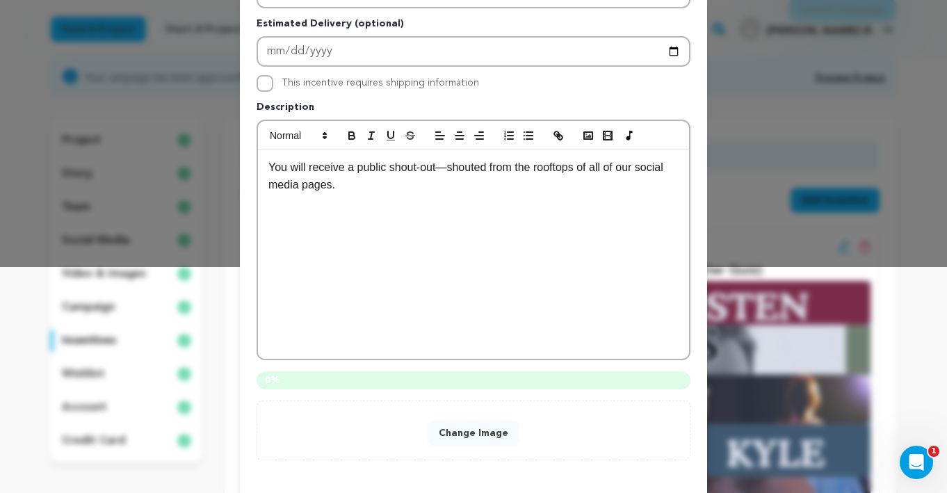
scroll to position [285, 0]
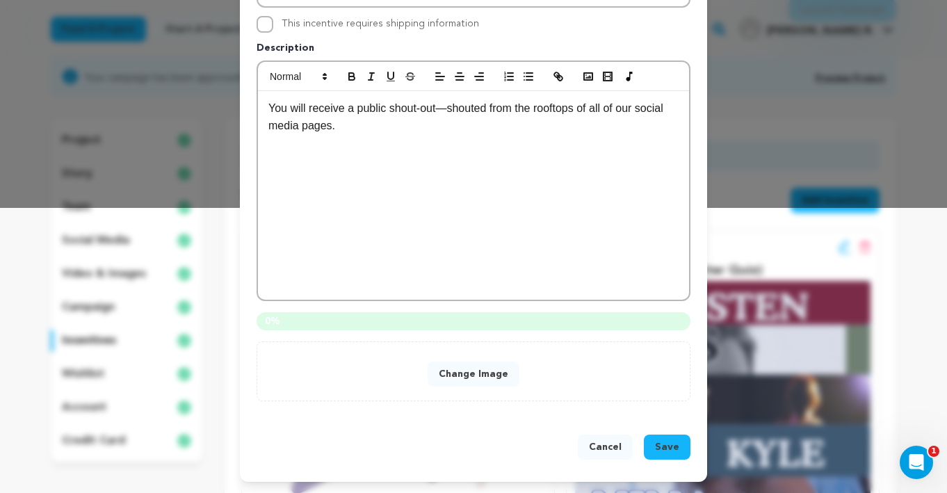
click at [494, 374] on button "Change Image" at bounding box center [474, 374] width 92 height 25
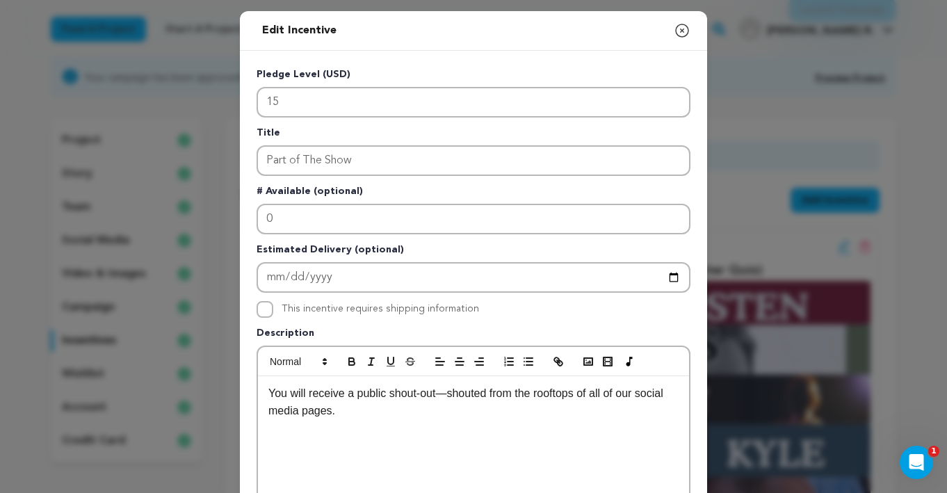
click at [684, 31] on icon "button" at bounding box center [682, 30] width 17 height 17
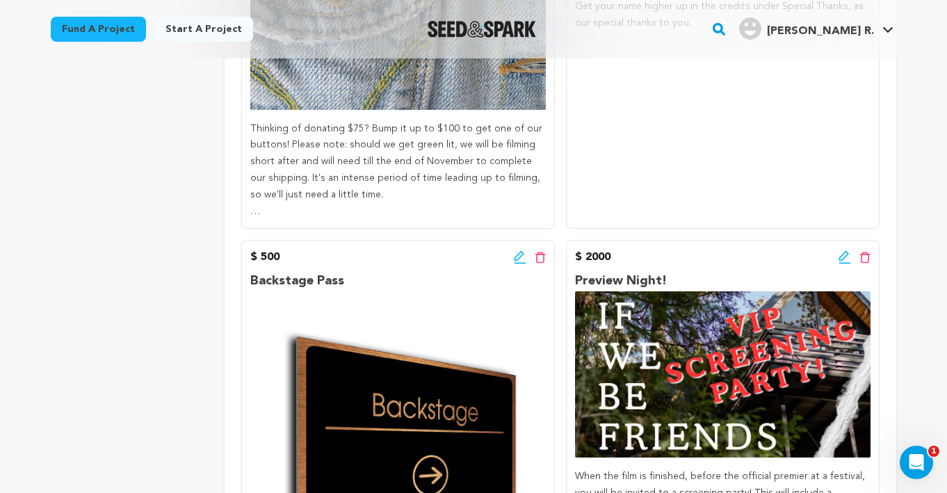
scroll to position [1805, 0]
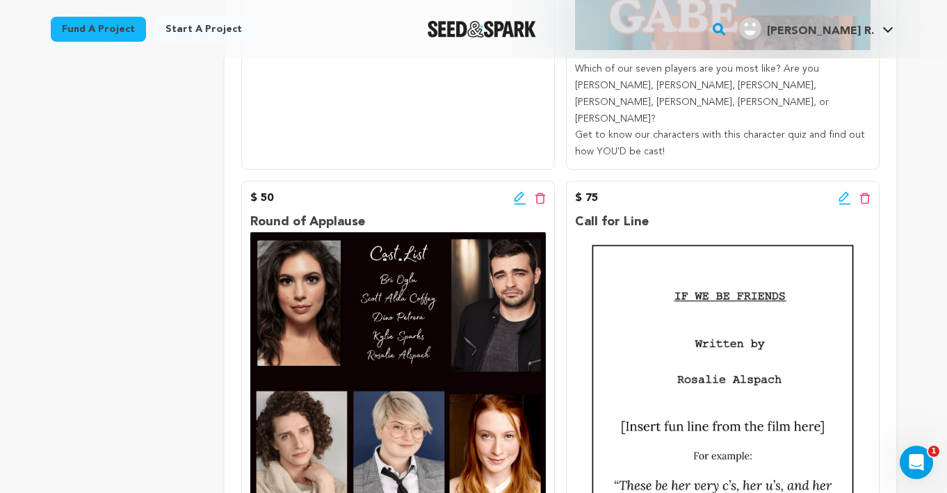
scroll to position [700, 0]
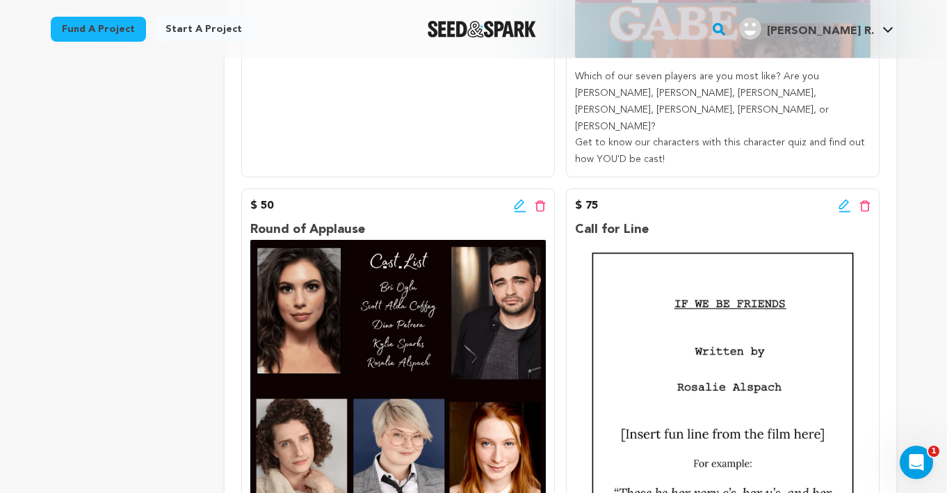
click at [847, 199] on icon at bounding box center [845, 206] width 13 height 14
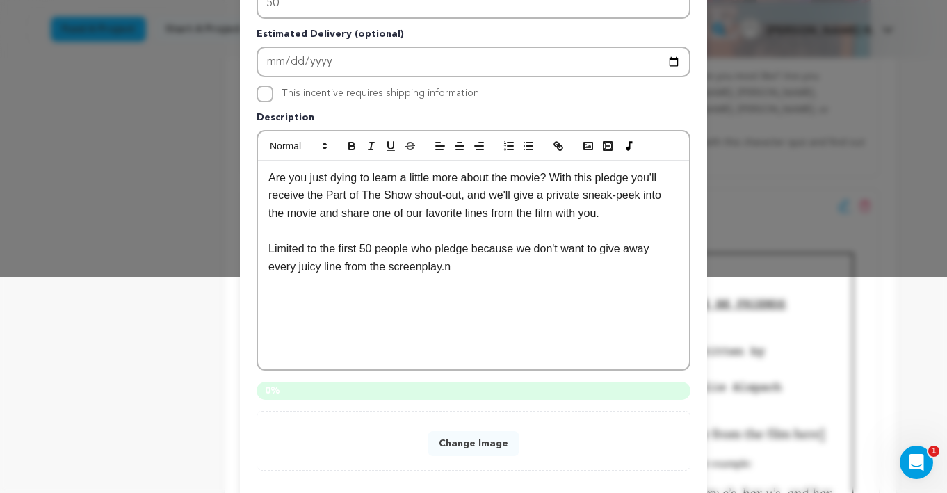
scroll to position [285, 0]
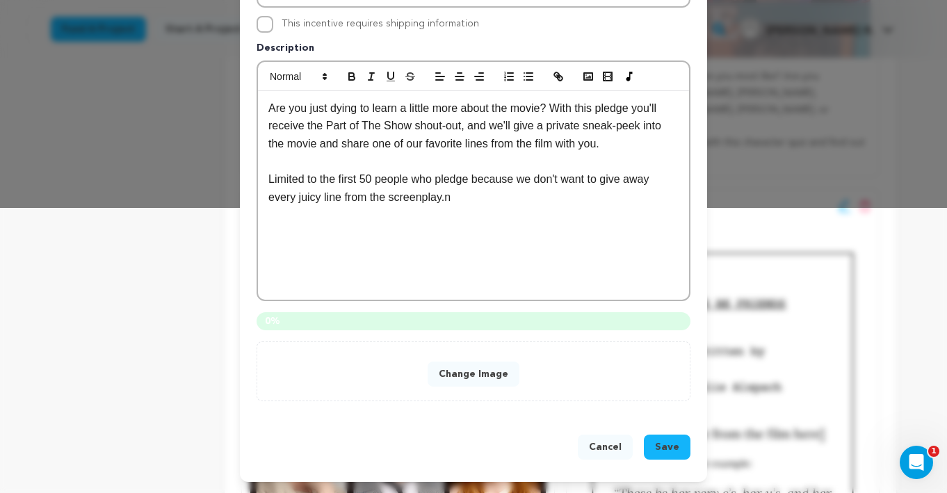
click at [460, 376] on button "Change Image" at bounding box center [474, 374] width 92 height 25
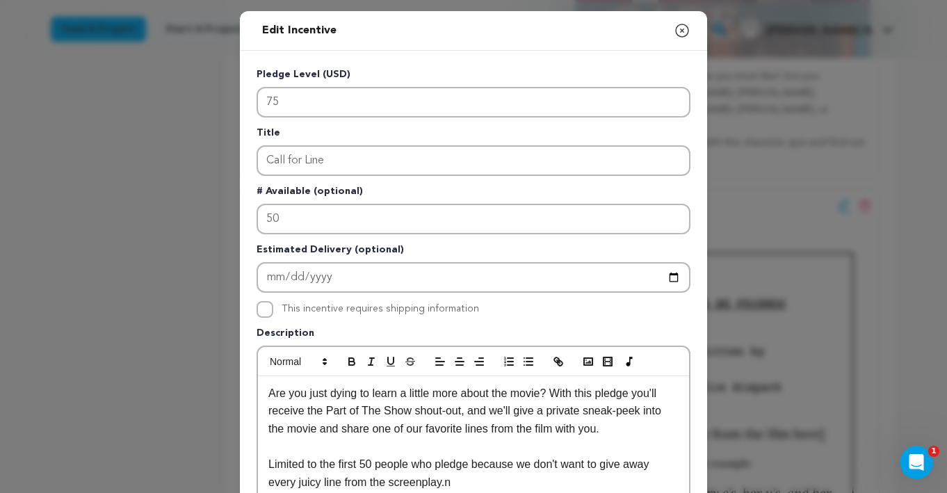
click at [682, 30] on icon "button" at bounding box center [682, 30] width 13 height 13
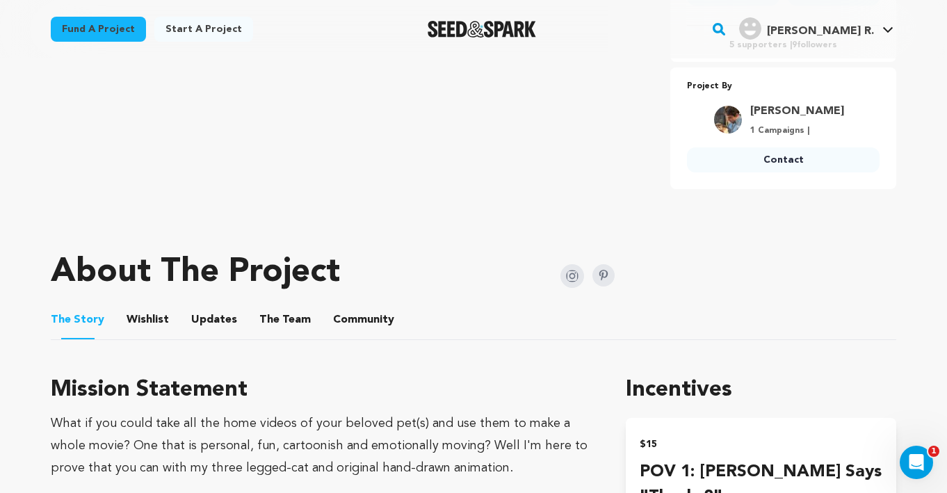
click at [278, 314] on button "The Team" at bounding box center [284, 322] width 33 height 33
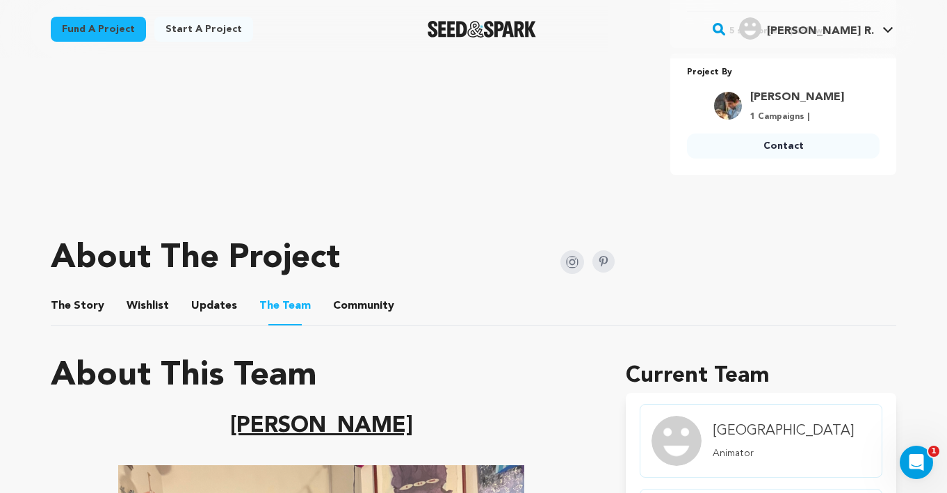
scroll to position [503, 0]
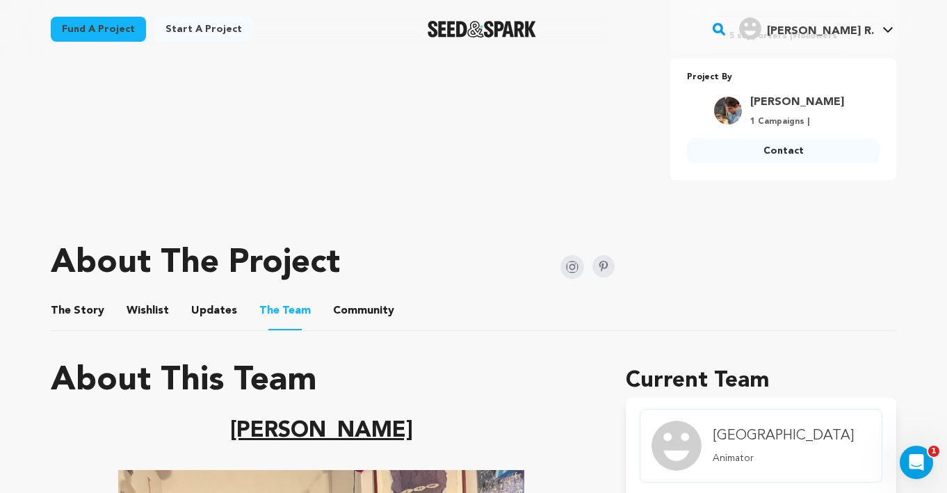
click at [85, 315] on button "The Story" at bounding box center [77, 313] width 33 height 33
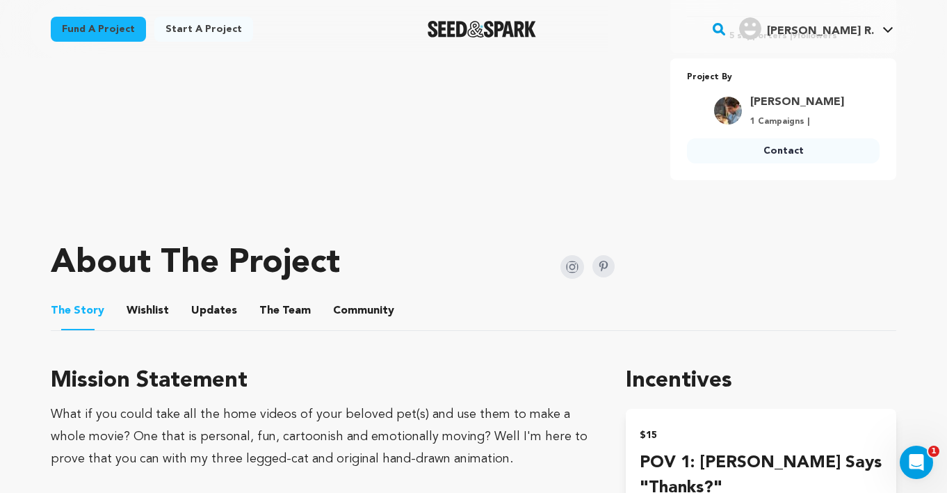
click at [347, 308] on button "Community" at bounding box center [363, 313] width 33 height 33
